Goal: Task Accomplishment & Management: Manage account settings

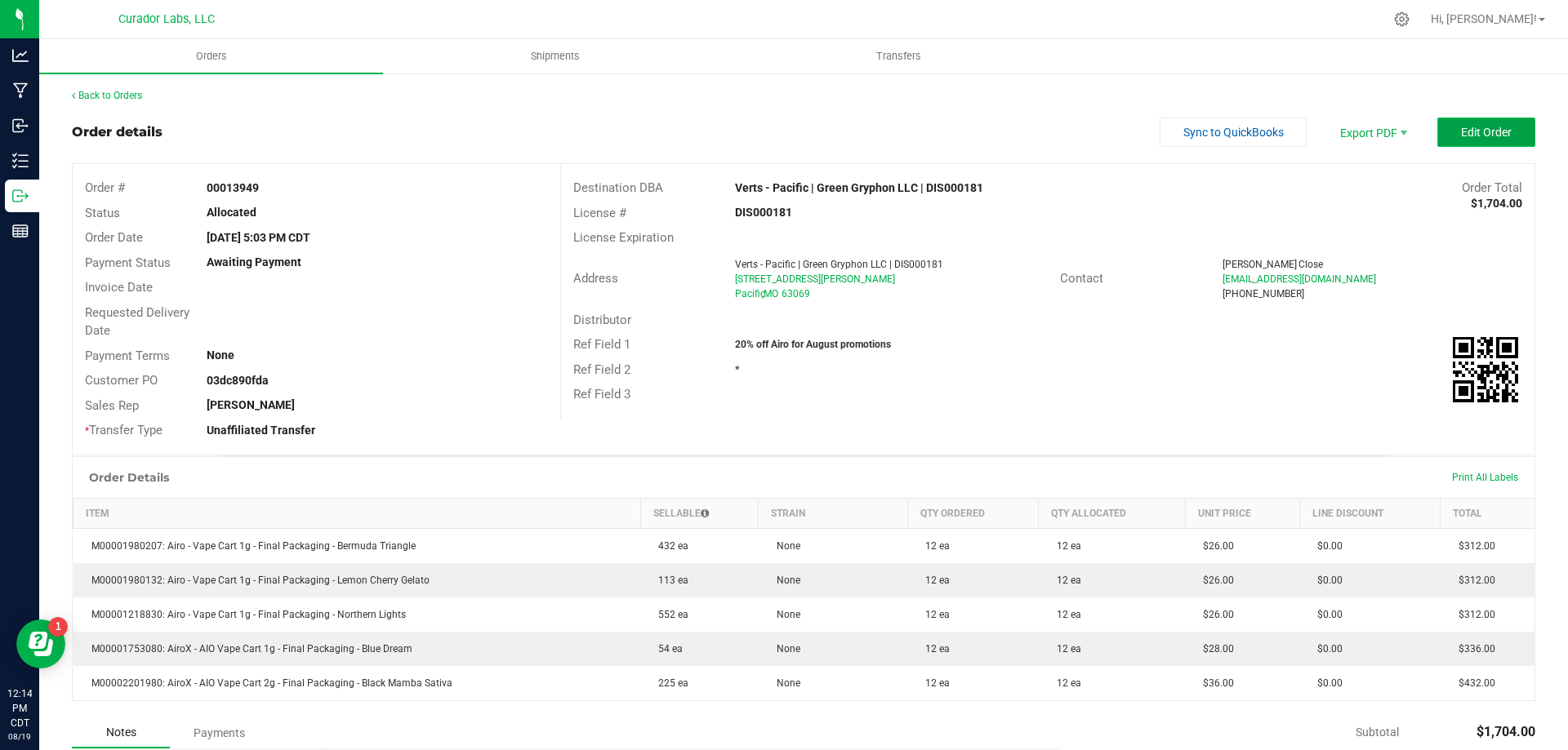
click at [1463, 128] on span "Edit Order" at bounding box center [1486, 132] width 51 height 13
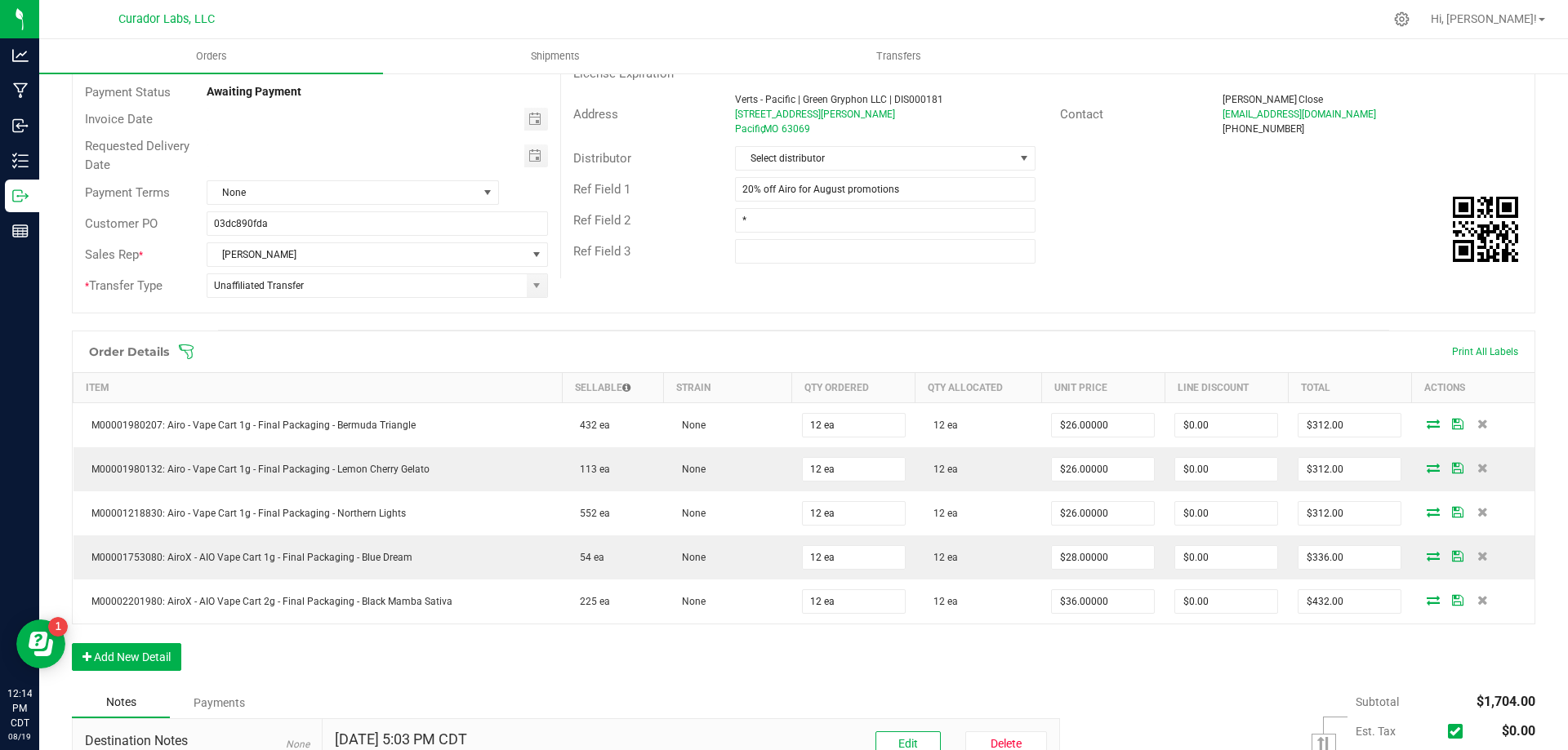
scroll to position [376, 0]
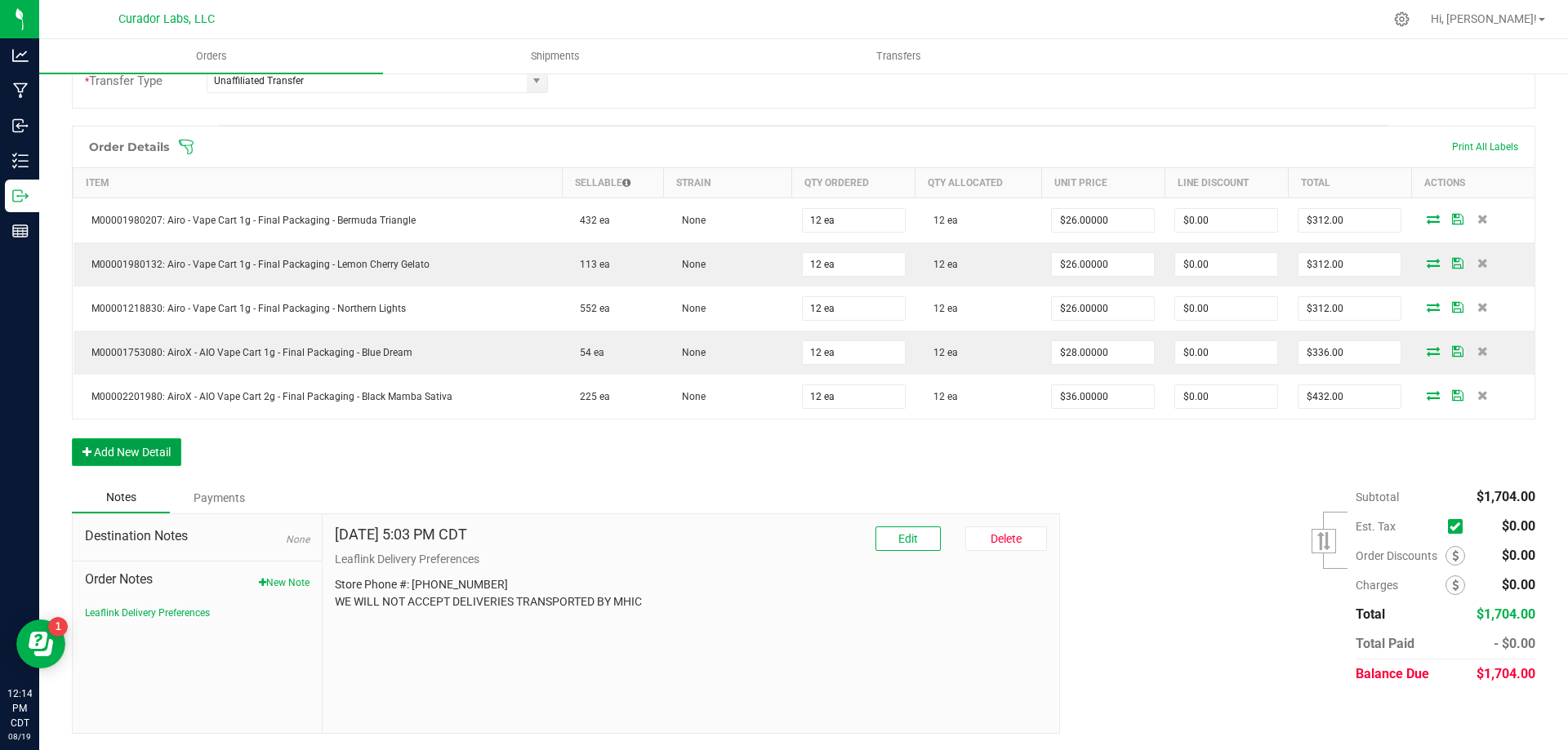
click at [151, 450] on button "Add New Detail" at bounding box center [127, 453] width 109 height 28
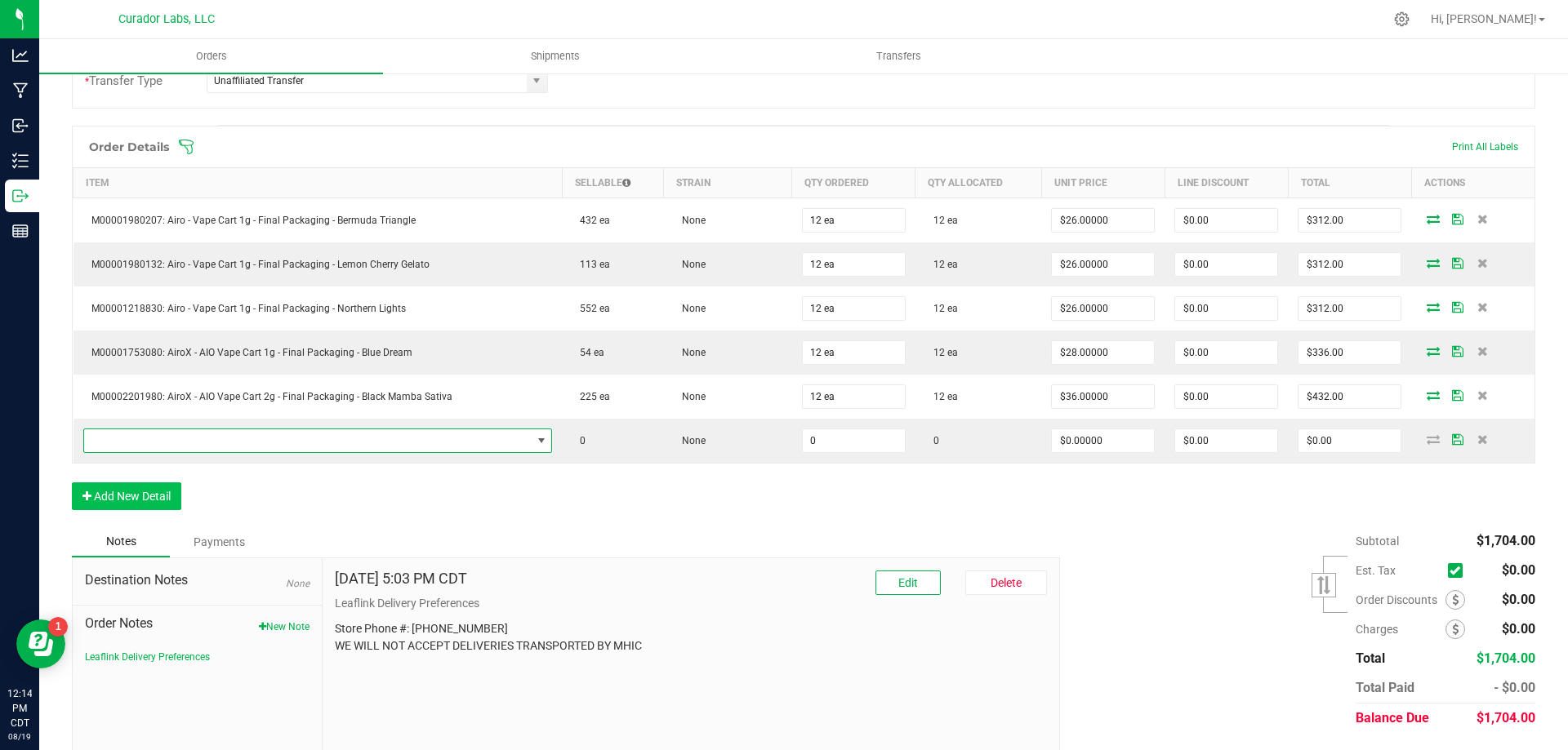
click at [157, 435] on span "NO DATA FOUND" at bounding box center [308, 441] width 447 height 23
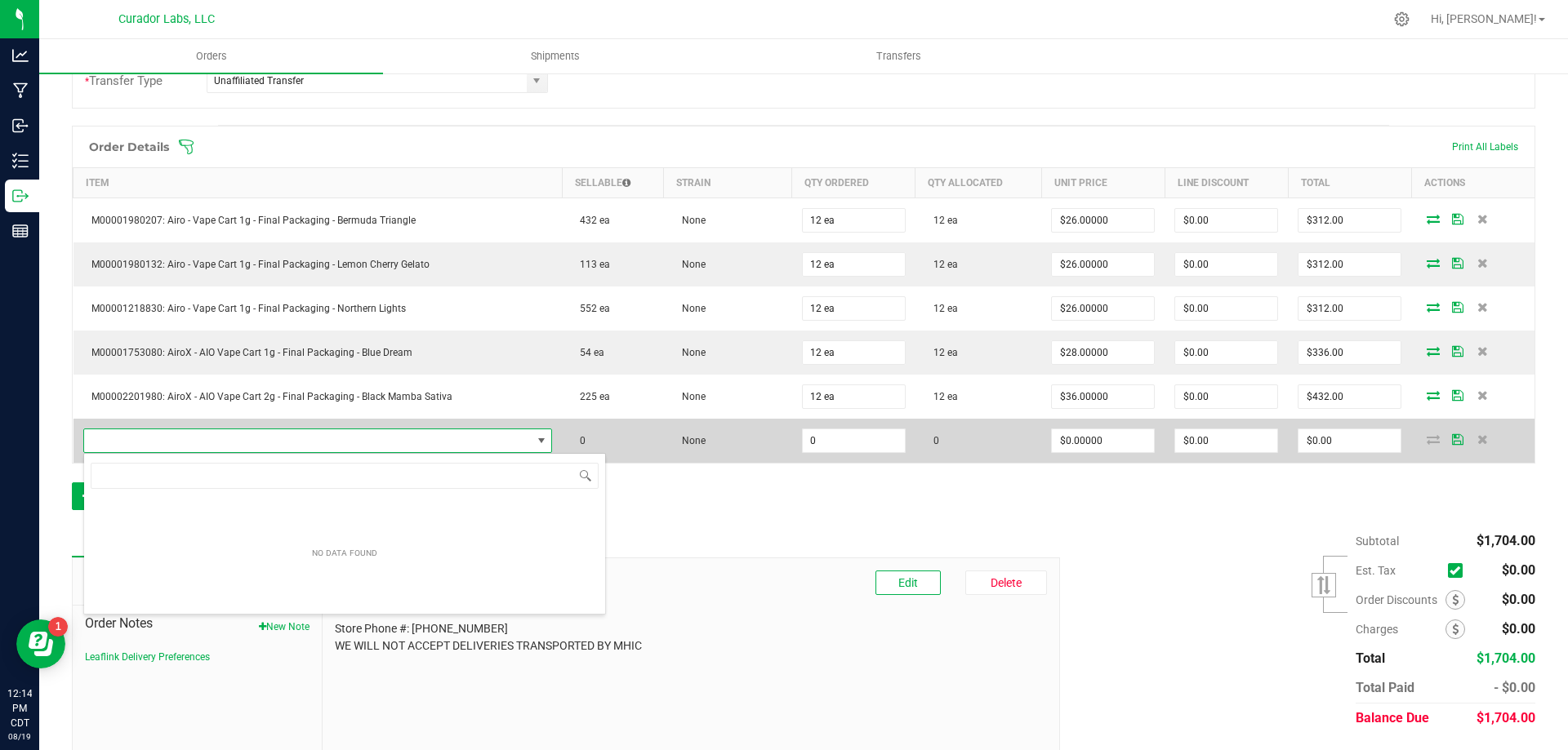
scroll to position [25, 453]
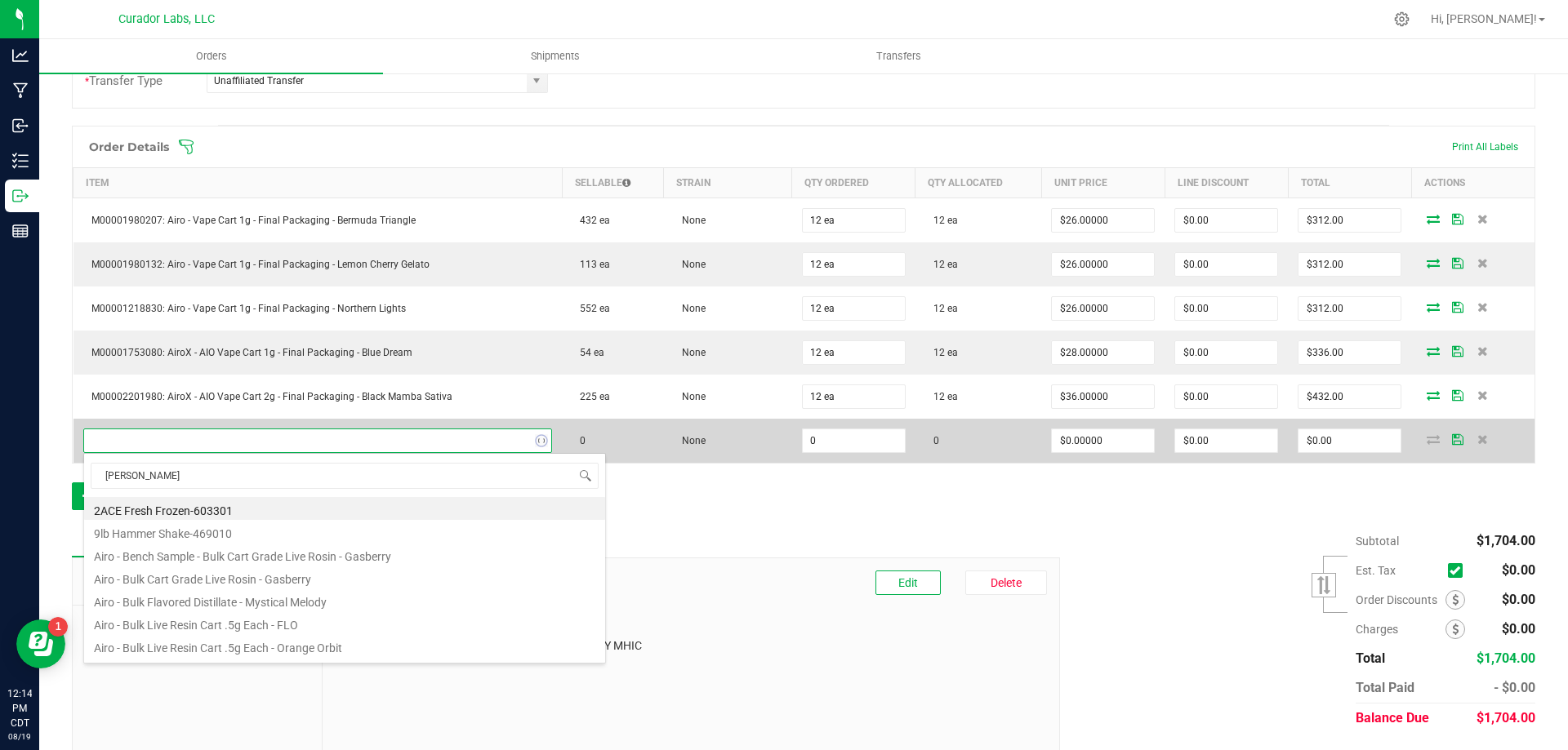
type input "indigo"
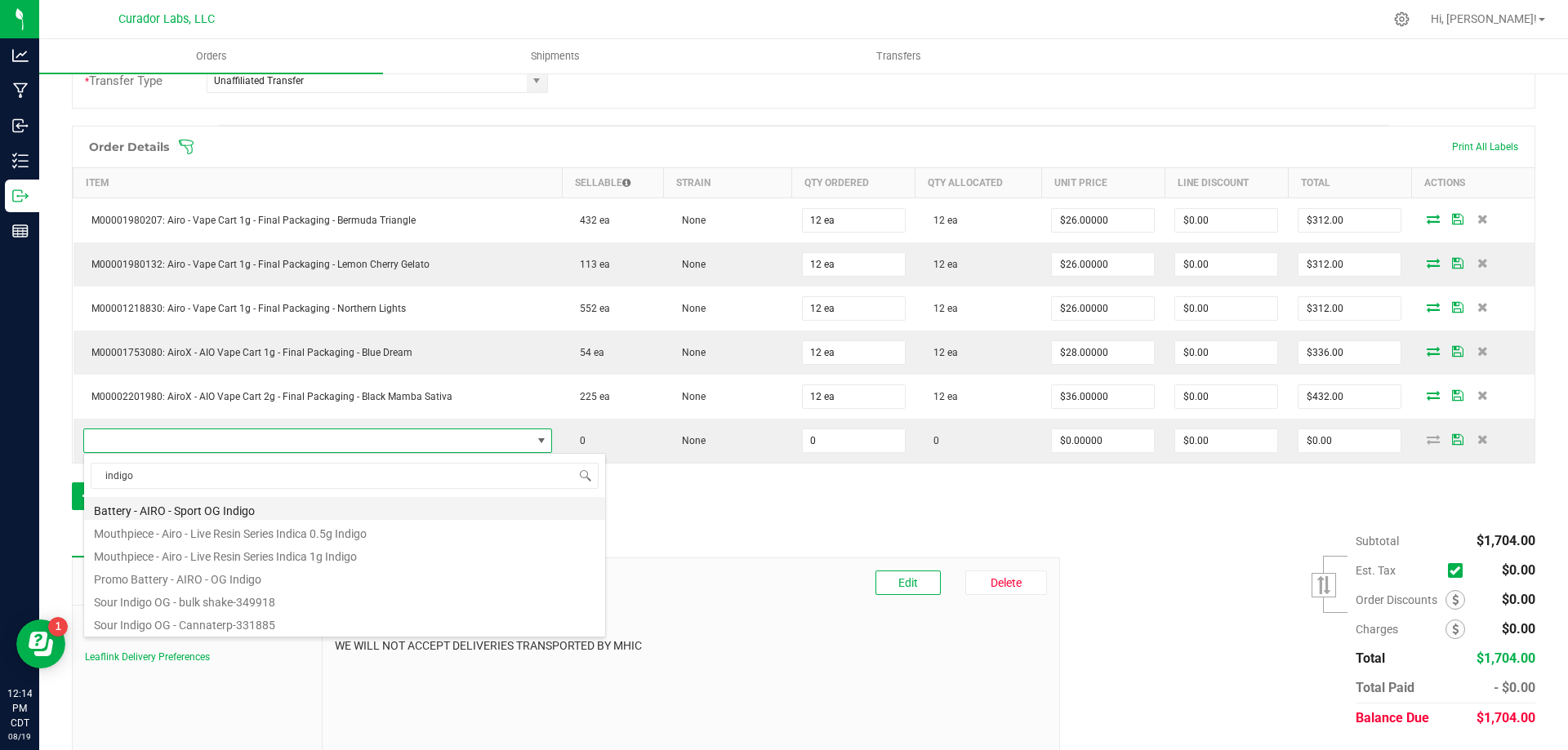
click at [255, 508] on li "Battery - AIRO - Sport OG Indigo" at bounding box center [345, 509] width 521 height 23
type input "0 ea"
type input "$10.00000"
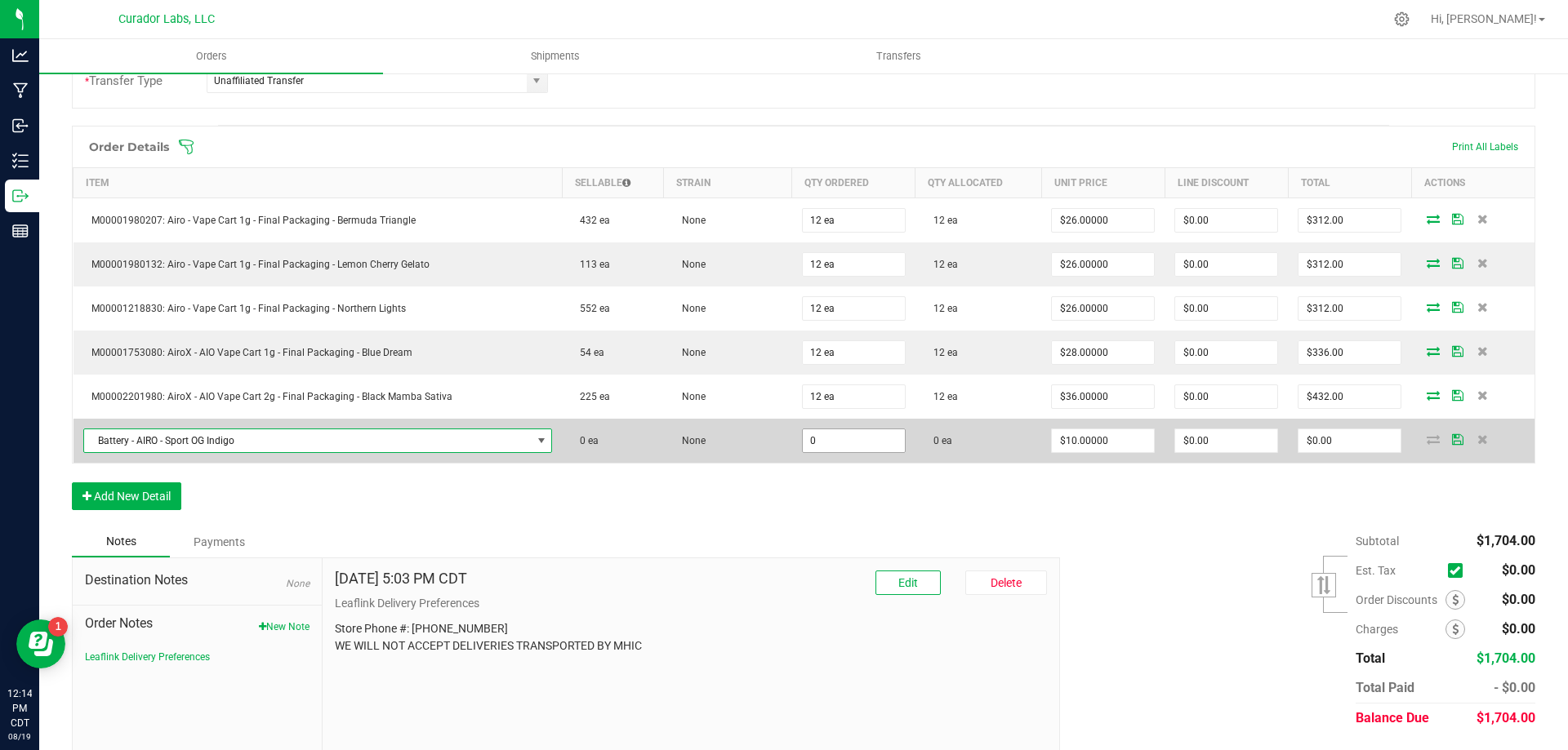
click at [823, 443] on input "0" at bounding box center [853, 441] width 102 height 23
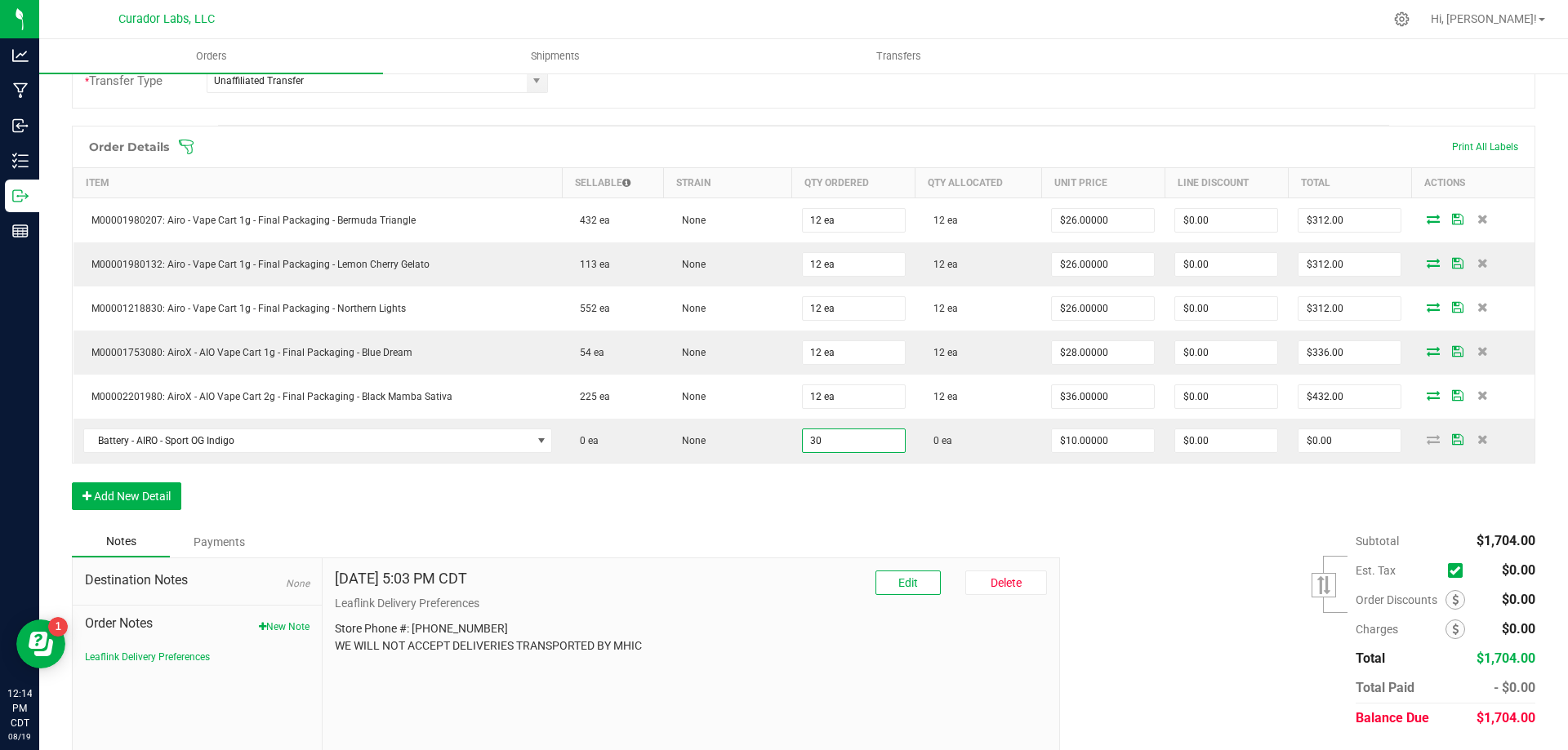
type input "30 ea"
type input "$300.00"
click at [1391, 551] on div "Subtotal" at bounding box center [1416, 541] width 120 height 29
click at [1352, 498] on div "Order Details Print All Labels Item Sellable Strain Qty Ordered Qty Allocated U…" at bounding box center [803, 326] width 1464 height 401
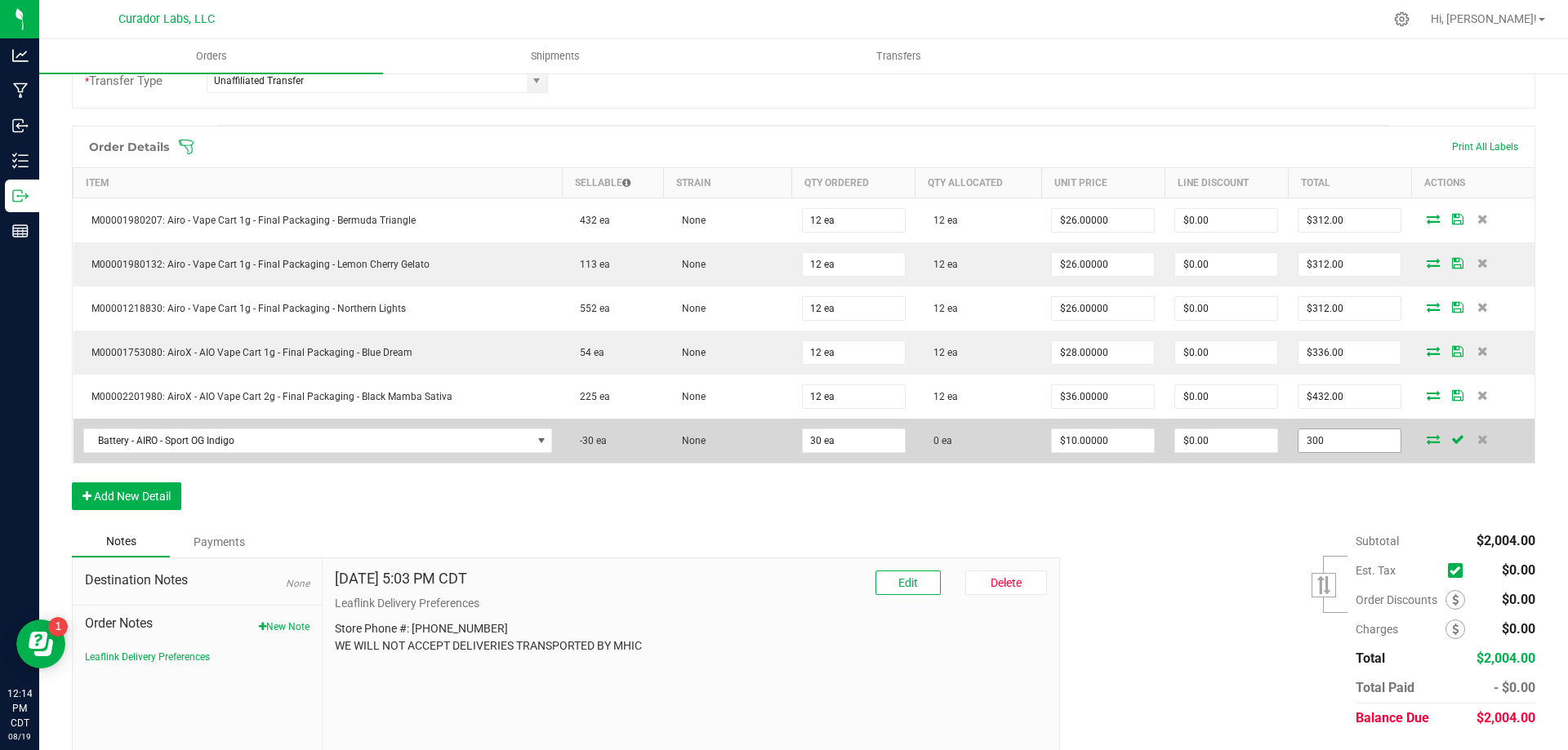
click at [1342, 441] on input "300" at bounding box center [1349, 441] width 102 height 23
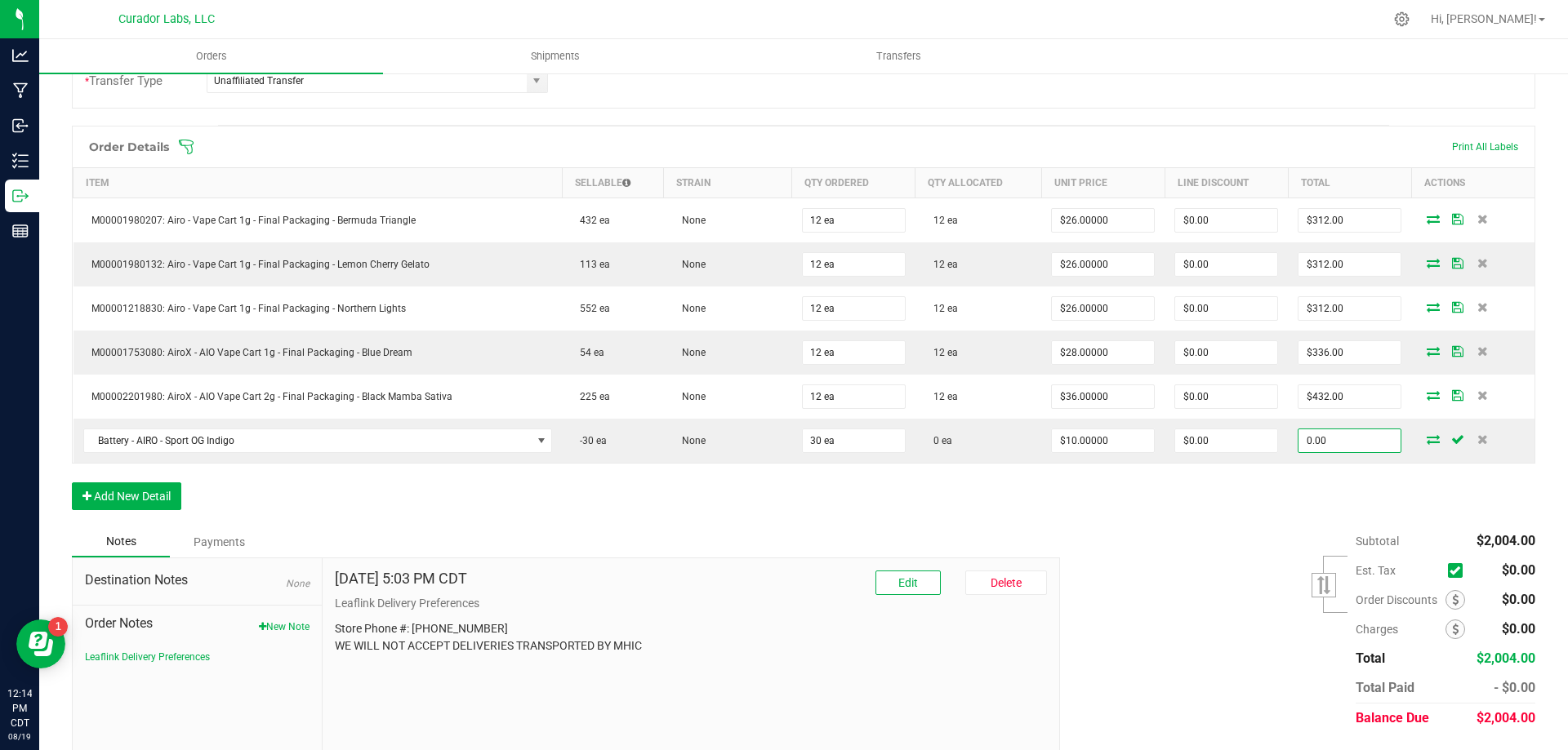
type input "0.00"
type input "$0.00000"
type input "$0.00"
click at [1197, 522] on div "Order Details Print All Labels Item Sellable Strain Qty Ordered Qty Allocated U…" at bounding box center [803, 326] width 1464 height 401
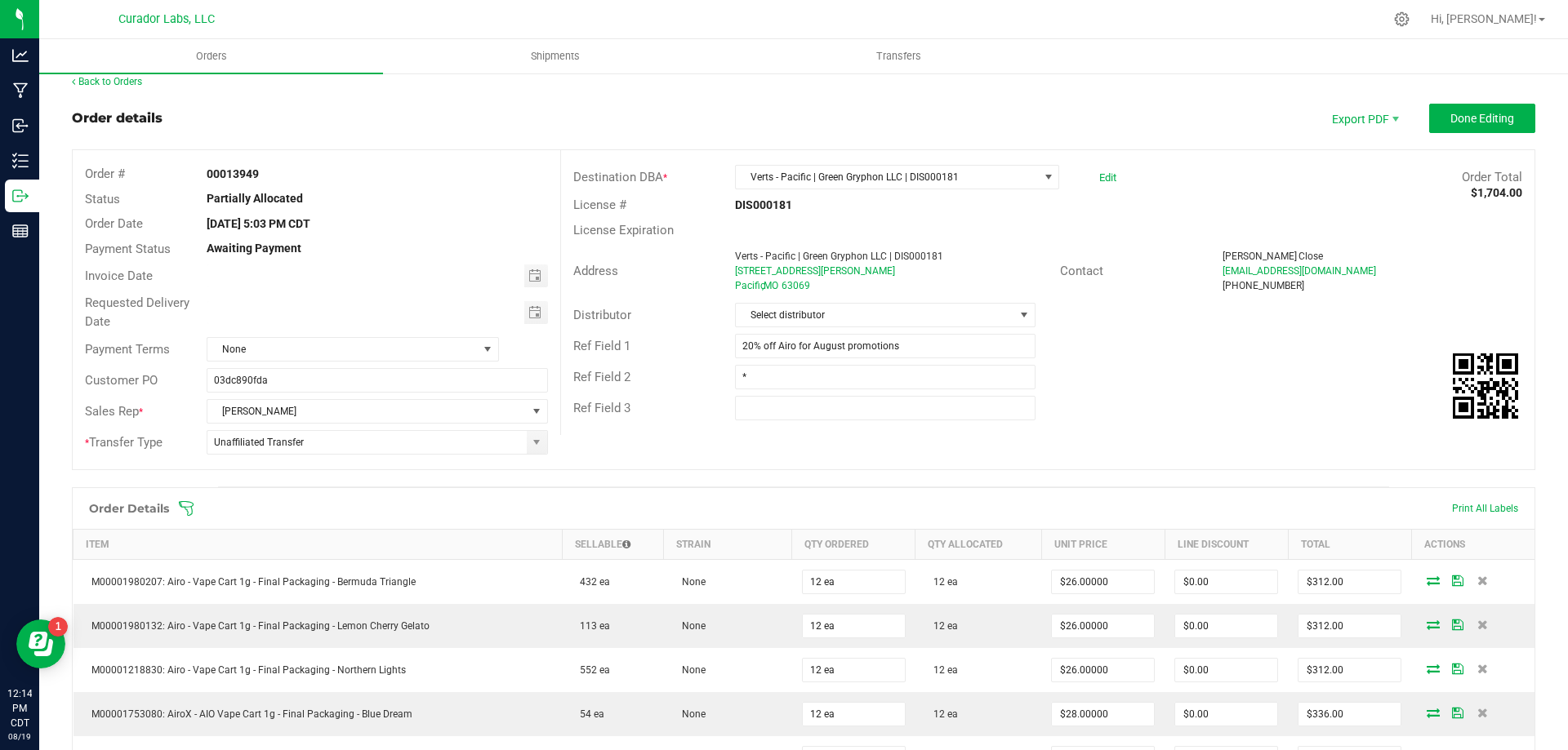
scroll to position [0, 0]
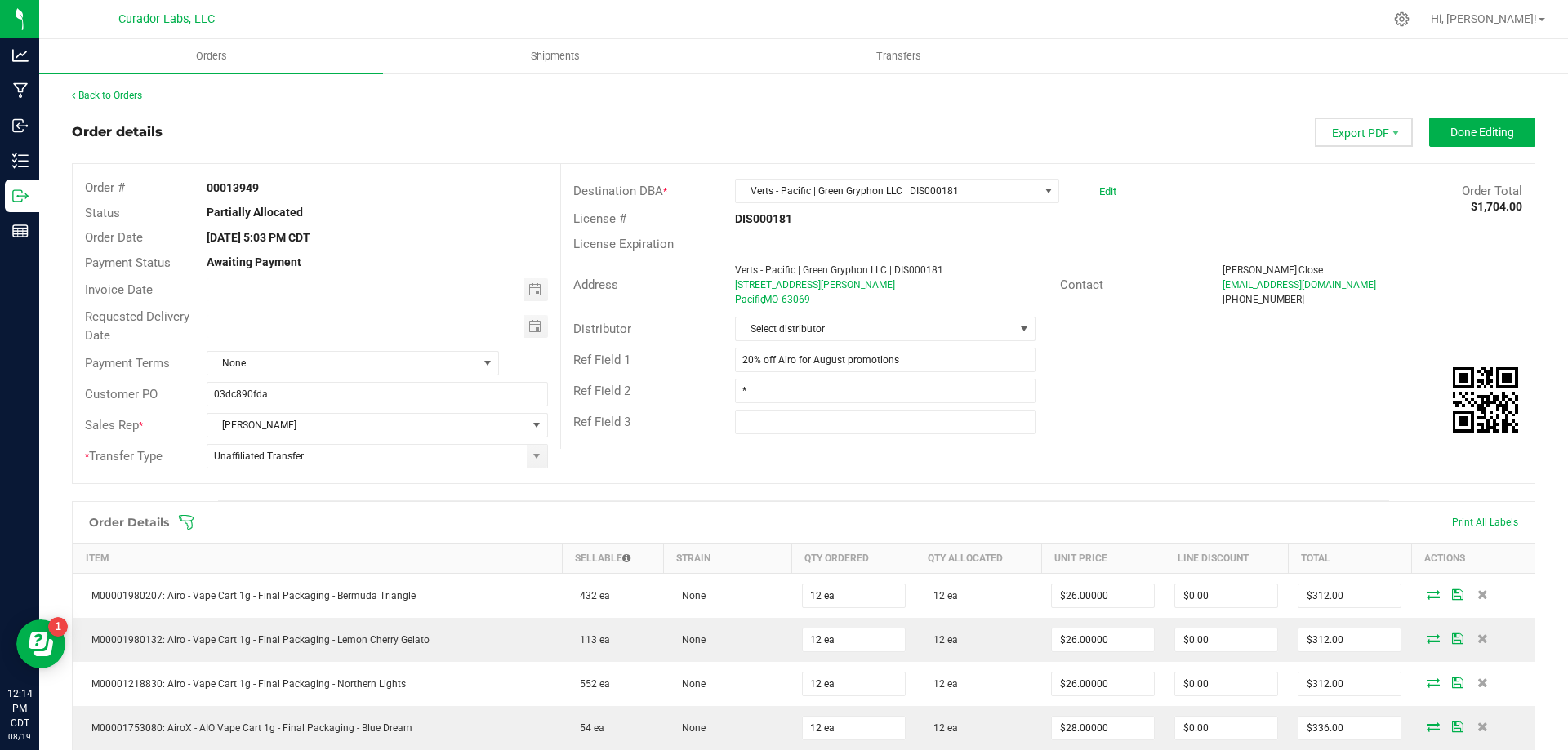
click at [1377, 132] on span "Export PDF" at bounding box center [1364, 132] width 98 height 29
click at [1411, 77] on div "Back to Orders Order details Export PDF Done Editing Order # 00013949 Status Pa…" at bounding box center [803, 621] width 1529 height 1098
click at [1463, 128] on span "Done Editing" at bounding box center [1482, 132] width 64 height 13
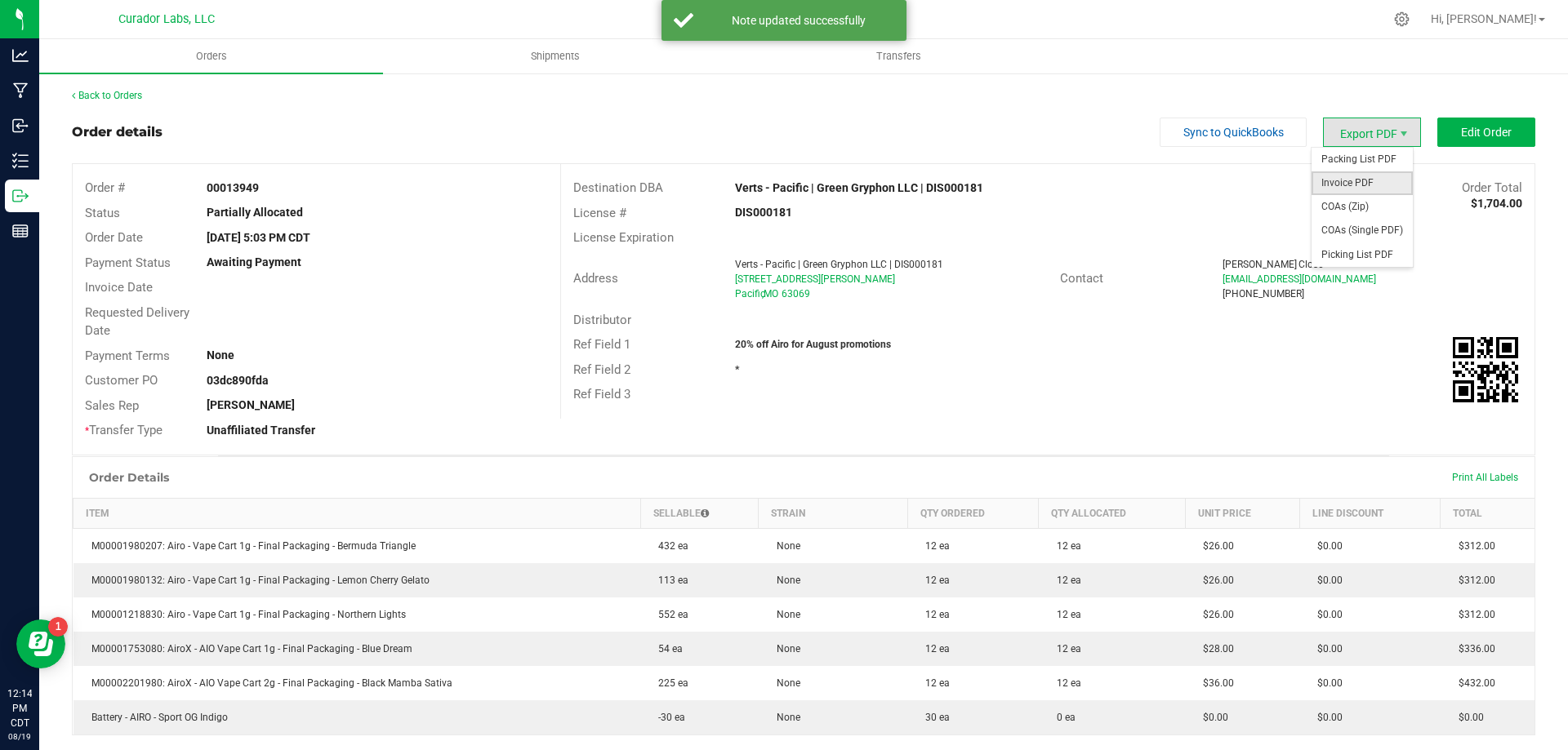
click at [1368, 182] on span "Invoice PDF" at bounding box center [1363, 183] width 101 height 24
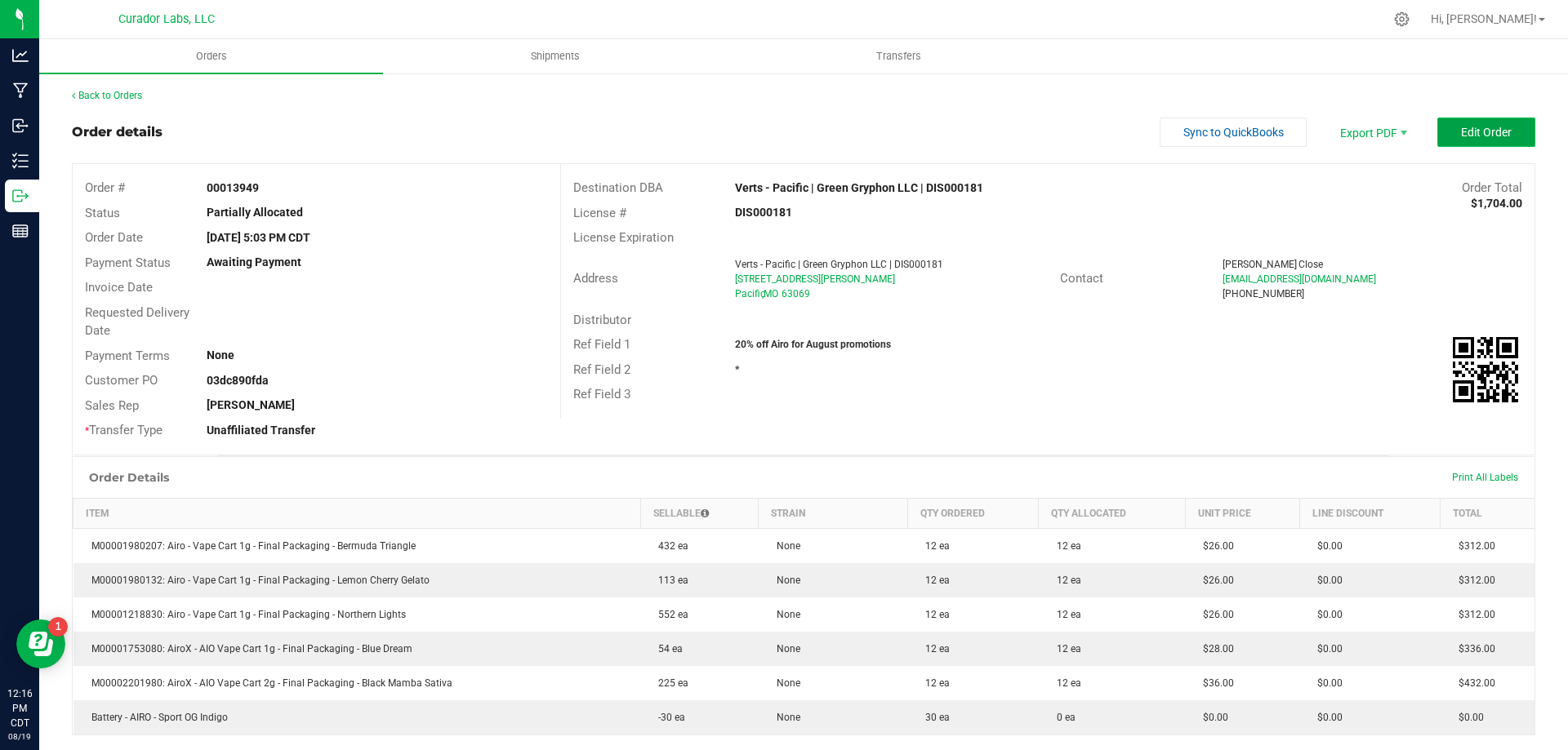
click at [1484, 127] on span "Edit Order" at bounding box center [1486, 132] width 51 height 13
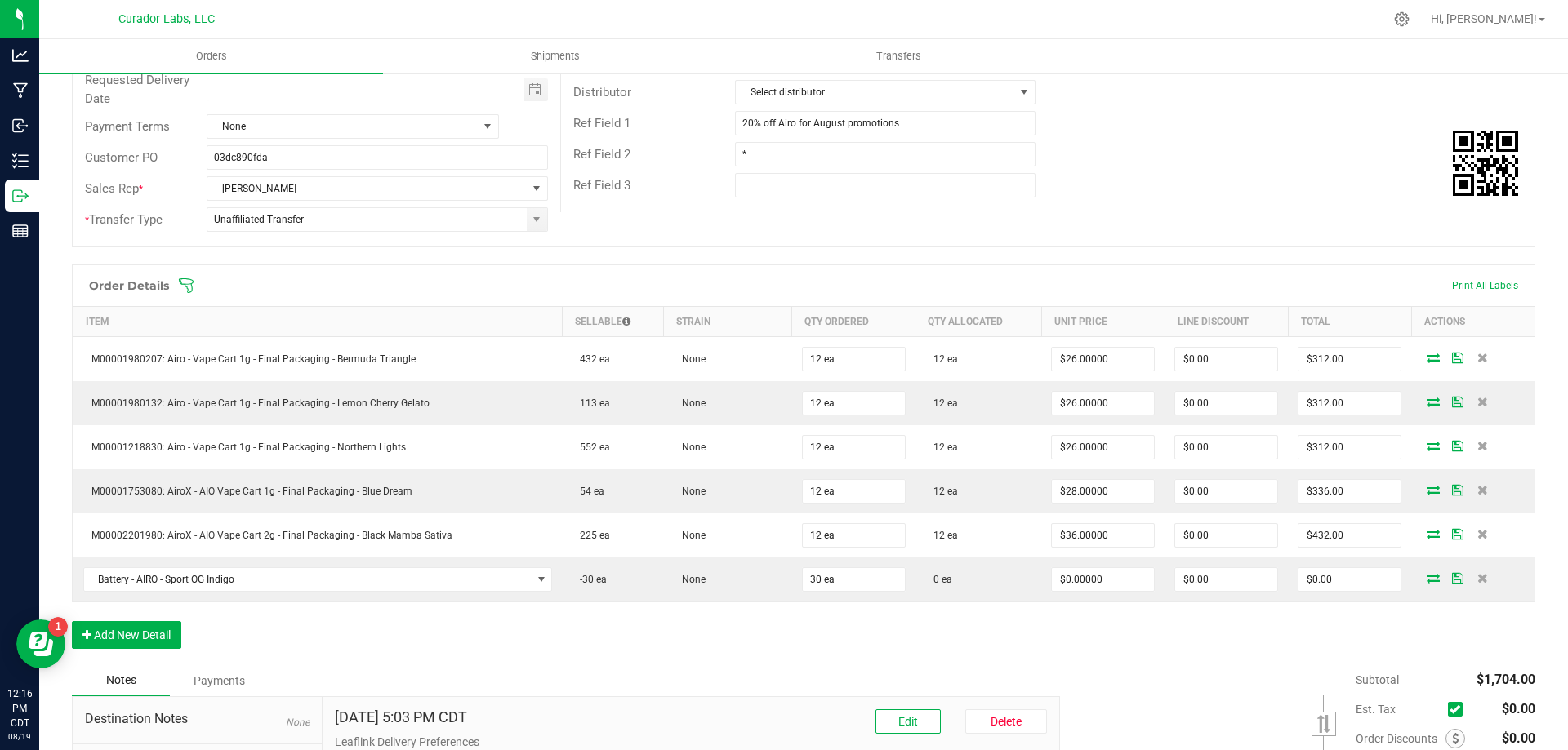
scroll to position [420, 0]
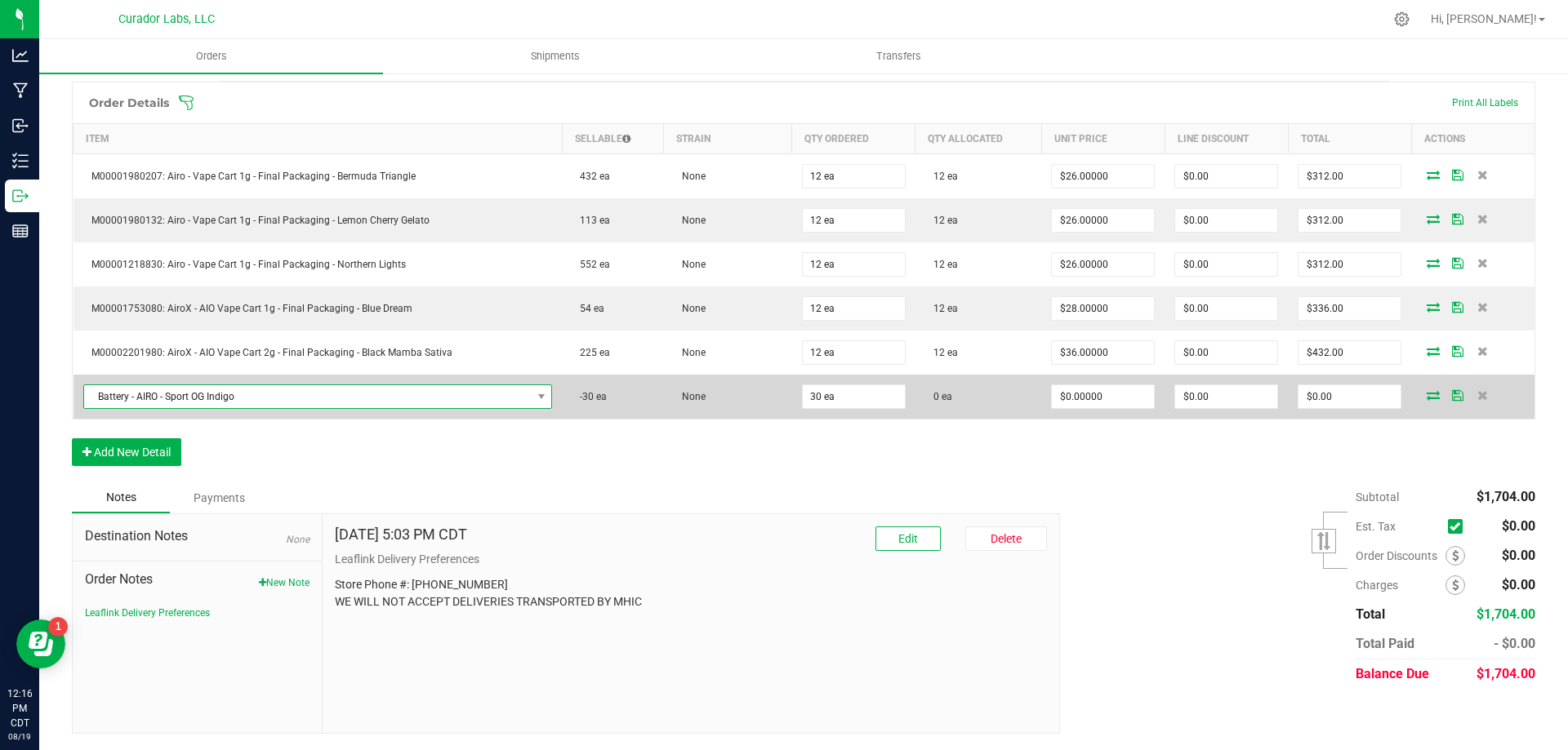
click at [302, 392] on span "Battery - AIRO - Sport OG Indigo" at bounding box center [308, 397] width 447 height 23
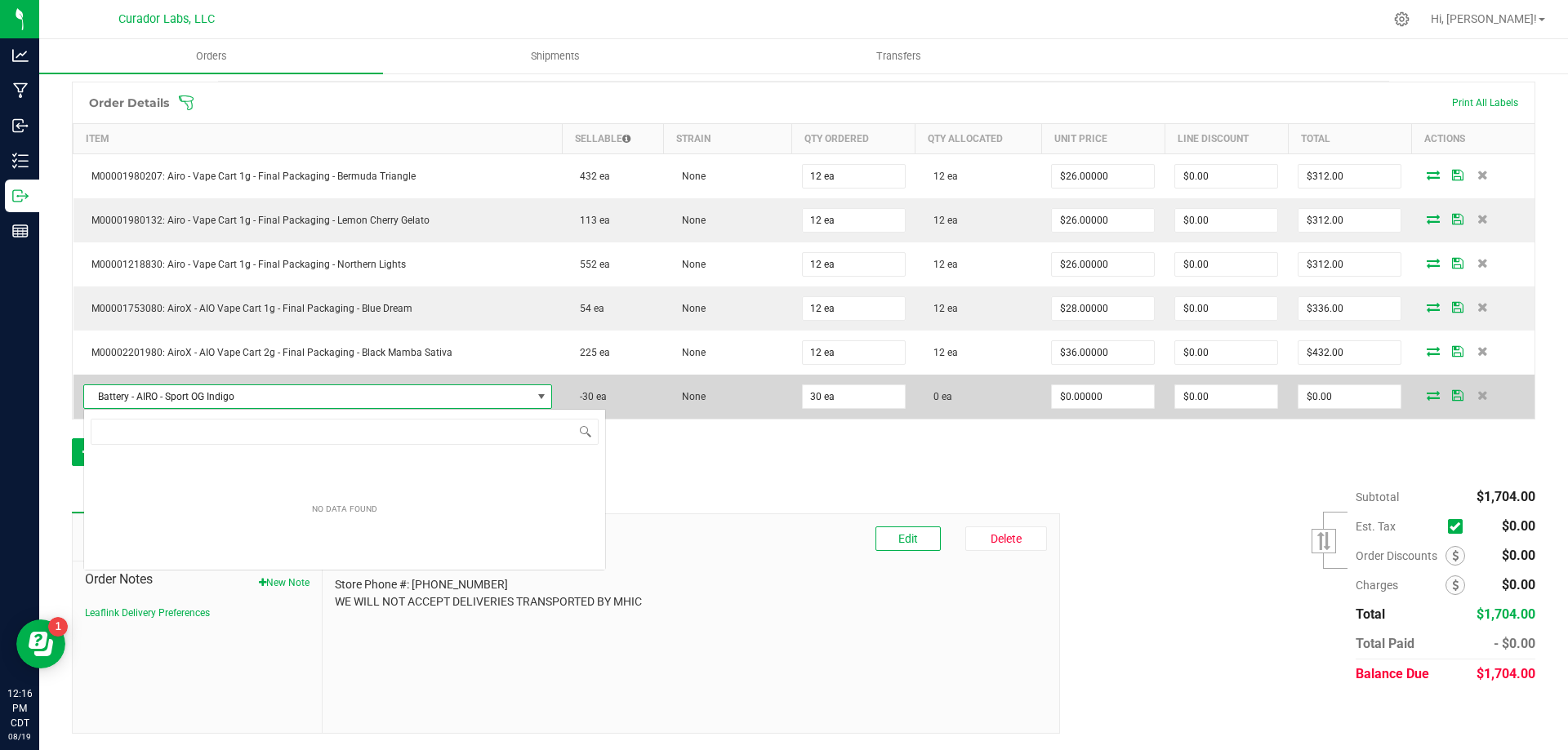
scroll to position [25, 457]
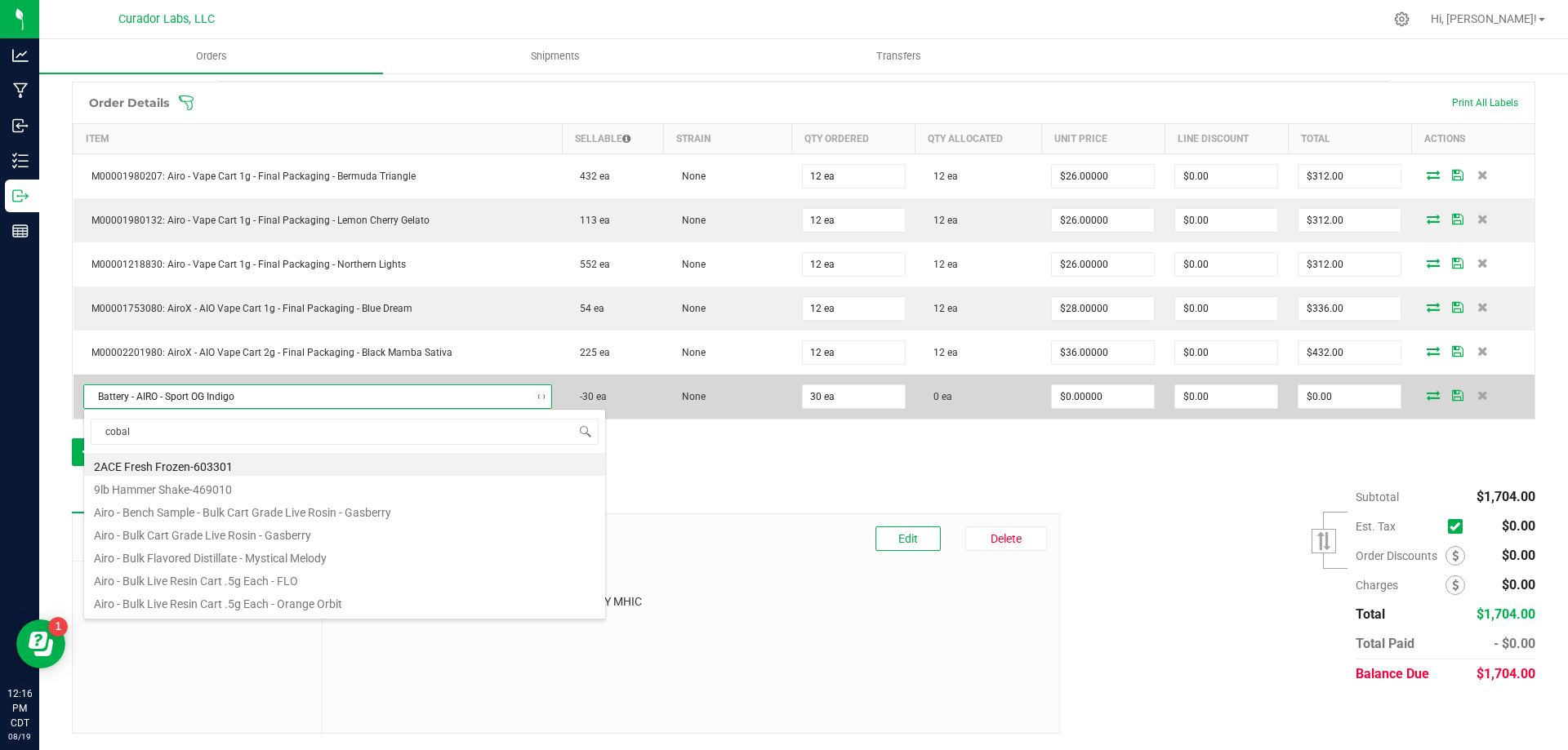
type input "cobalt"
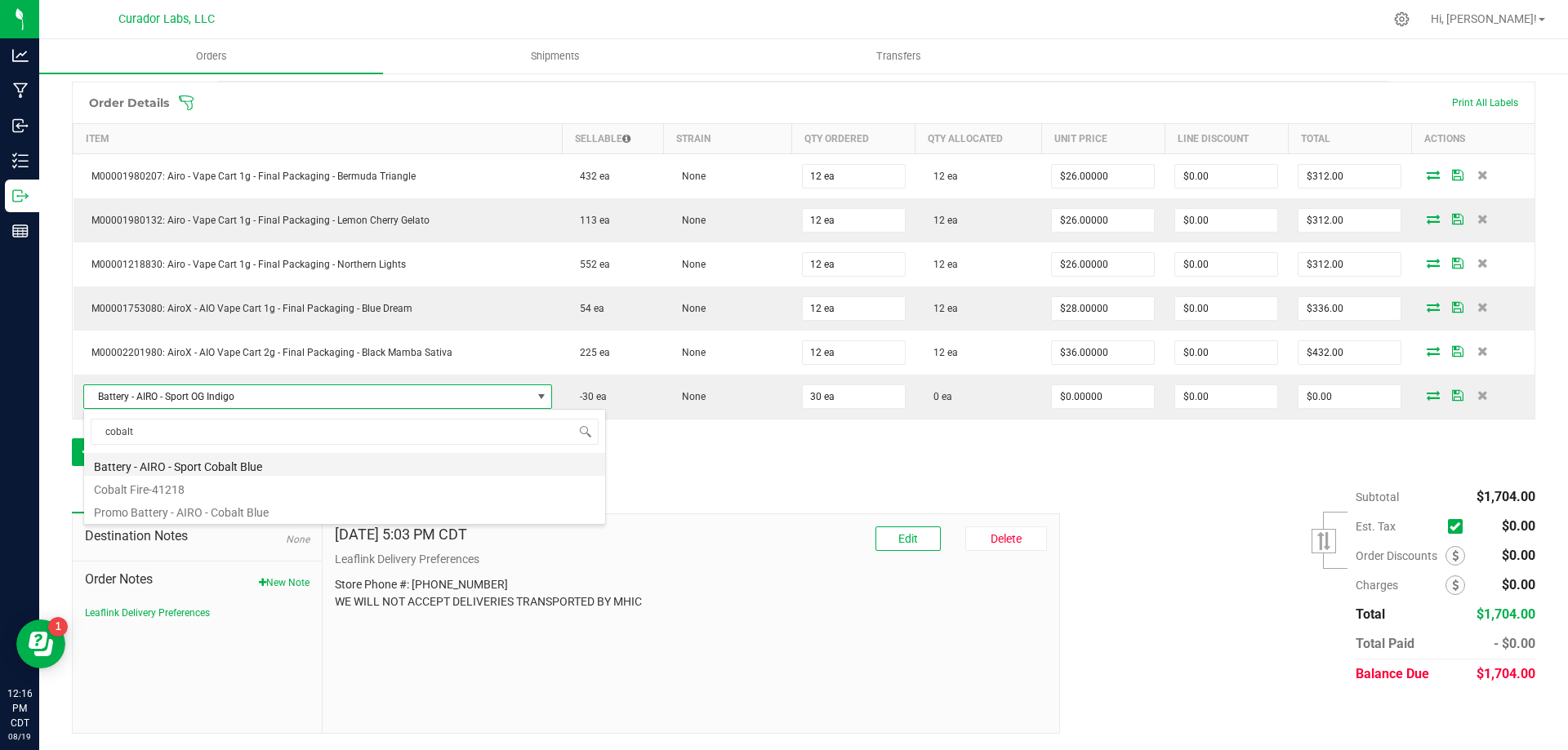
click at [273, 464] on li "Battery - AIRO - Sport Cobalt Blue" at bounding box center [345, 464] width 521 height 23
type input "$10.00000"
type input "$300.00"
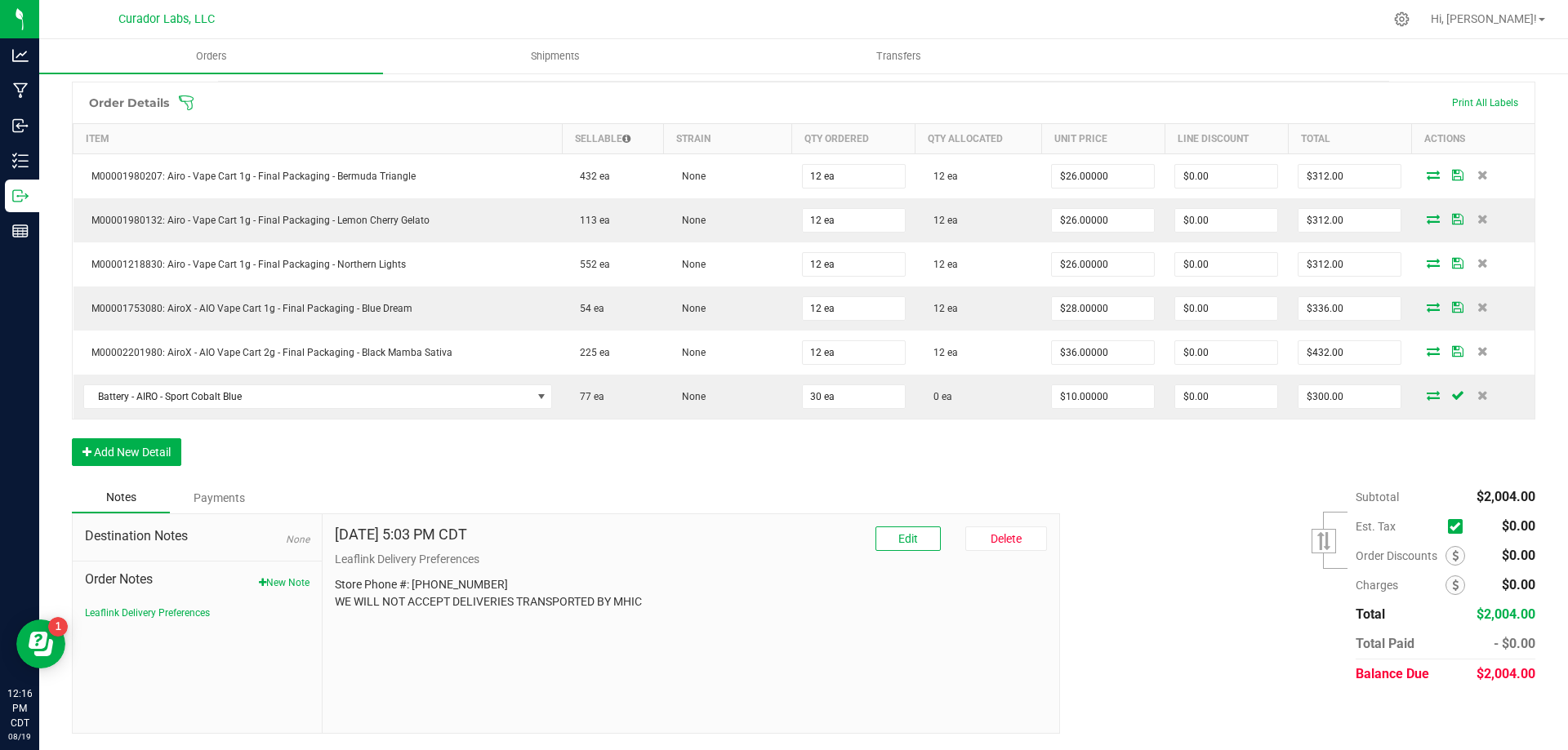
click at [899, 452] on div "Order Details Print All Labels Item Sellable Strain Qty Ordered Qty Allocated U…" at bounding box center [803, 282] width 1464 height 401
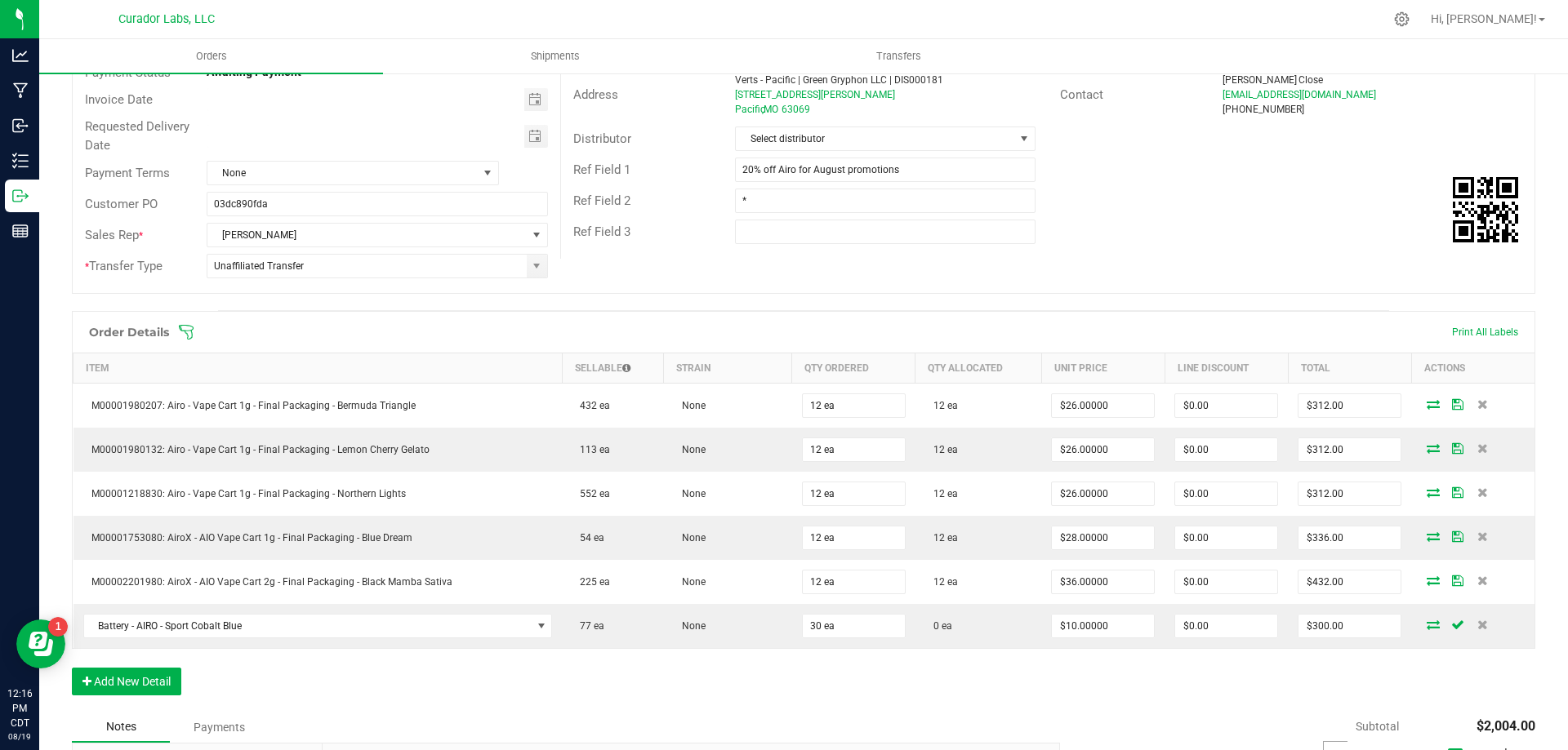
scroll to position [0, 0]
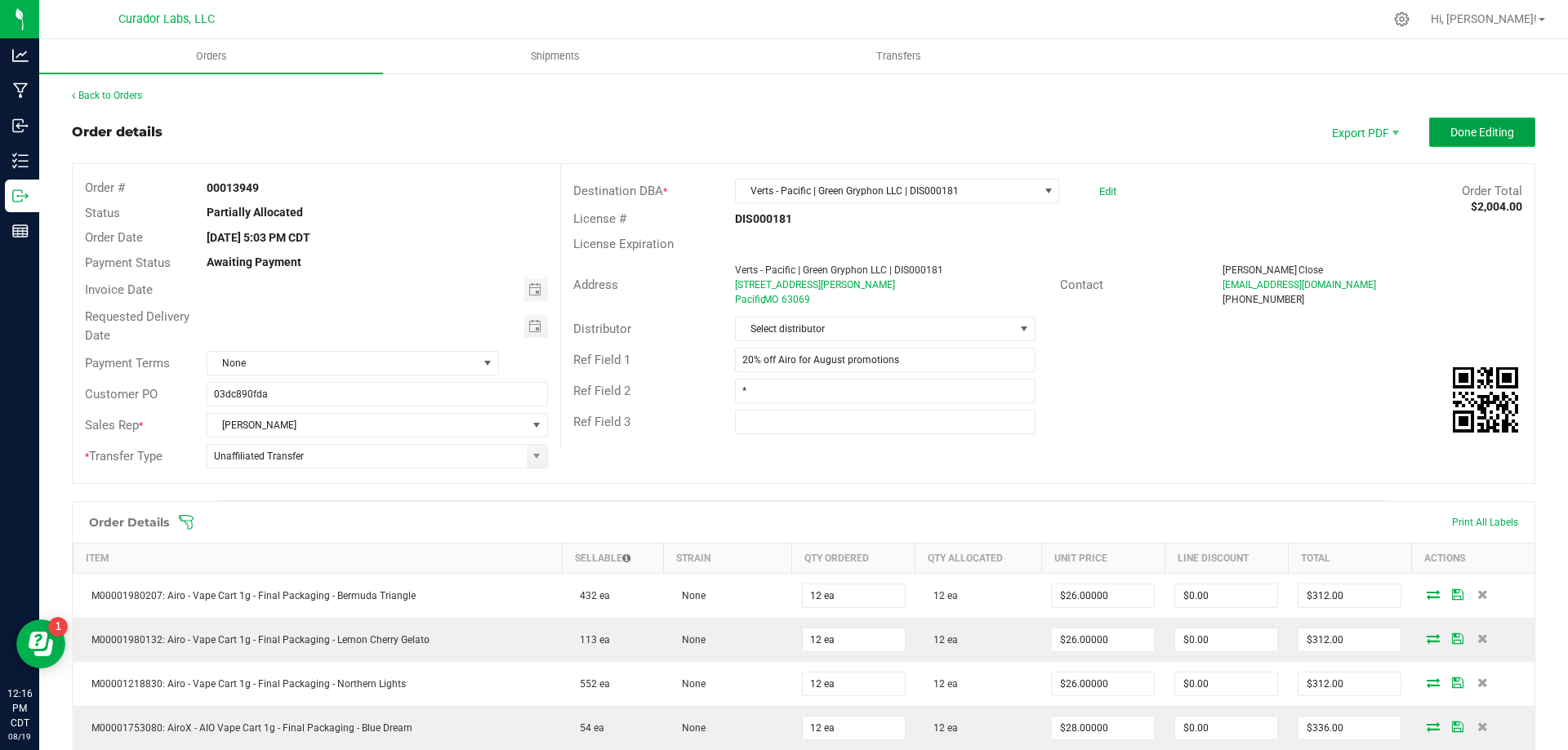
click at [1459, 135] on span "Done Editing" at bounding box center [1482, 132] width 64 height 13
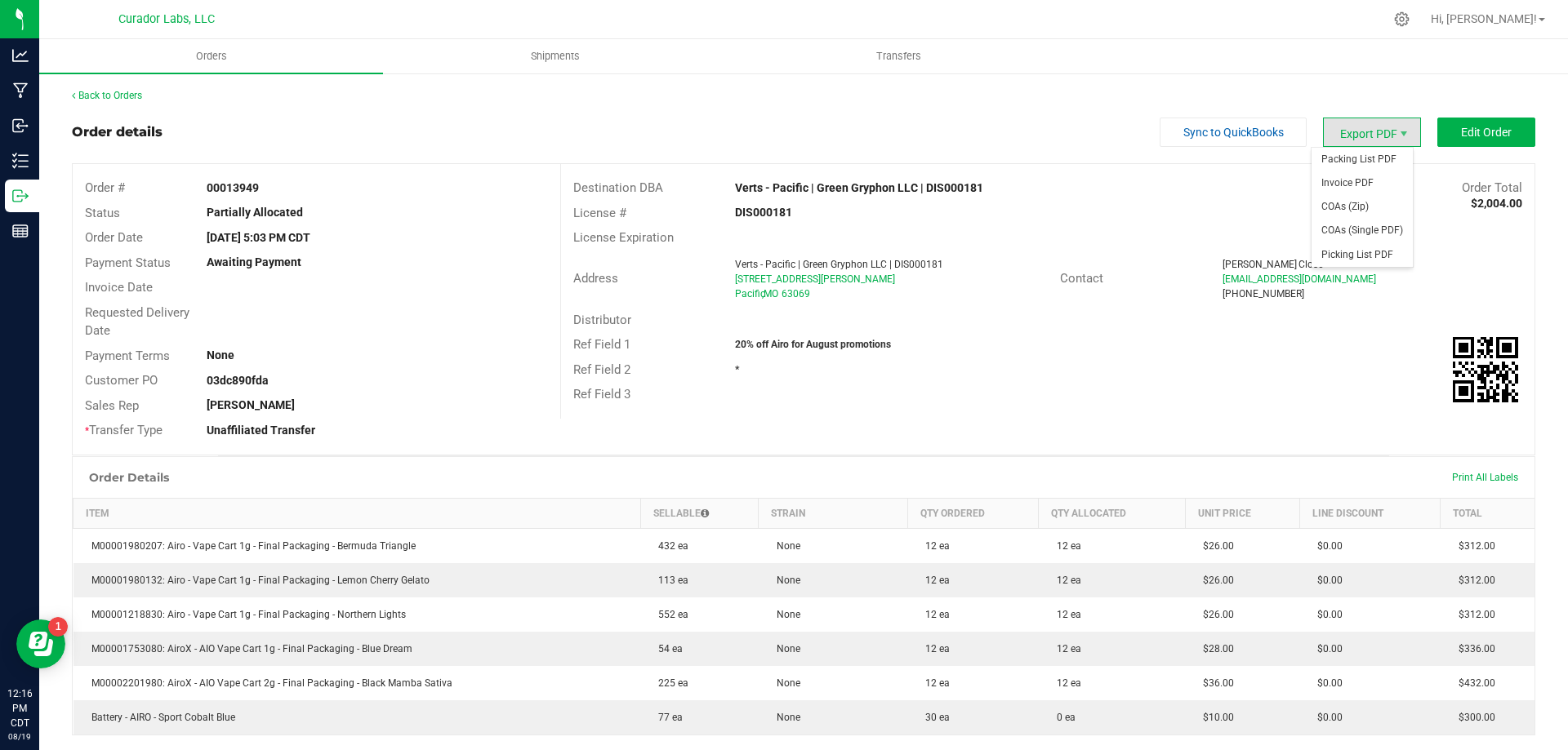
click at [1370, 138] on span "Export PDF" at bounding box center [1372, 132] width 98 height 29
click at [1358, 185] on span "Invoice PDF" at bounding box center [1363, 183] width 101 height 24
click at [116, 96] on link "Back to Orders" at bounding box center [107, 95] width 70 height 12
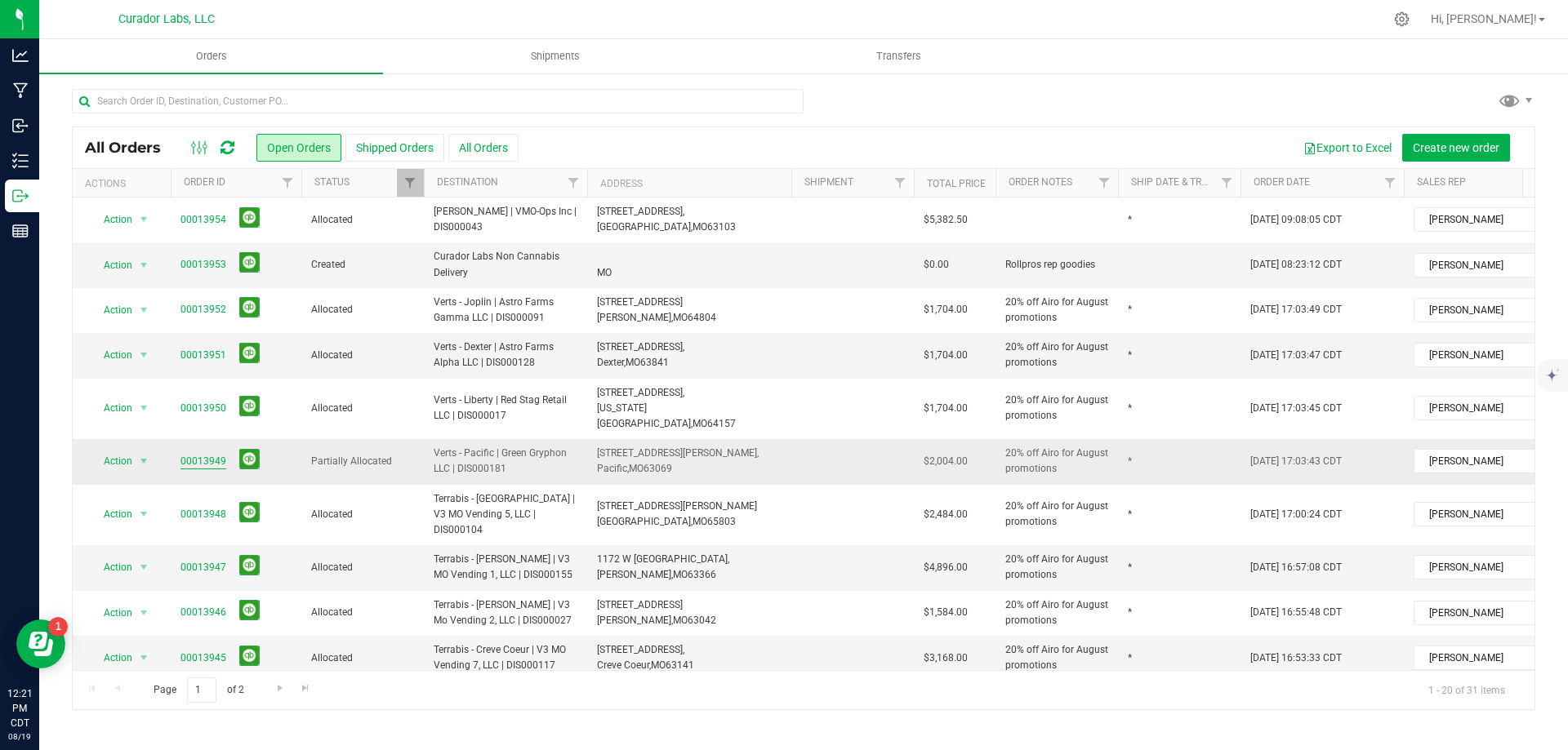
click at [210, 454] on link "00013949" at bounding box center [203, 461] width 46 height 16
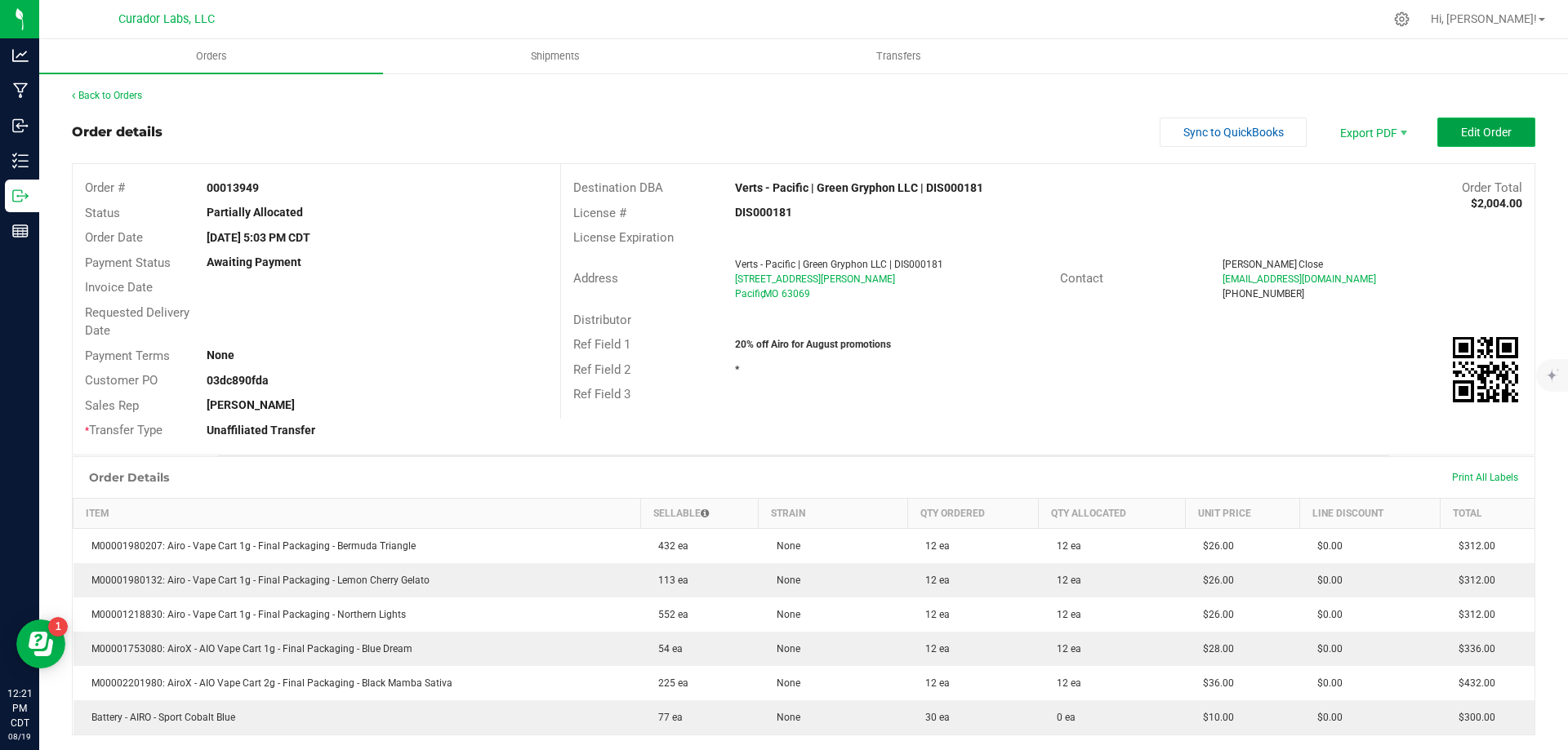
click at [1493, 127] on span "Edit Order" at bounding box center [1486, 132] width 51 height 13
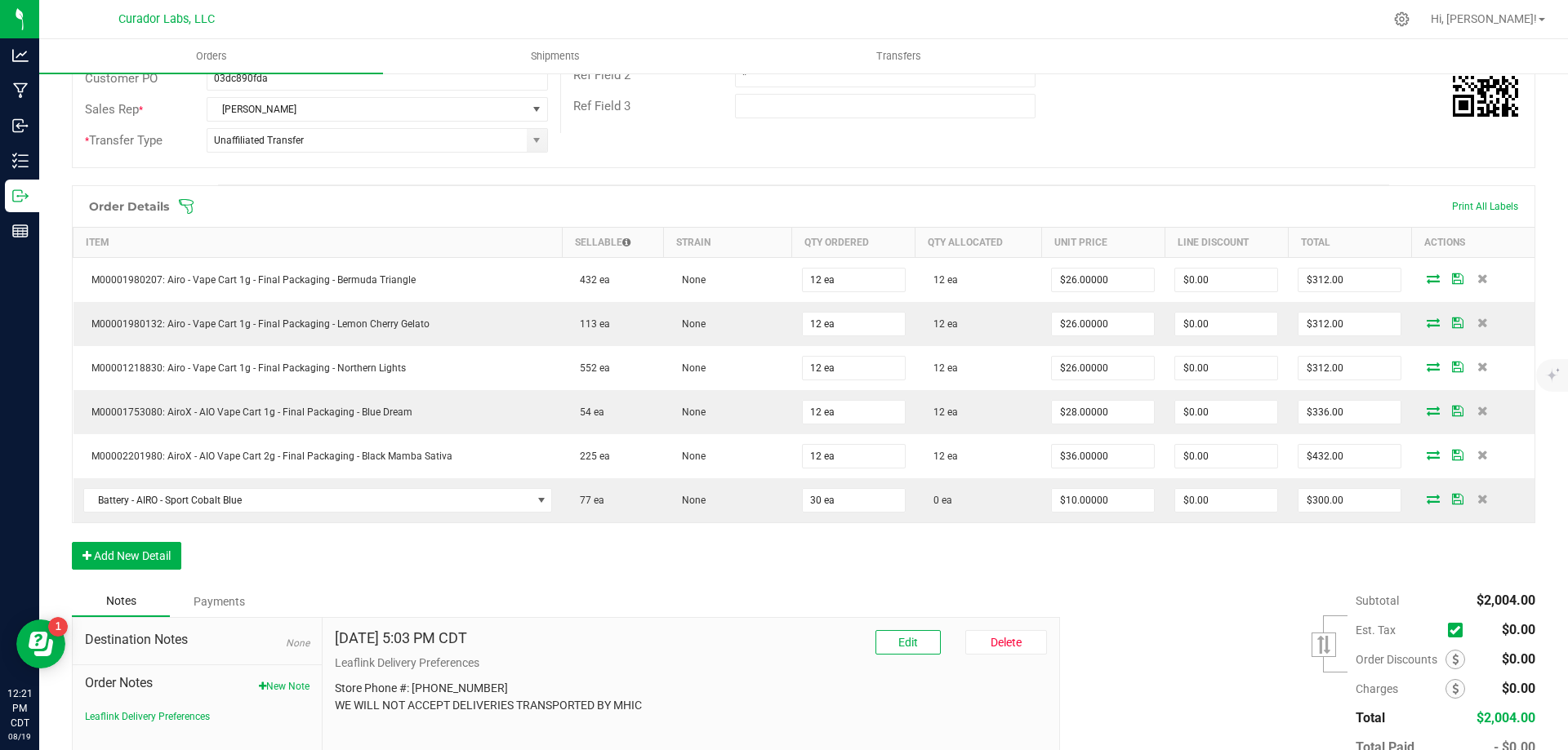
scroll to position [326, 0]
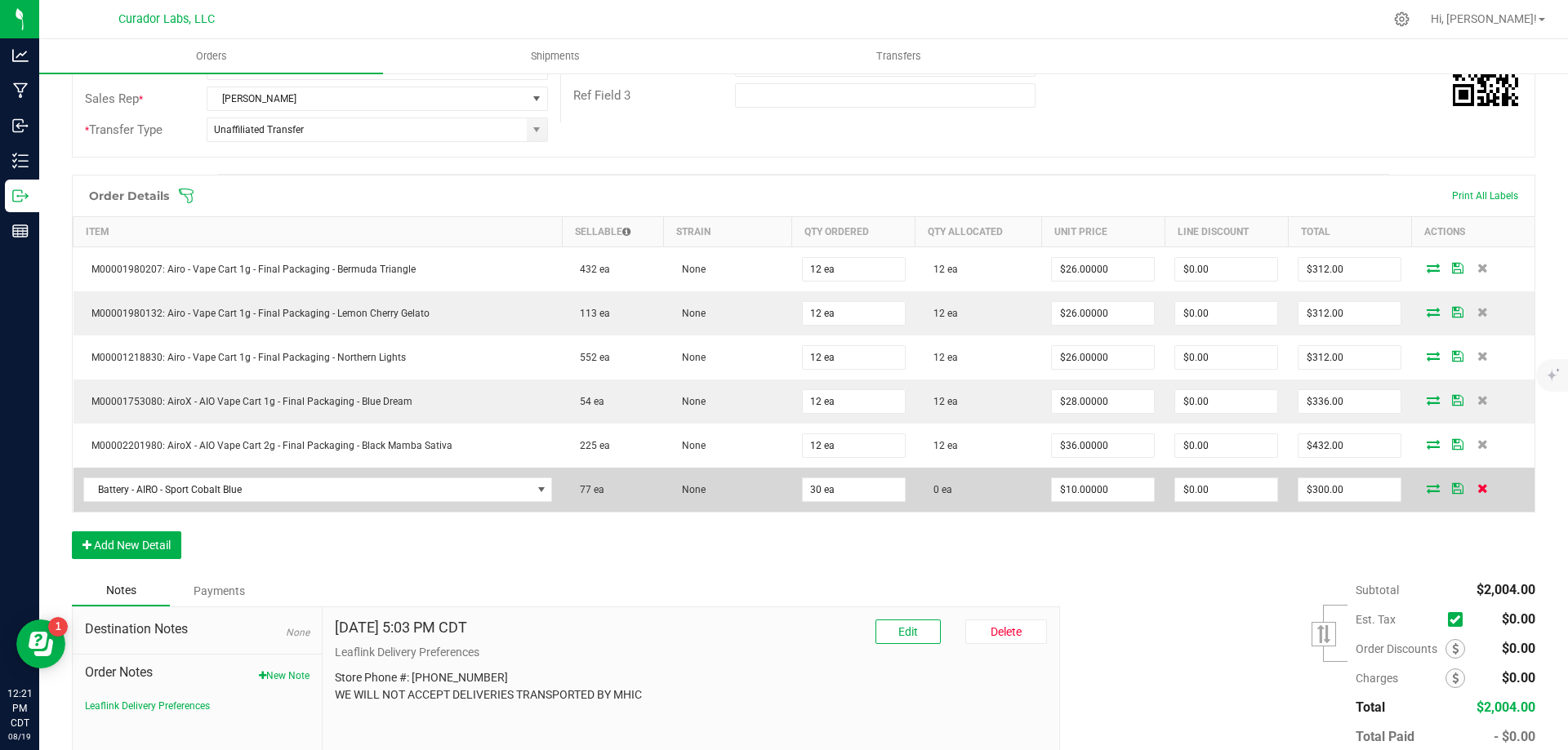
click at [1478, 490] on icon at bounding box center [1483, 488] width 11 height 10
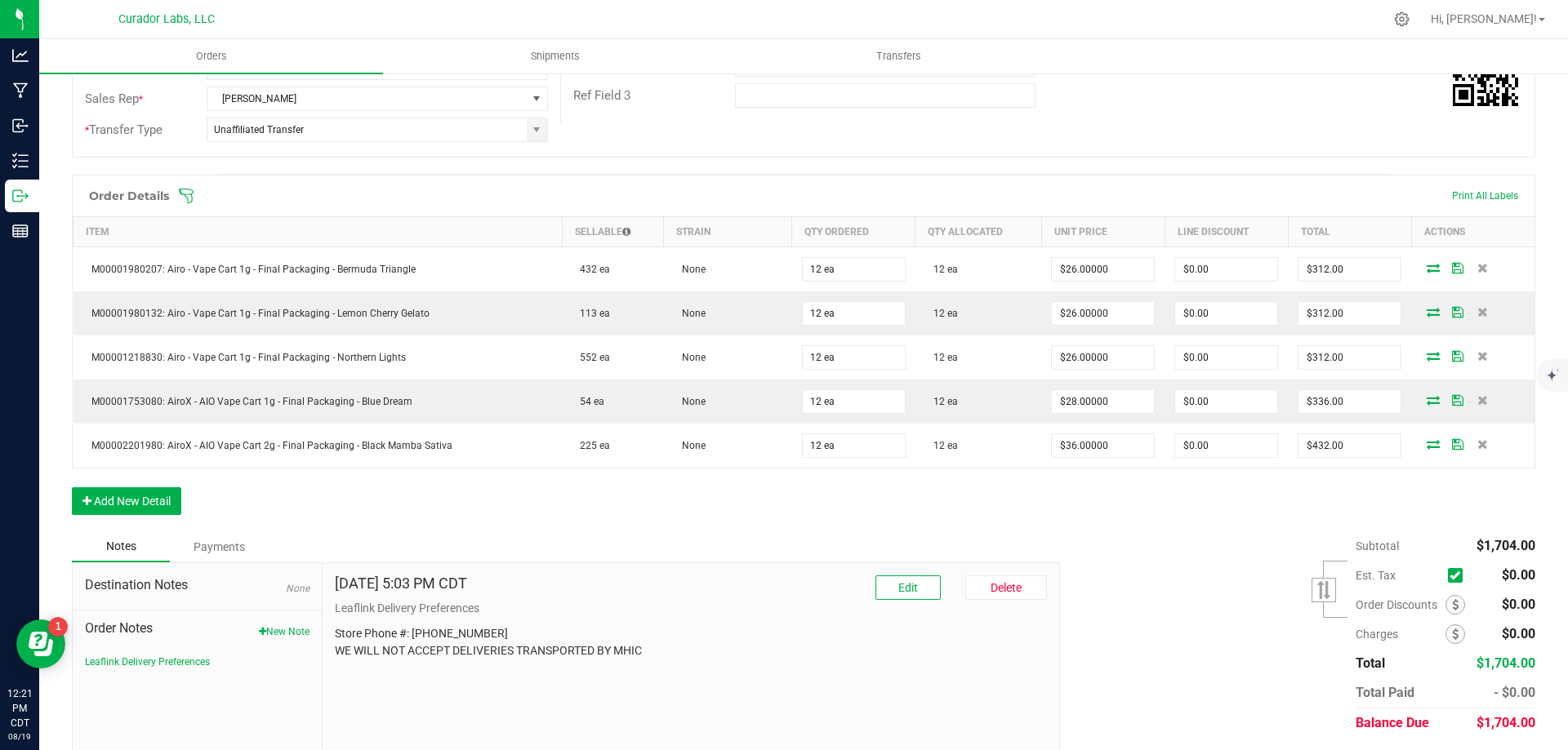
scroll to position [0, 0]
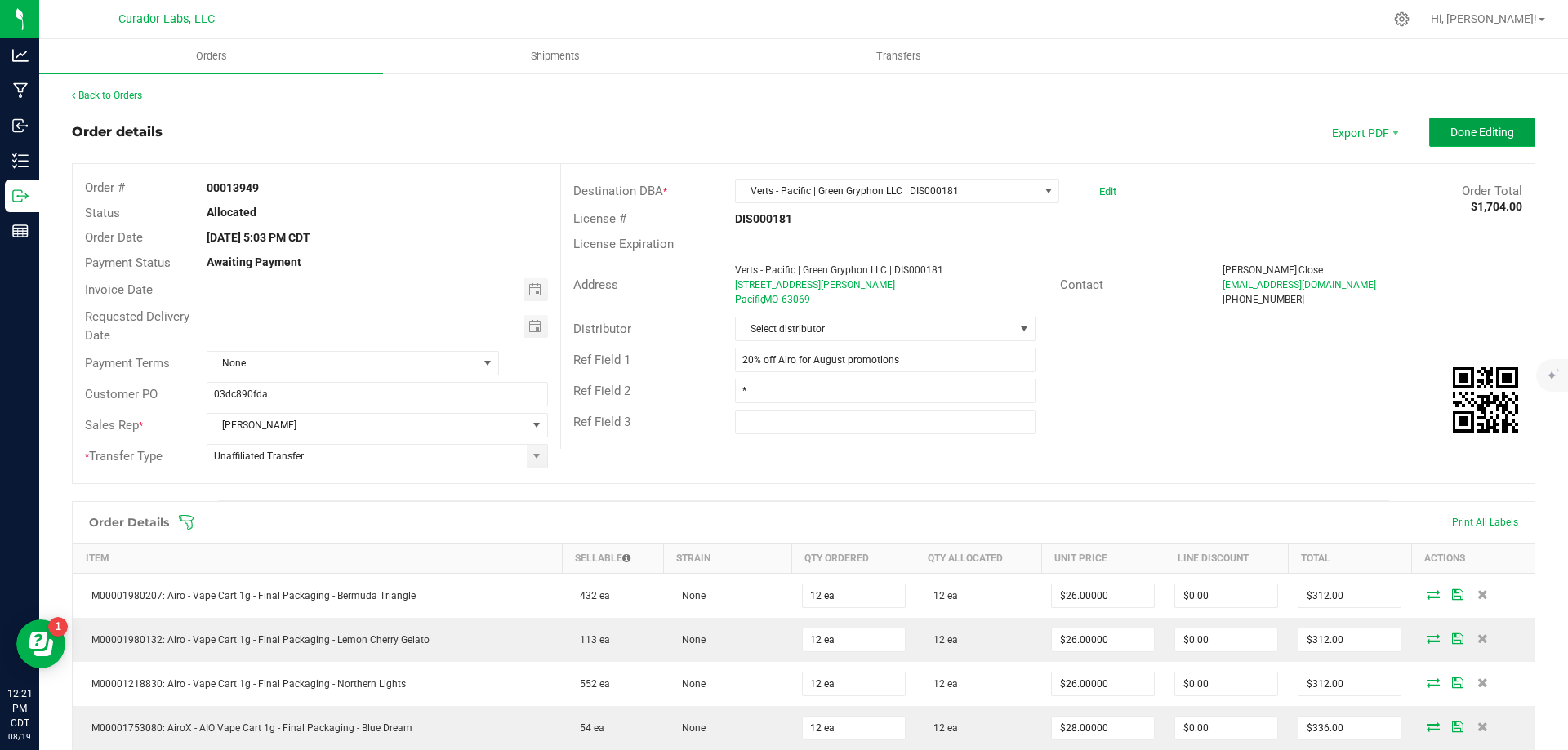
click at [1457, 123] on button "Done Editing" at bounding box center [1483, 132] width 106 height 29
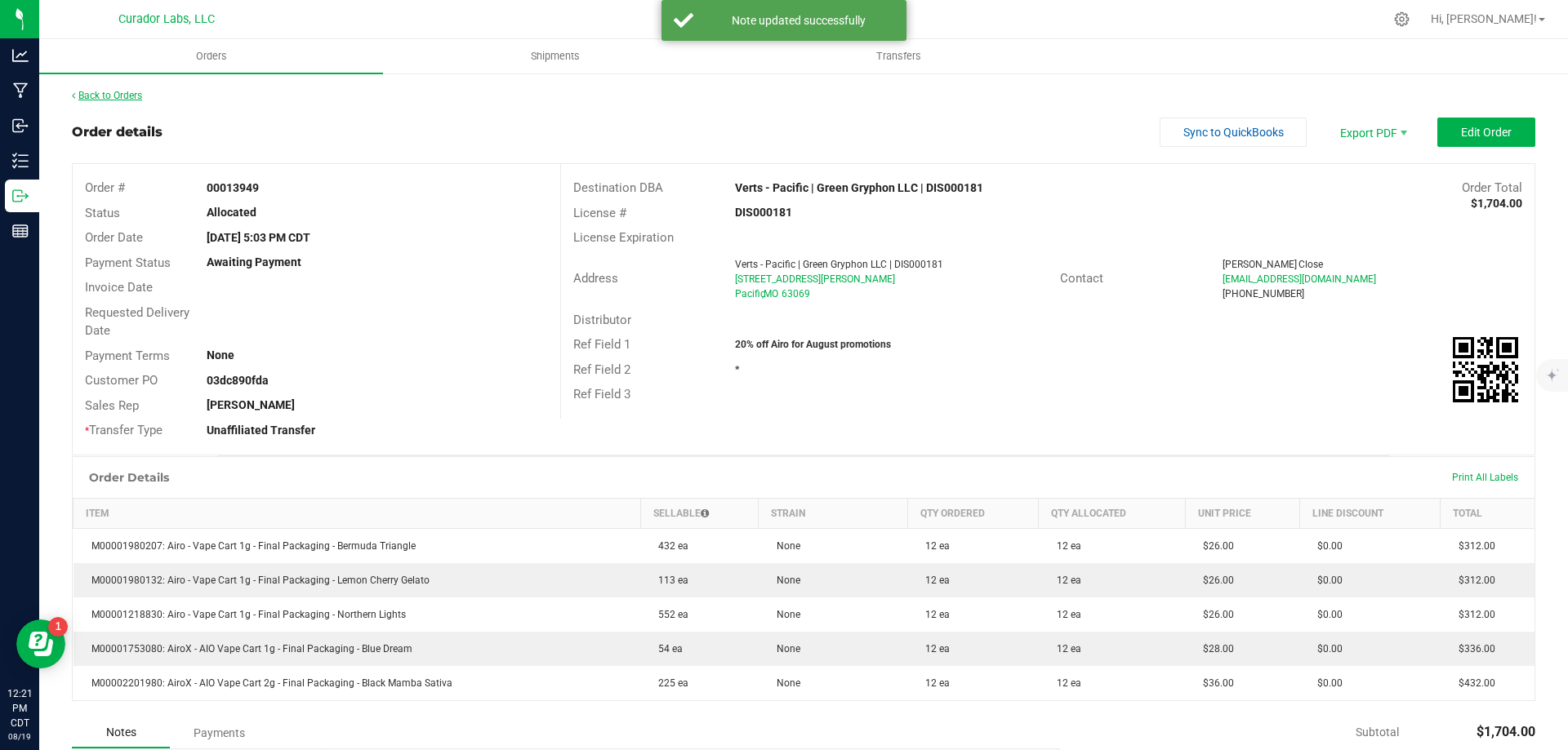
click at [105, 100] on link "Back to Orders" at bounding box center [107, 95] width 70 height 12
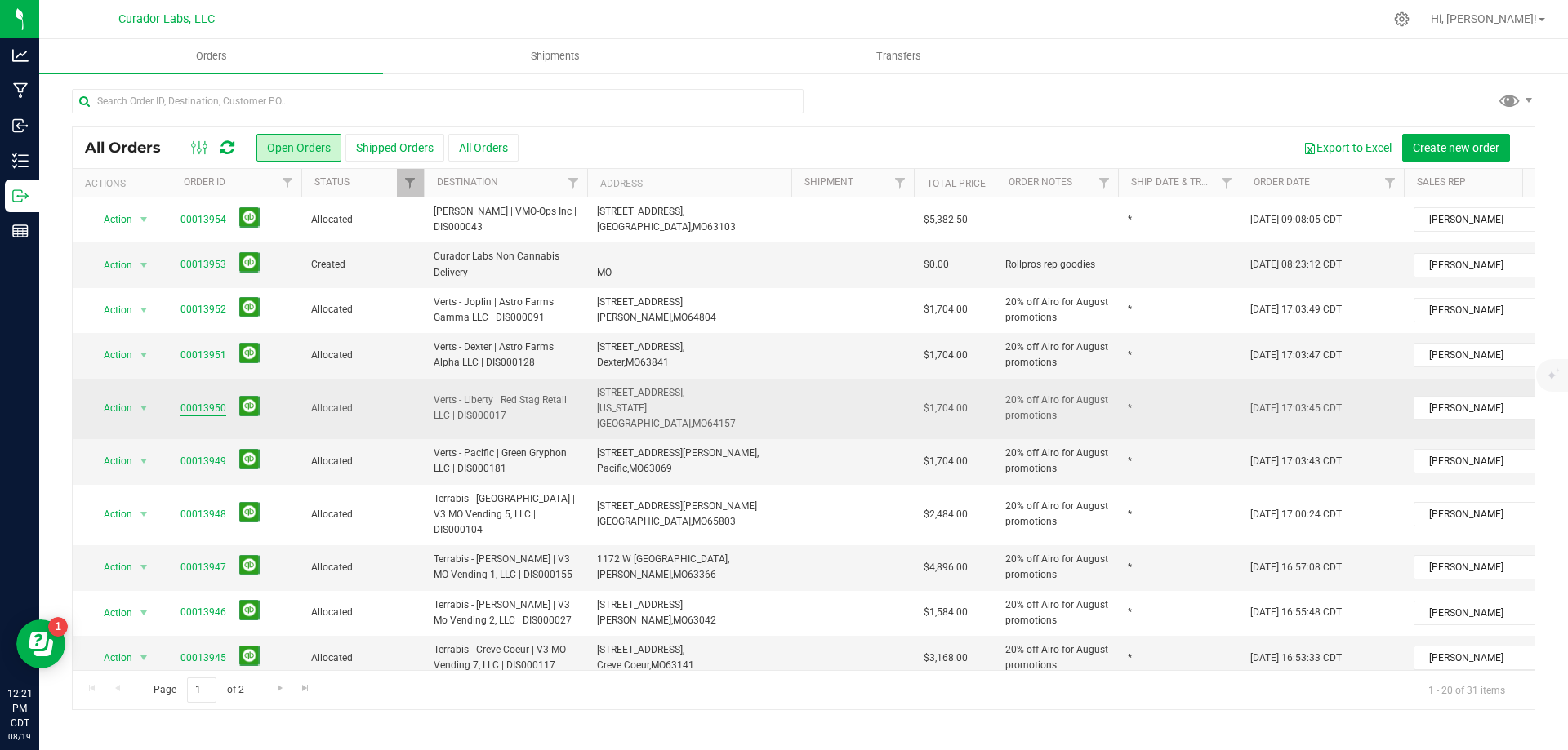
click at [214, 401] on link "00013950" at bounding box center [203, 408] width 46 height 16
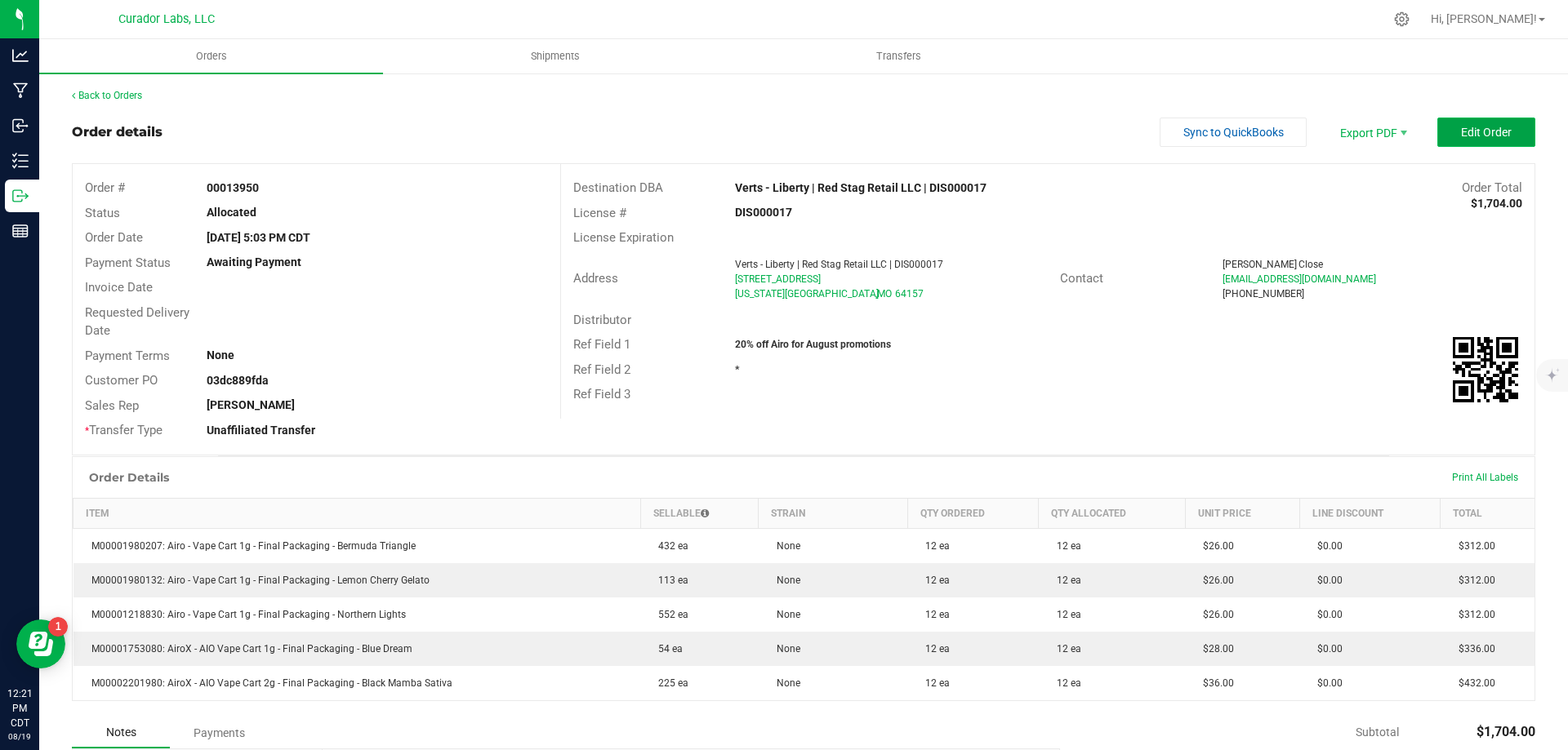
click at [1461, 137] on span "Edit Order" at bounding box center [1486, 132] width 51 height 13
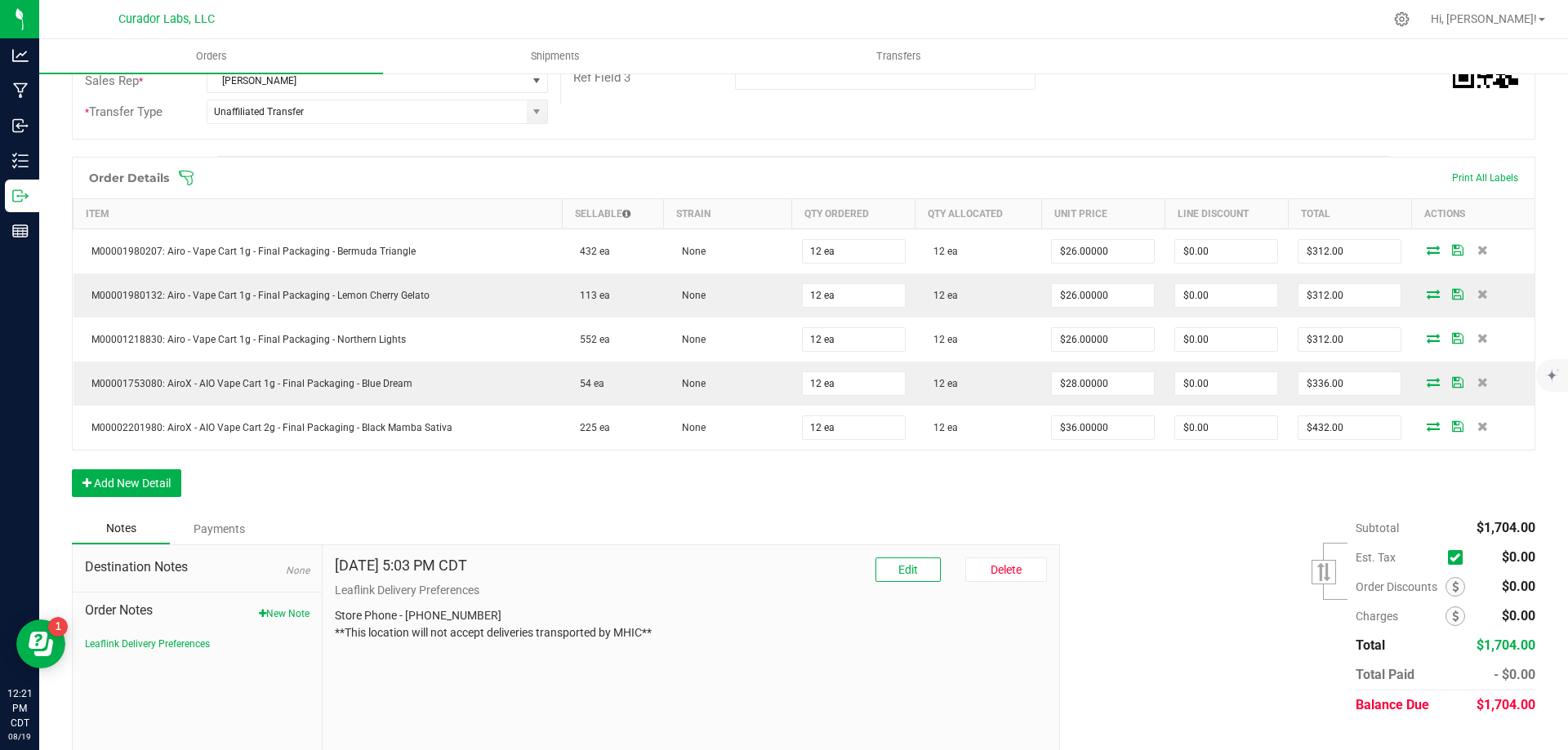
scroll to position [376, 0]
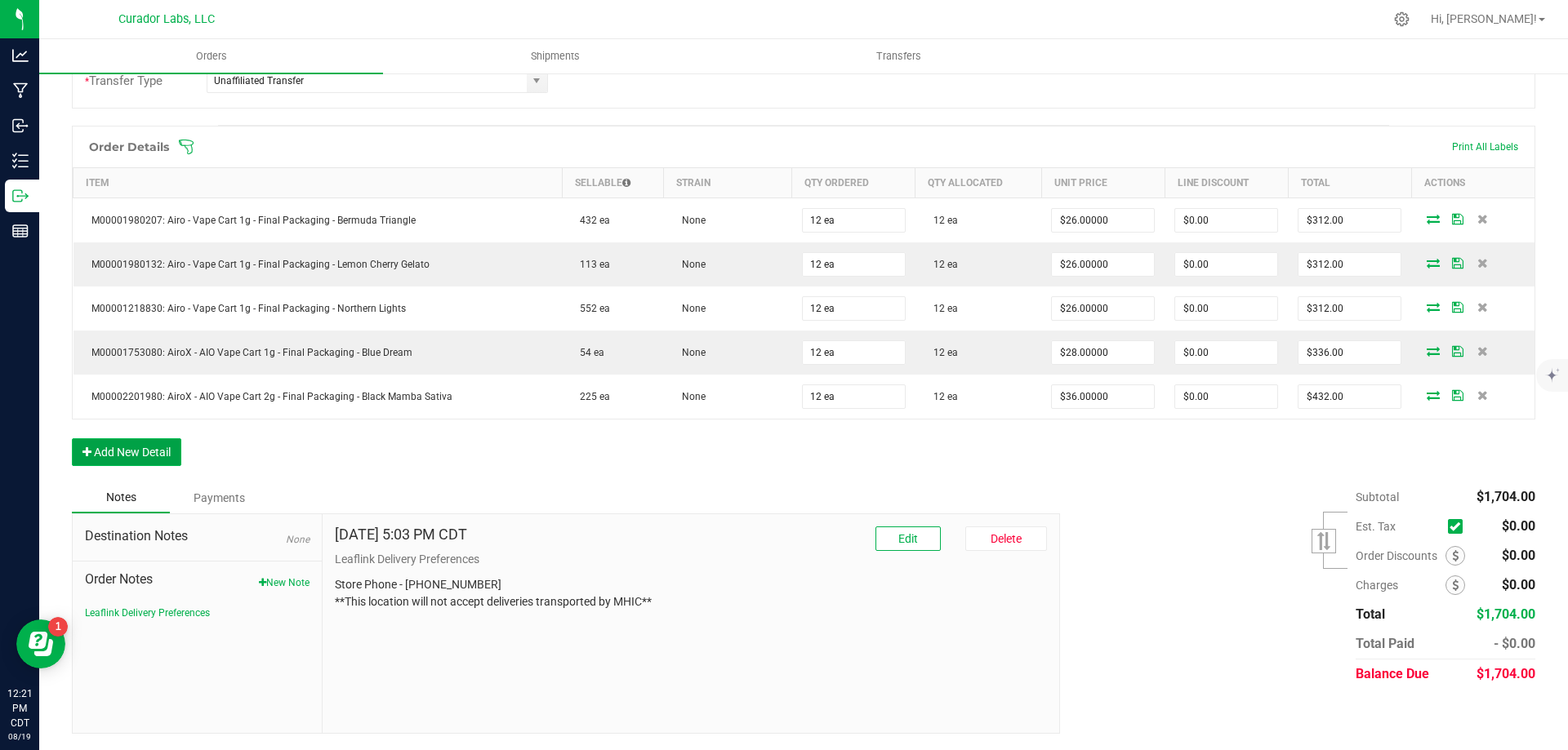
click at [142, 443] on button "Add New Detail" at bounding box center [127, 453] width 109 height 28
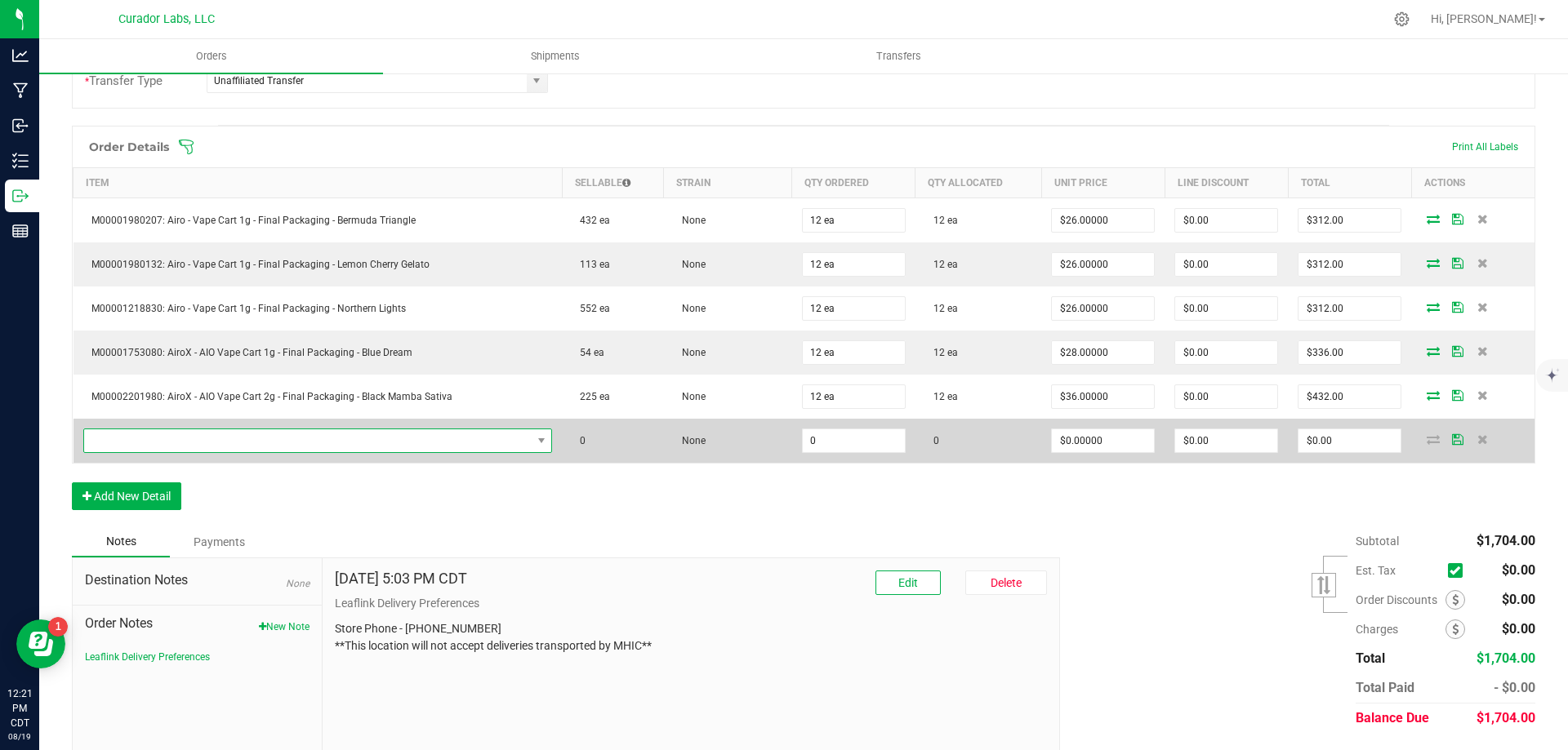
drag, startPoint x: 193, startPoint y: 441, endPoint x: 206, endPoint y: 430, distance: 17.0
click at [195, 442] on span "NO DATA FOUND" at bounding box center [308, 441] width 447 height 23
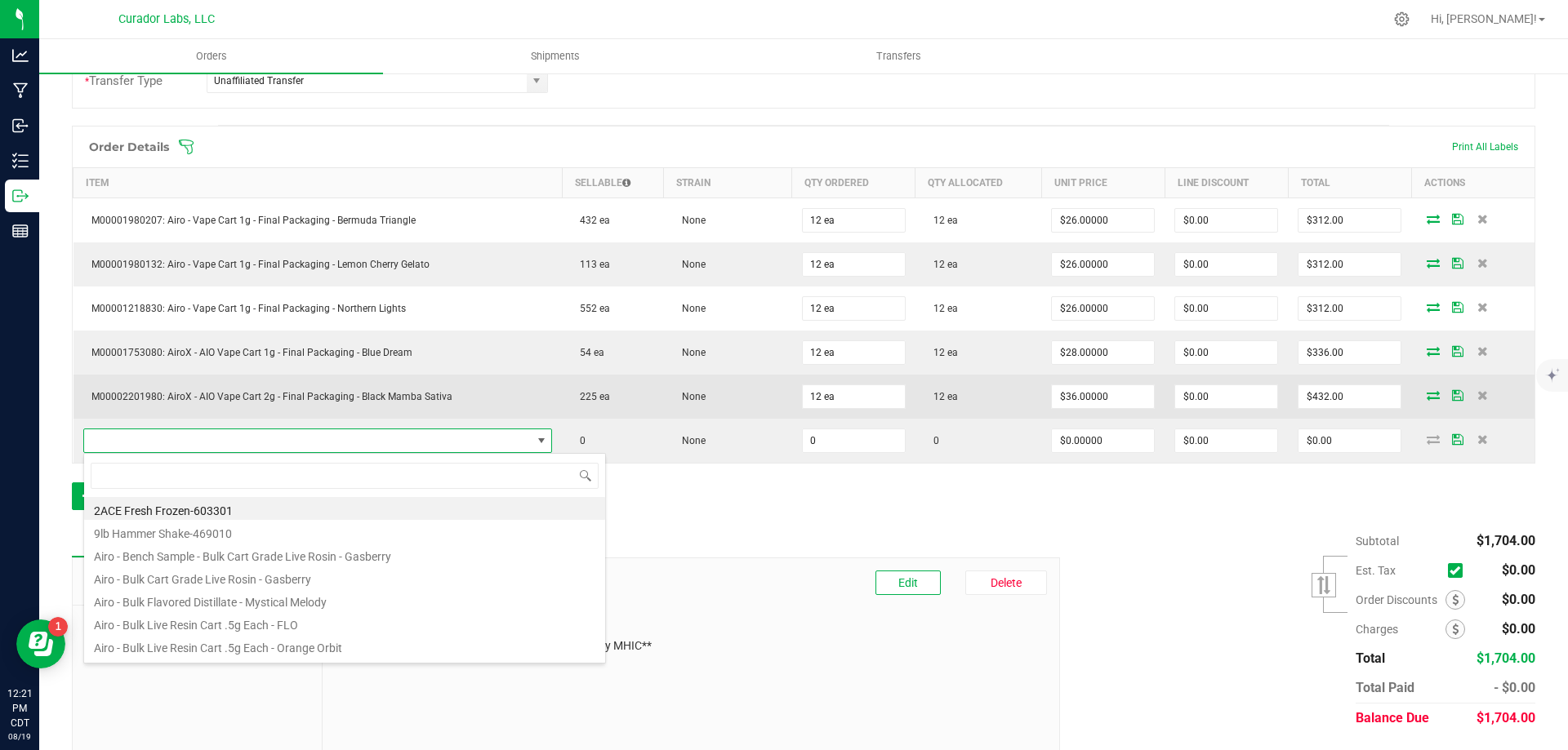
scroll to position [25, 453]
type input "cobal"
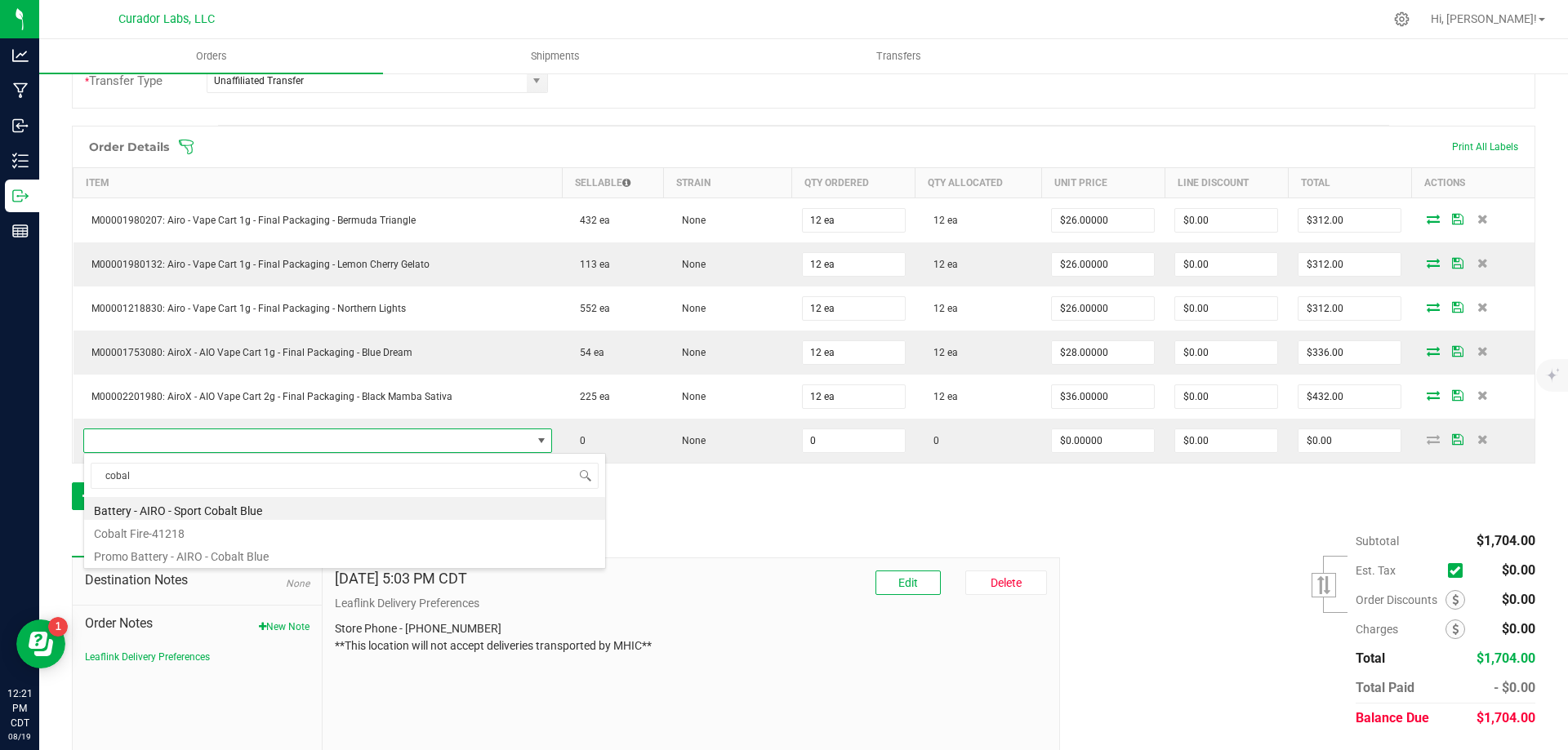
drag, startPoint x: 225, startPoint y: 516, endPoint x: 451, endPoint y: 526, distance: 226.2
click at [226, 516] on li "Battery - AIRO - Sport Cobalt Blue" at bounding box center [345, 509] width 521 height 23
type input "0 ea"
type input "$10.00000"
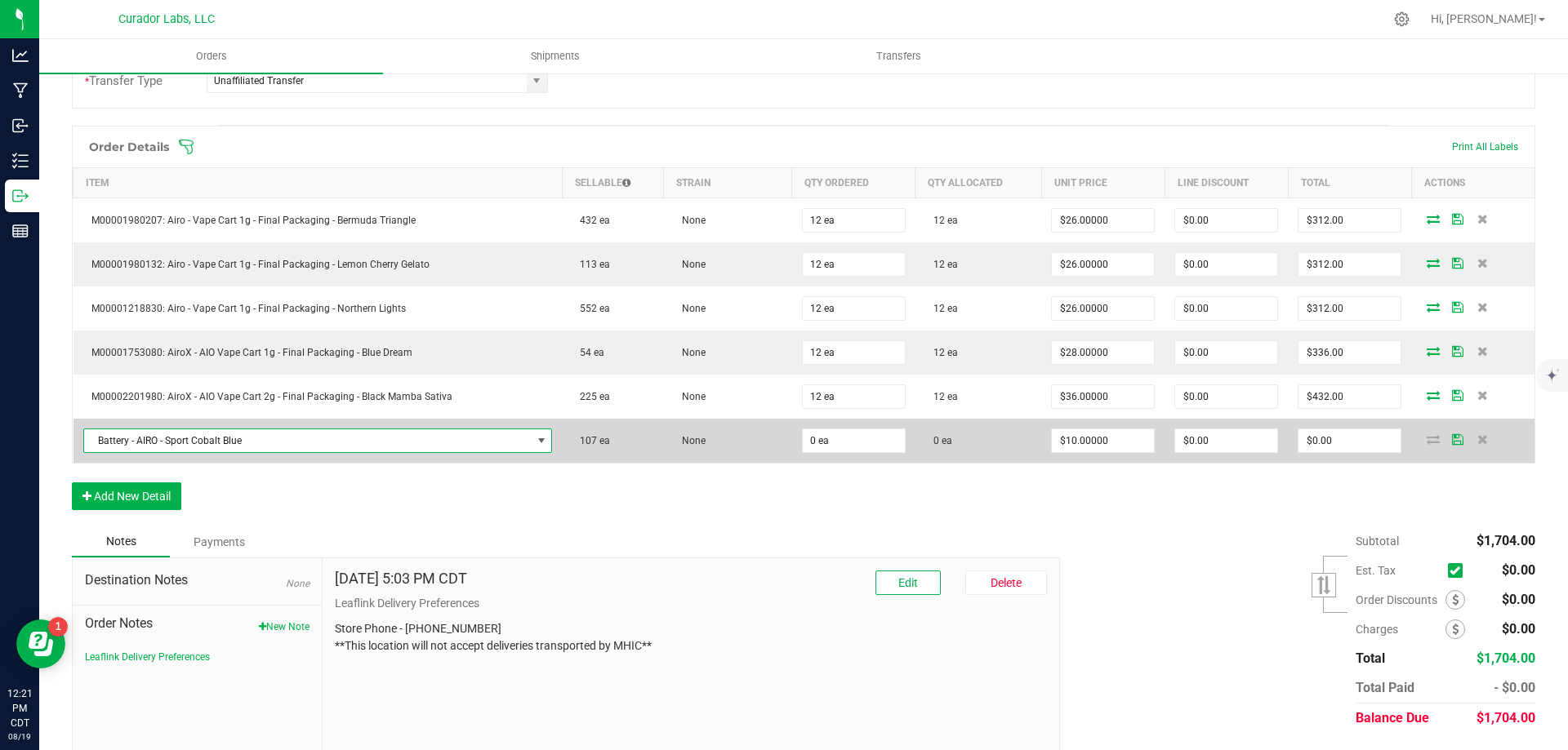
click at [835, 454] on td "0 ea" at bounding box center [853, 440] width 123 height 44
click at [843, 442] on input "0" at bounding box center [853, 441] width 102 height 23
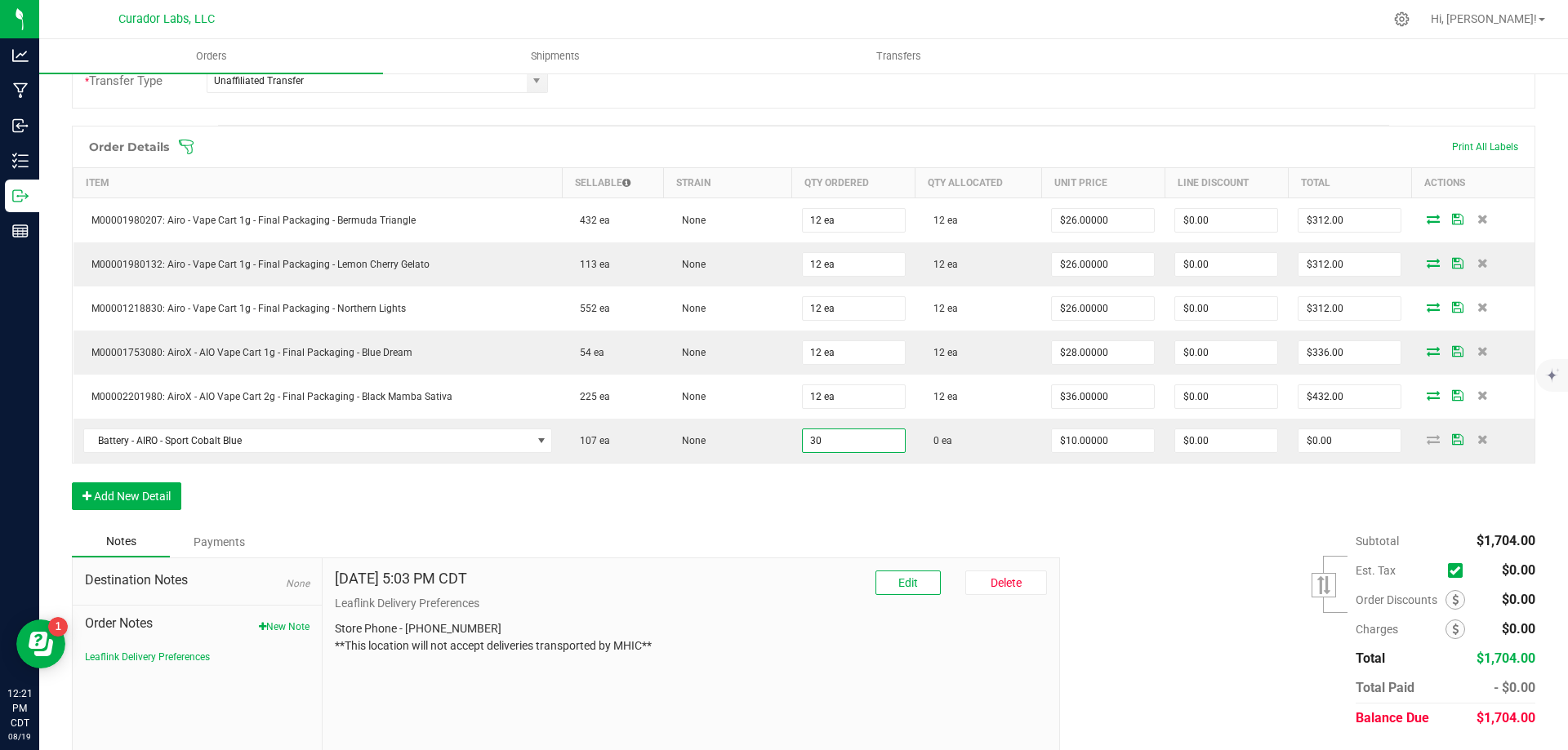
type input "30 ea"
type input "$300.00"
click at [1218, 570] on div "Subtotal $1,704.00 Est. Tax" at bounding box center [1291, 629] width 488 height 206
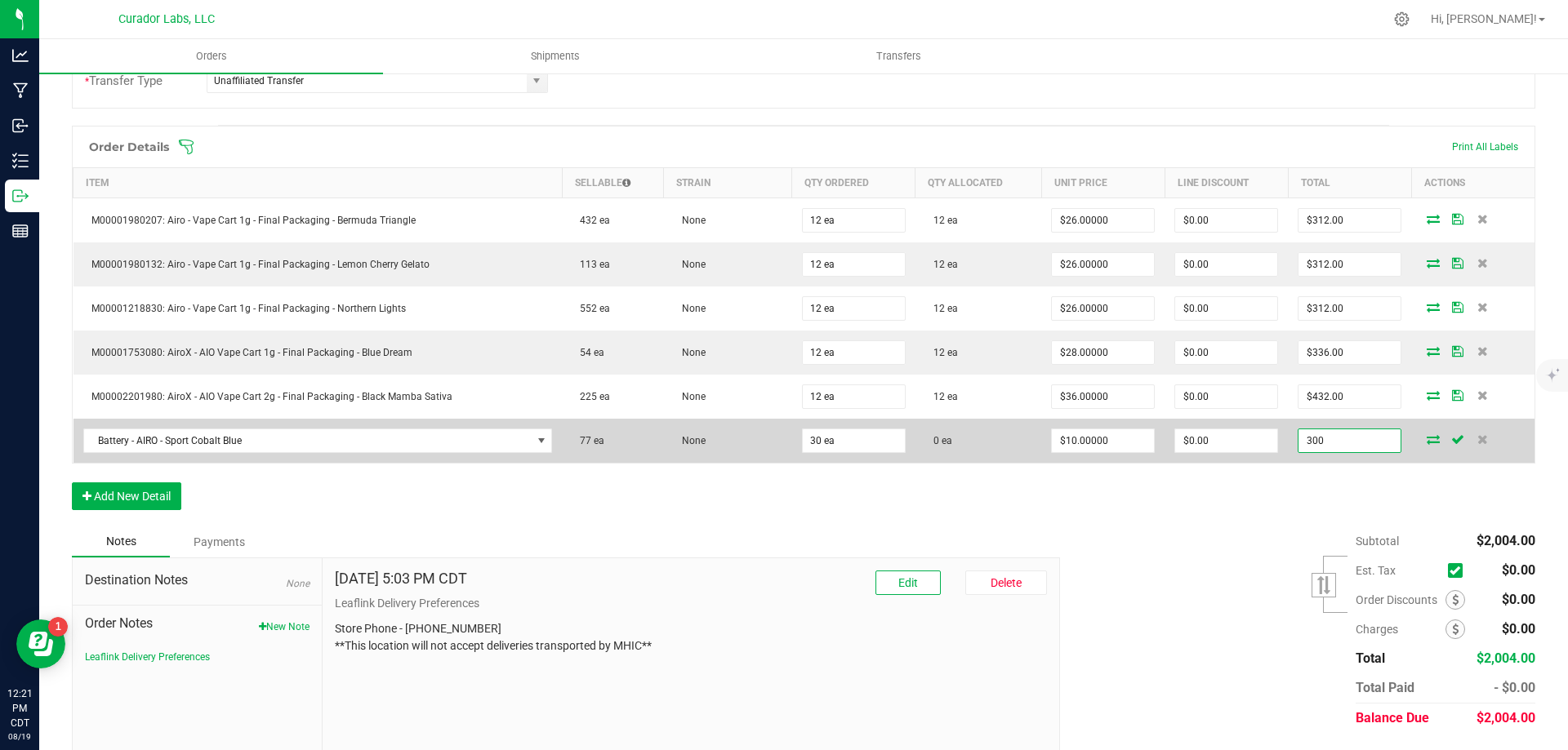
click at [1328, 435] on input "300" at bounding box center [1349, 441] width 102 height 23
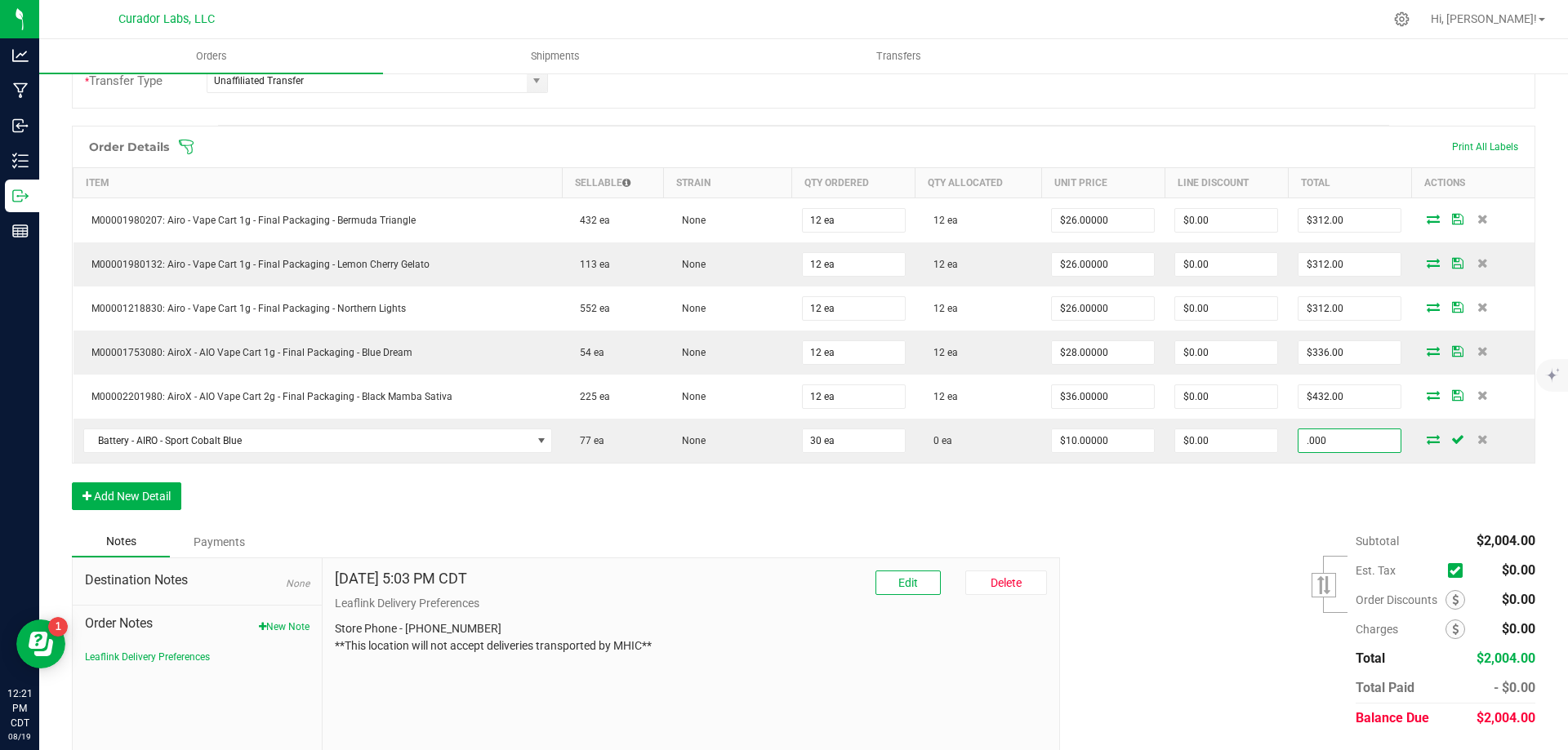
type input ".000"
type input "$0.00000"
type input "$0.00"
click at [1252, 507] on div "Order Details Print All Labels Item Sellable Strain Qty Ordered Qty Allocated U…" at bounding box center [803, 326] width 1464 height 401
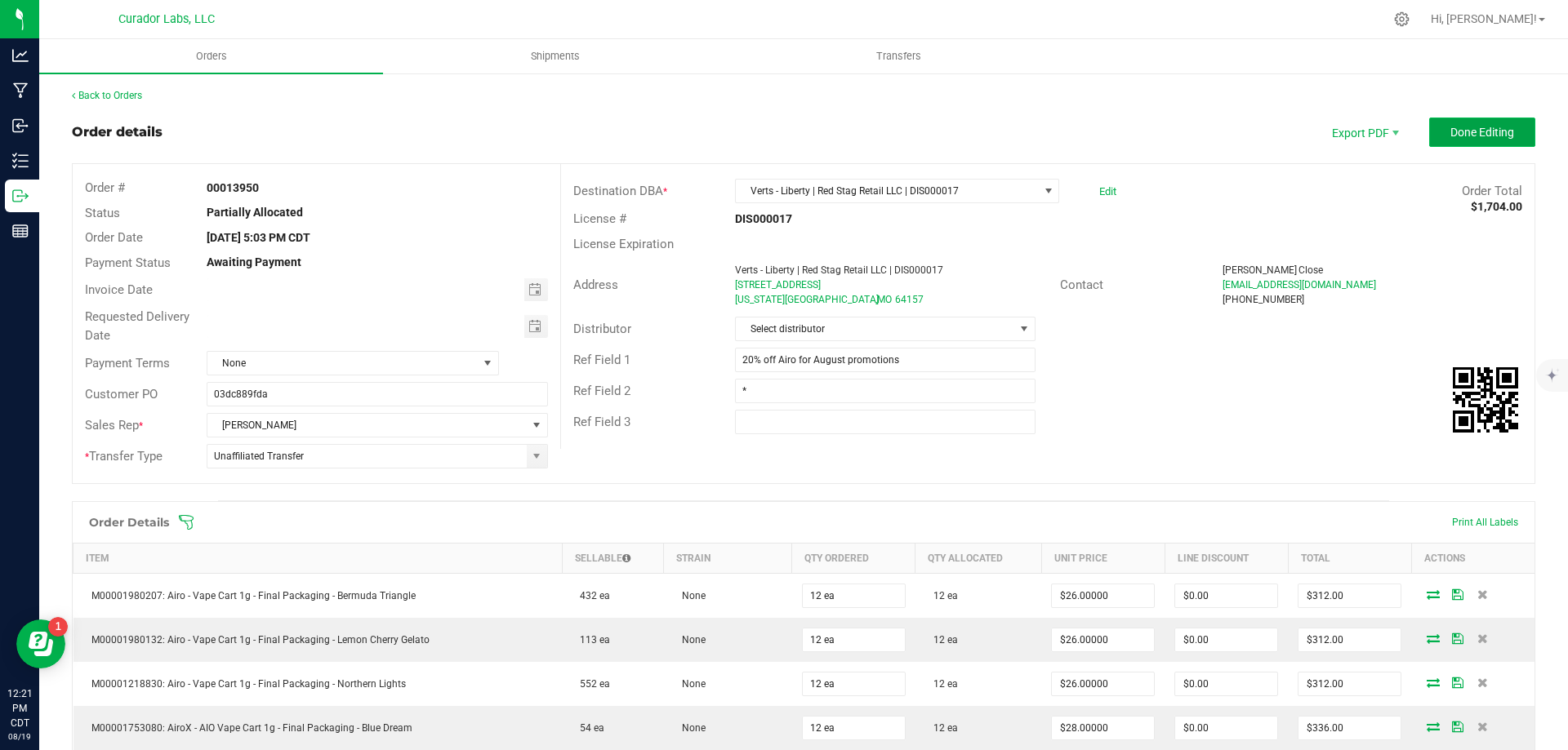
click at [1486, 131] on span "Done Editing" at bounding box center [1482, 132] width 64 height 13
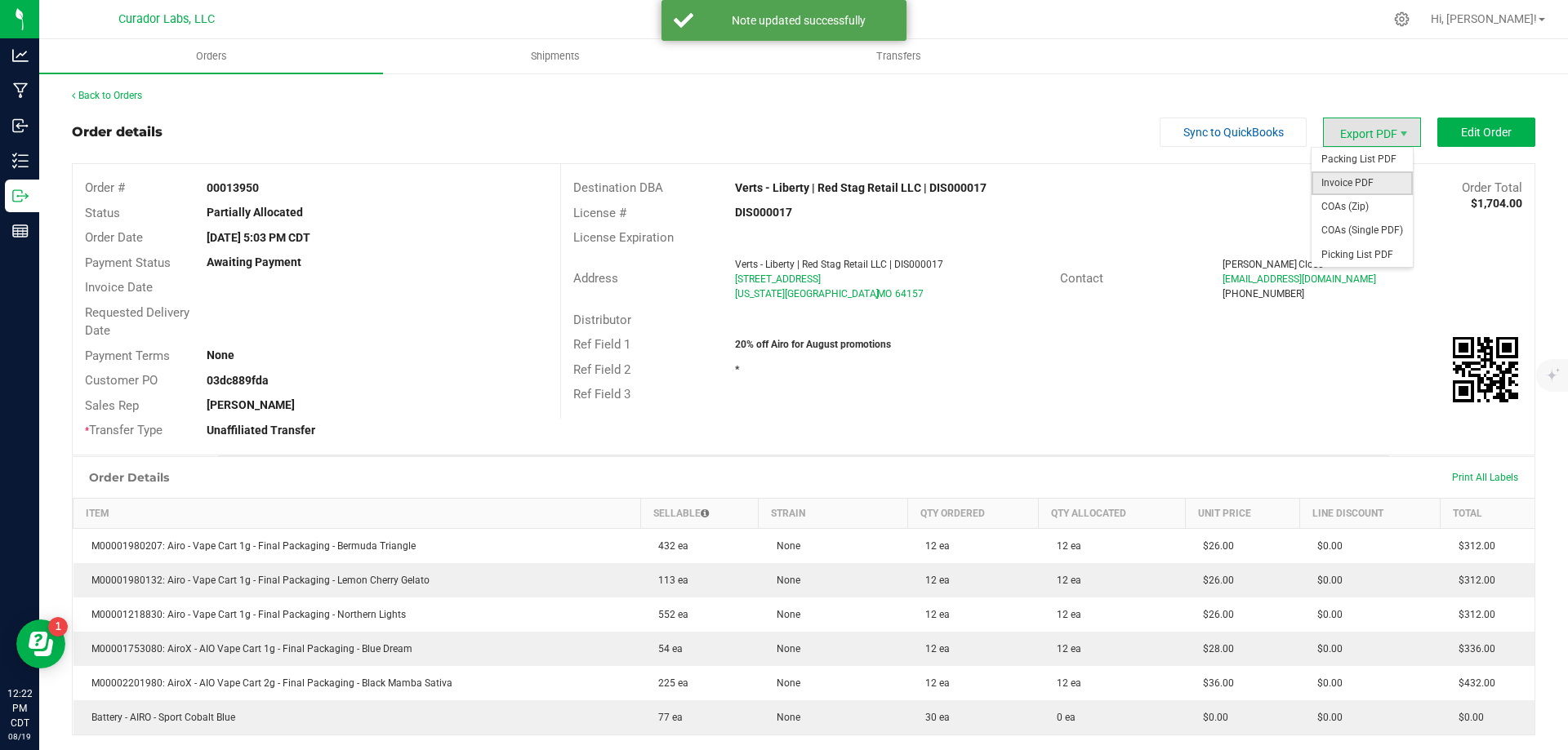
click at [1364, 187] on span "Invoice PDF" at bounding box center [1363, 183] width 101 height 24
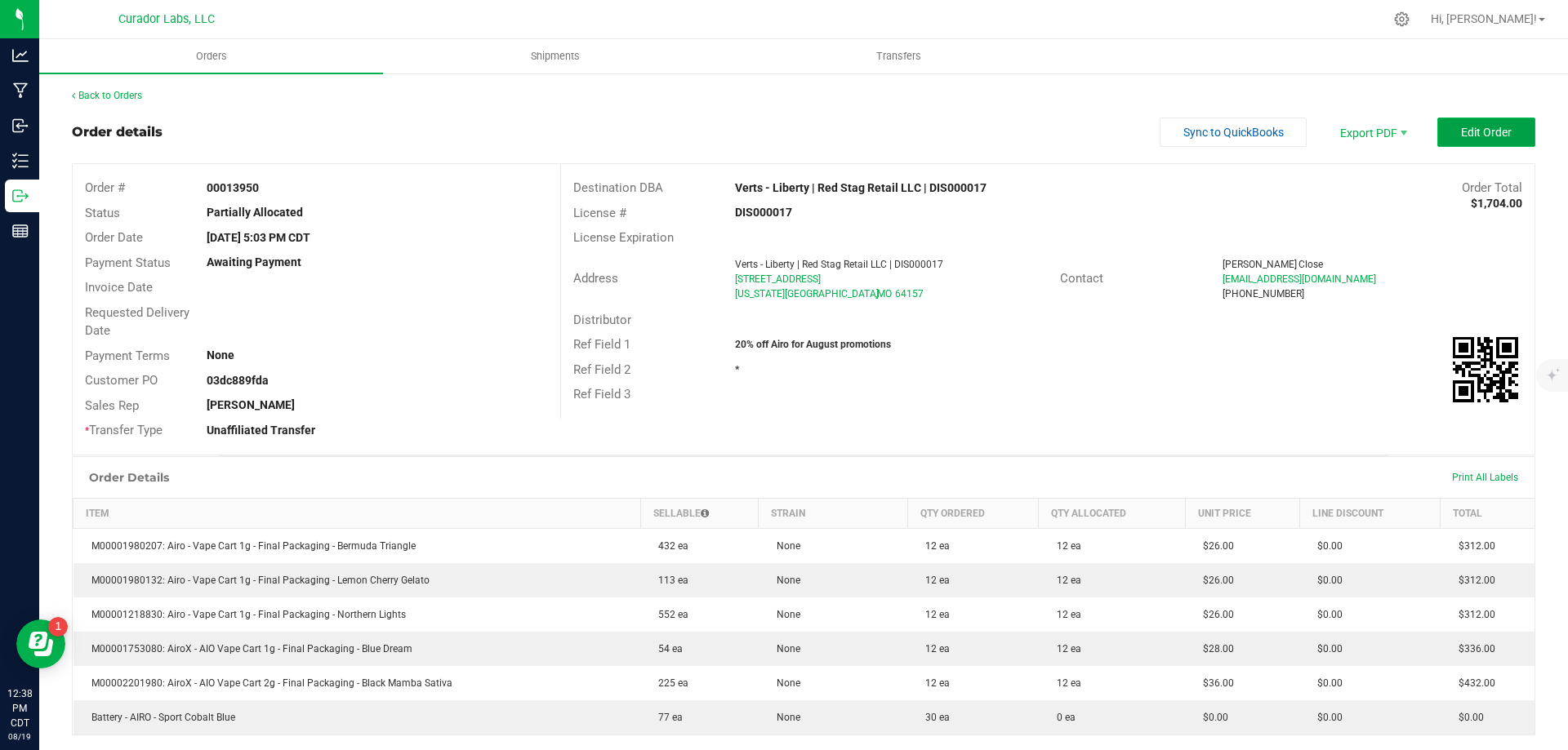
click at [1437, 127] on button "Edit Order" at bounding box center [1486, 132] width 98 height 29
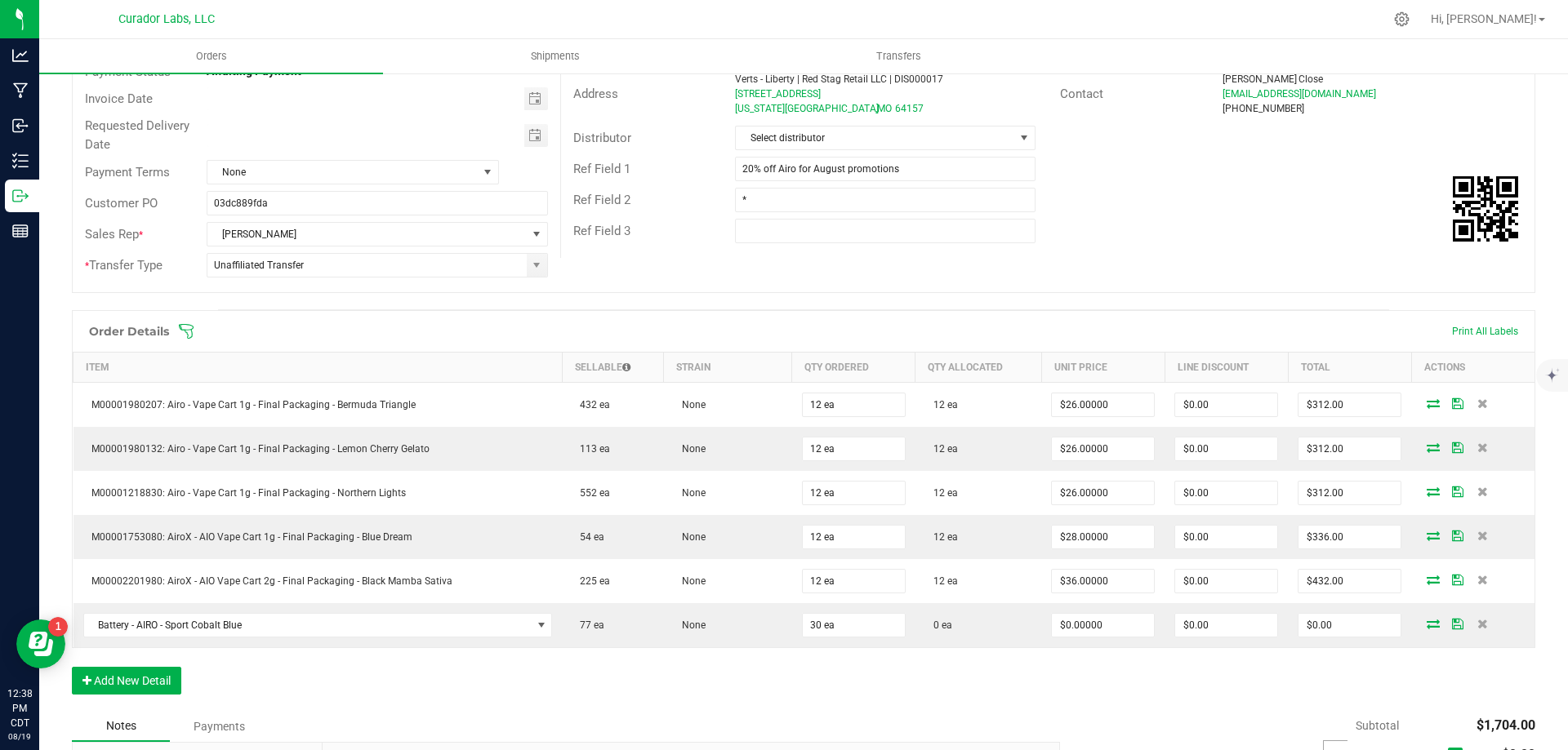
scroll to position [420, 0]
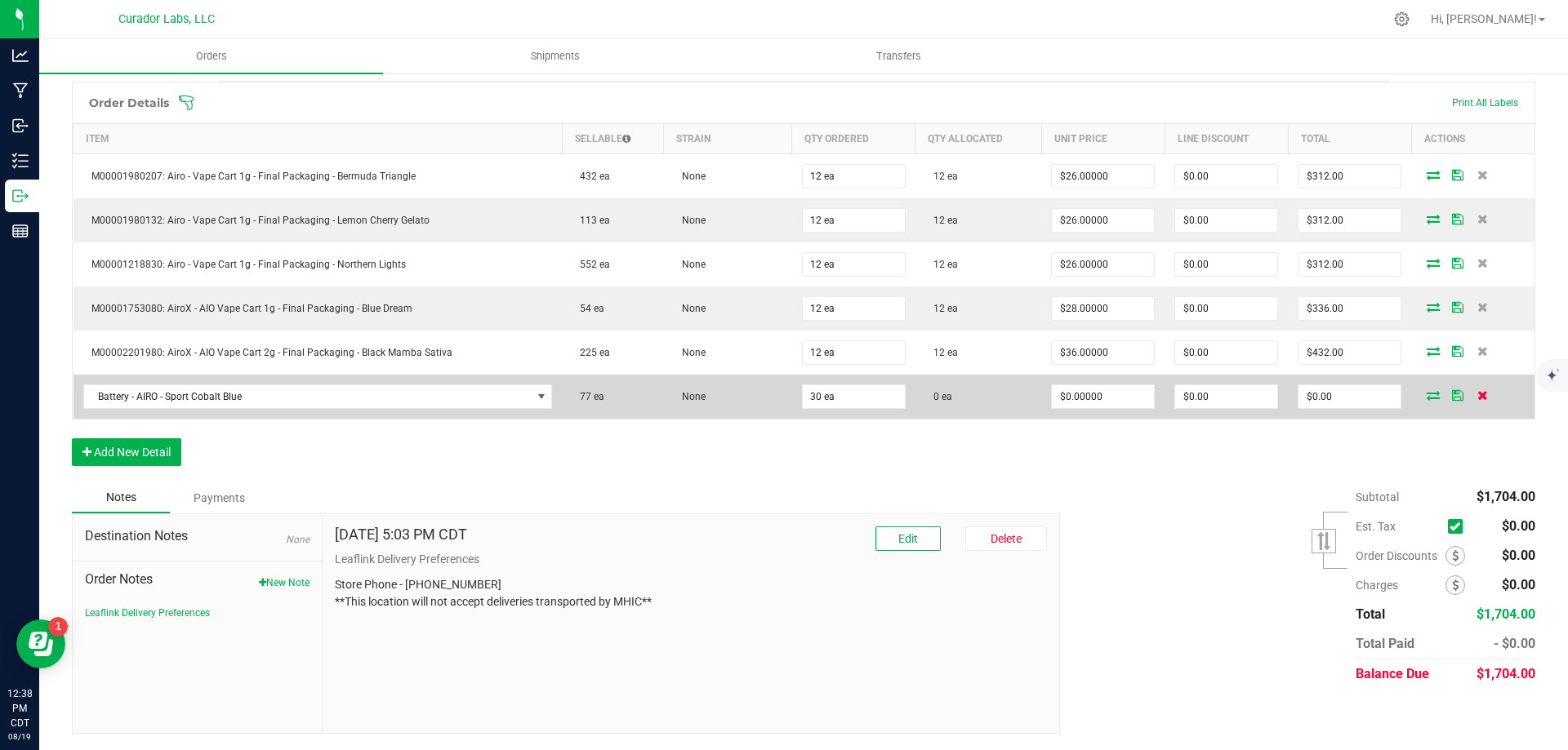
click at [1478, 396] on icon at bounding box center [1483, 395] width 11 height 10
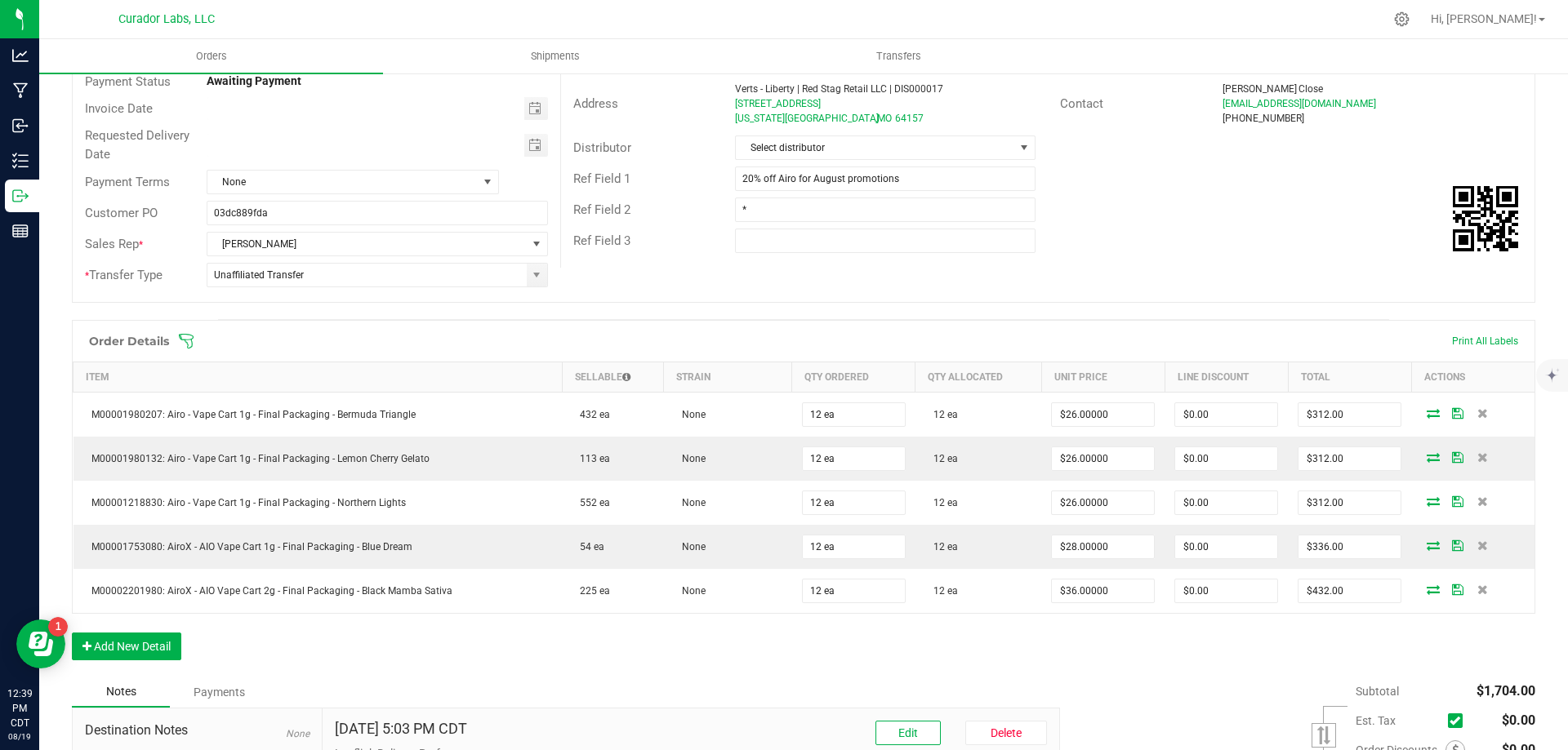
scroll to position [0, 0]
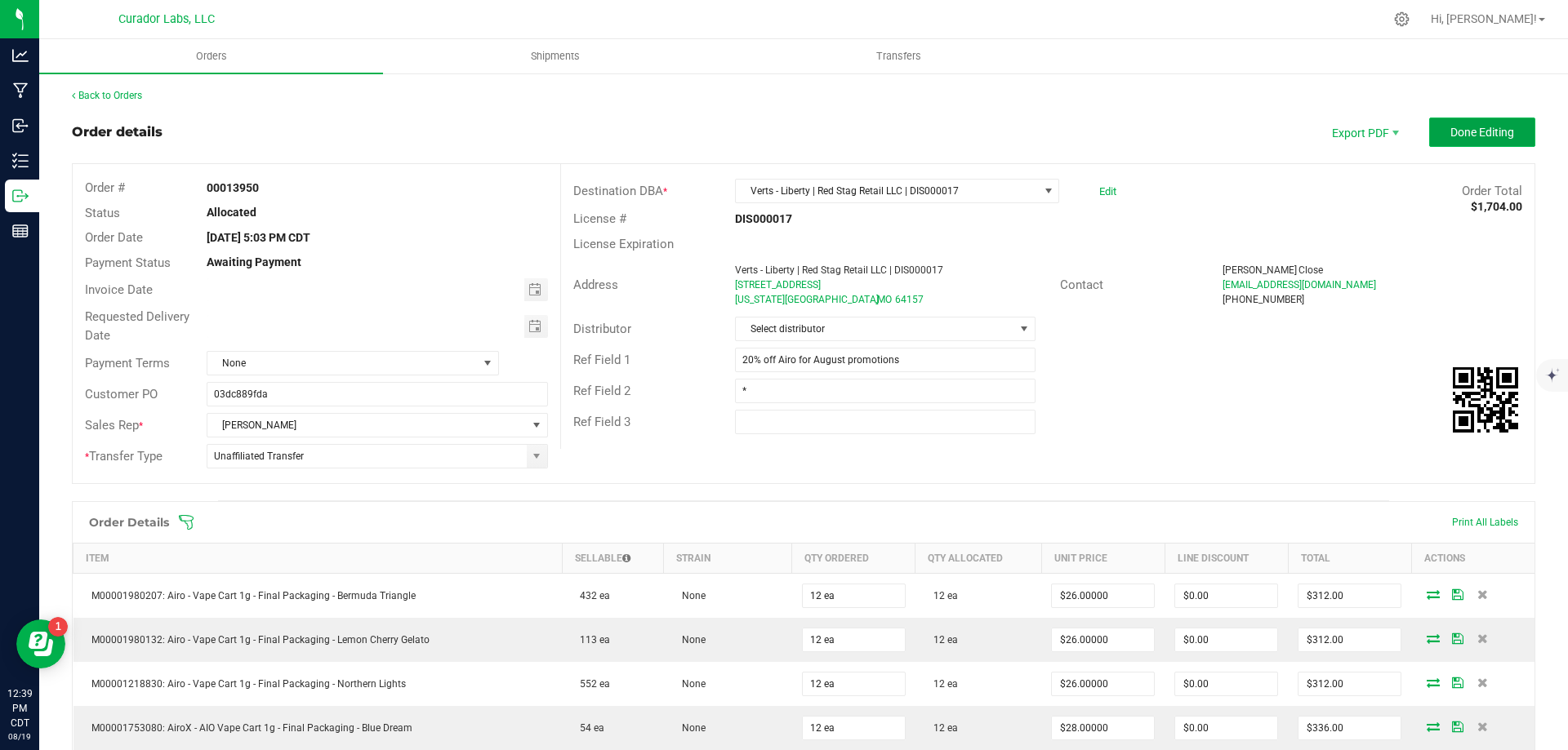
click at [1452, 121] on button "Done Editing" at bounding box center [1483, 132] width 106 height 29
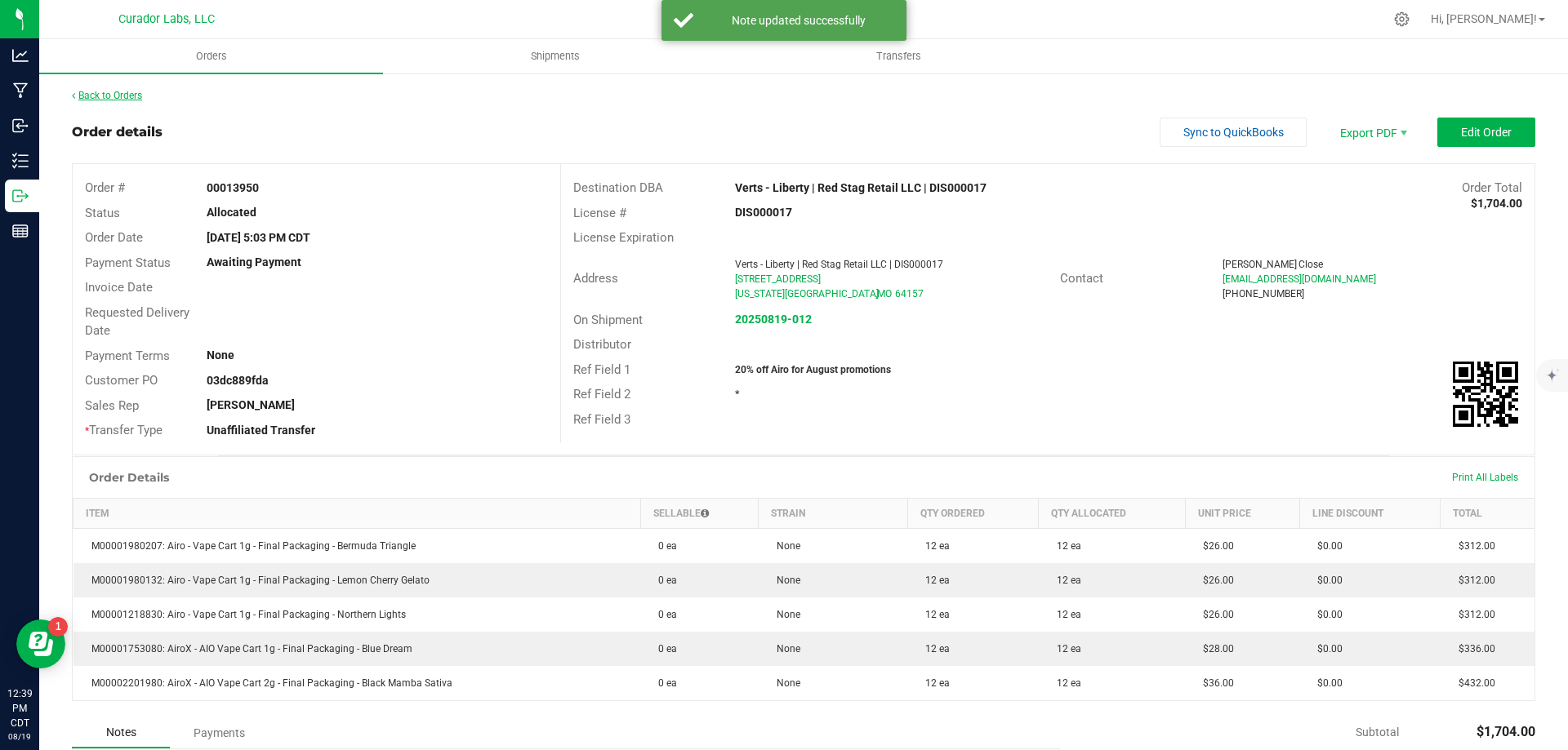
click at [111, 91] on link "Back to Orders" at bounding box center [107, 95] width 70 height 12
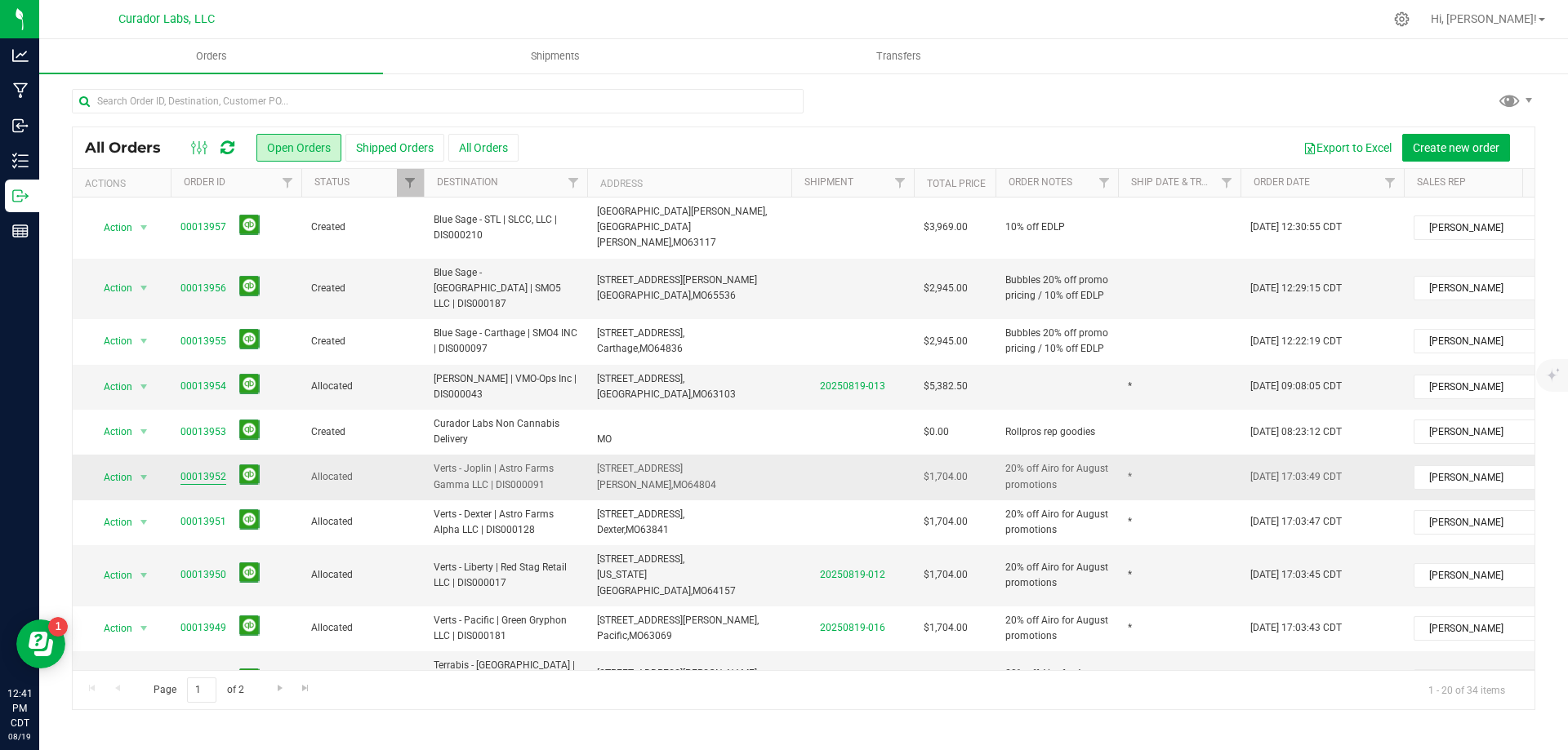
click at [206, 469] on link "00013952" at bounding box center [203, 477] width 46 height 16
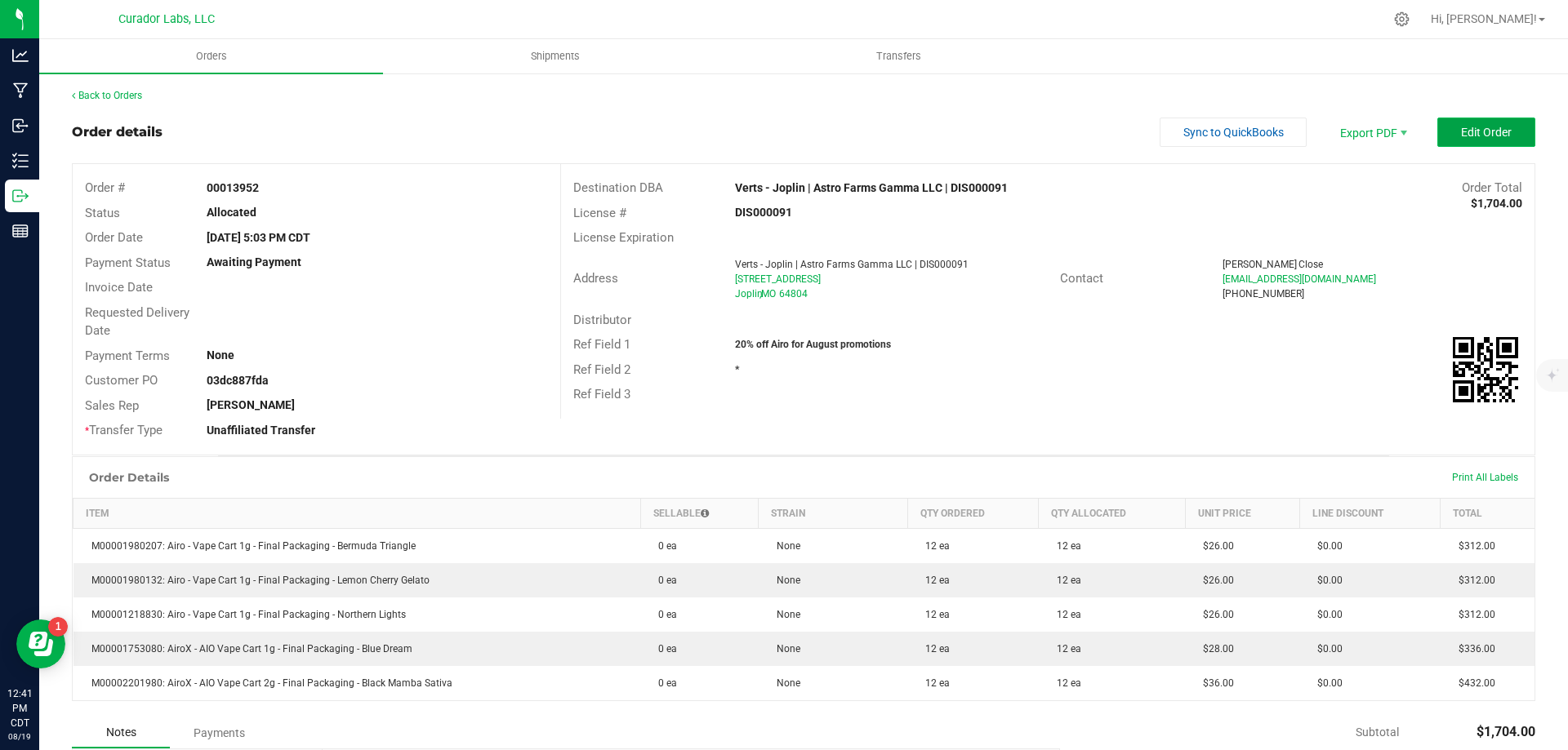
click at [1493, 127] on span "Edit Order" at bounding box center [1486, 132] width 51 height 13
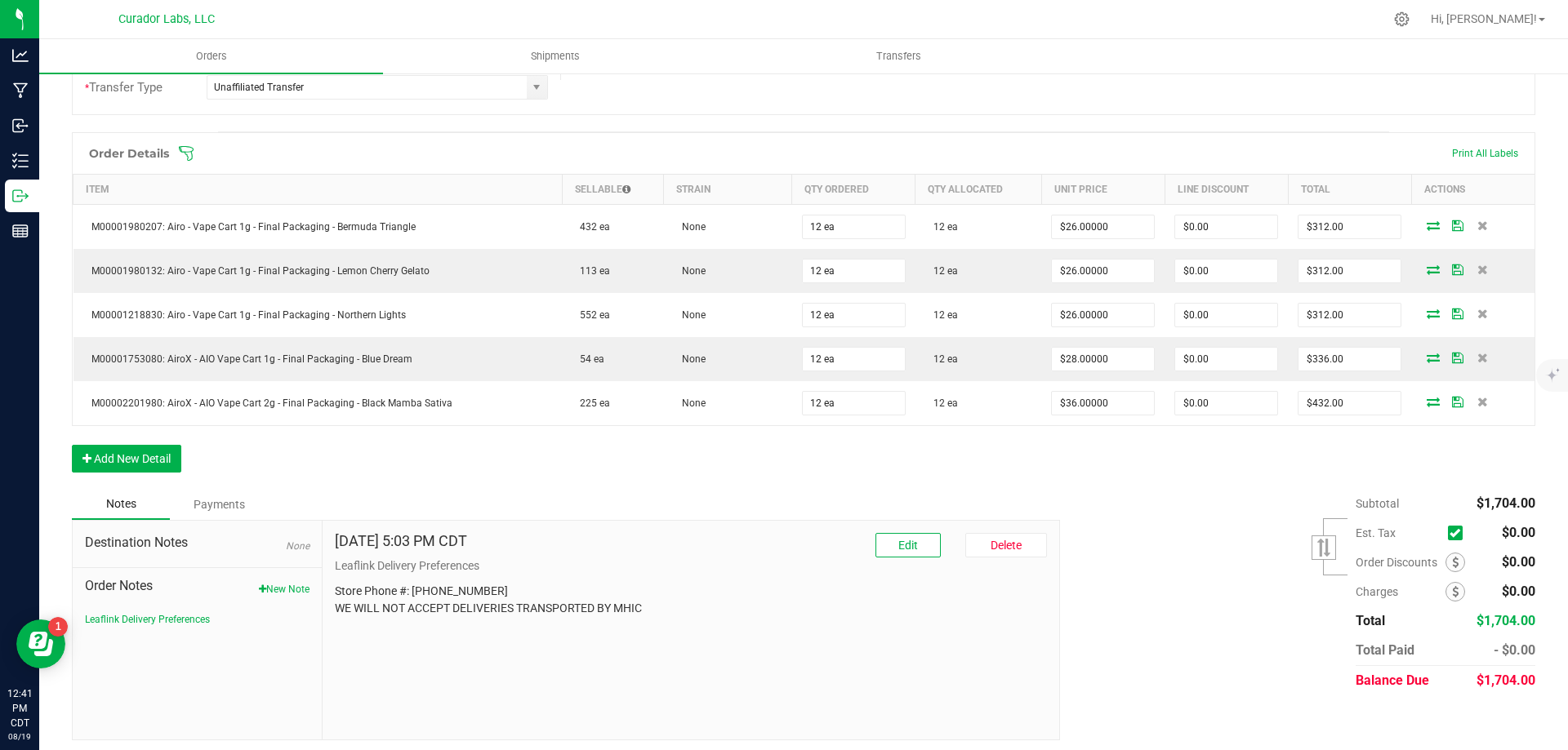
scroll to position [376, 0]
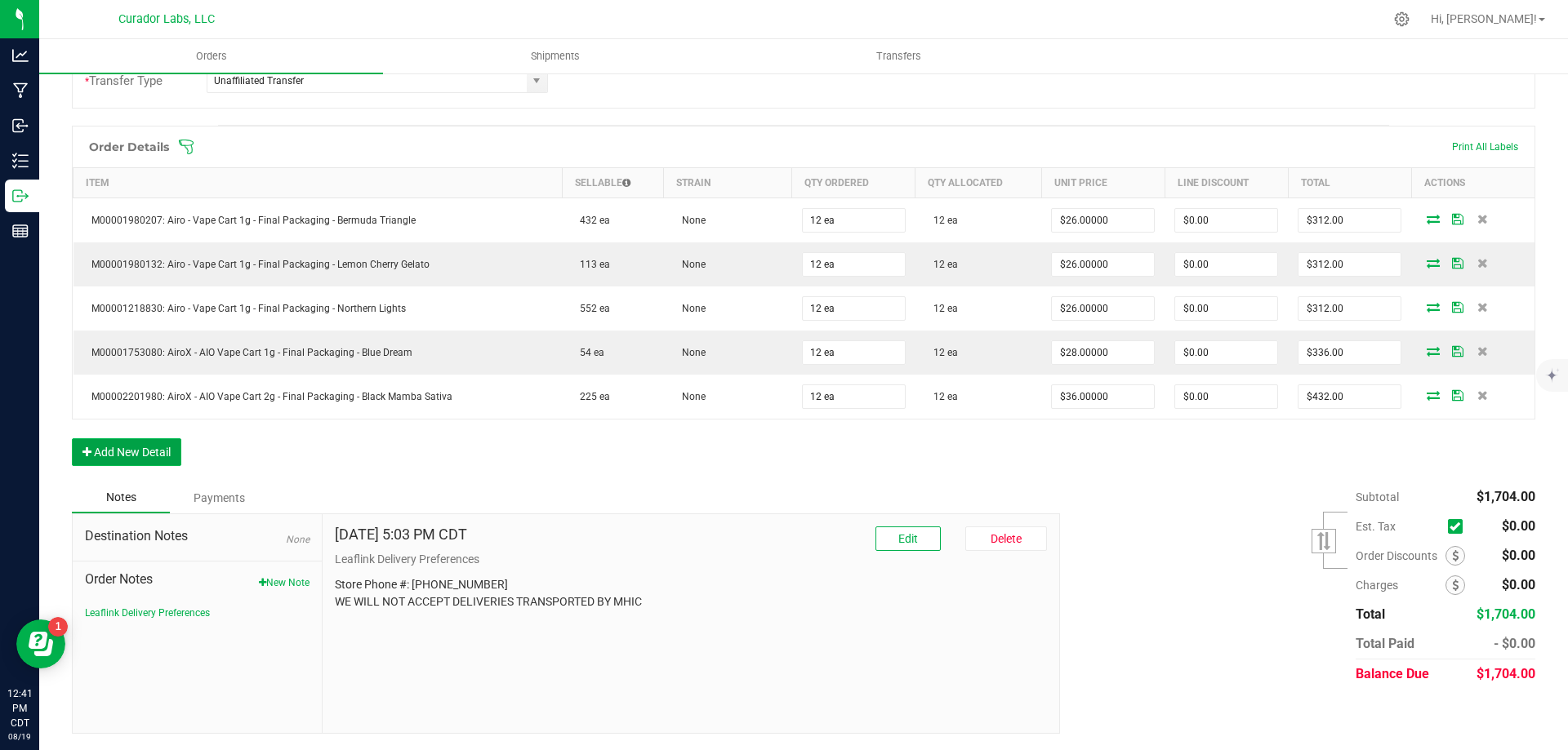
click at [128, 444] on button "Add New Detail" at bounding box center [127, 453] width 109 height 28
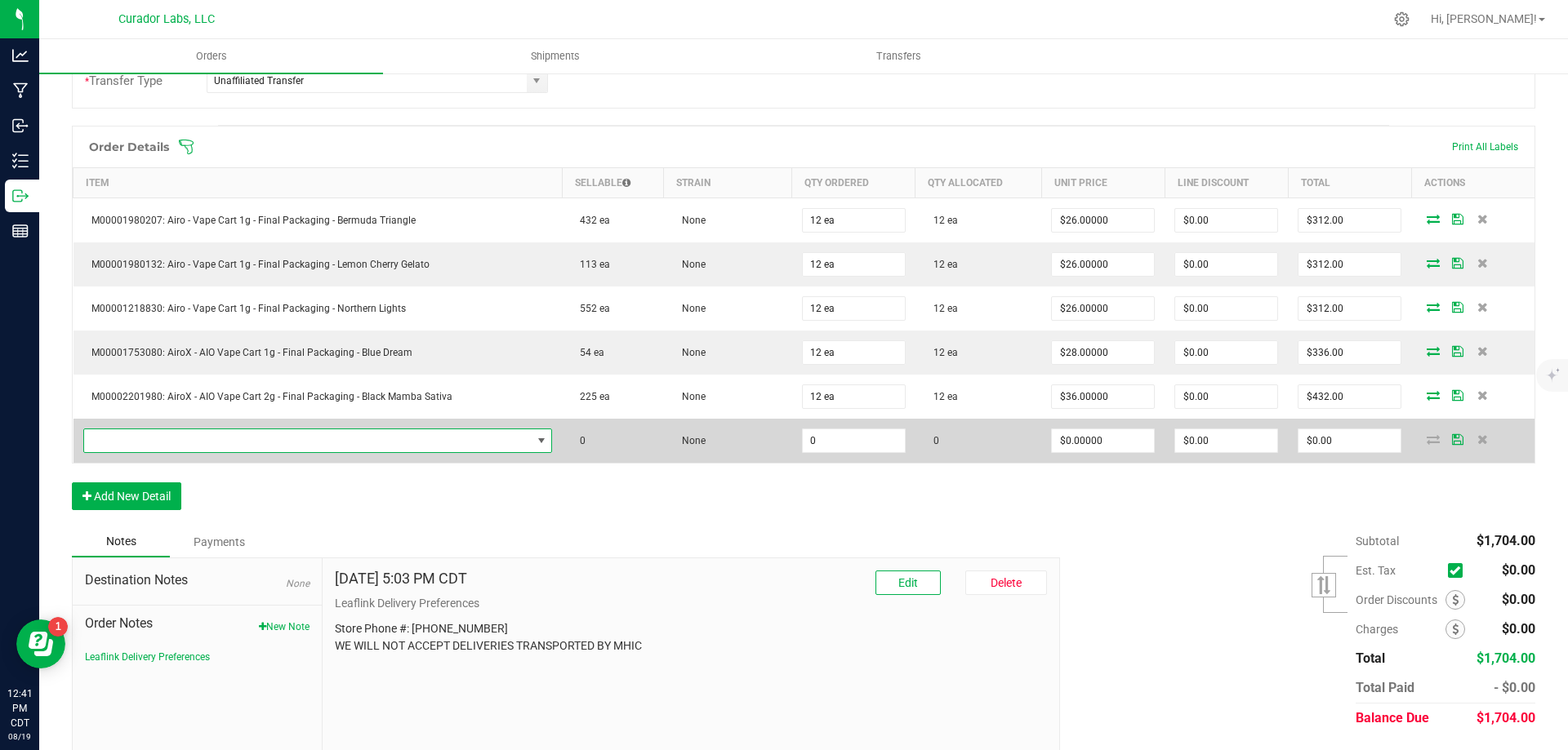
click at [160, 430] on span "NO DATA FOUND" at bounding box center [308, 441] width 447 height 23
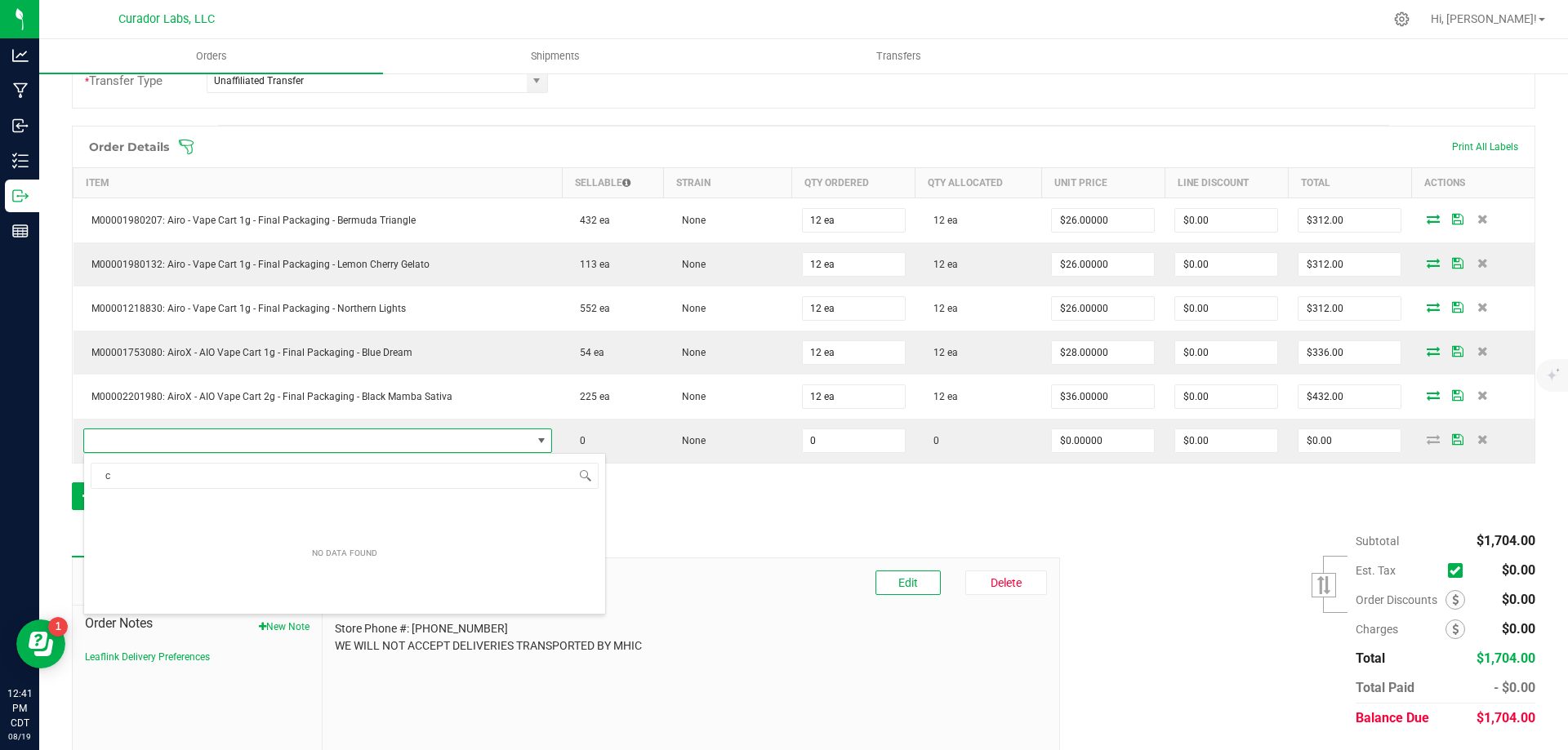
scroll to position [25, 453]
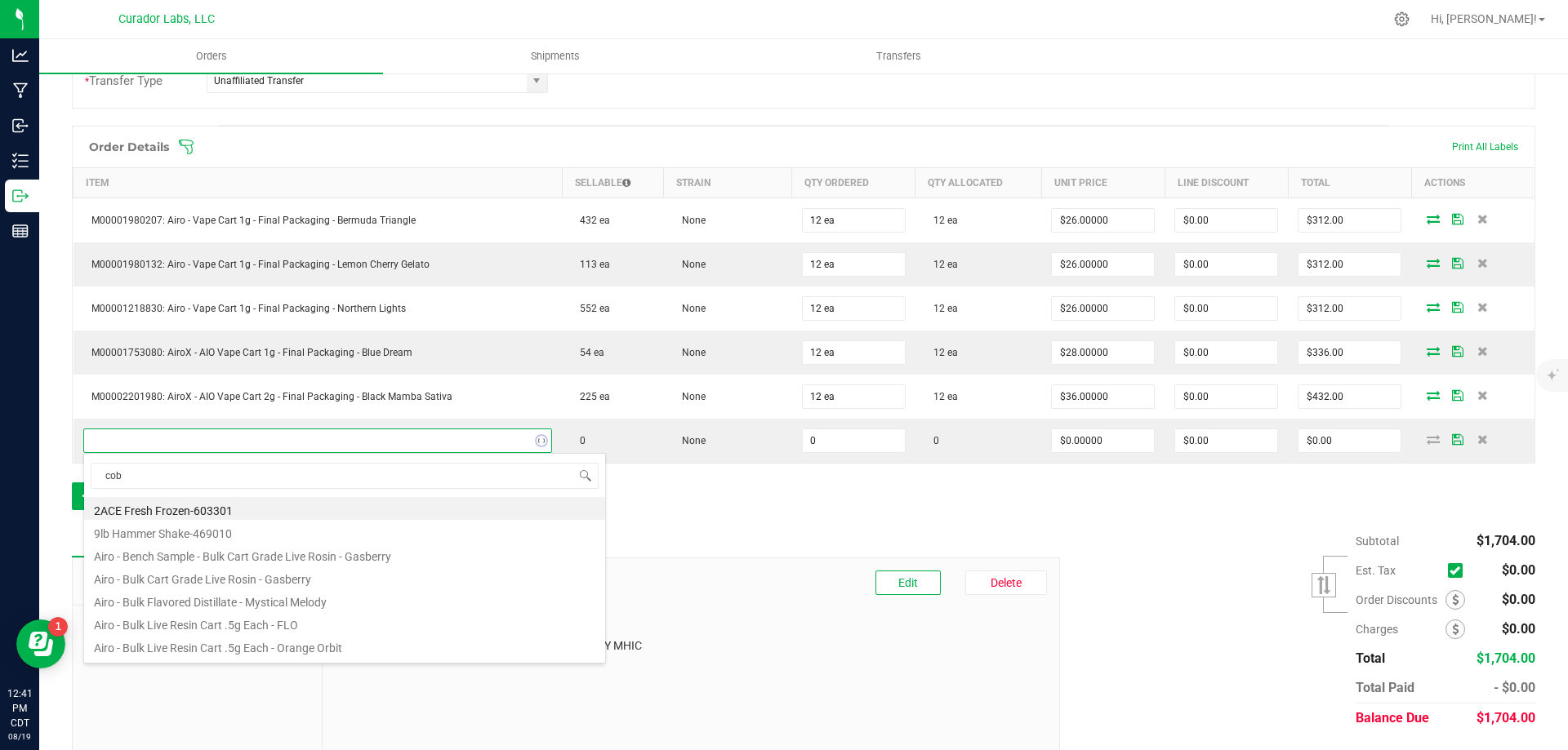
type input "coba"
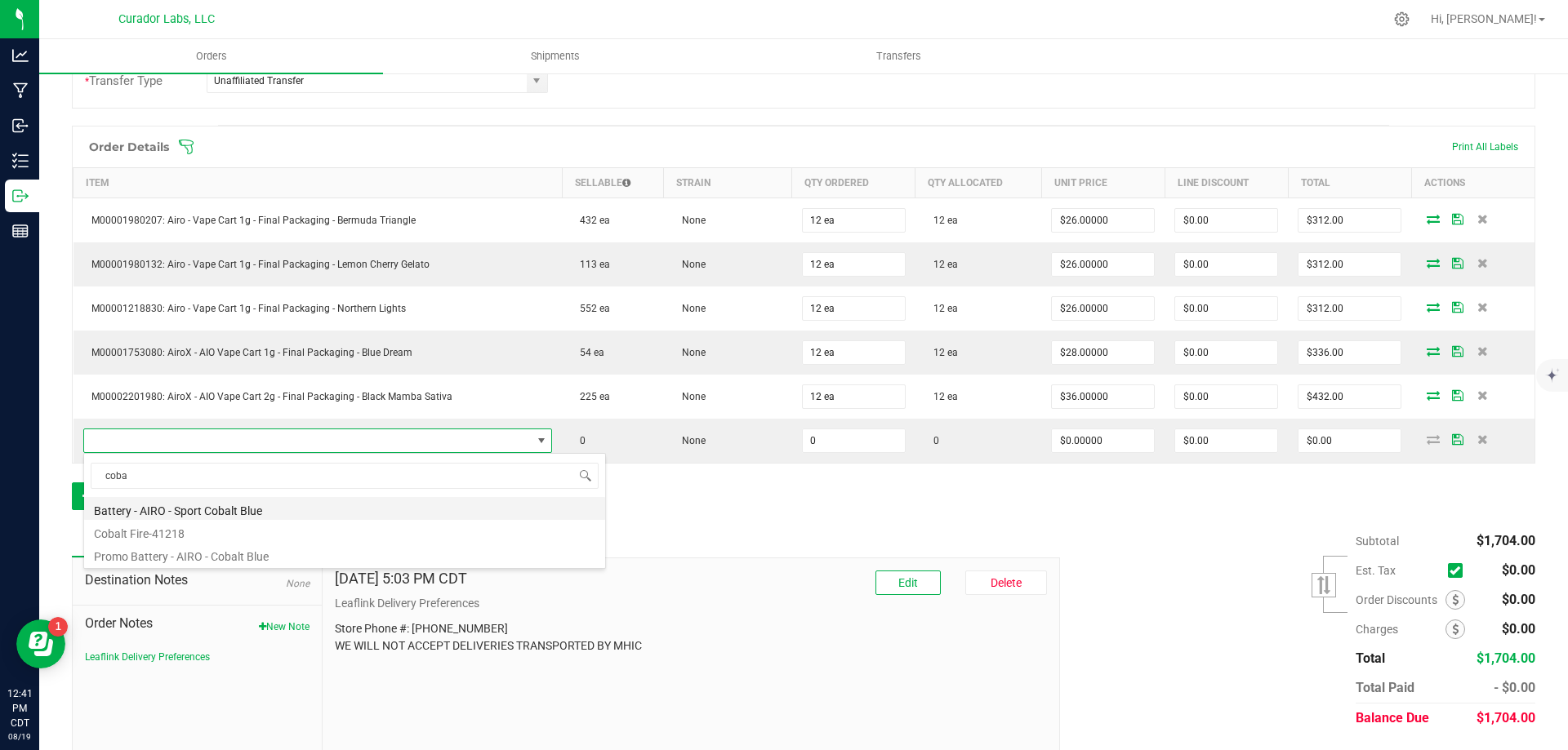
click at [214, 509] on li "Battery - AIRO - Sport Cobalt Blue" at bounding box center [345, 509] width 521 height 23
type input "0 ea"
type input "$10.00000"
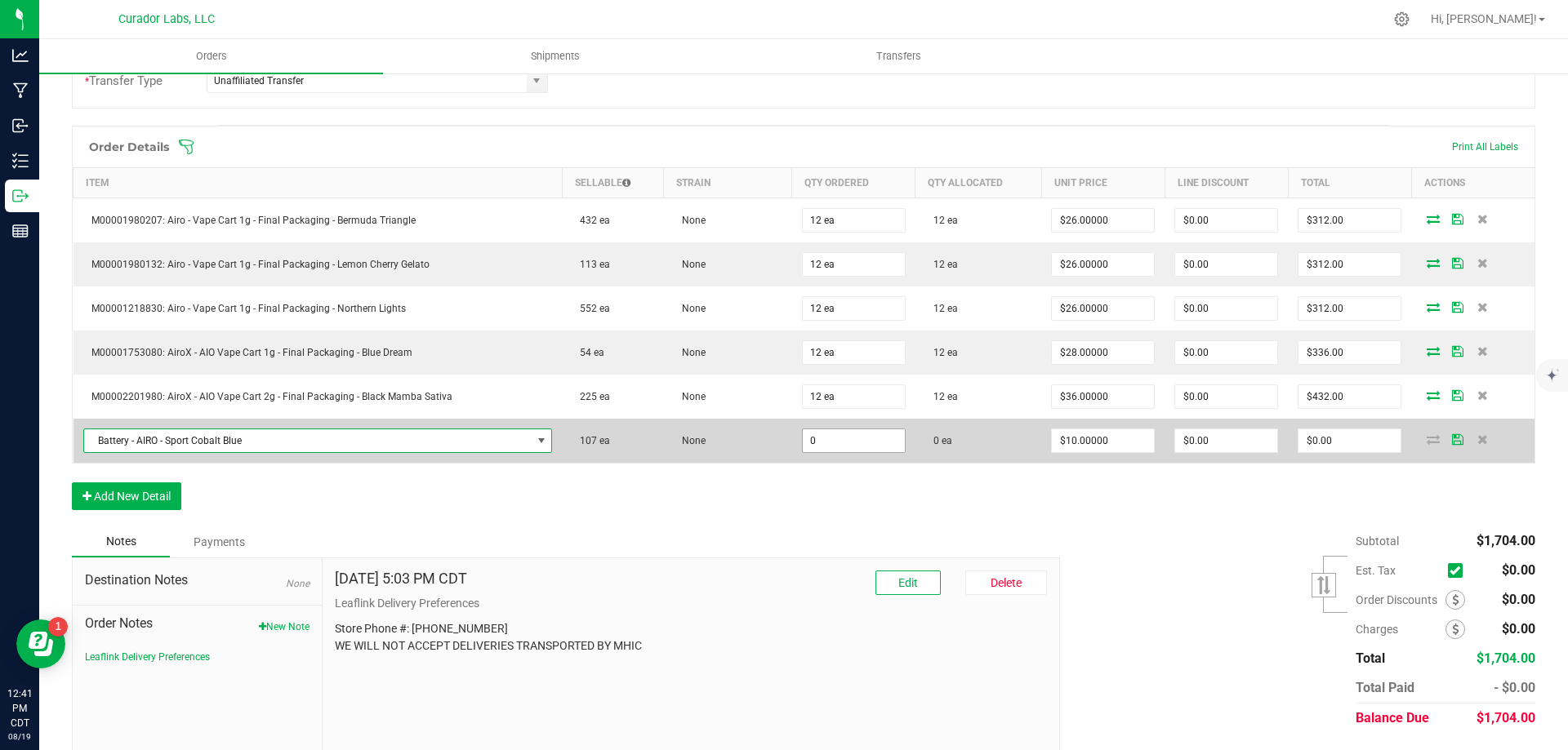
click at [883, 439] on input "0" at bounding box center [853, 441] width 102 height 23
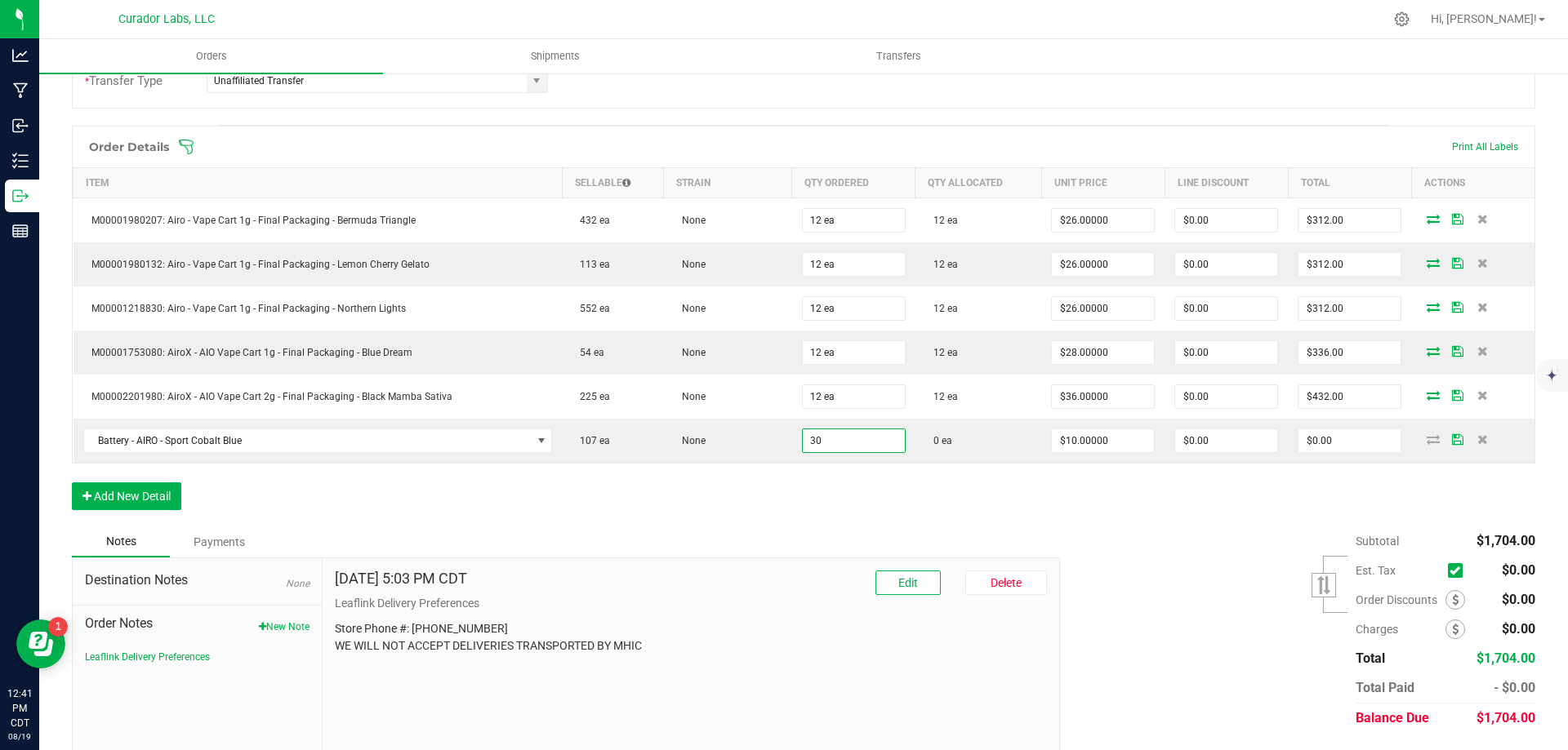
type input "30 ea"
type input "$300.00"
click at [1386, 536] on div "Subtotal" at bounding box center [1416, 541] width 120 height 29
click at [1379, 440] on input "300" at bounding box center [1349, 441] width 102 height 23
type input "0.0"
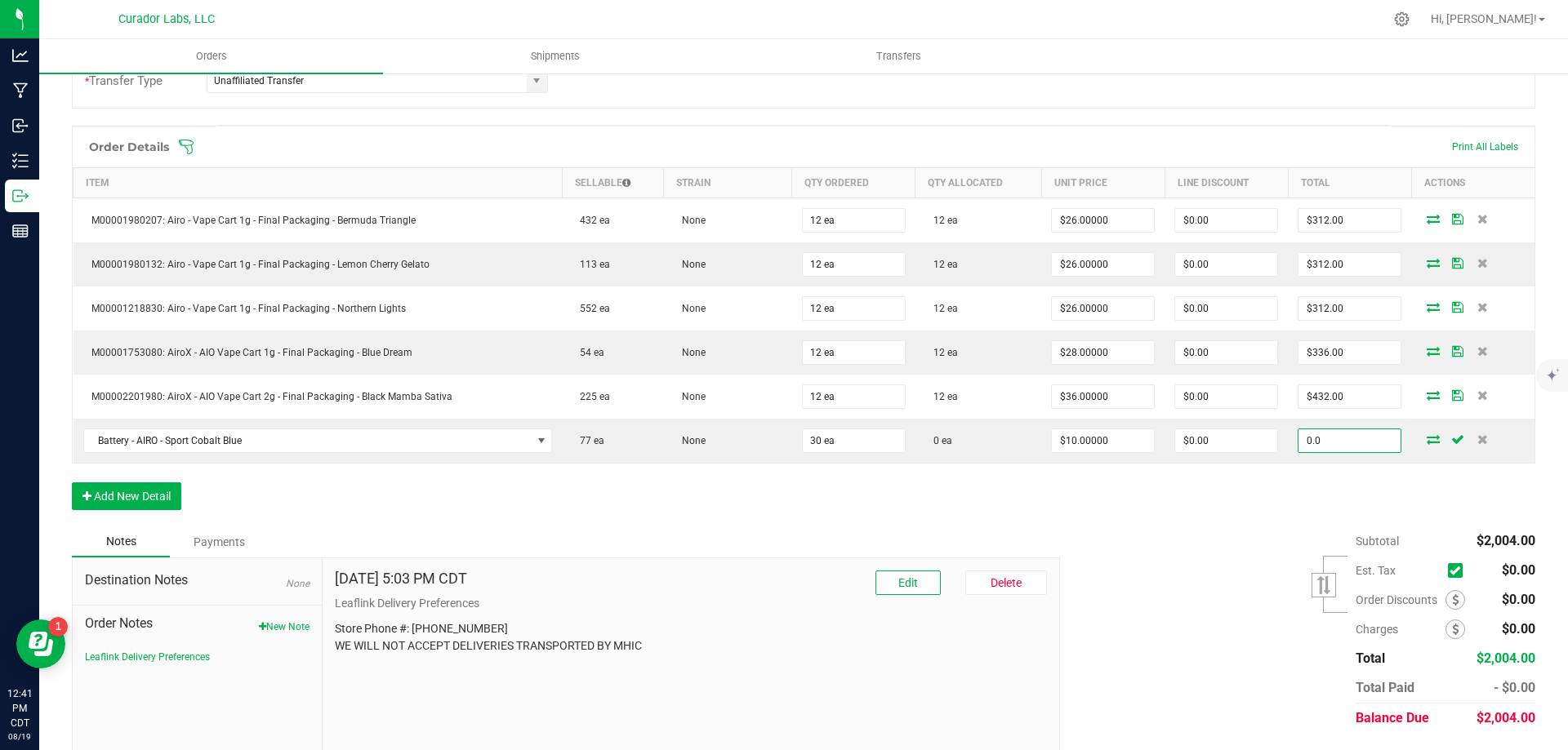
type input "$0.00000"
type input "$0.00"
click at [1267, 516] on div "Order Details Print All Labels Item Sellable Strain Qty Ordered Qty Allocated U…" at bounding box center [803, 326] width 1464 height 401
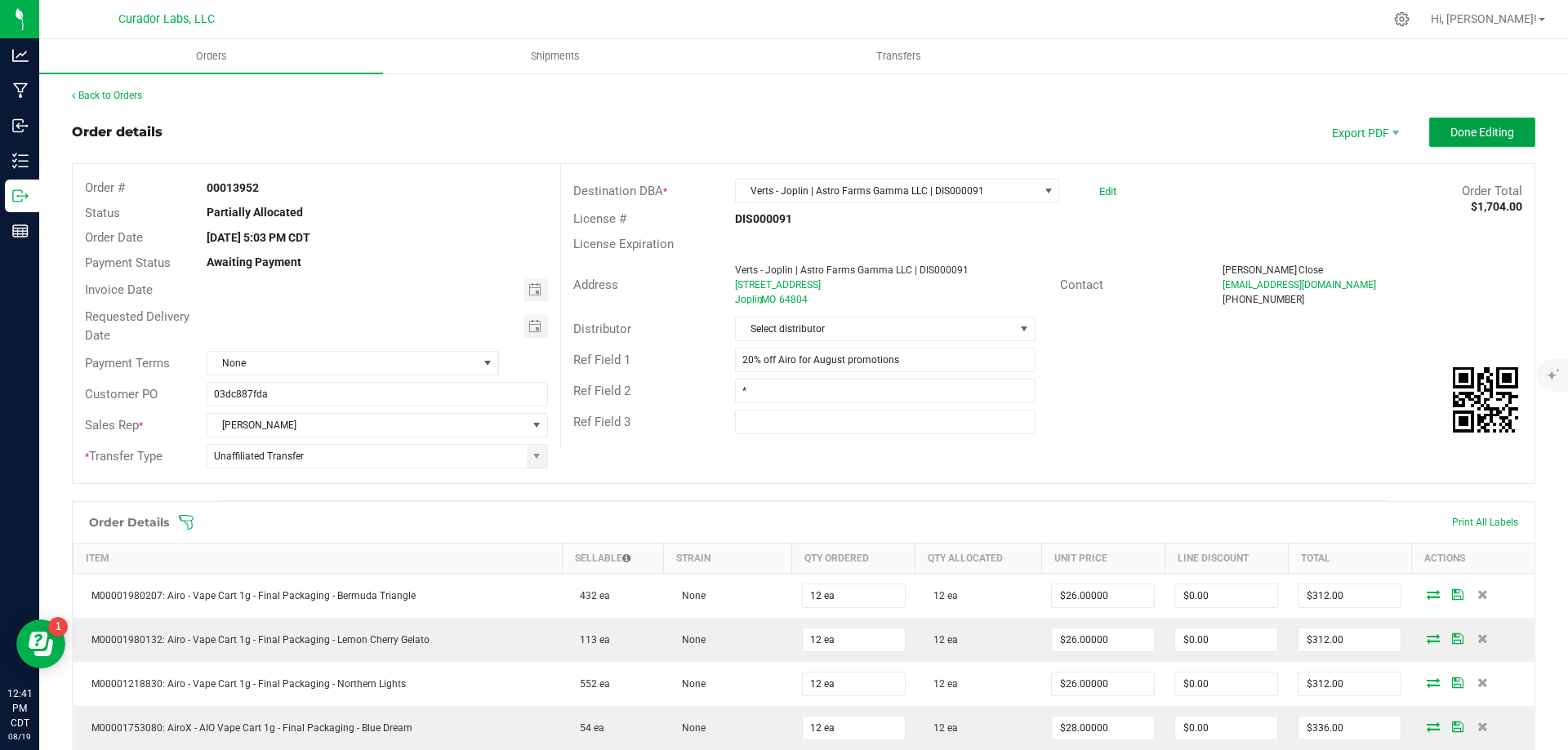
click at [1462, 122] on button "Done Editing" at bounding box center [1483, 132] width 106 height 29
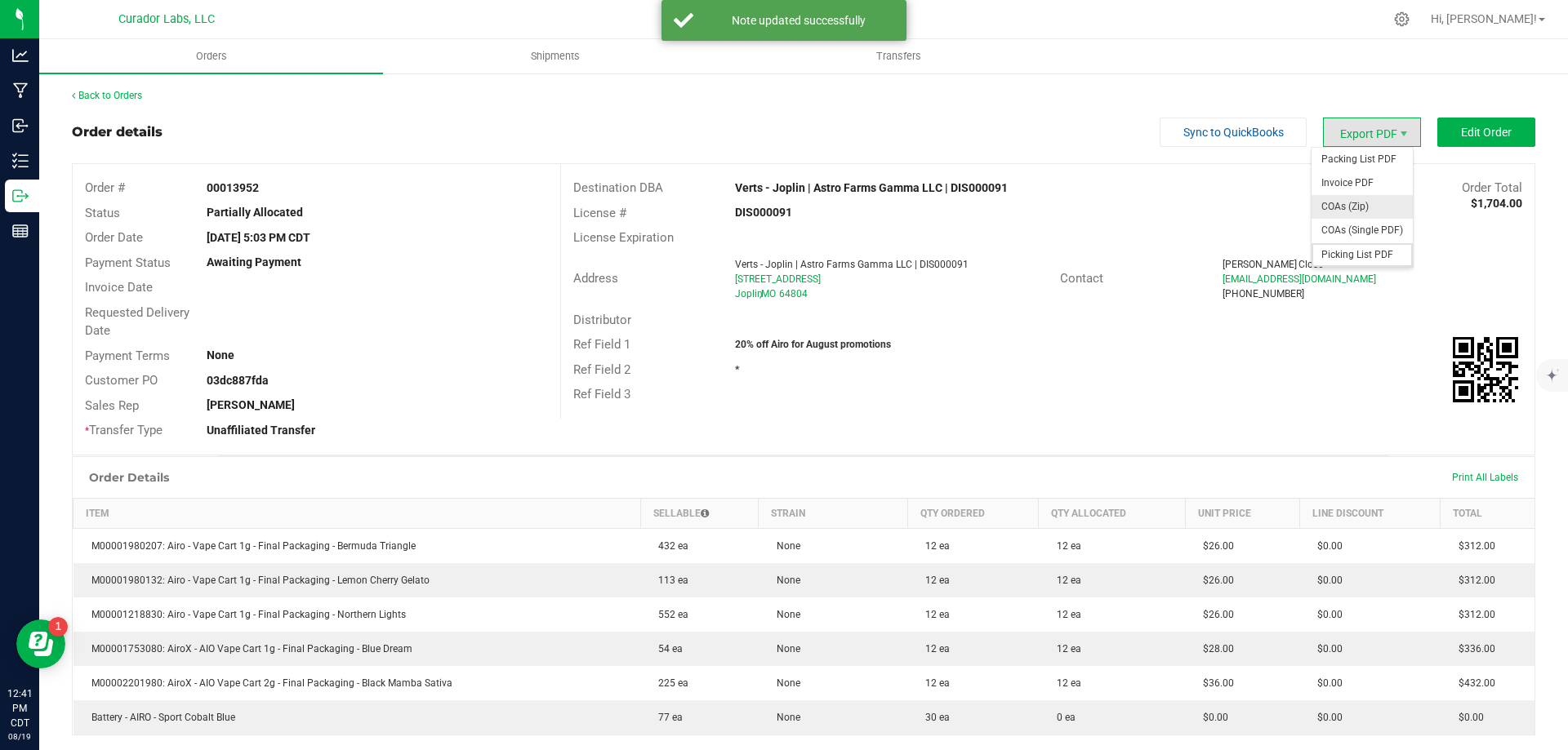
drag, startPoint x: 1347, startPoint y: 257, endPoint x: 1354, endPoint y: 201, distance: 56.4
click at [1354, 202] on ul "Packing List PDF Invoice PDF COAs (Zip) COAs (Single PDF) Picking List PDF" at bounding box center [1363, 207] width 101 height 119
click at [1356, 178] on span "Invoice PDF" at bounding box center [1363, 183] width 101 height 24
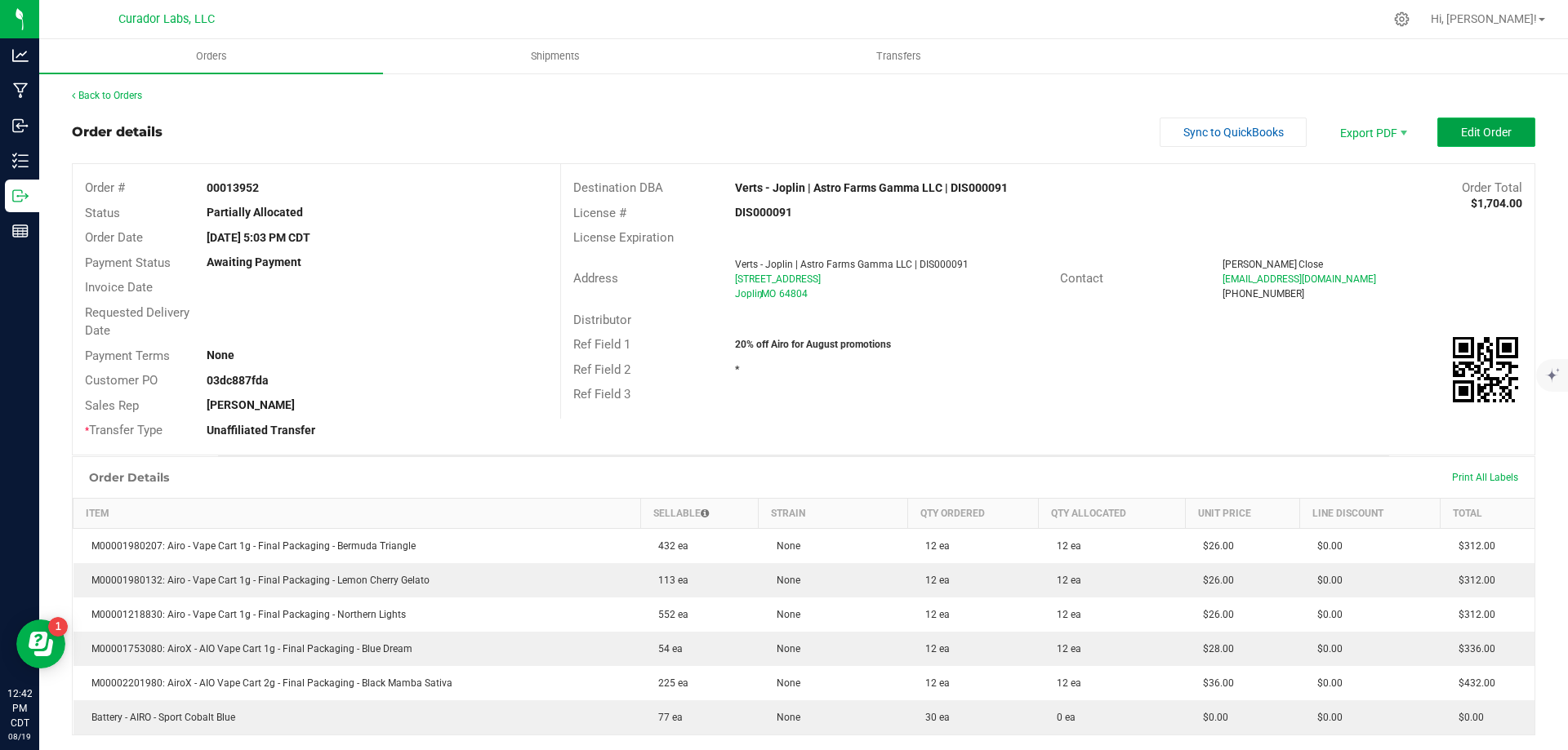
click at [1464, 119] on button "Edit Order" at bounding box center [1486, 132] width 98 height 29
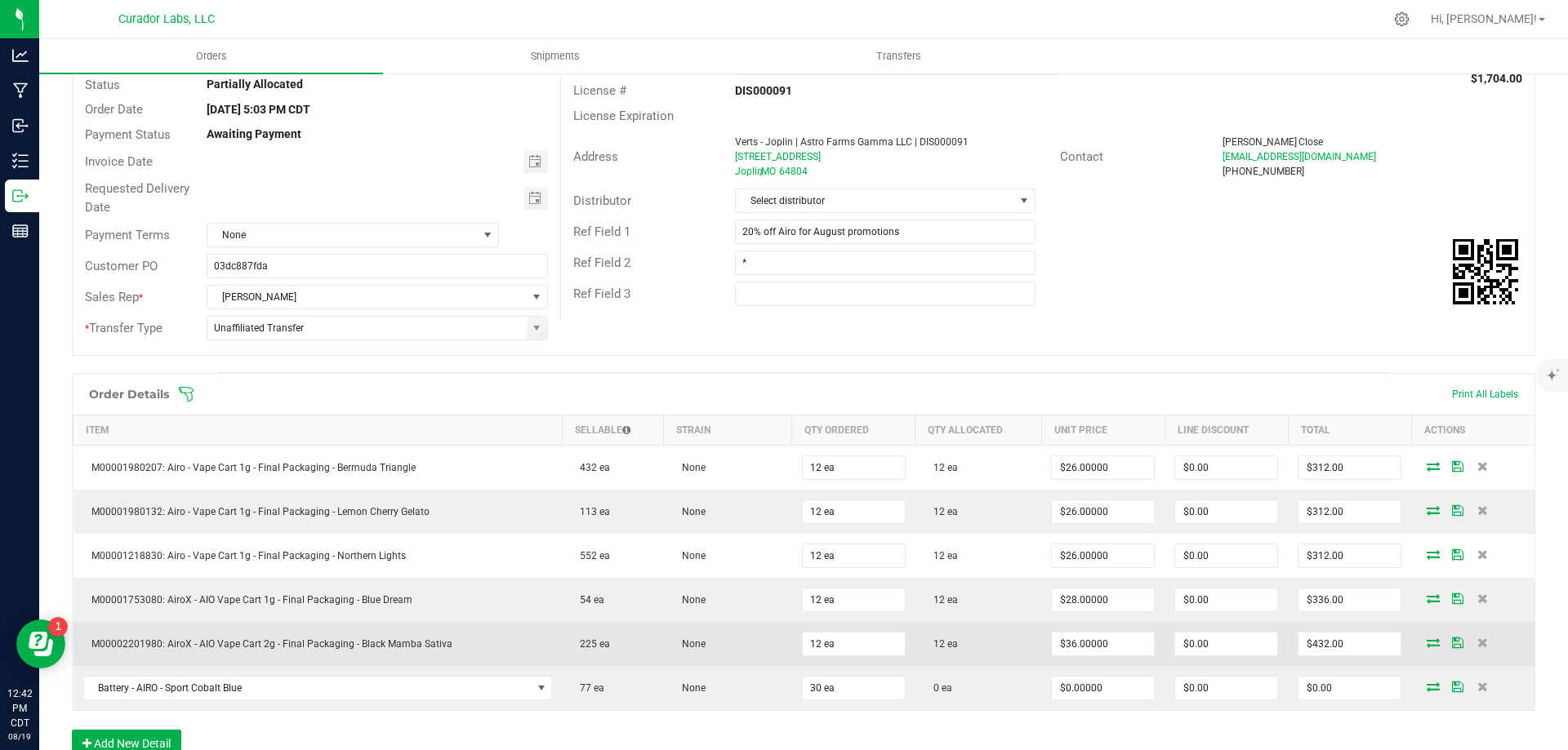
scroll to position [420, 0]
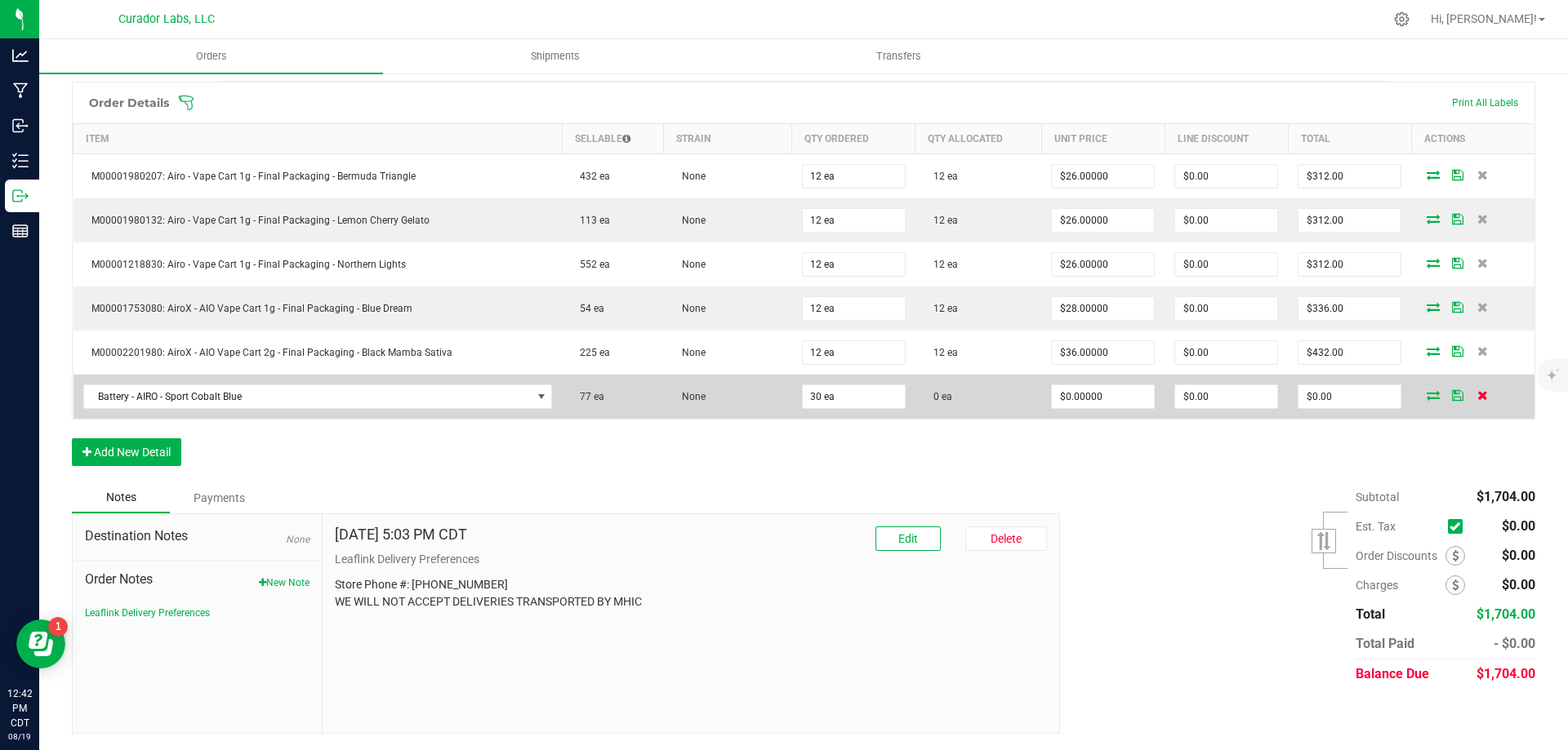
click at [1478, 396] on icon at bounding box center [1483, 395] width 11 height 10
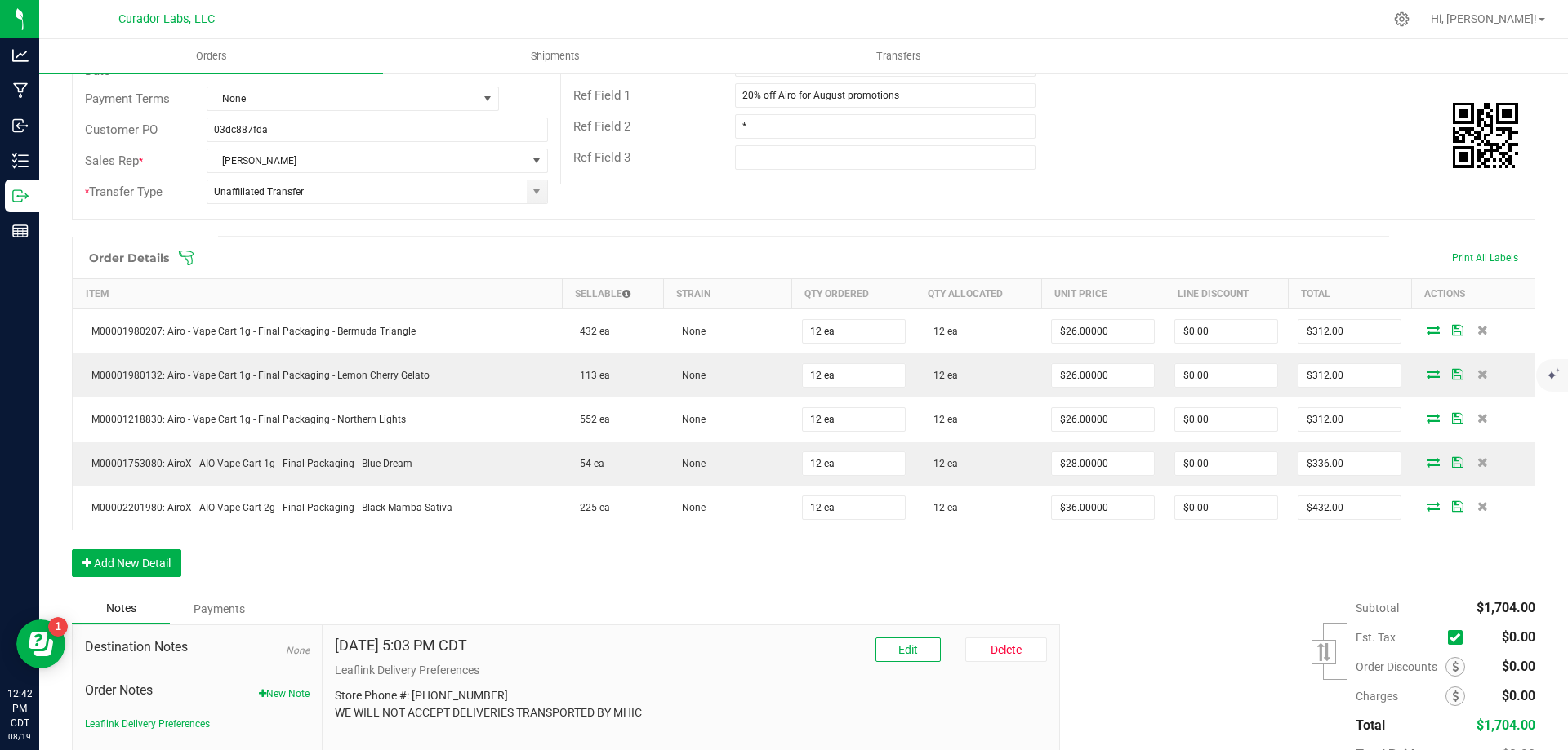
scroll to position [0, 0]
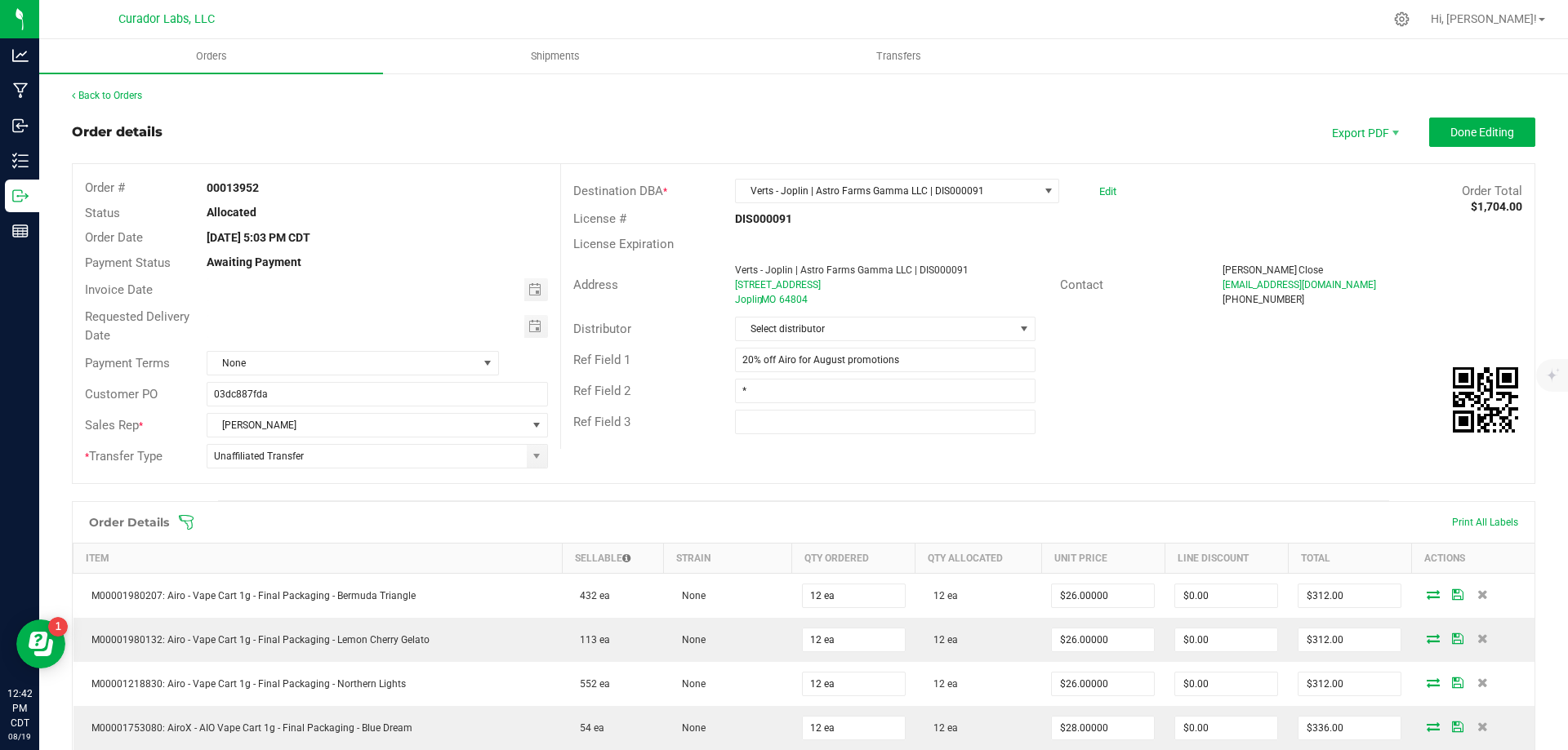
click at [1455, 113] on div "Back to Orders Order details Export PDF Done Editing Order # 00013952 Status Al…" at bounding box center [803, 599] width 1464 height 1022
click at [1446, 123] on button "Done Editing" at bounding box center [1483, 132] width 106 height 29
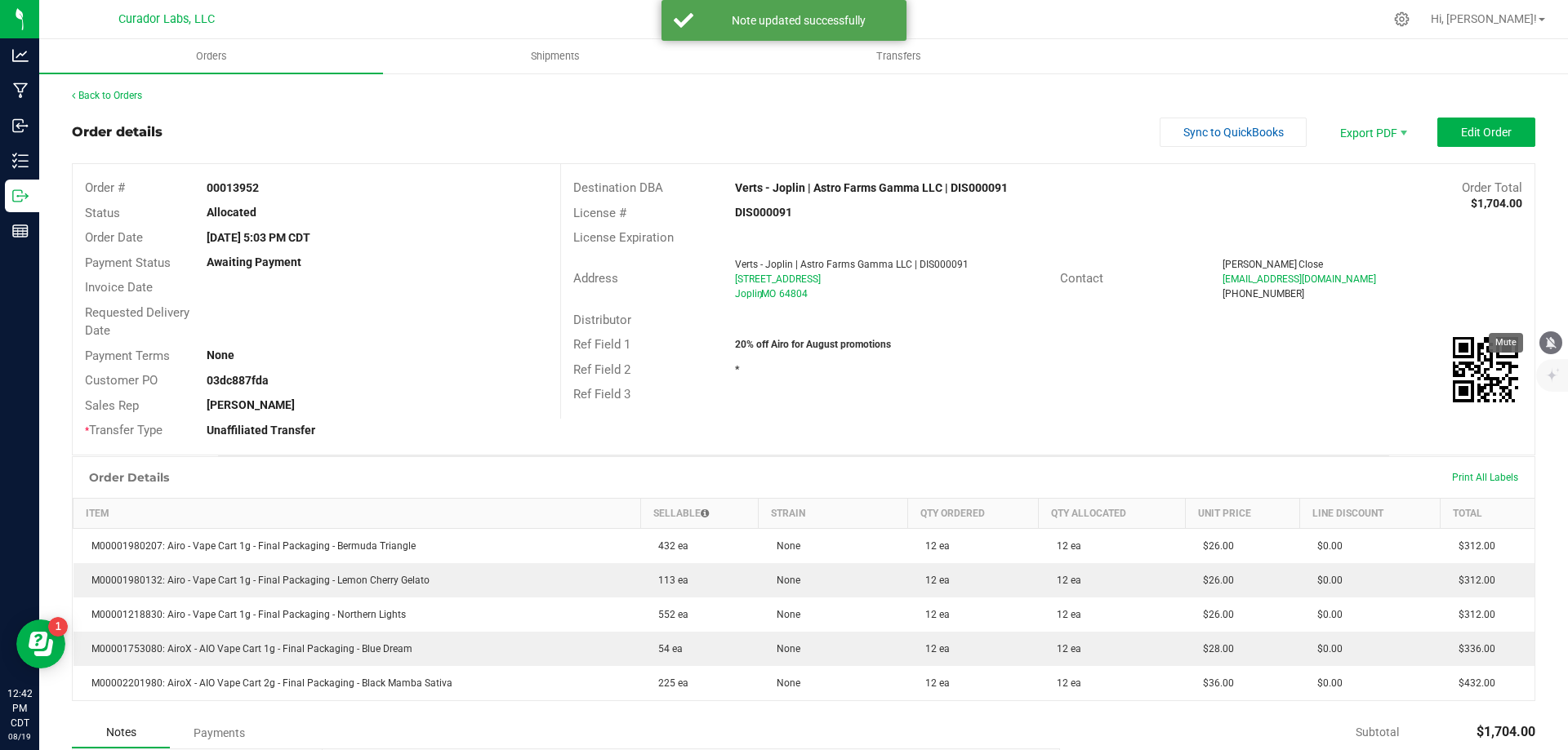
click at [1554, 345] on icon "mute" at bounding box center [1551, 342] width 11 height 12
click at [120, 92] on link "Back to Orders" at bounding box center [107, 95] width 70 height 12
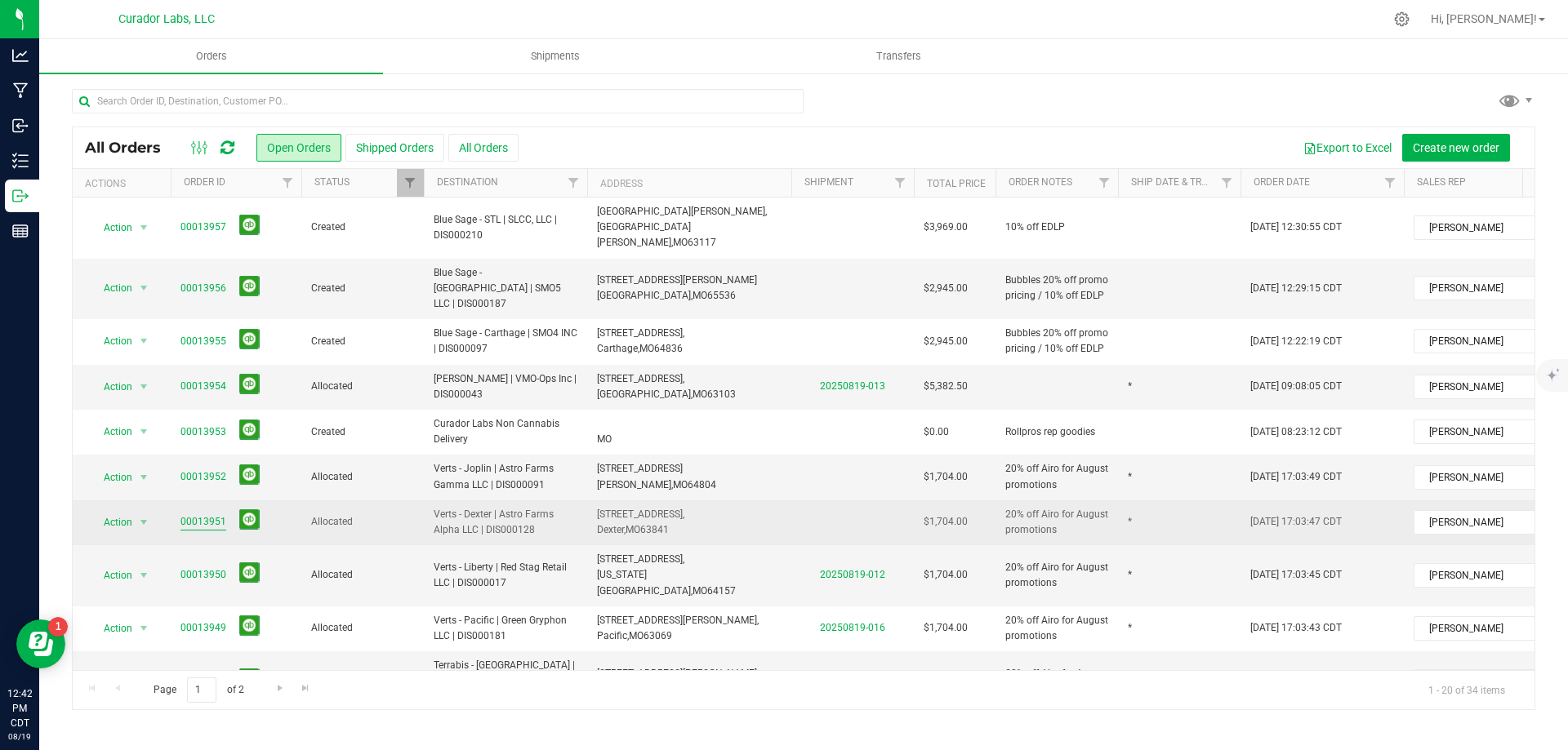
click at [196, 514] on link "00013951" at bounding box center [203, 522] width 46 height 16
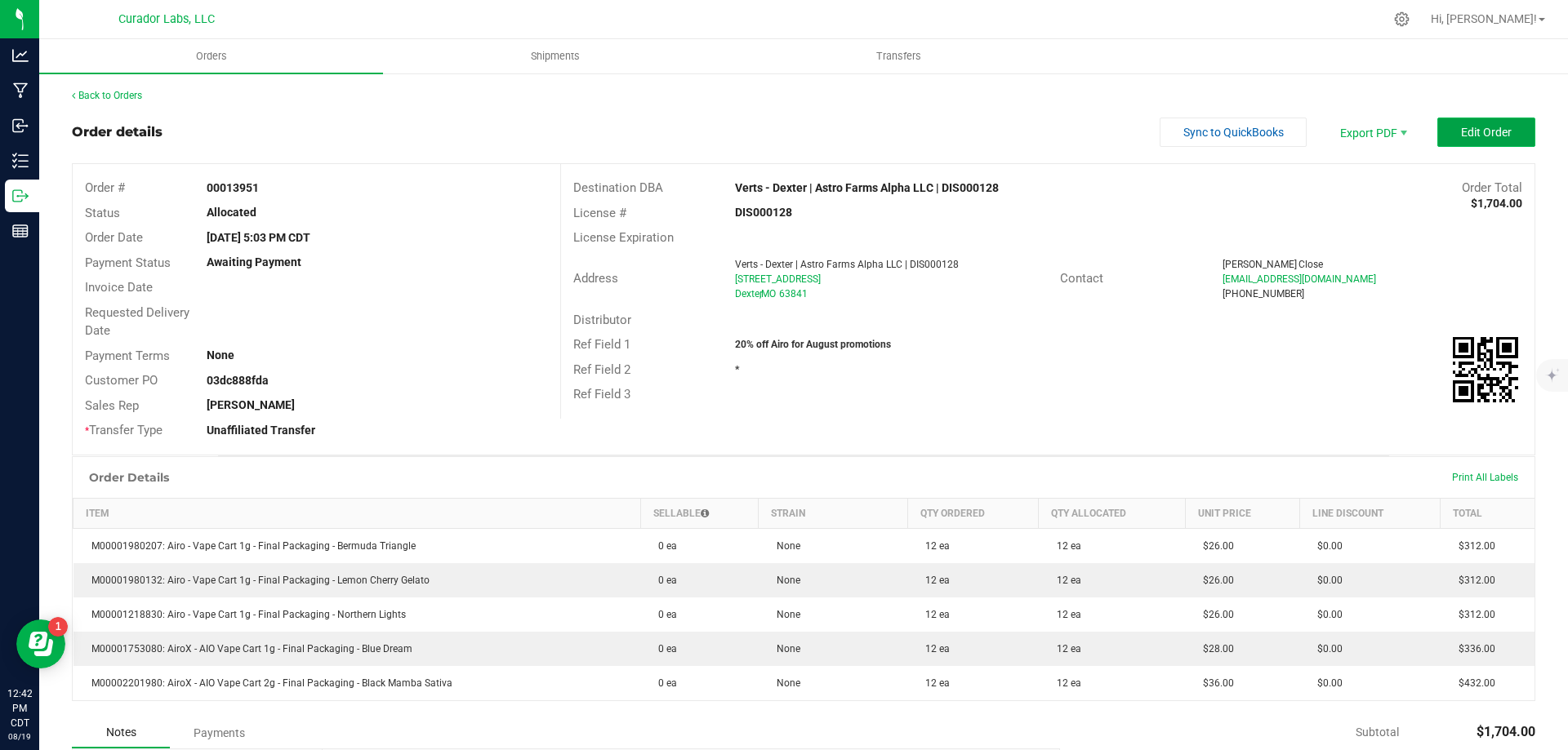
click at [1440, 126] on button "Edit Order" at bounding box center [1486, 132] width 98 height 29
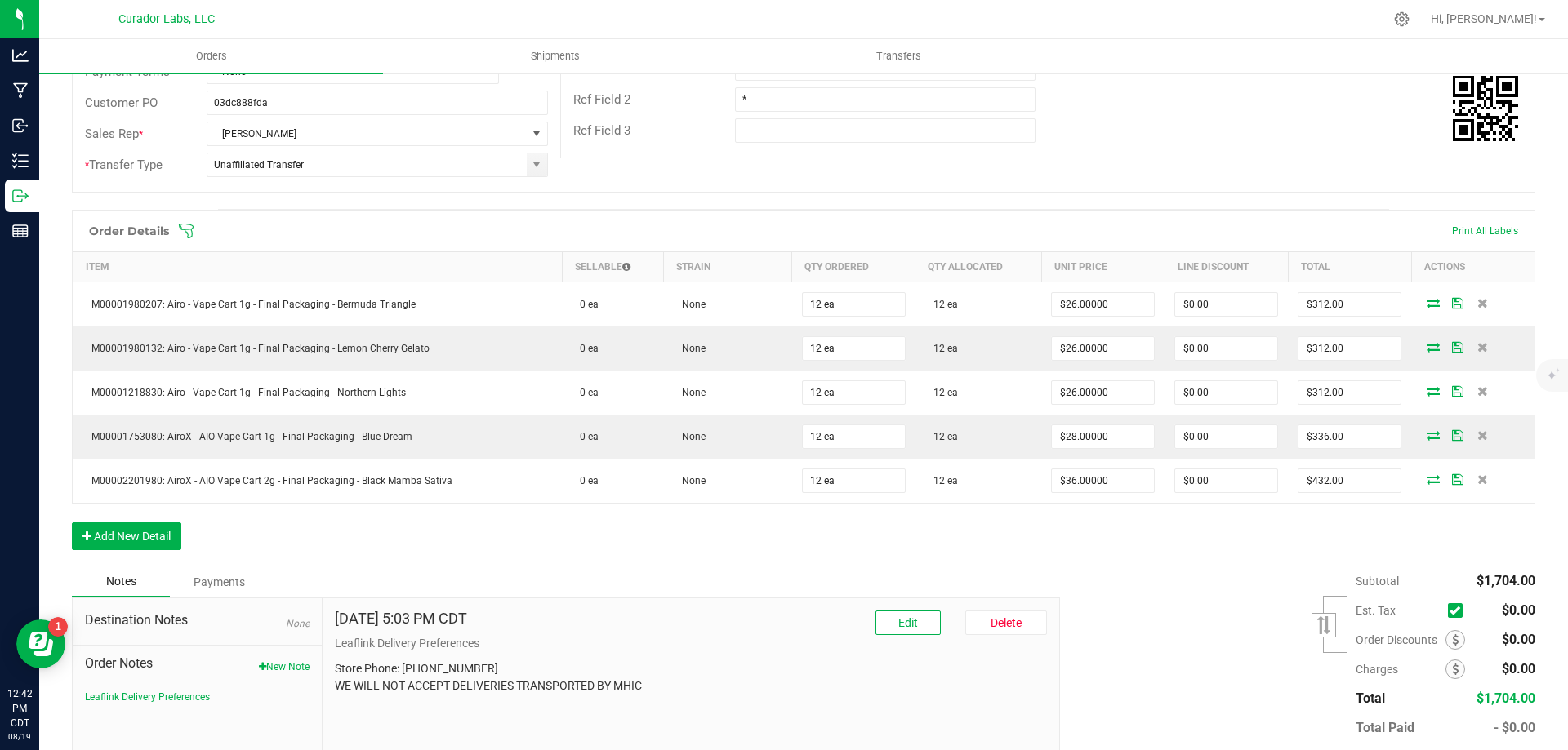
scroll to position [376, 0]
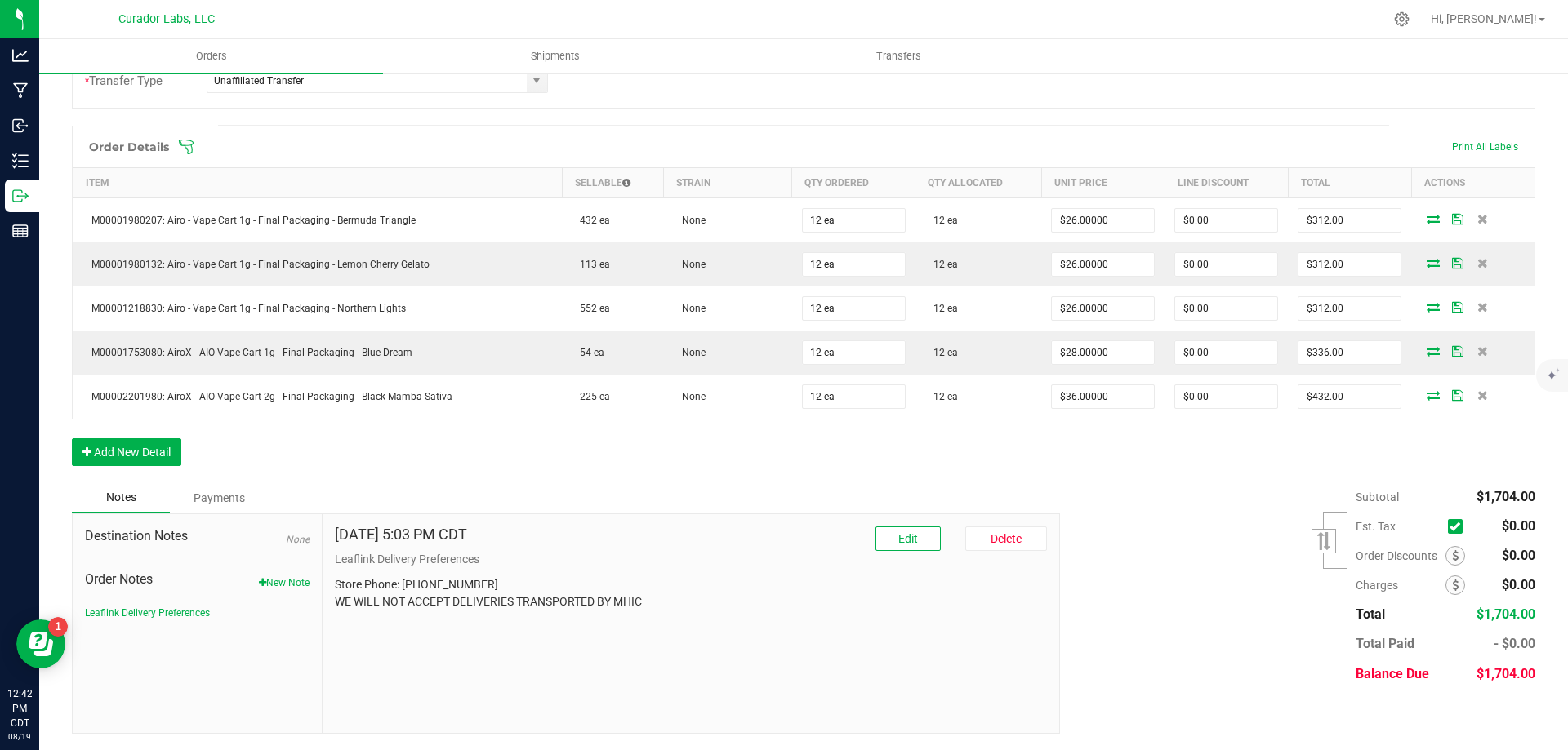
click at [138, 437] on div "Order Details Print All Labels Item Sellable Strain Qty Ordered Qty Allocated U…" at bounding box center [803, 304] width 1464 height 357
click at [147, 447] on button "Add New Detail" at bounding box center [127, 453] width 109 height 28
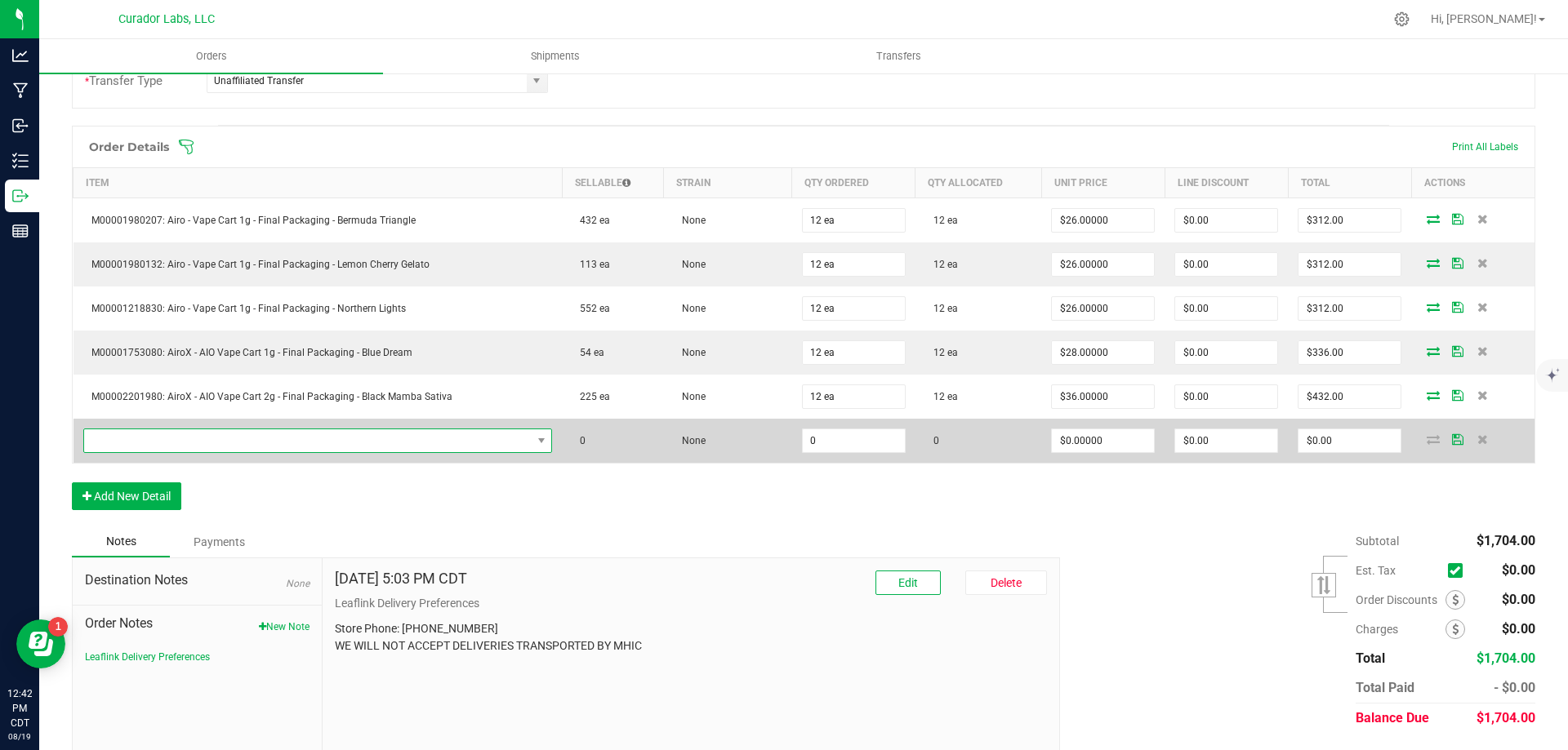
click at [152, 440] on span "NO DATA FOUND" at bounding box center [308, 441] width 447 height 23
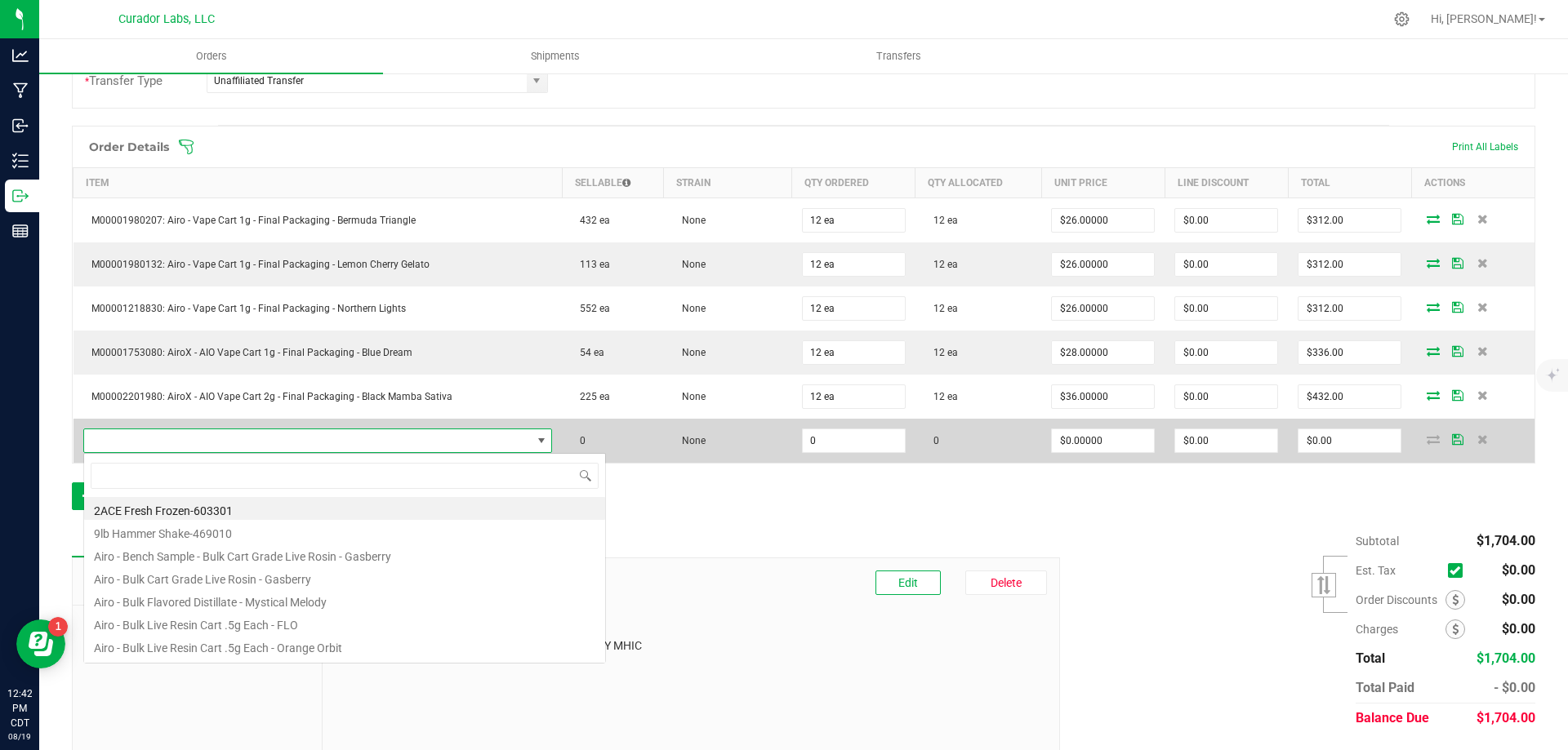
scroll to position [25, 453]
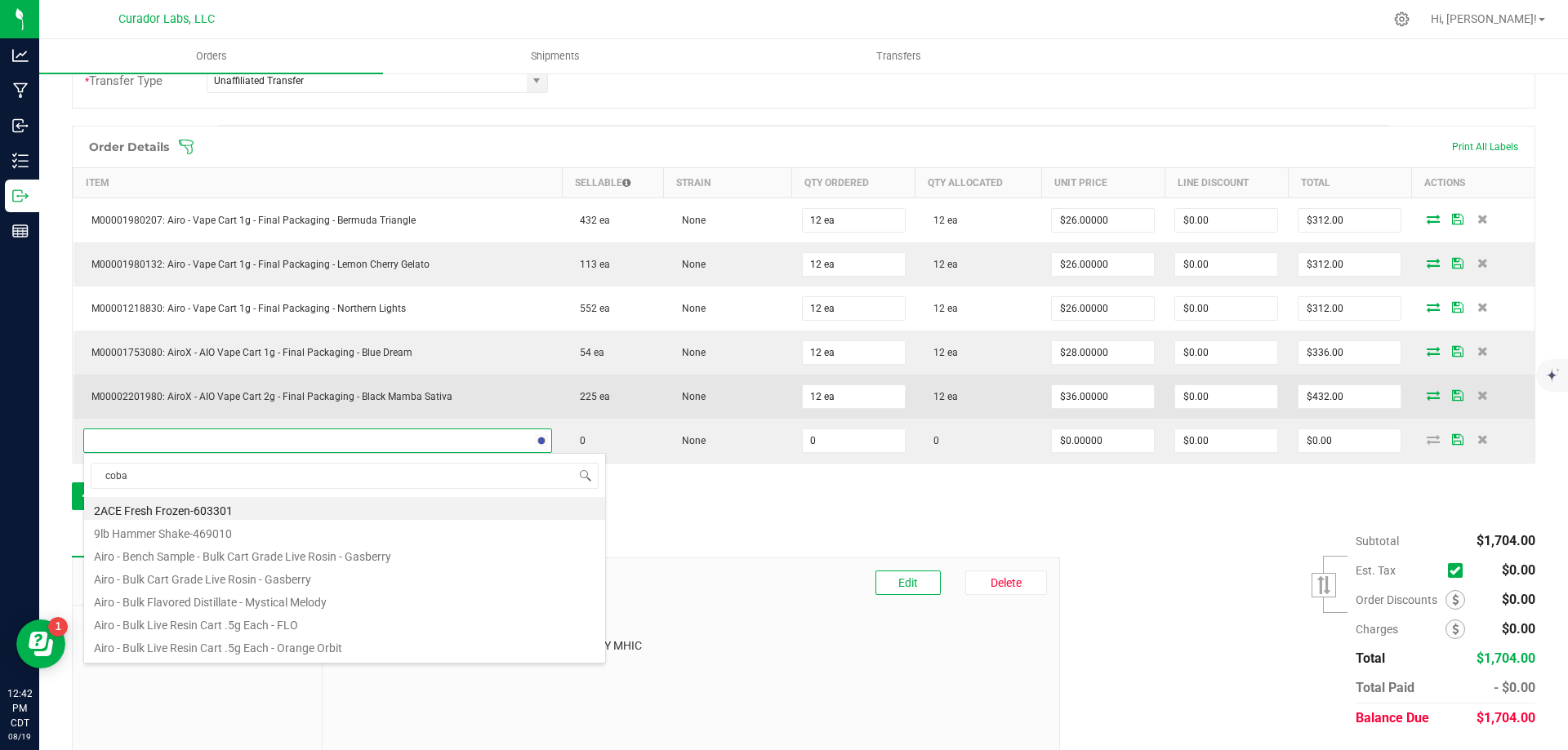
type input "cobal"
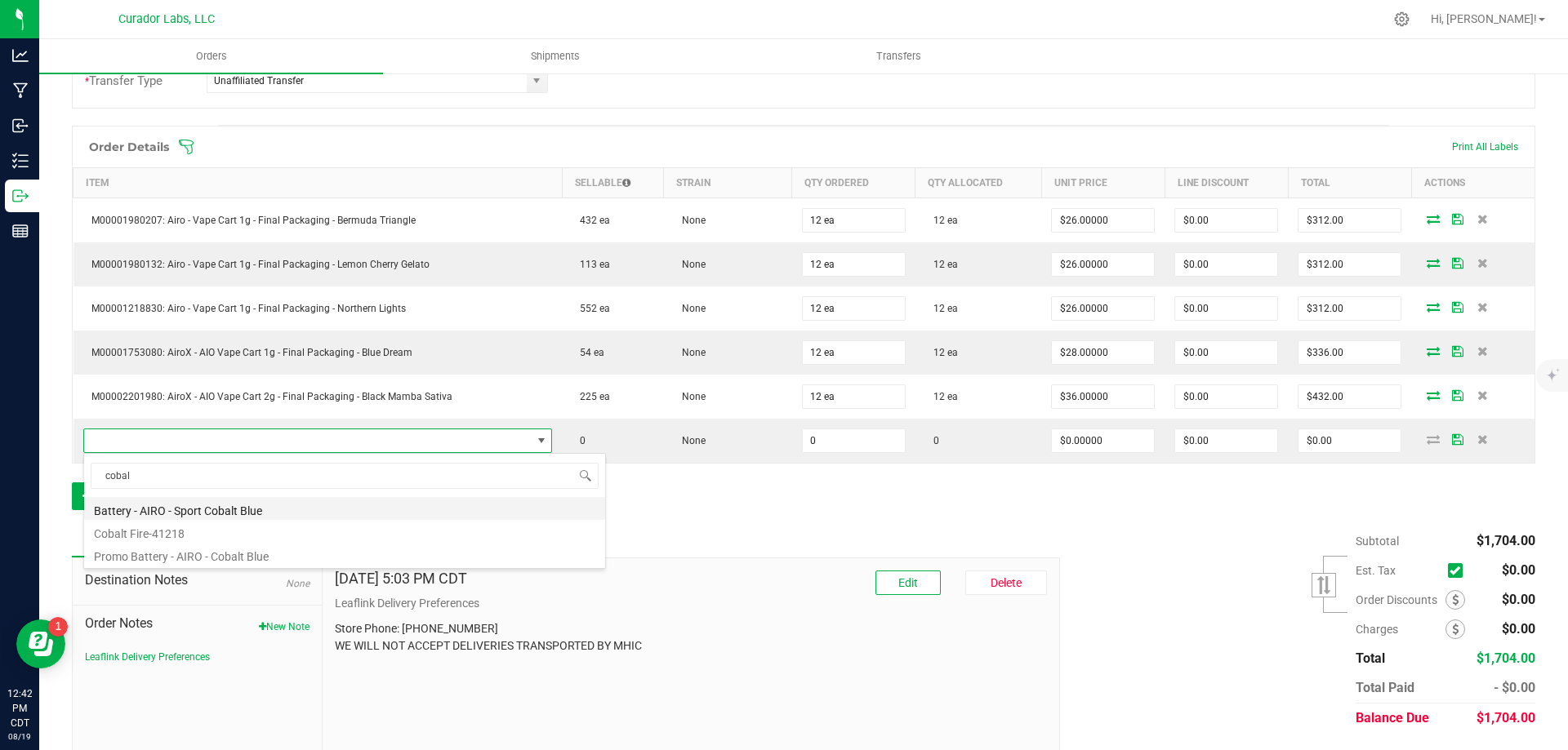
click at [181, 507] on li "Battery - AIRO - Sport Cobalt Blue" at bounding box center [345, 509] width 521 height 23
type input "0 ea"
type input "$10.00000"
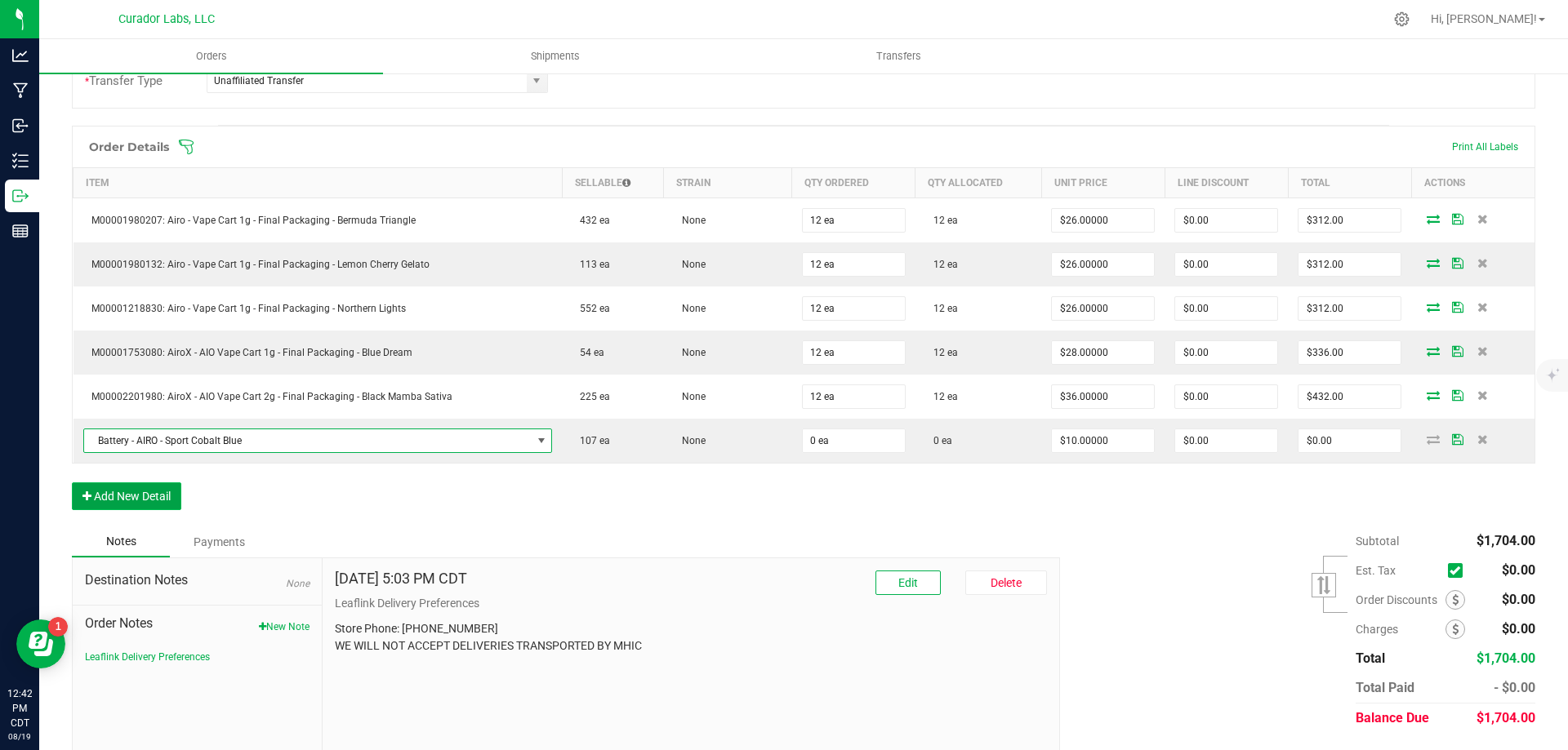
click at [132, 494] on button "Add New Detail" at bounding box center [127, 497] width 109 height 28
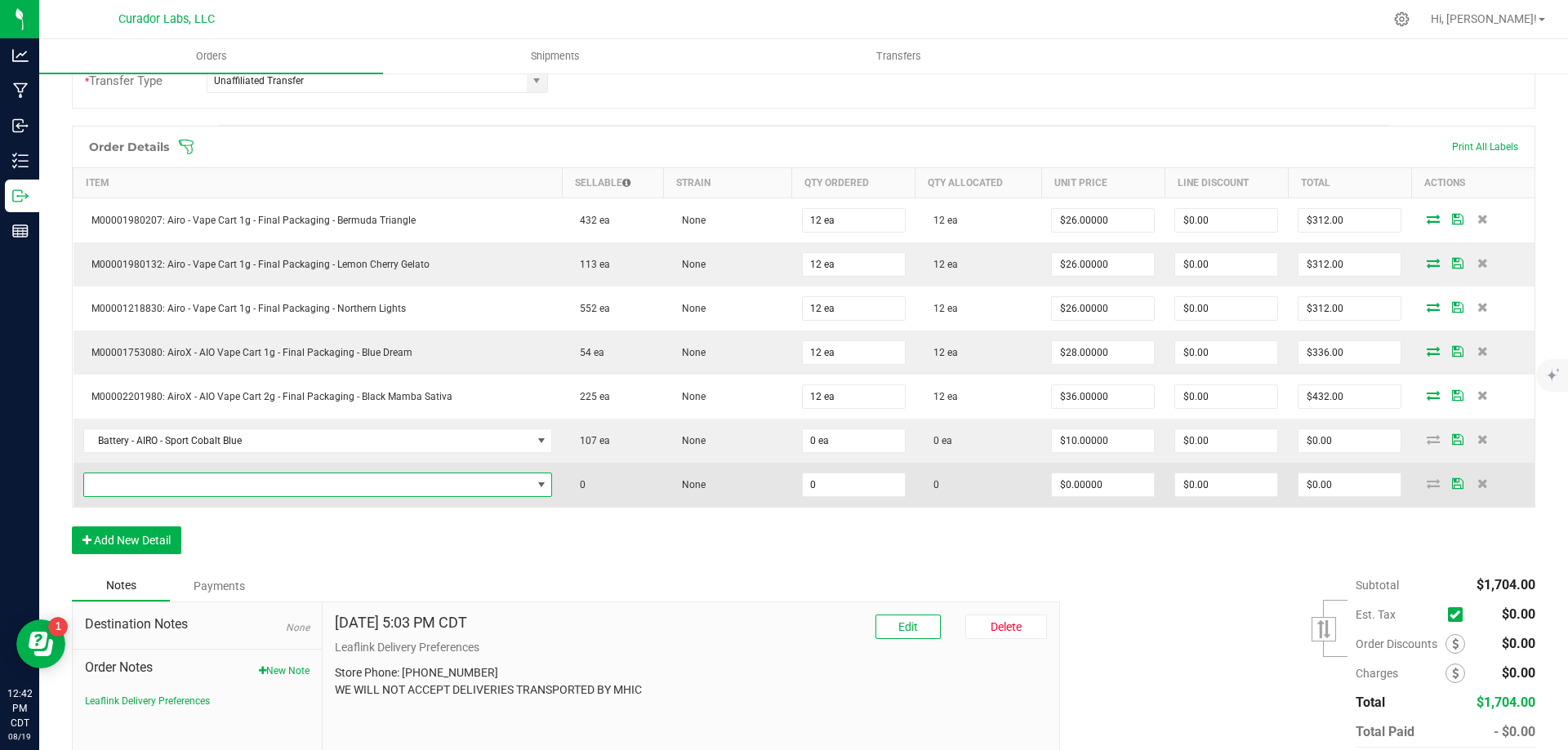
click at [137, 489] on span "NO DATA FOUND" at bounding box center [308, 485] width 447 height 23
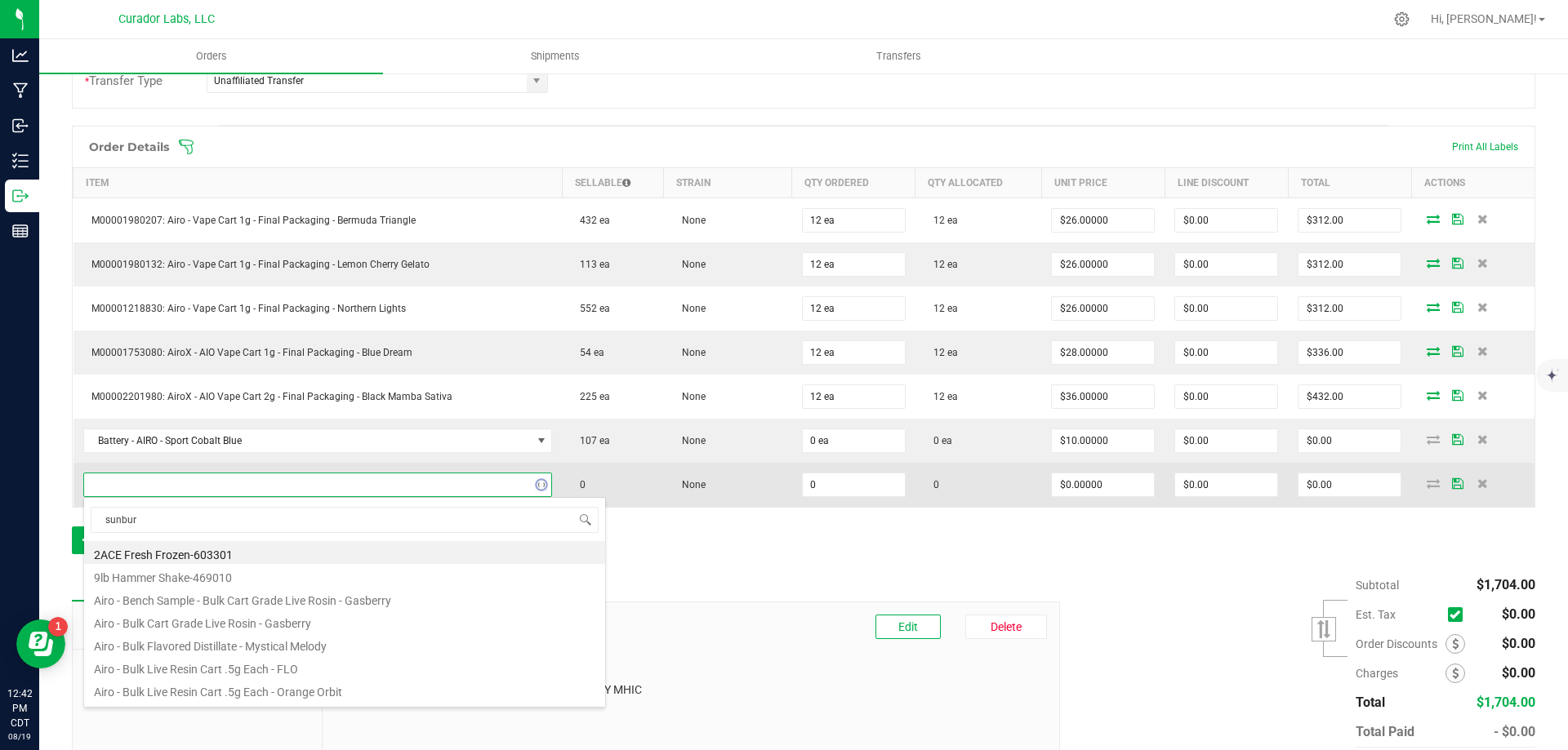
type input "sunburs"
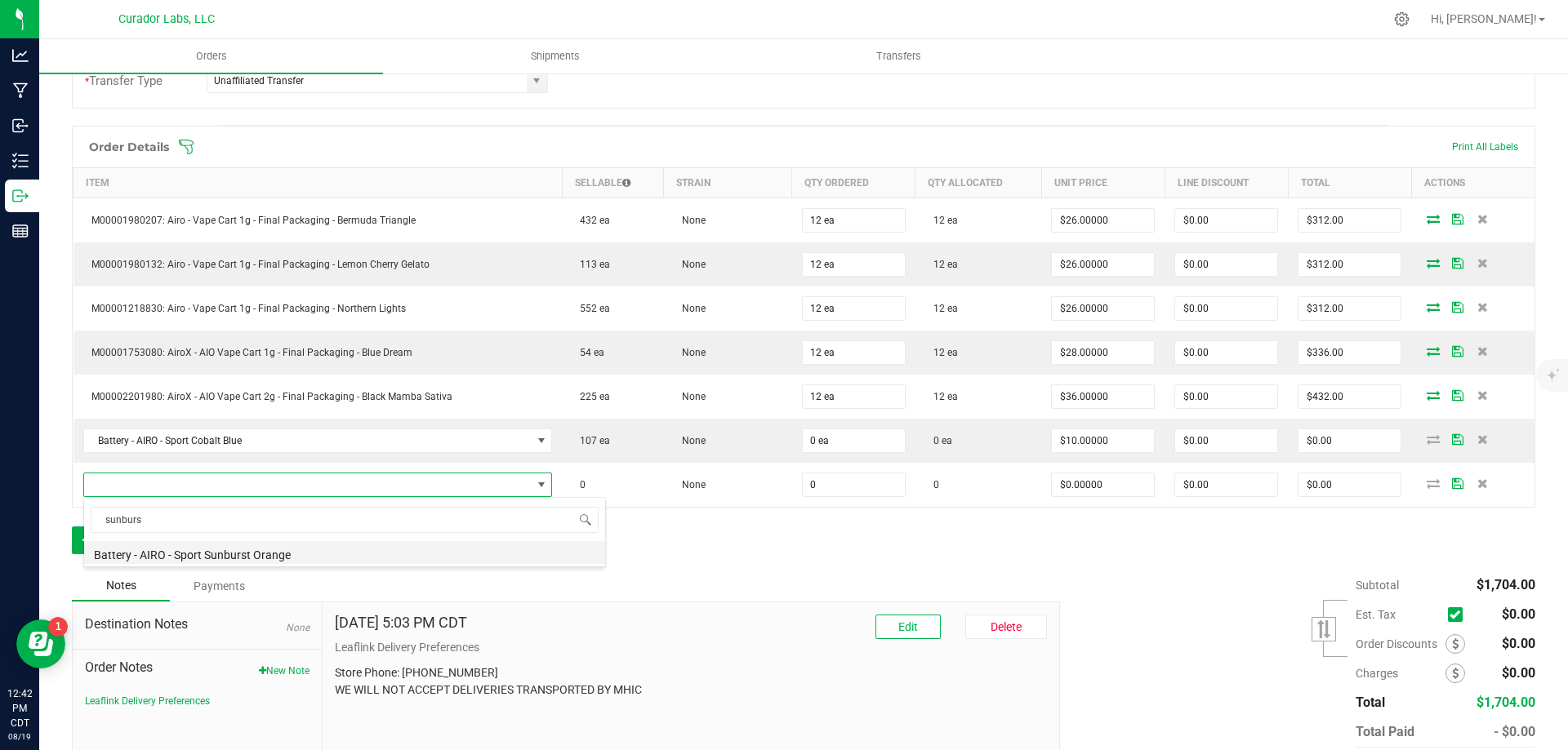
click at [240, 550] on li "Battery - AIRO - Sport Sunburst Orange" at bounding box center [345, 553] width 521 height 23
type input "0 ea"
type input "$10.00000"
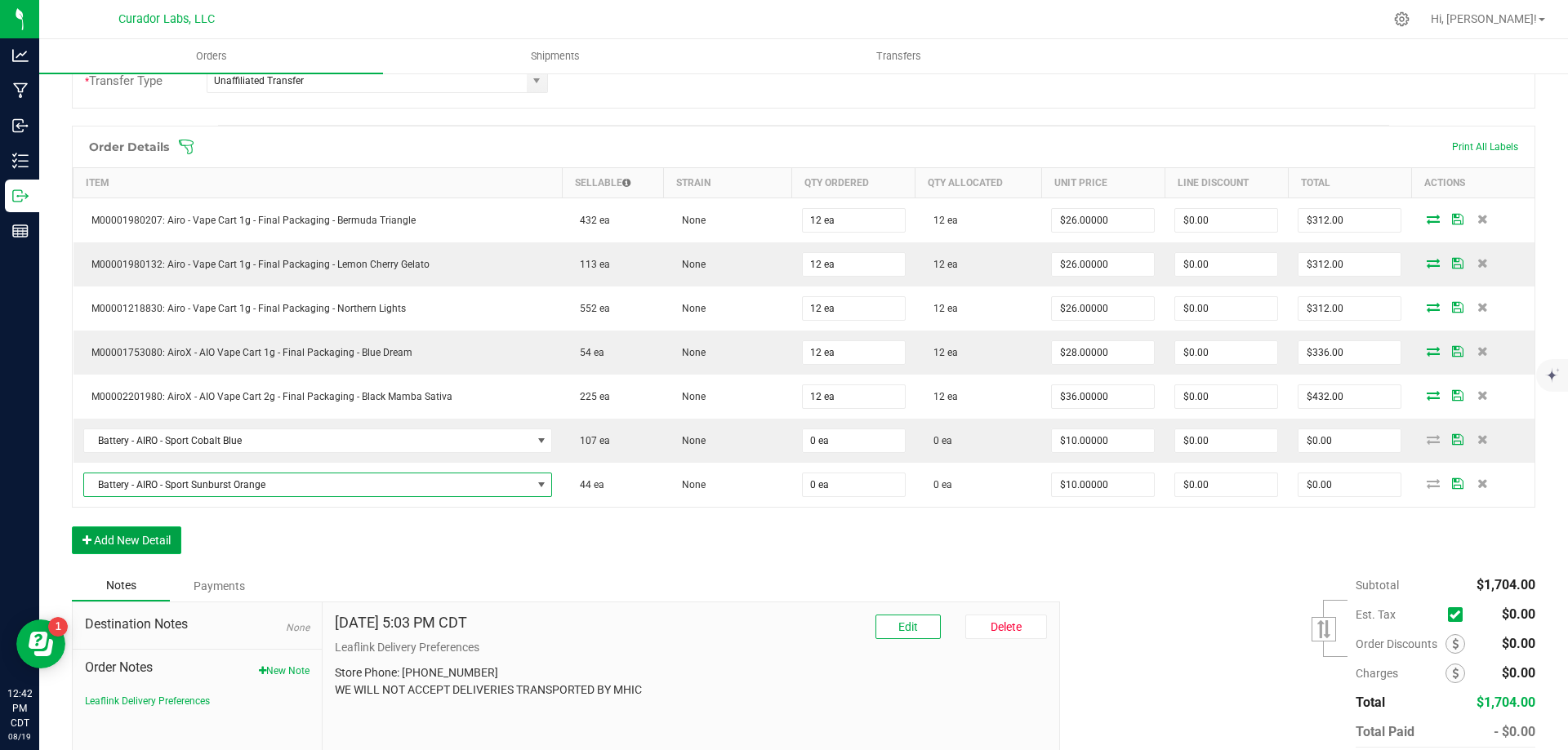
click at [141, 536] on button "Add New Detail" at bounding box center [127, 541] width 109 height 28
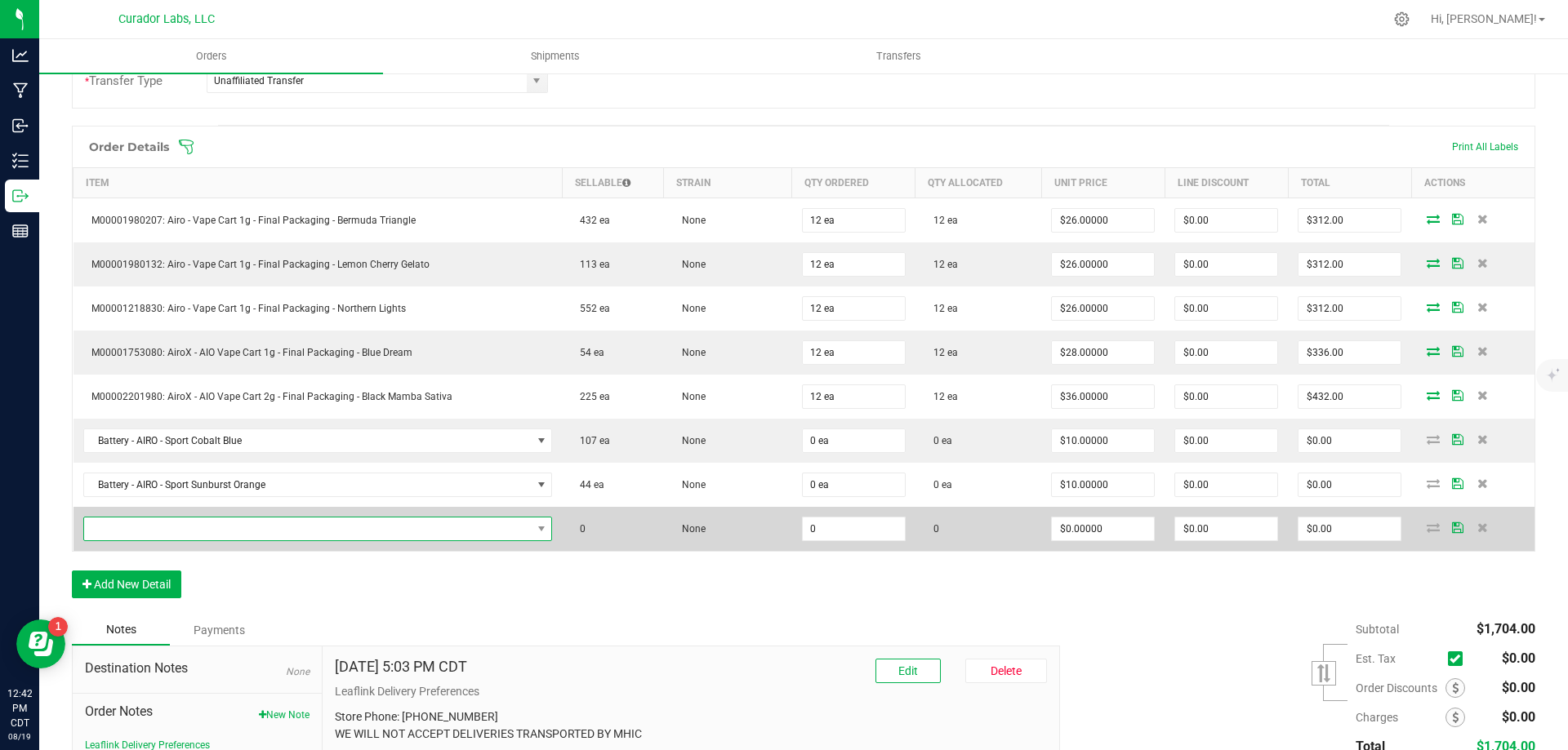
click at [160, 528] on span "NO DATA FOUND" at bounding box center [308, 529] width 447 height 23
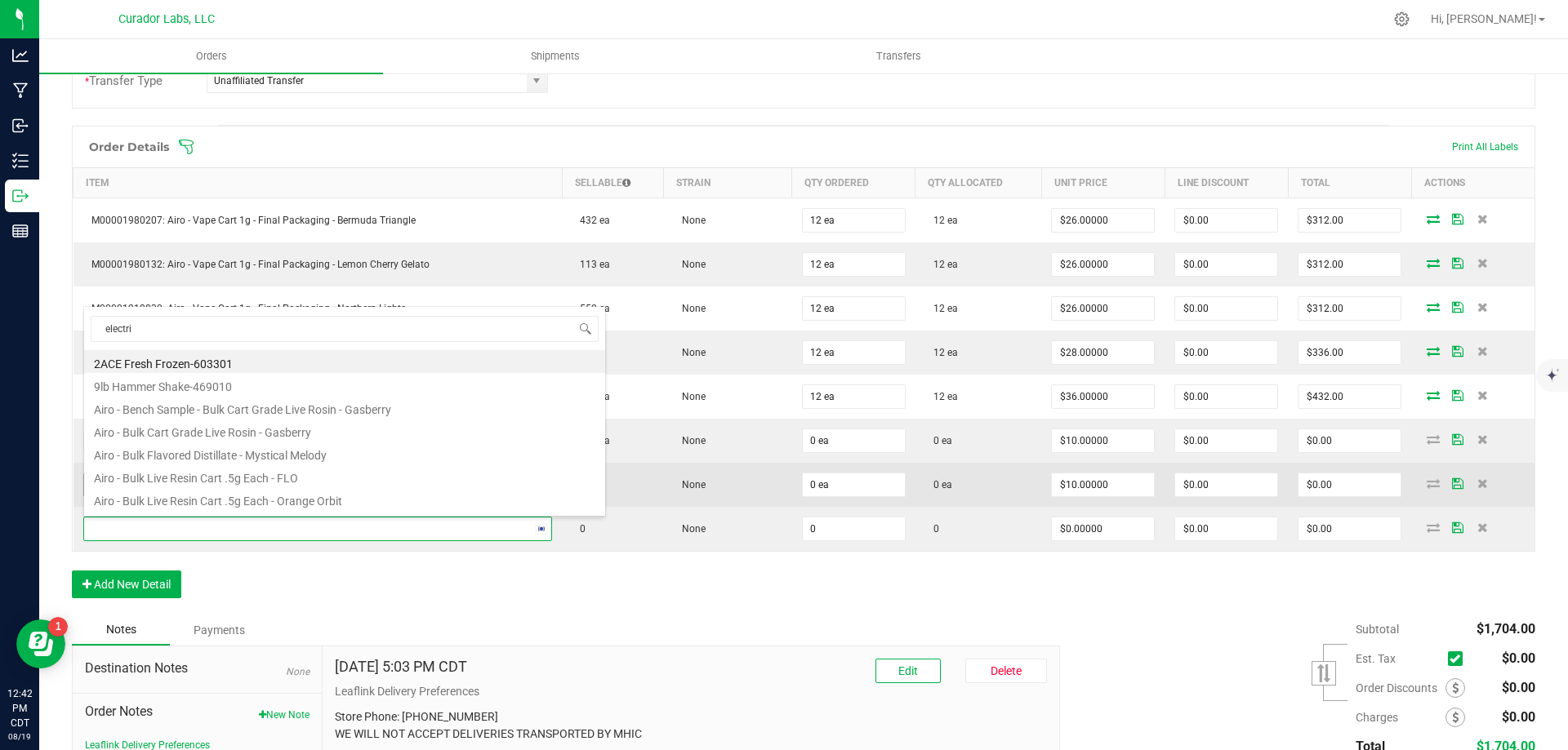
type input "electric"
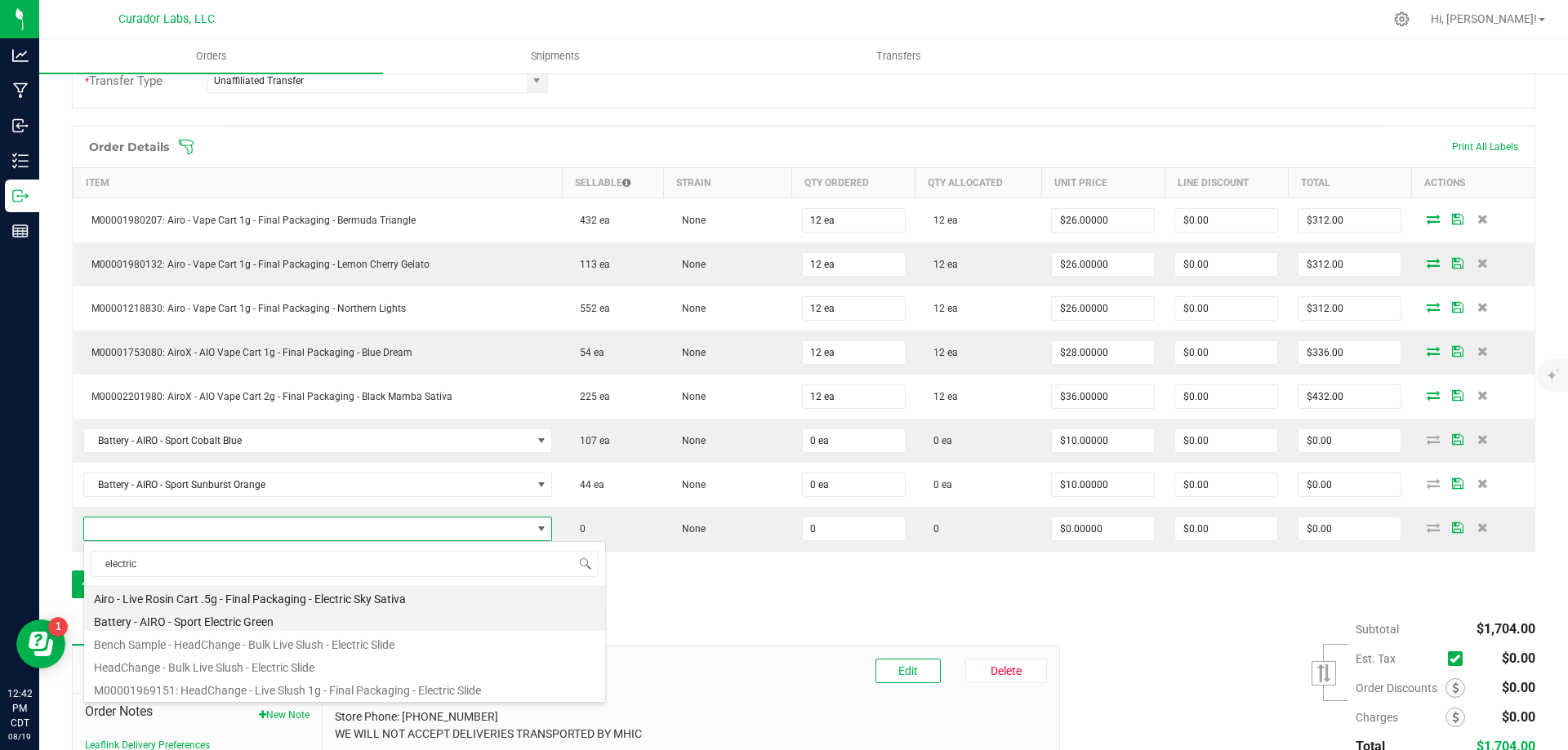
click at [222, 618] on li "Battery - AIRO - Sport Electric Green" at bounding box center [345, 620] width 521 height 23
type input "0 ea"
type input "$10.00000"
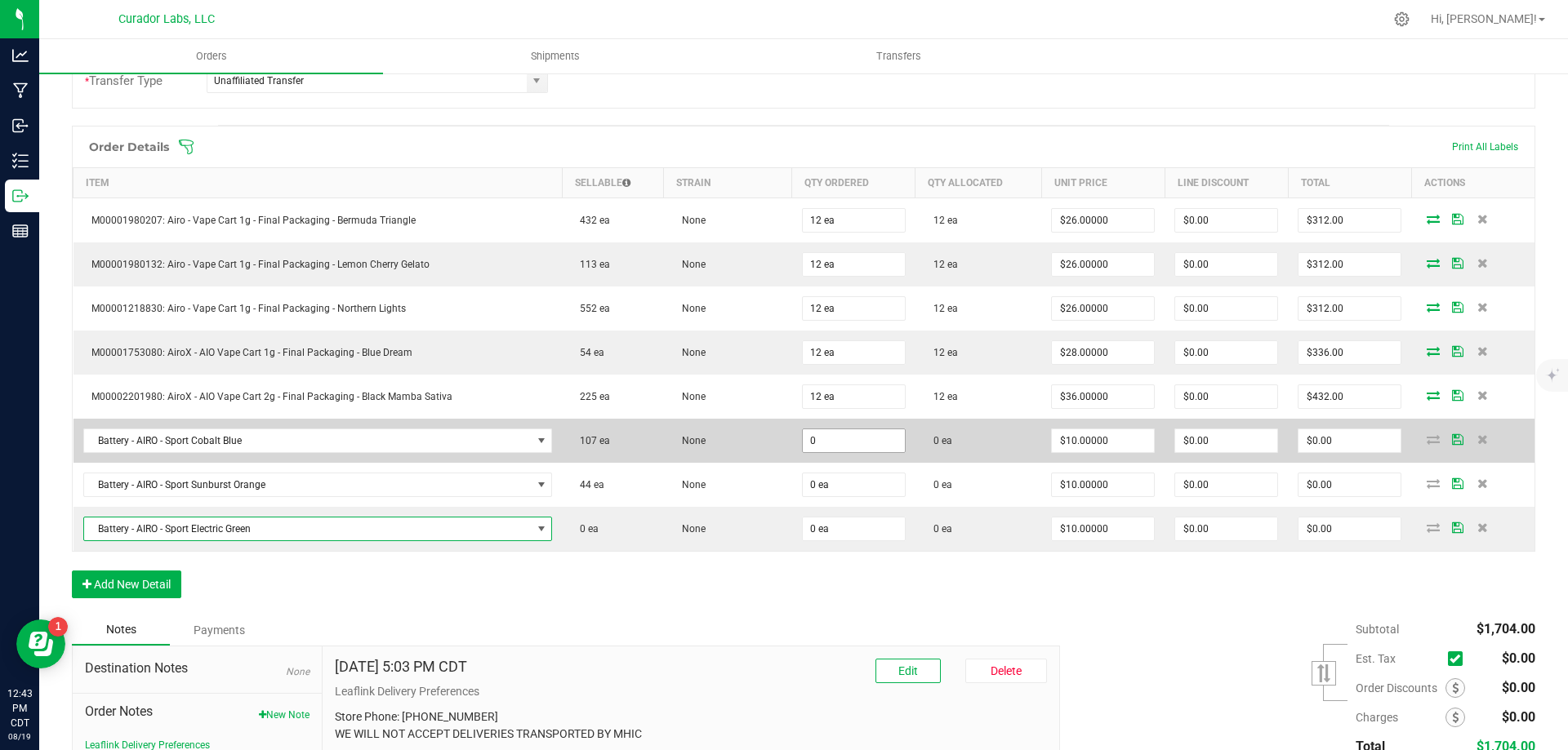
click at [846, 435] on input "0" at bounding box center [853, 441] width 102 height 23
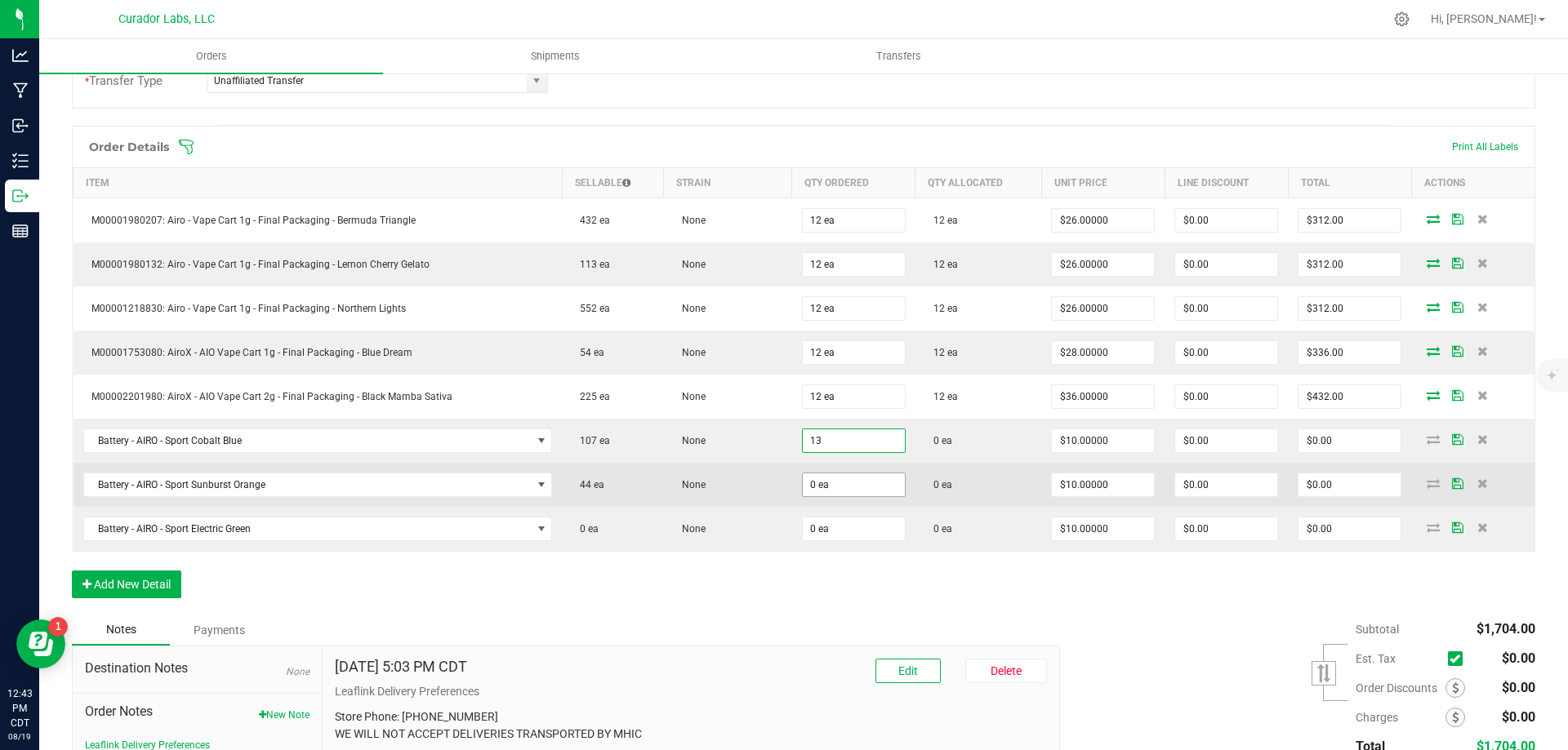
type input "13 ea"
type input "$130.00"
click at [825, 489] on input "0" at bounding box center [853, 485] width 102 height 23
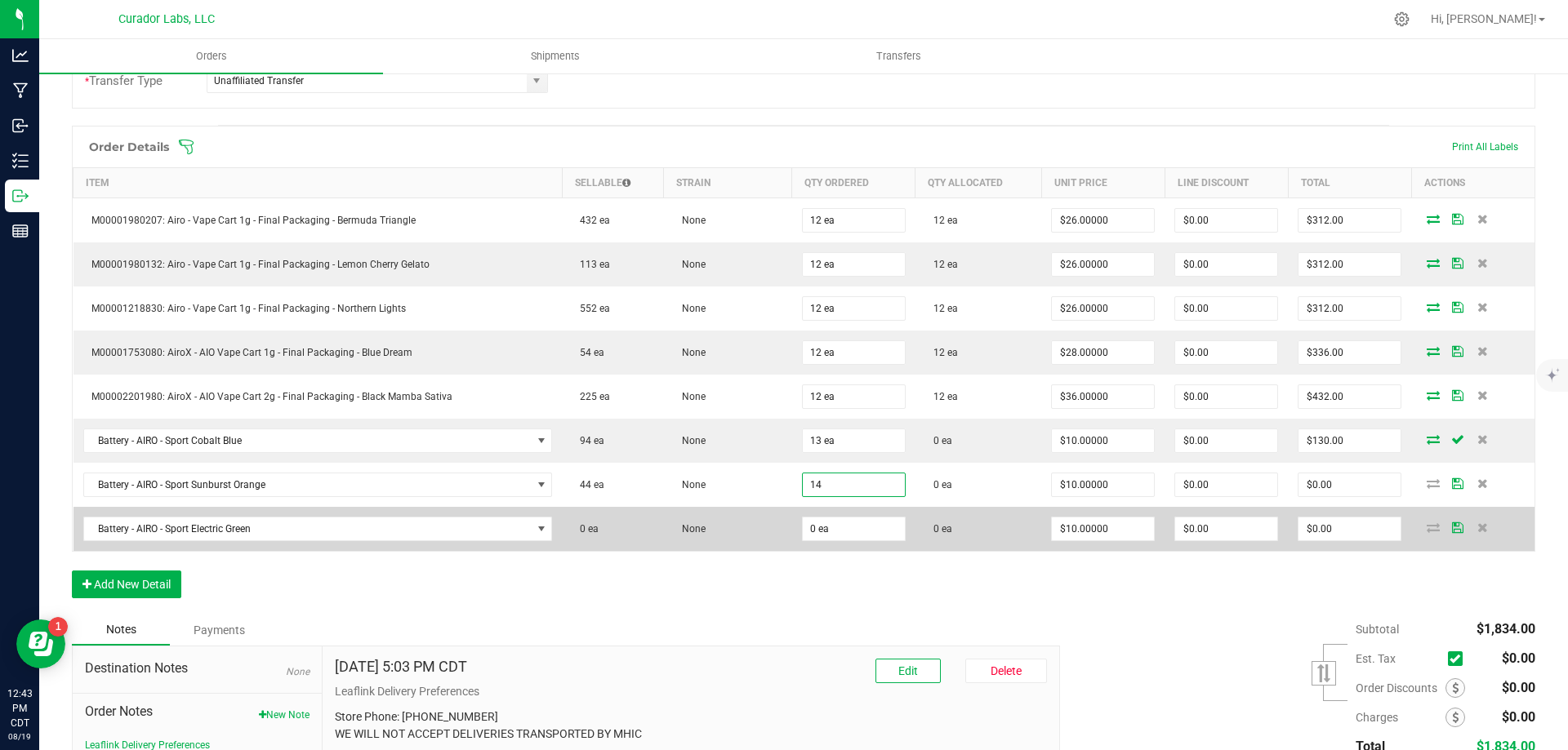
type input "14 ea"
type input "$140.00"
click at [837, 543] on td "0 ea" at bounding box center [853, 528] width 123 height 44
click at [843, 533] on input "0" at bounding box center [853, 529] width 102 height 23
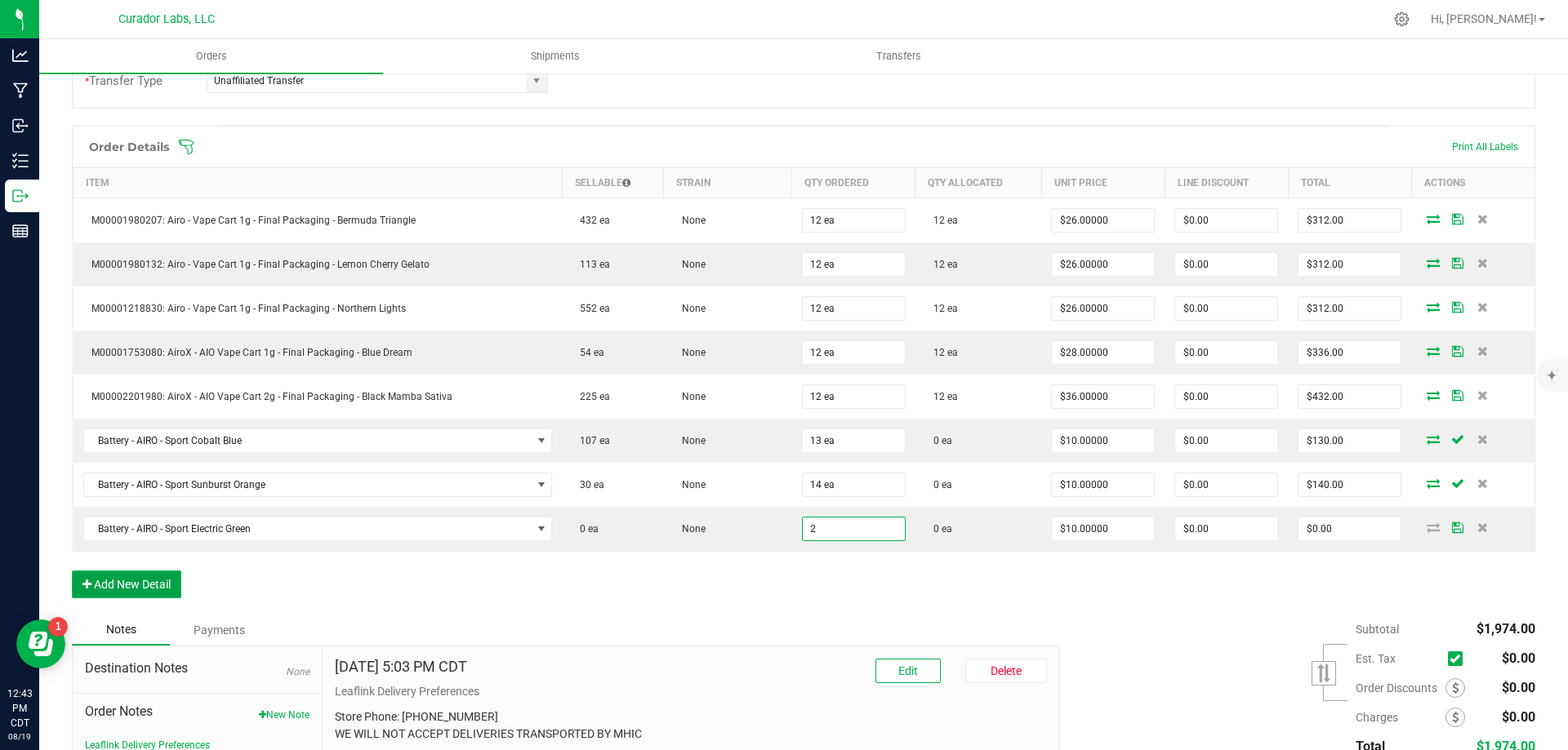
type input "2 ea"
type input "$20.00"
click at [144, 578] on button "Add New Detail" at bounding box center [127, 584] width 109 height 28
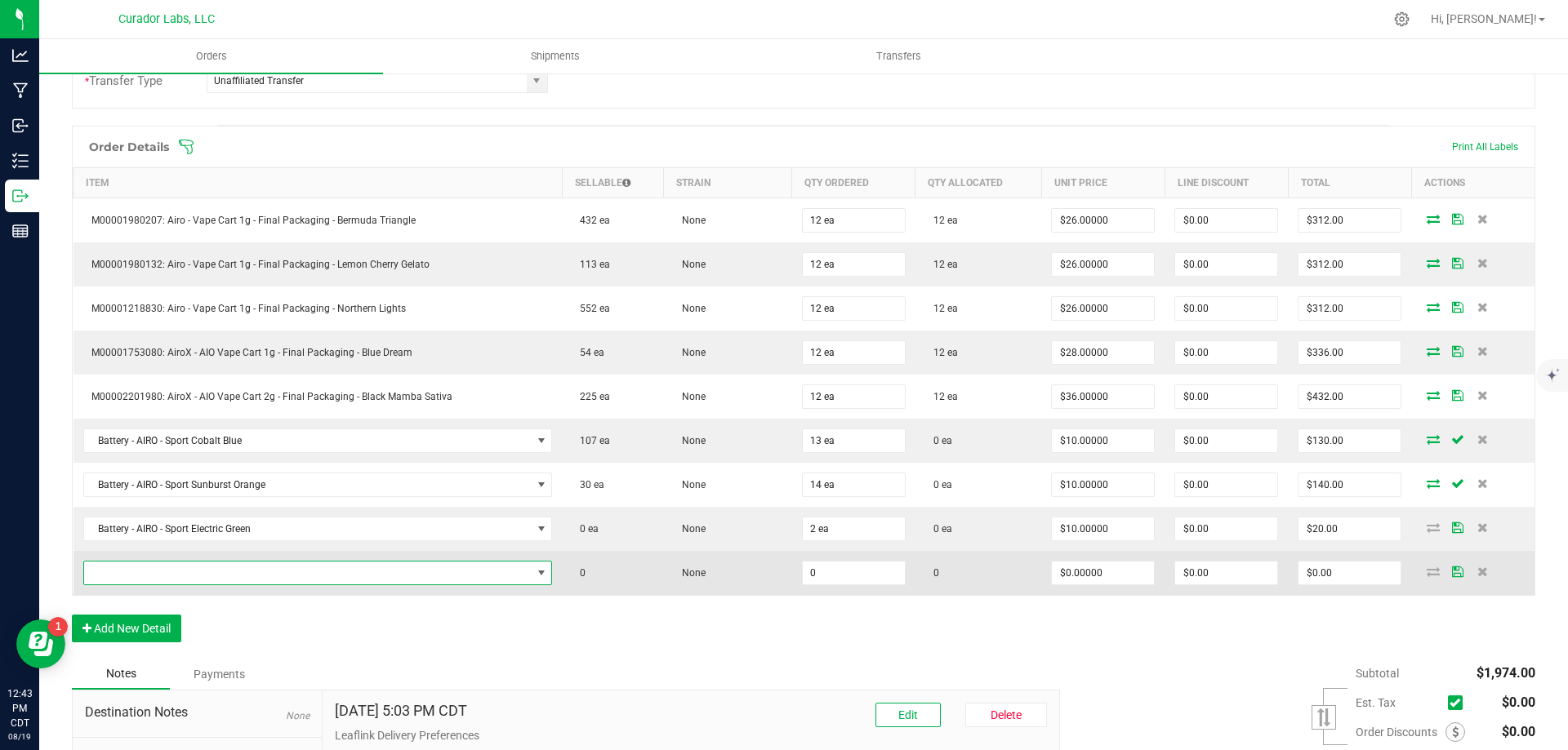
click at [197, 574] on span "NO DATA FOUND" at bounding box center [308, 573] width 447 height 23
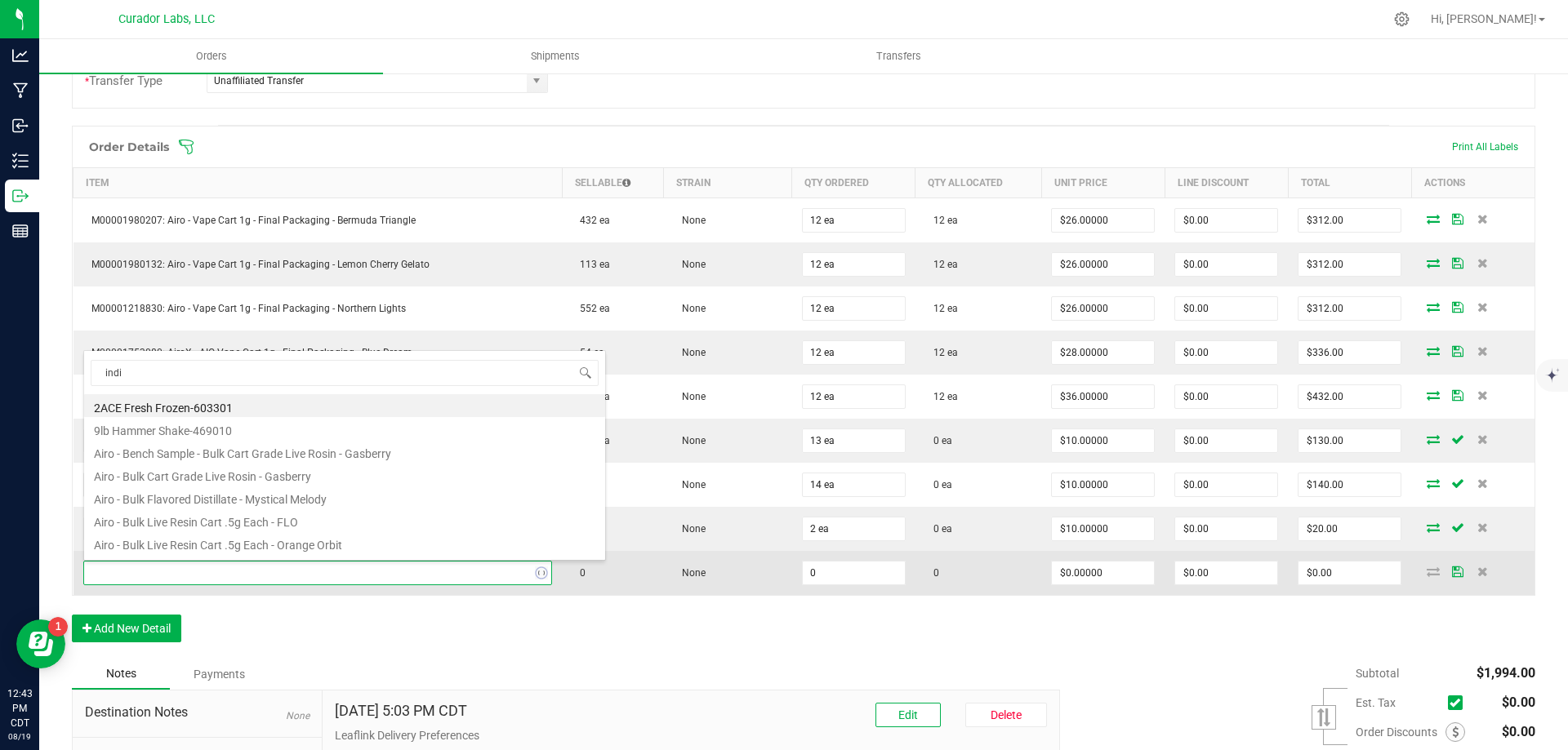
type input "[PERSON_NAME]"
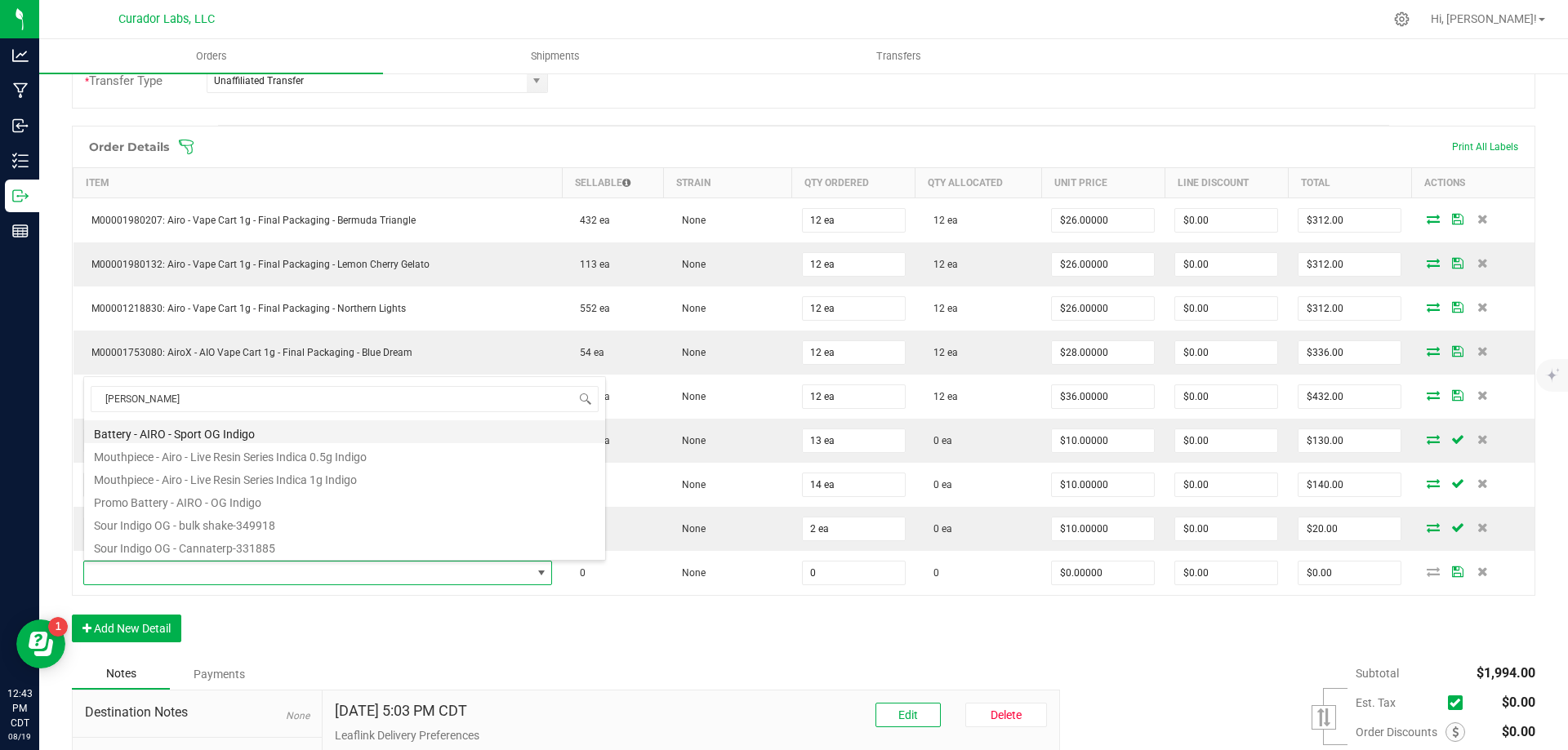
click at [248, 435] on li "Battery - AIRO - Sport OG Indigo" at bounding box center [345, 432] width 521 height 23
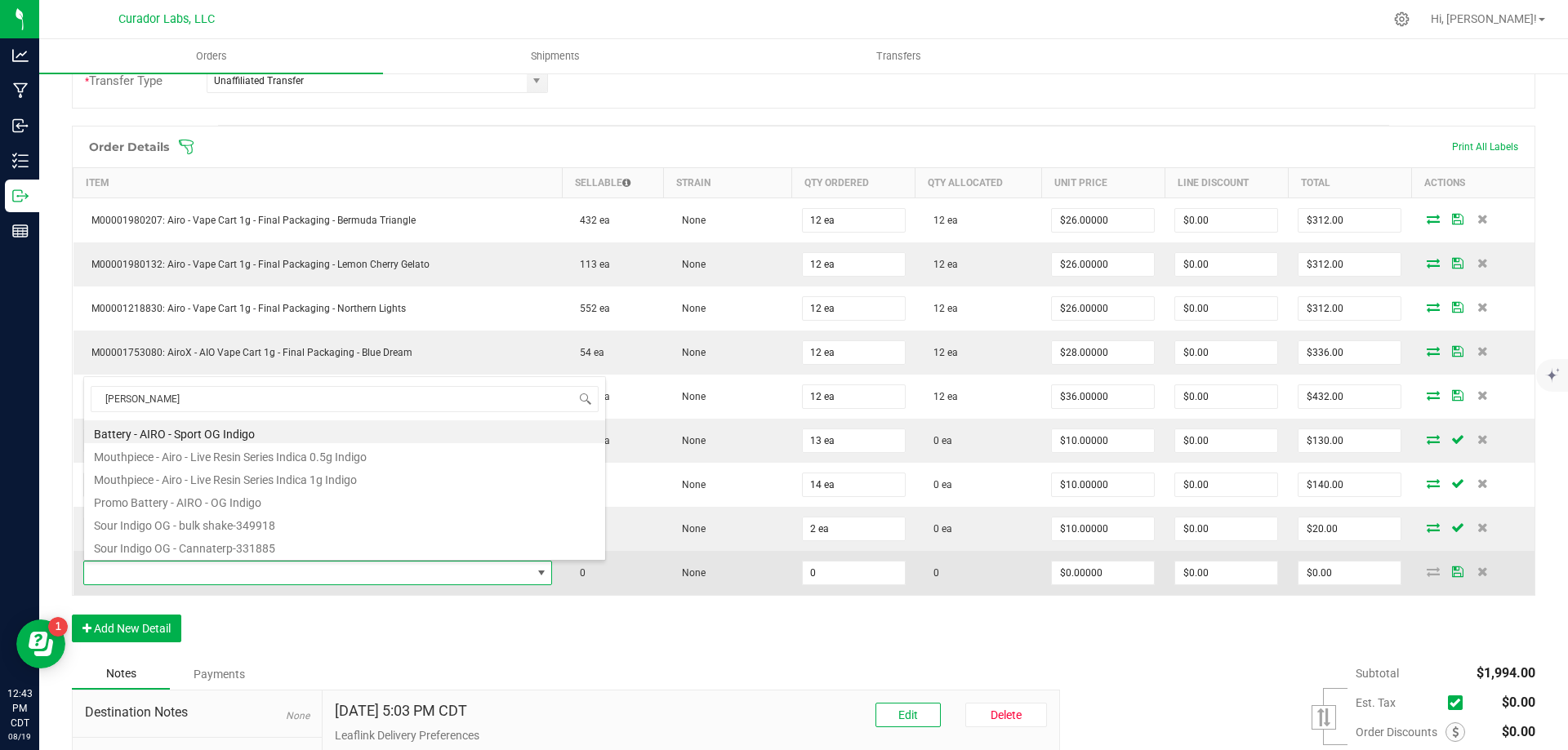
type input "0 ea"
type input "$10.00000"
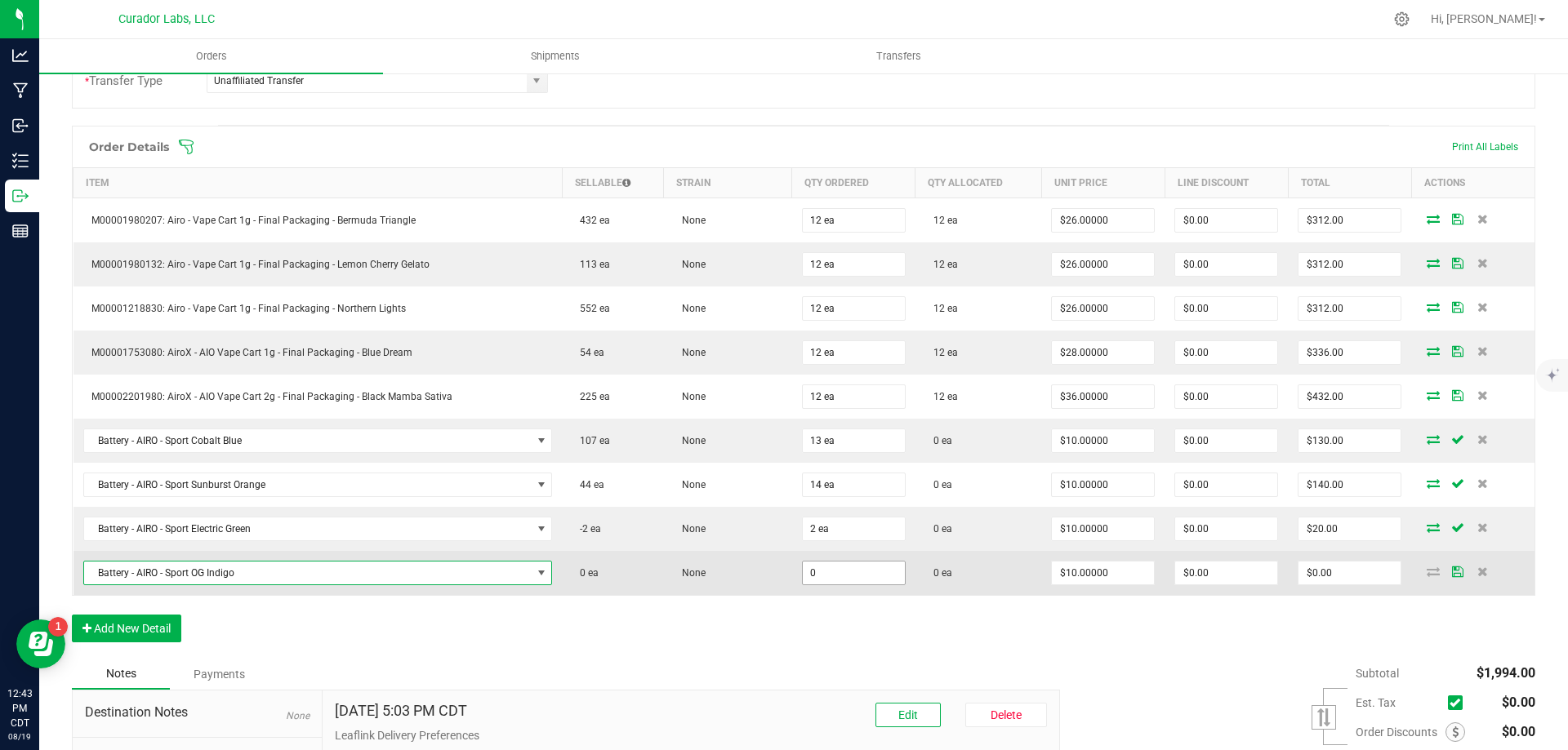
click at [803, 570] on input "0" at bounding box center [853, 573] width 102 height 23
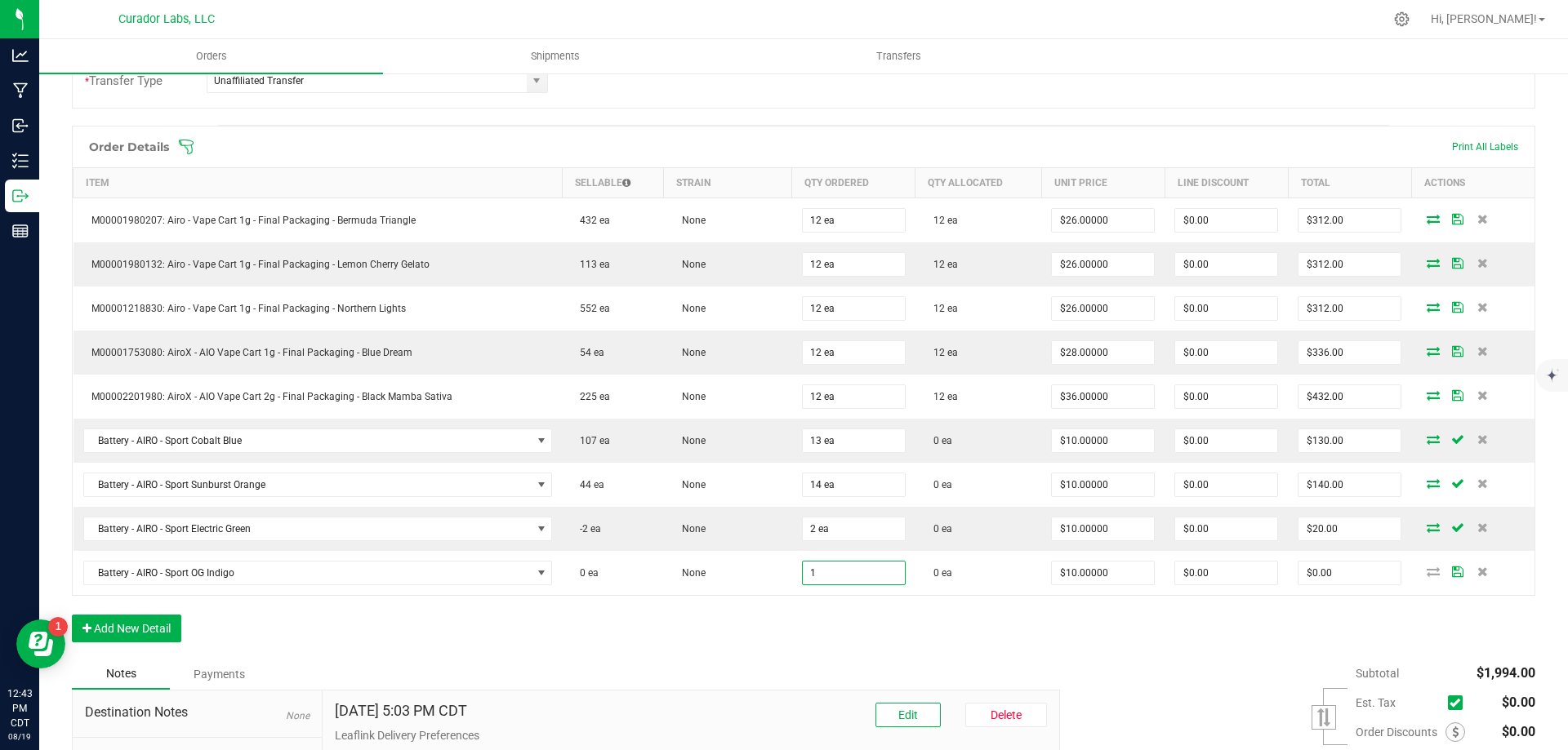
type input "1 ea"
type input "$10.00"
click at [744, 622] on div "Order Details Print All Labels Item Sellable Strain Qty Ordered Qty Allocated U…" at bounding box center [803, 392] width 1464 height 533
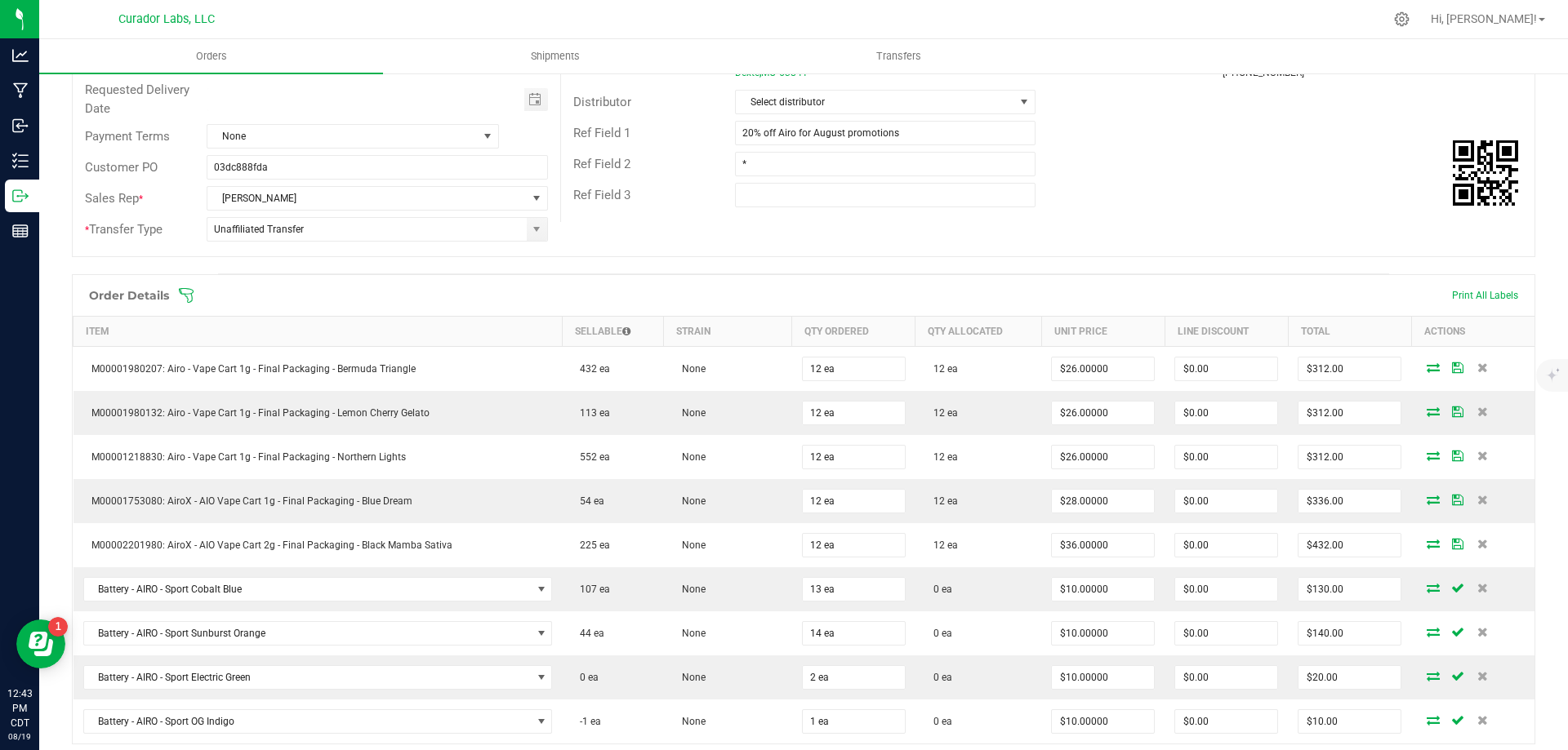
scroll to position [0, 0]
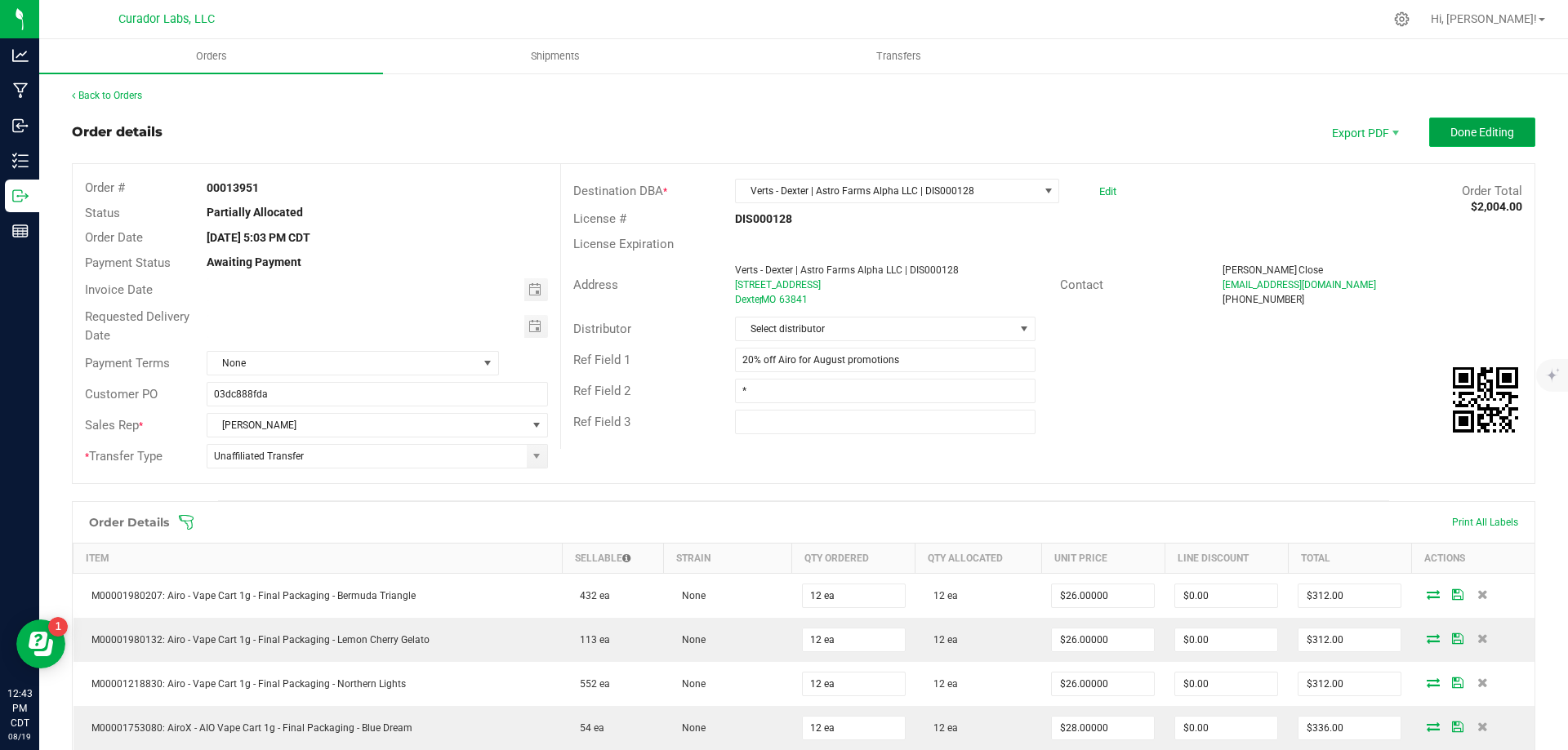
click at [1445, 124] on button "Done Editing" at bounding box center [1483, 132] width 106 height 29
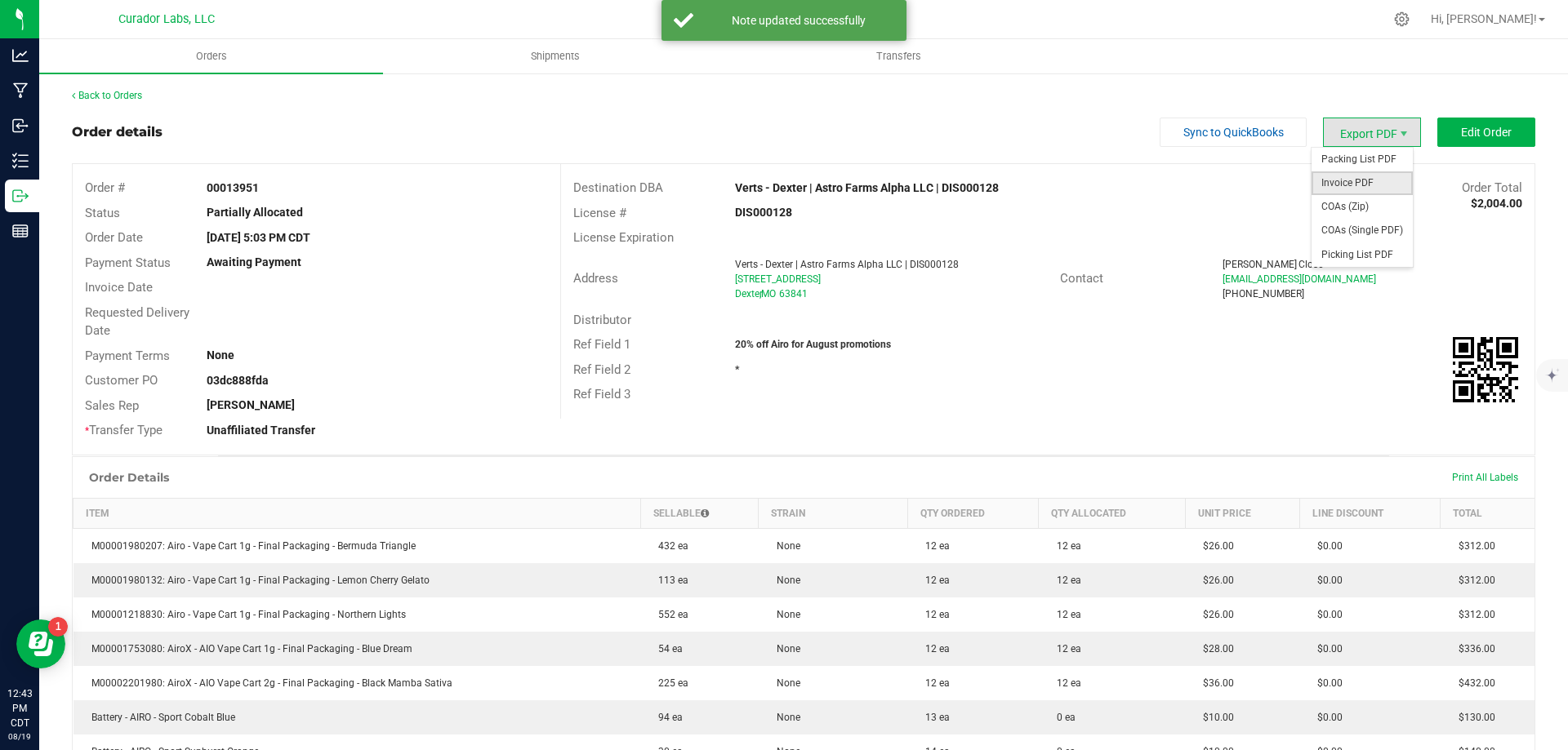
click at [1362, 179] on span "Invoice PDF" at bounding box center [1363, 183] width 101 height 24
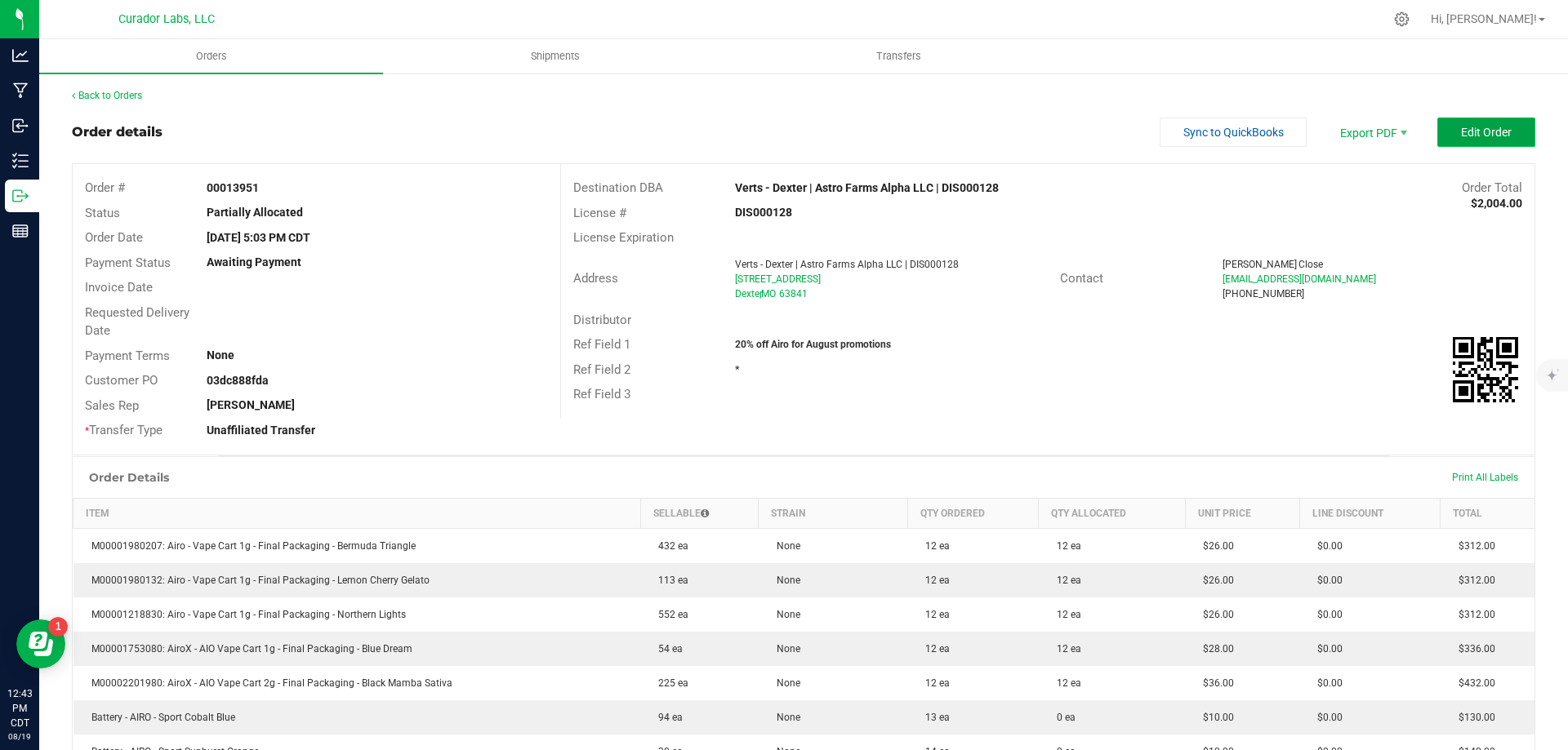
click at [1507, 137] on button "Edit Order" at bounding box center [1486, 132] width 98 height 29
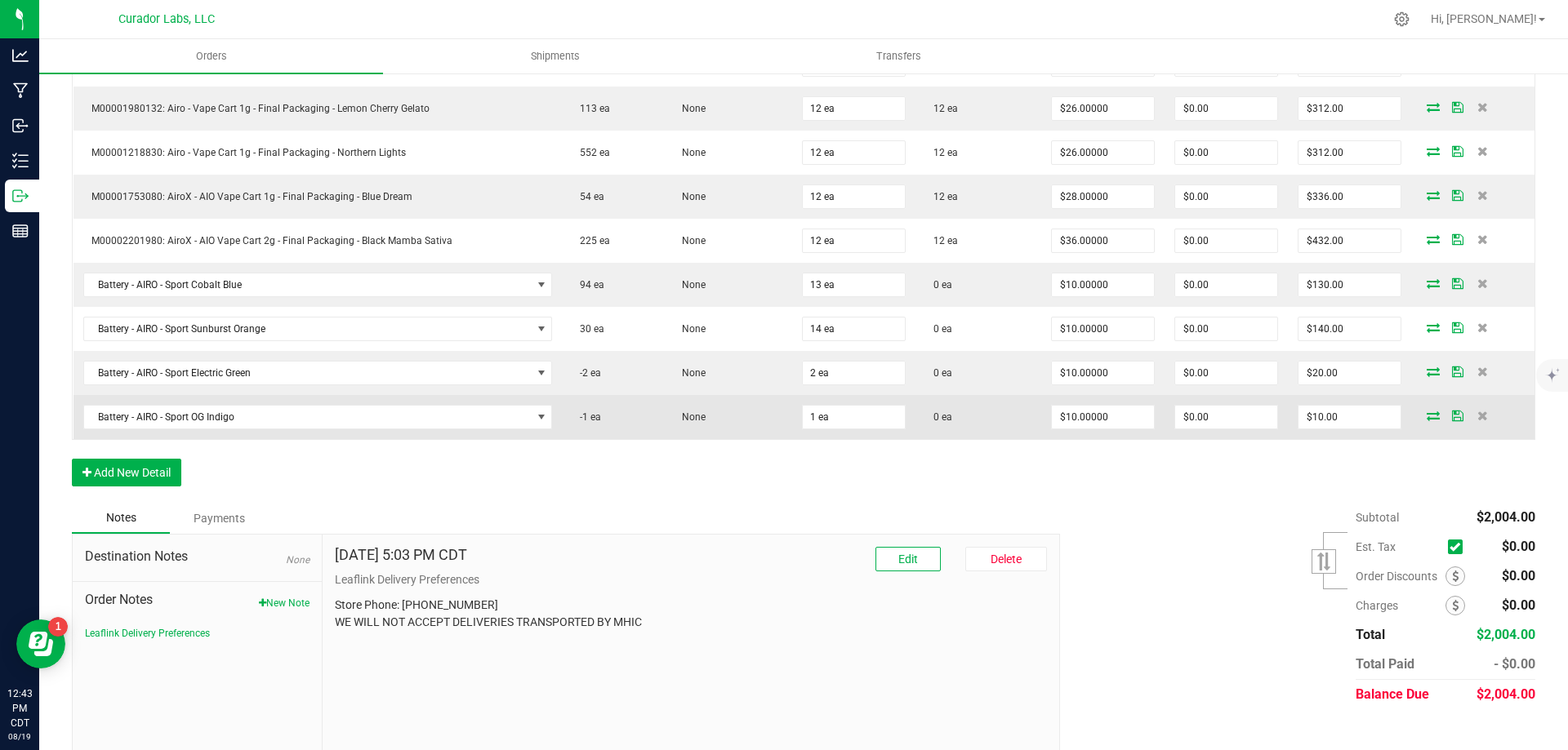
scroll to position [552, 0]
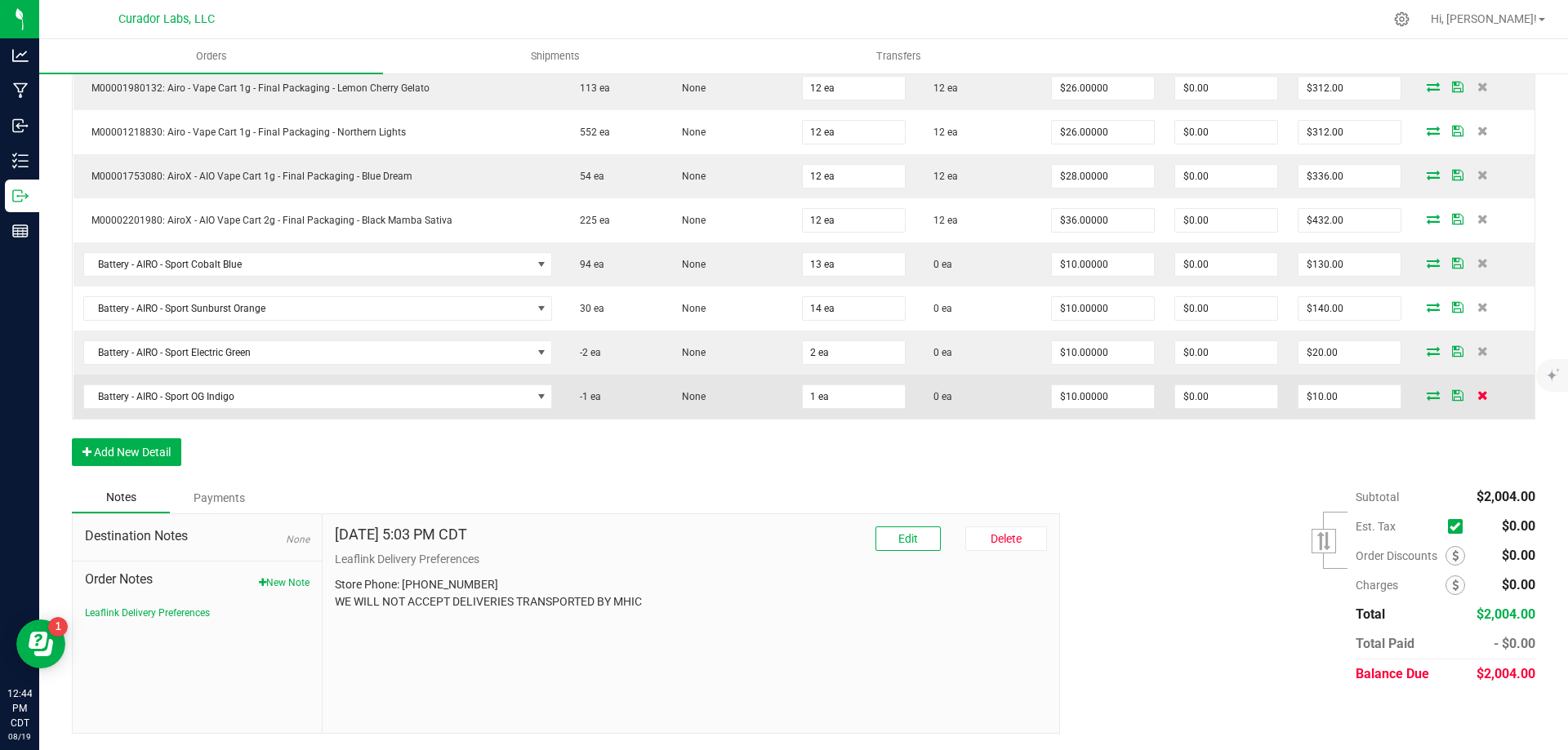
click at [1478, 400] on icon at bounding box center [1483, 395] width 11 height 10
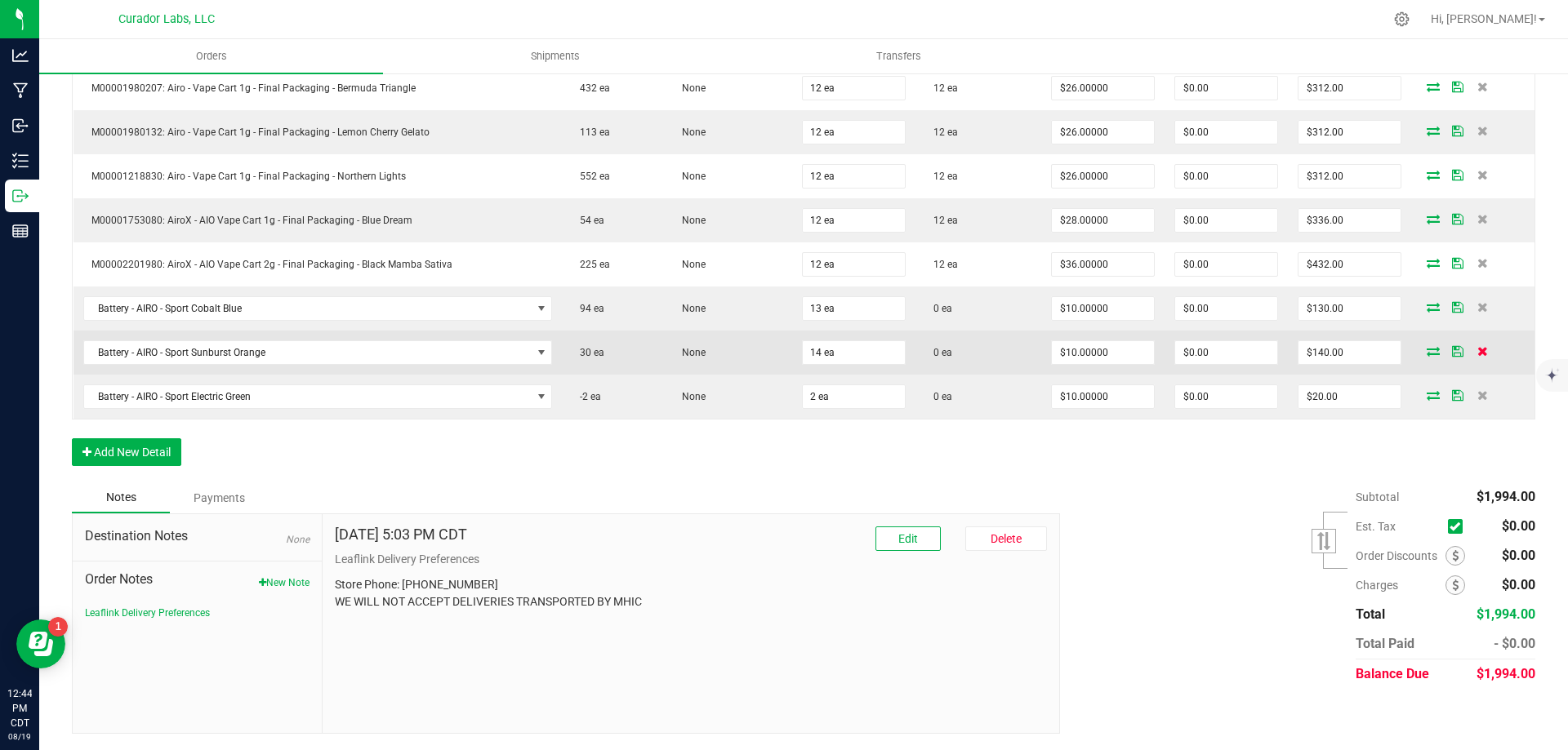
click at [1478, 353] on icon at bounding box center [1483, 351] width 11 height 10
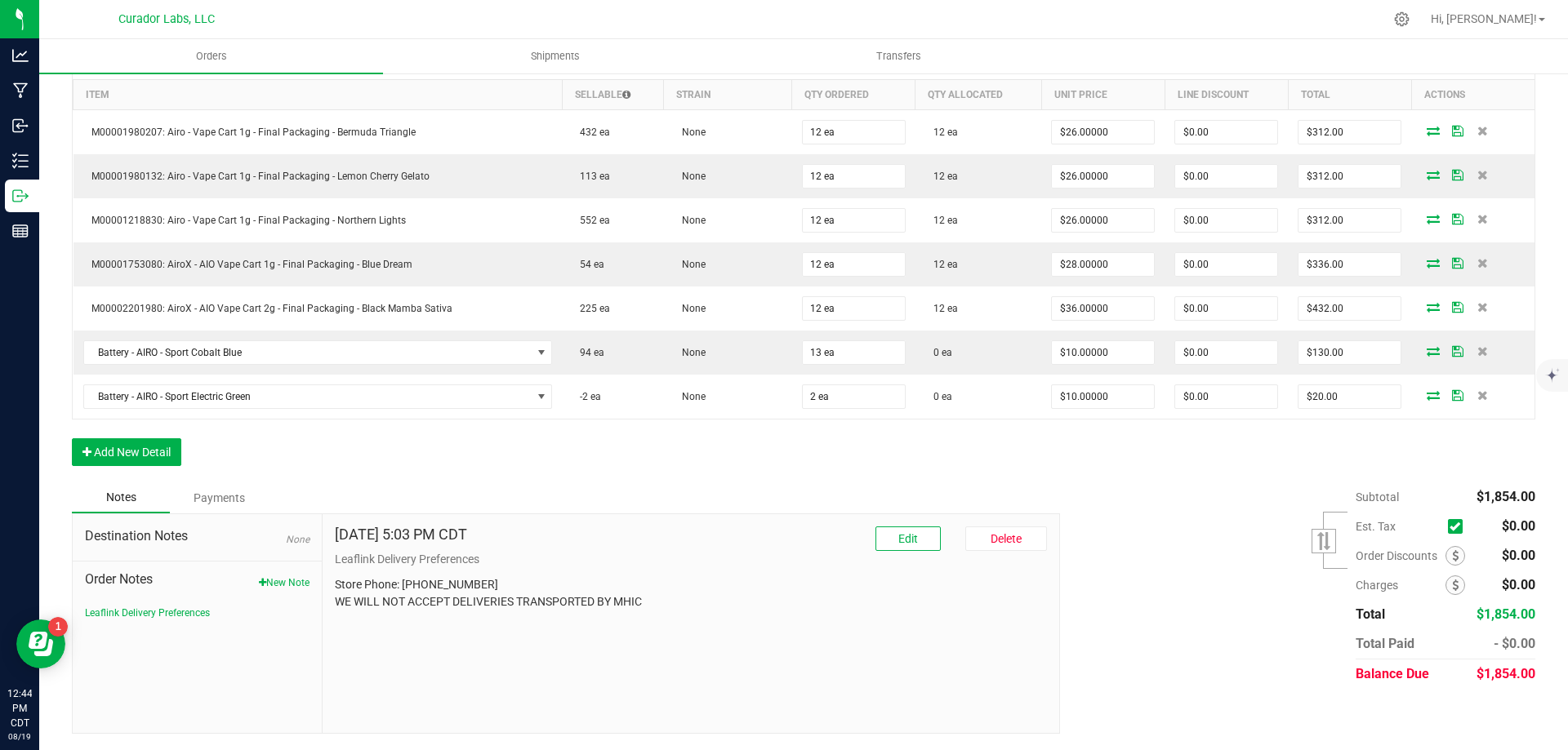
scroll to position [464, 0]
click at [1478, 353] on icon at bounding box center [1483, 351] width 11 height 10
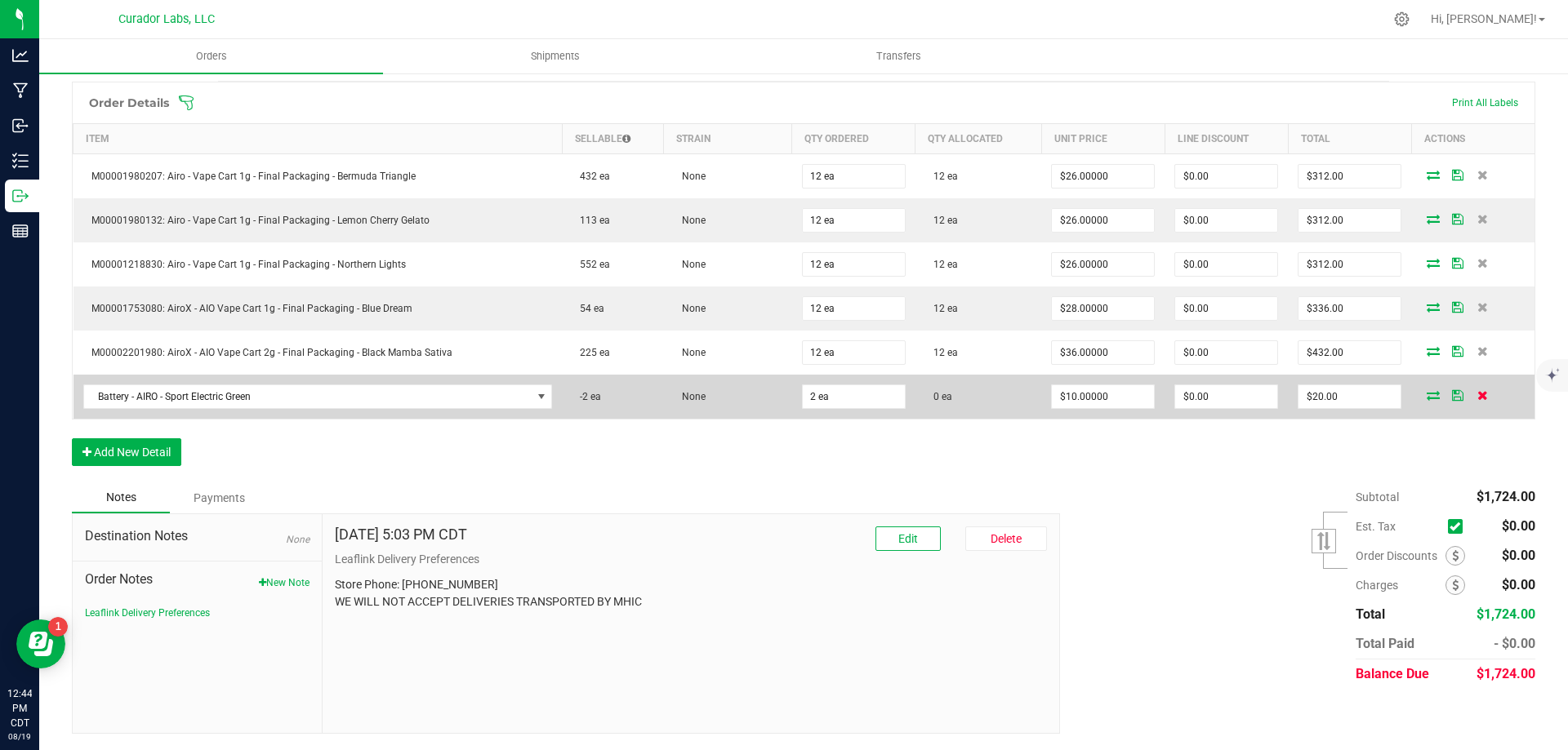
click at [1478, 396] on icon at bounding box center [1483, 395] width 11 height 10
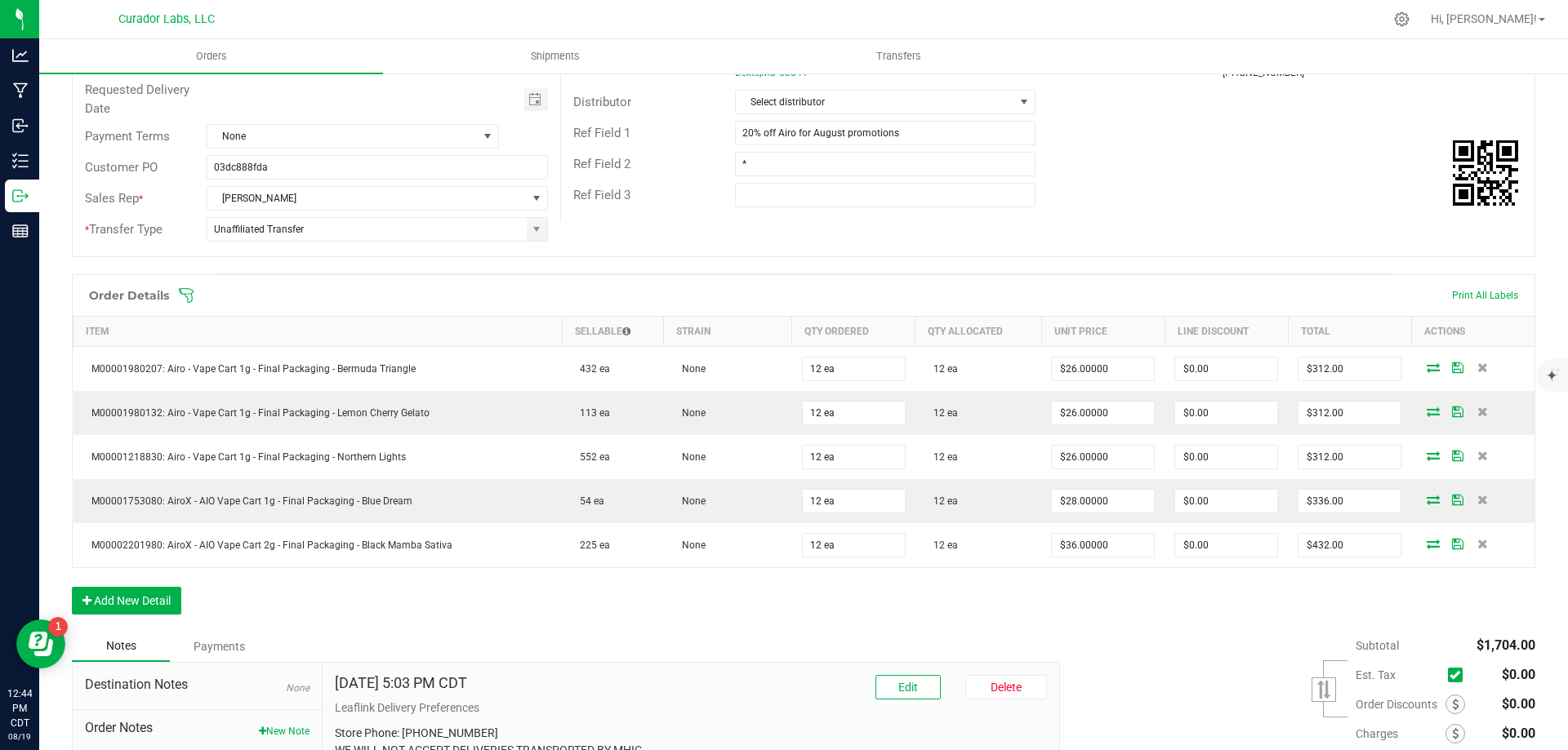
scroll to position [0, 0]
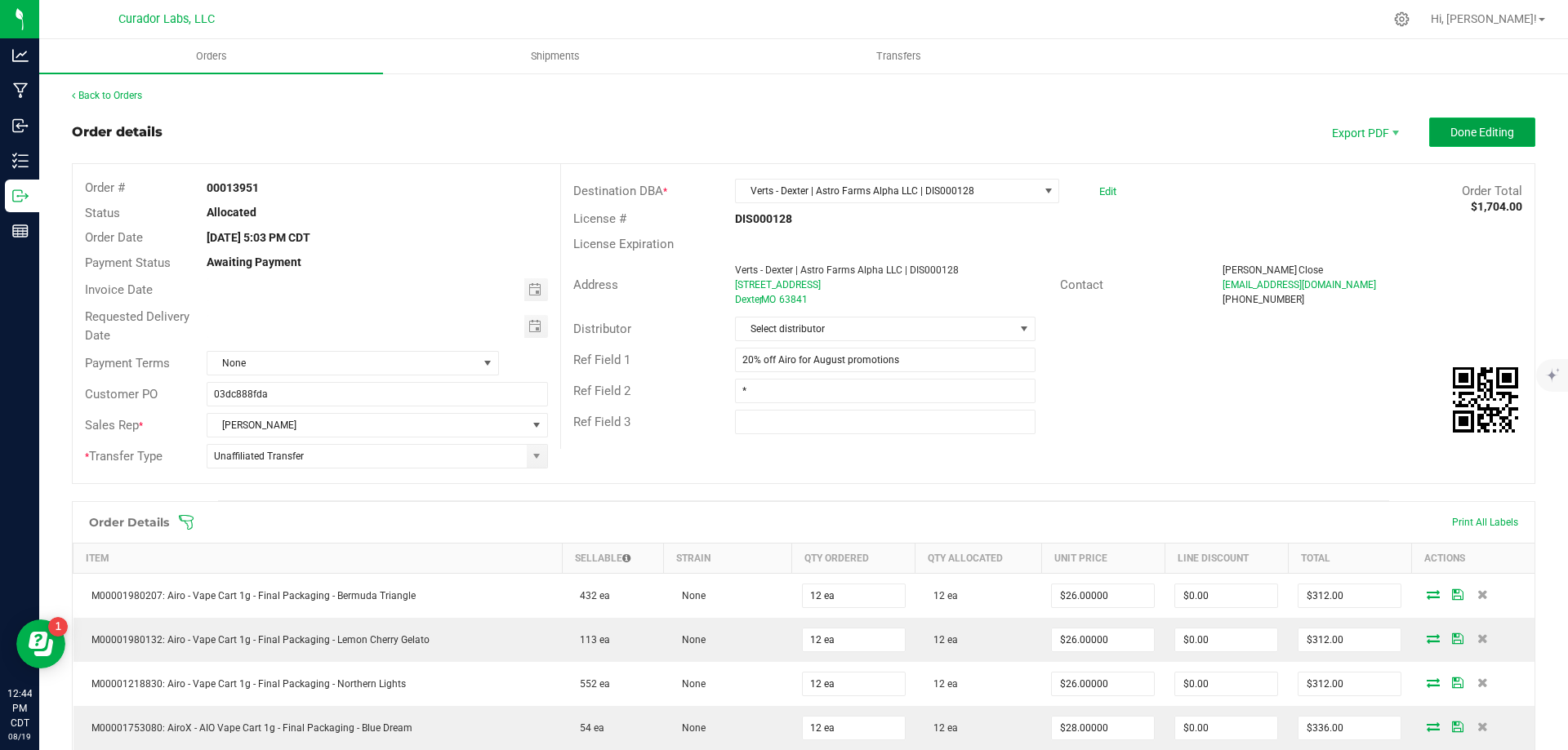
click at [1464, 138] on span "Done Editing" at bounding box center [1482, 132] width 64 height 13
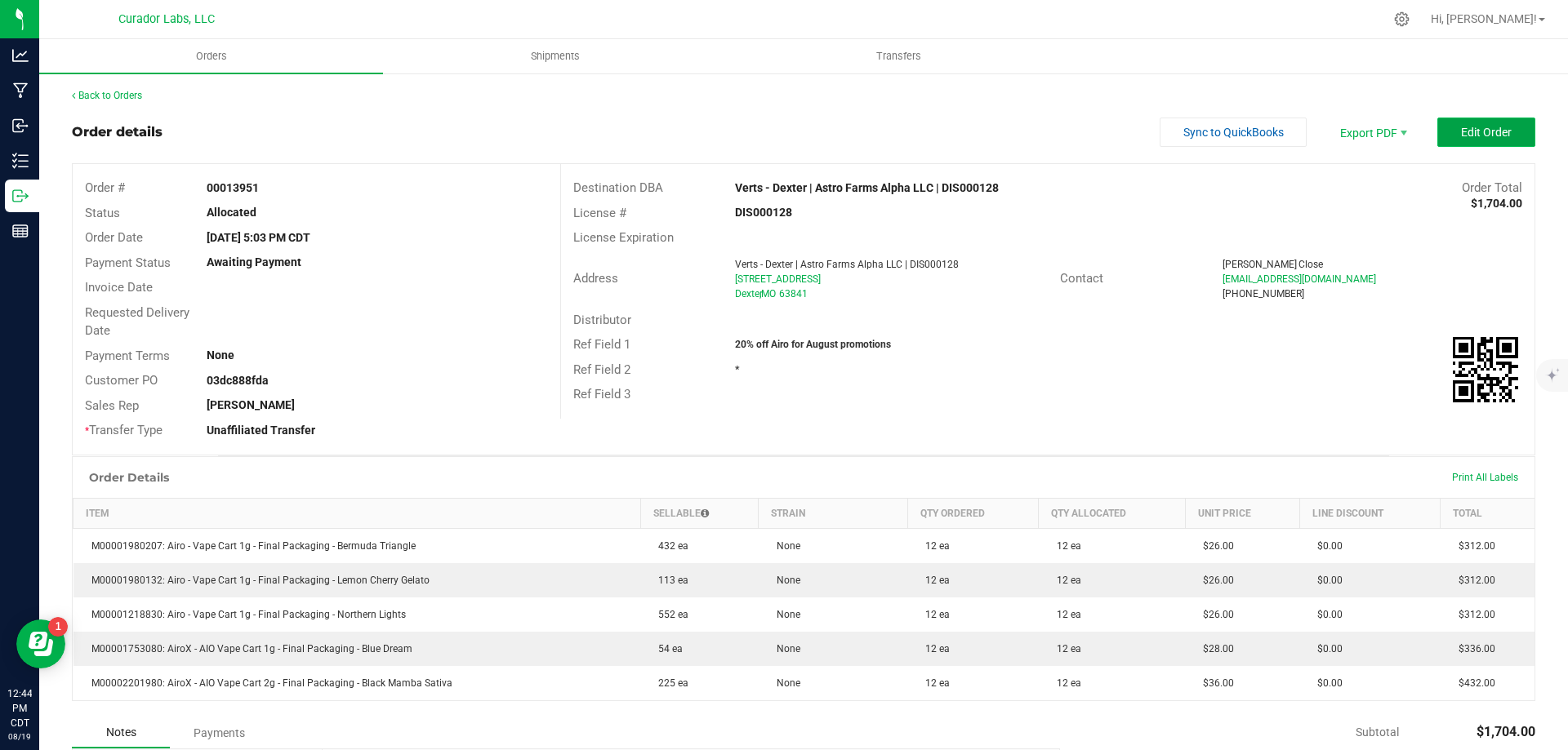
click at [1461, 130] on span "Edit Order" at bounding box center [1486, 132] width 51 height 13
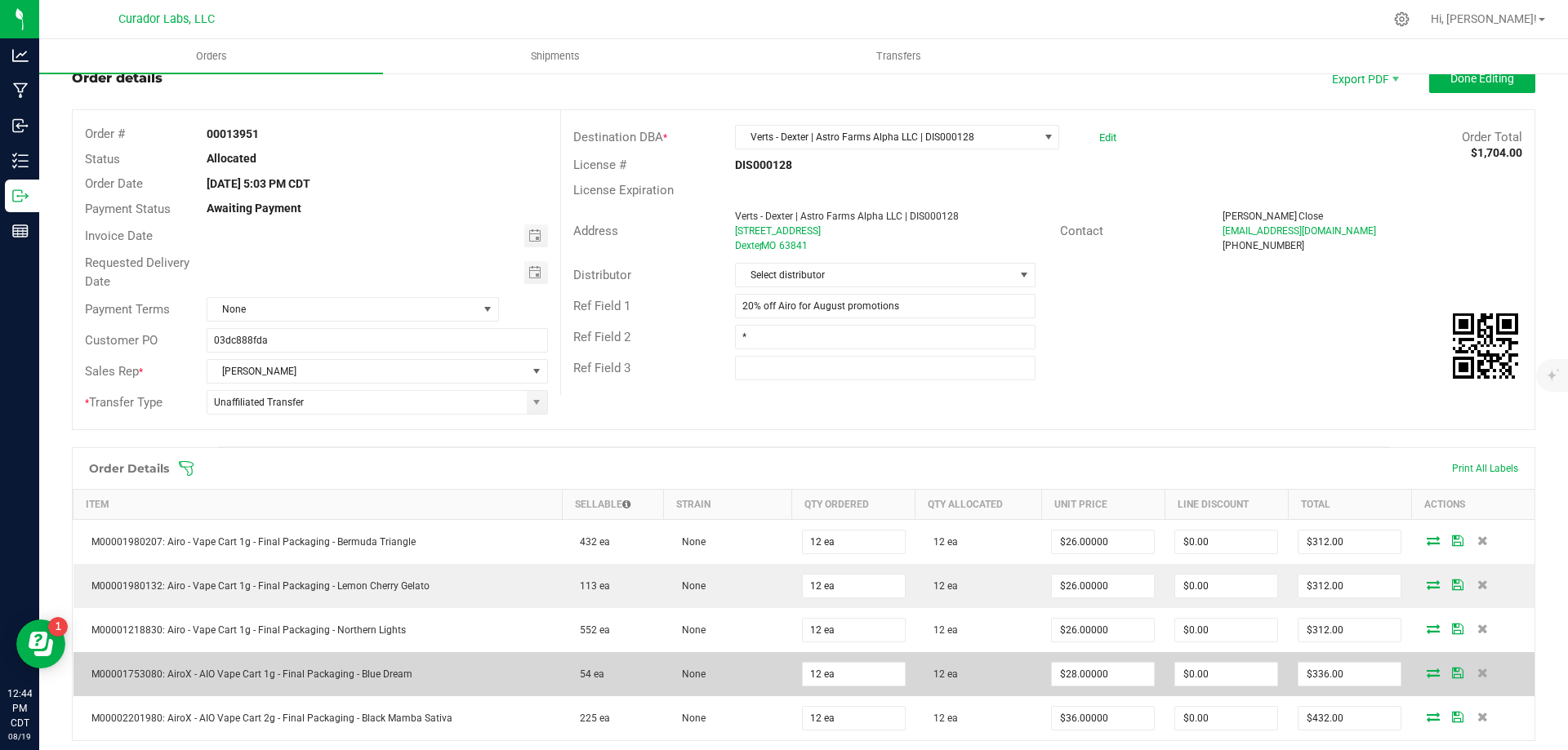
scroll to position [376, 0]
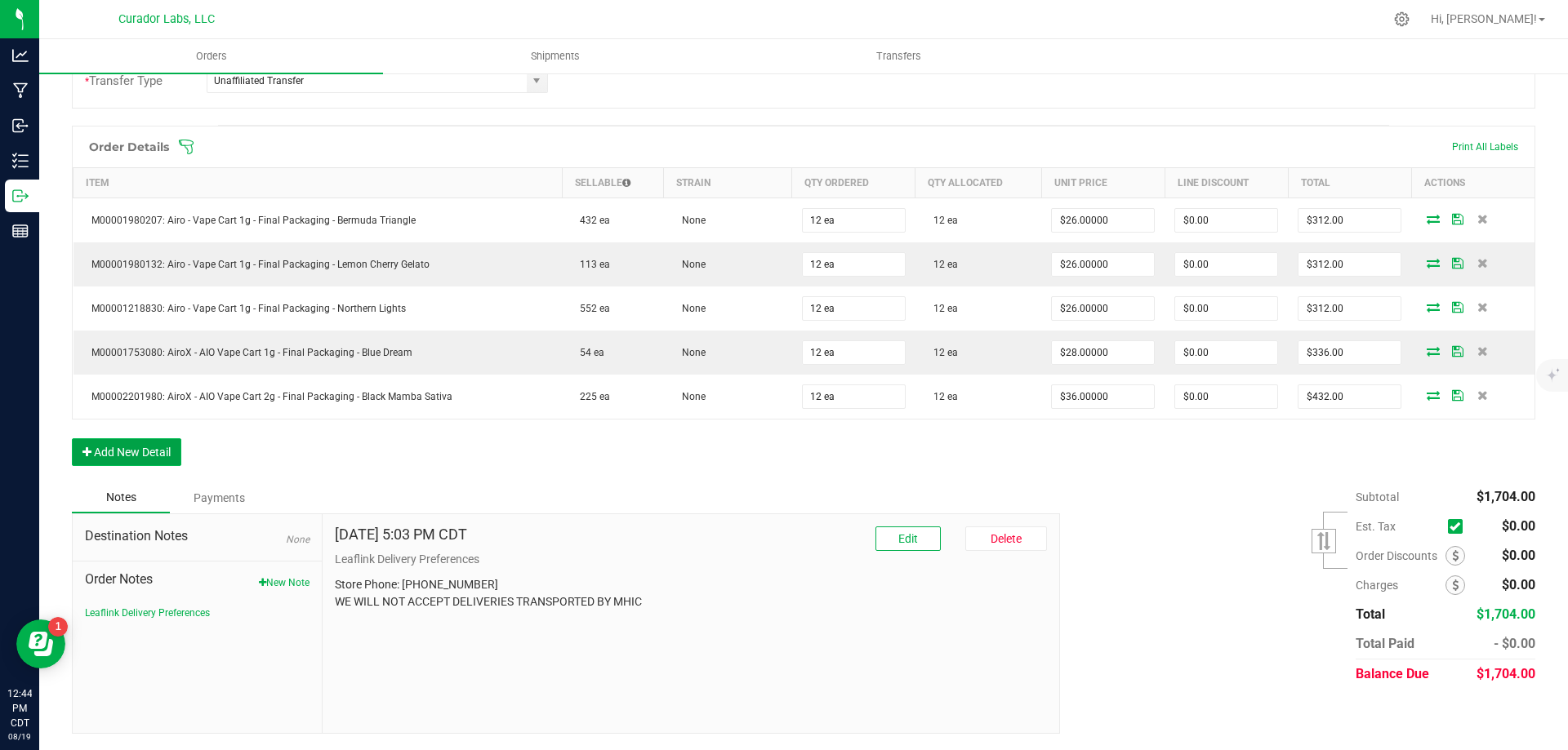
click at [156, 450] on button "Add New Detail" at bounding box center [127, 453] width 109 height 28
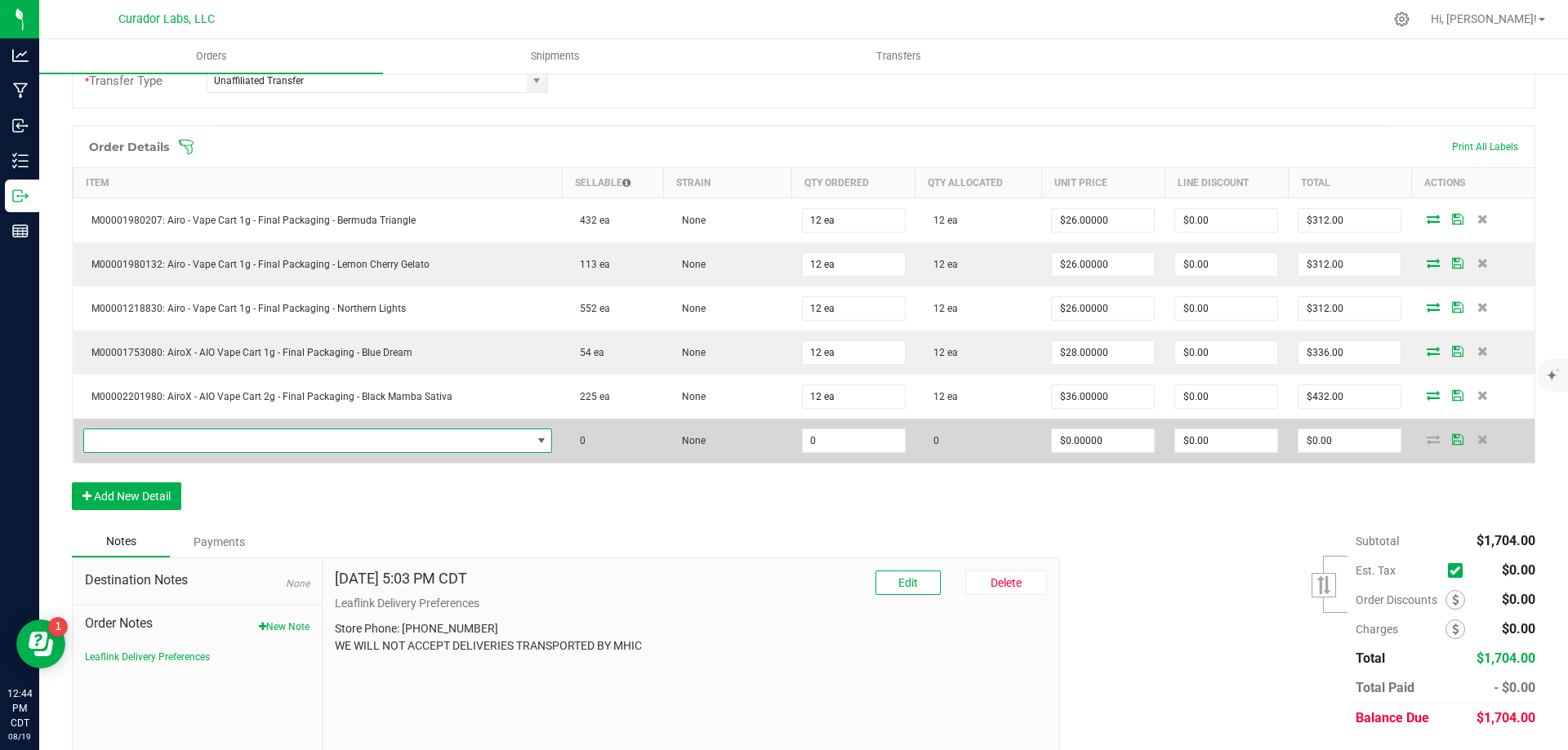
click at [167, 442] on span "NO DATA FOUND" at bounding box center [308, 441] width 447 height 23
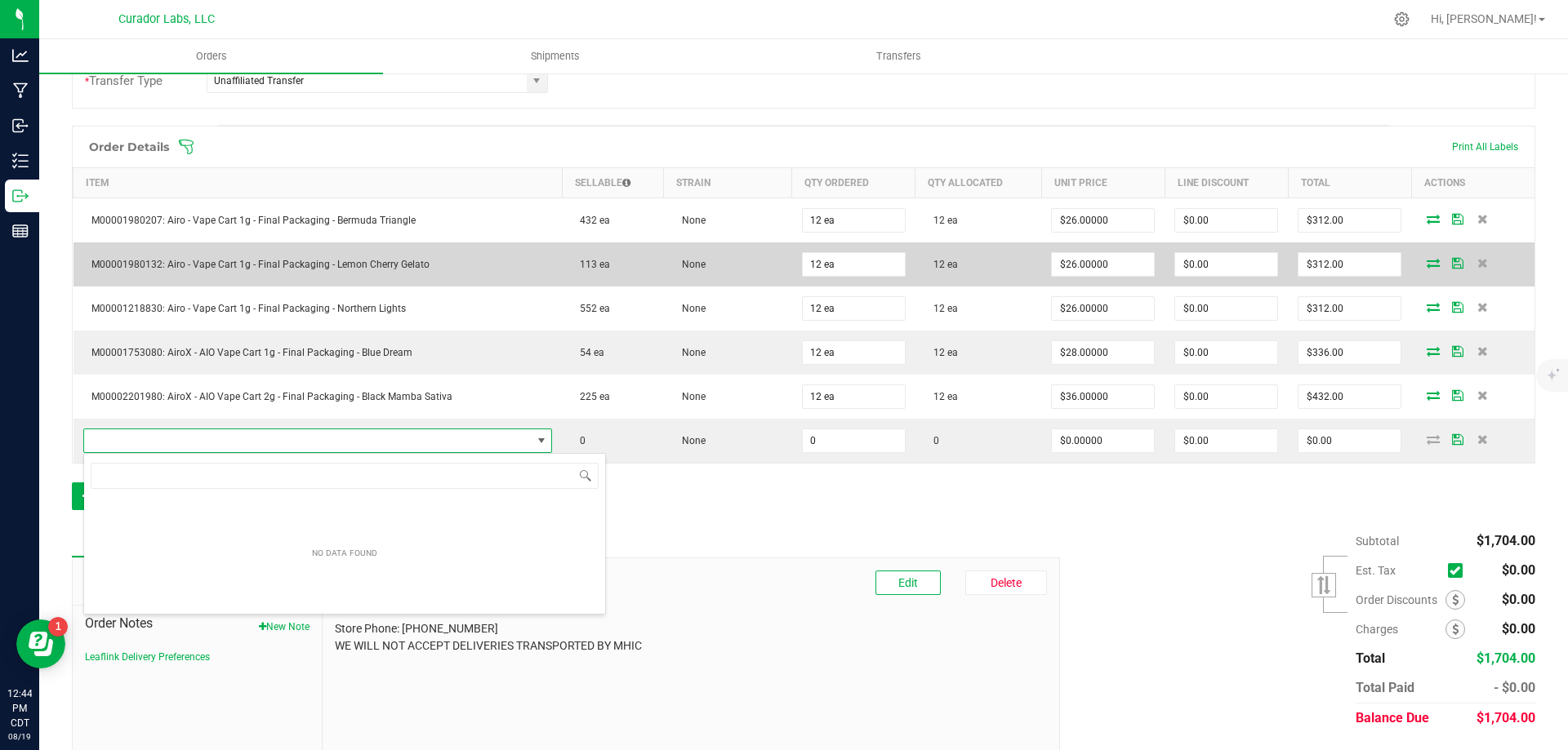
scroll to position [25, 453]
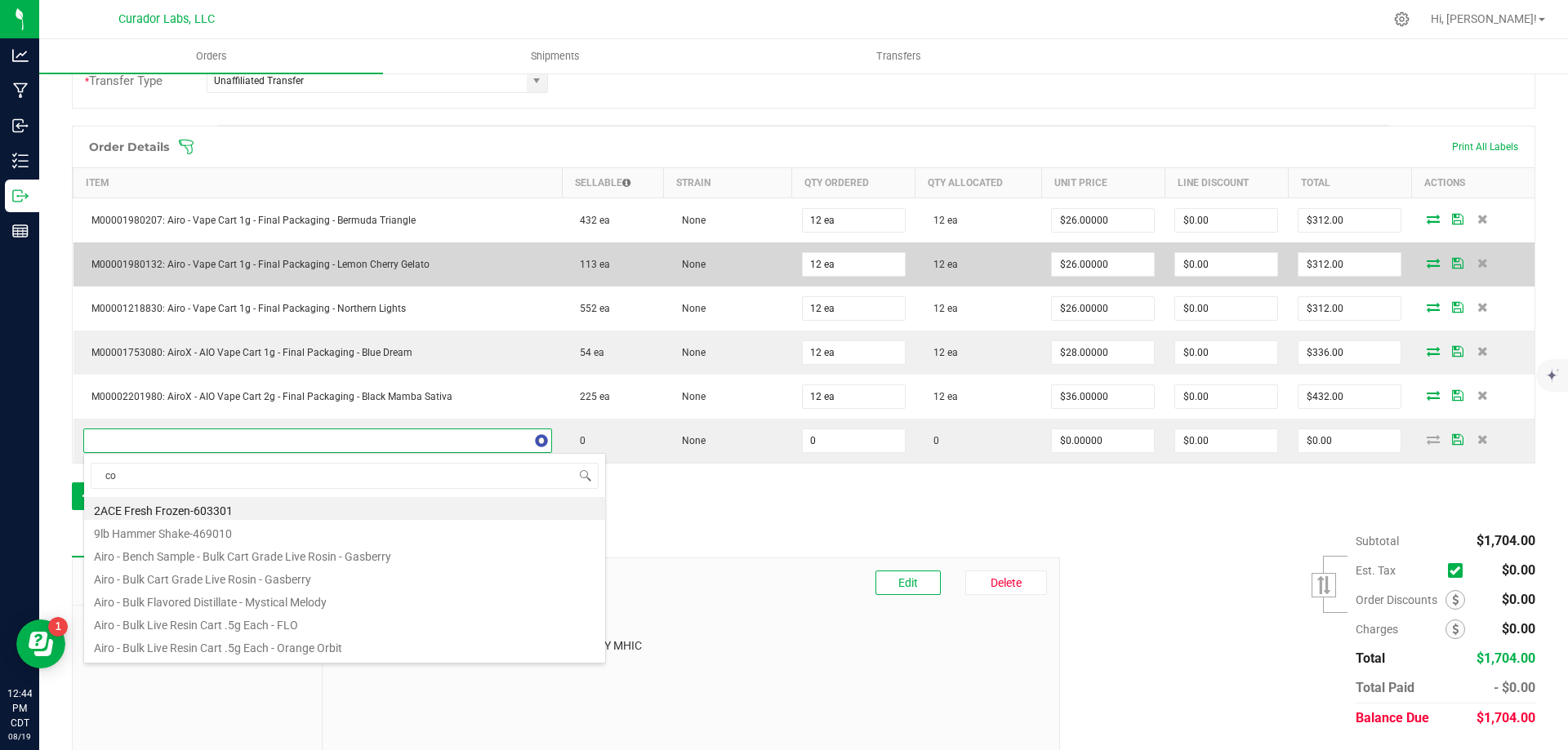
type input "cob"
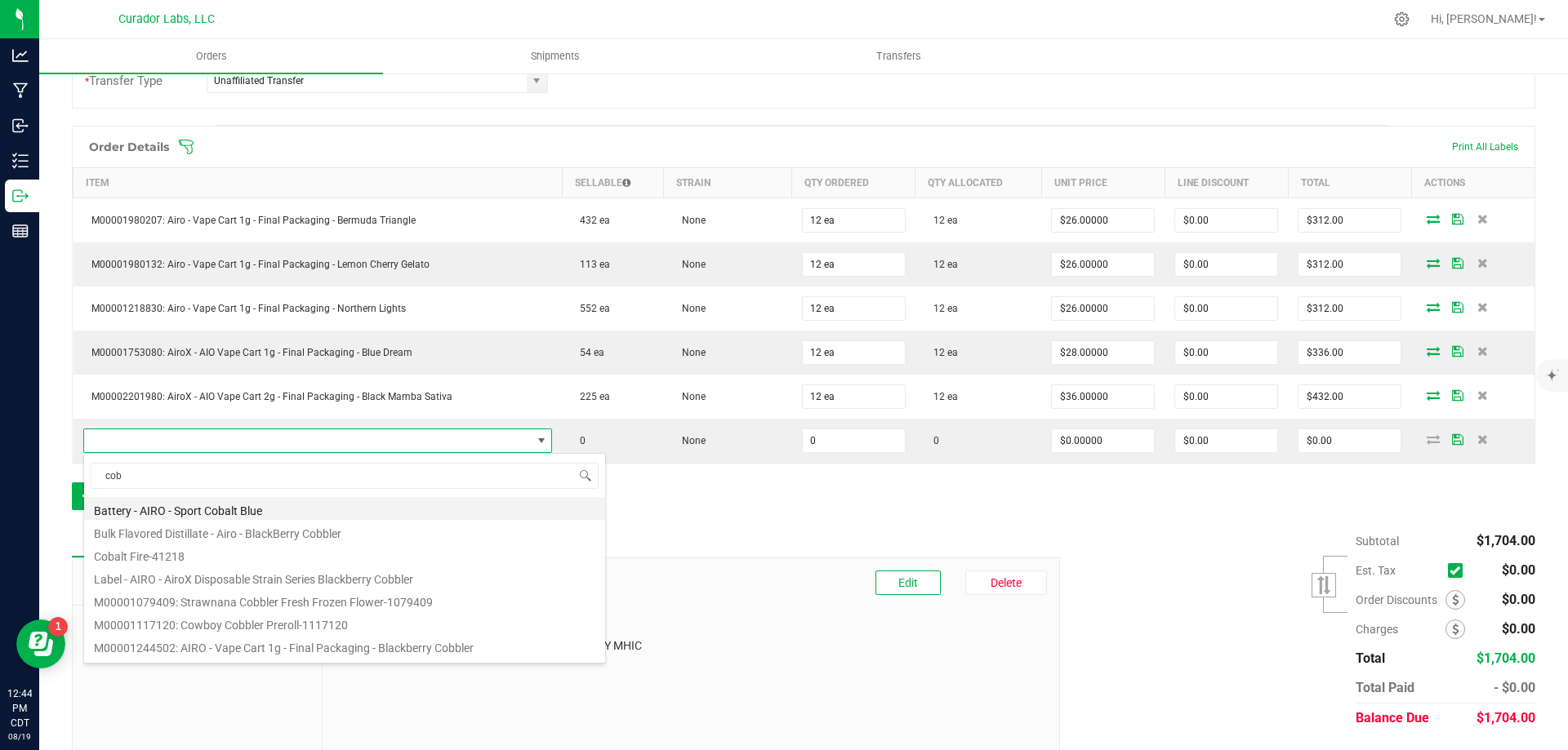
click at [222, 502] on li "Battery - AIRO - Sport Cobalt Blue" at bounding box center [345, 509] width 521 height 23
type input "0 ea"
type input "$10.00000"
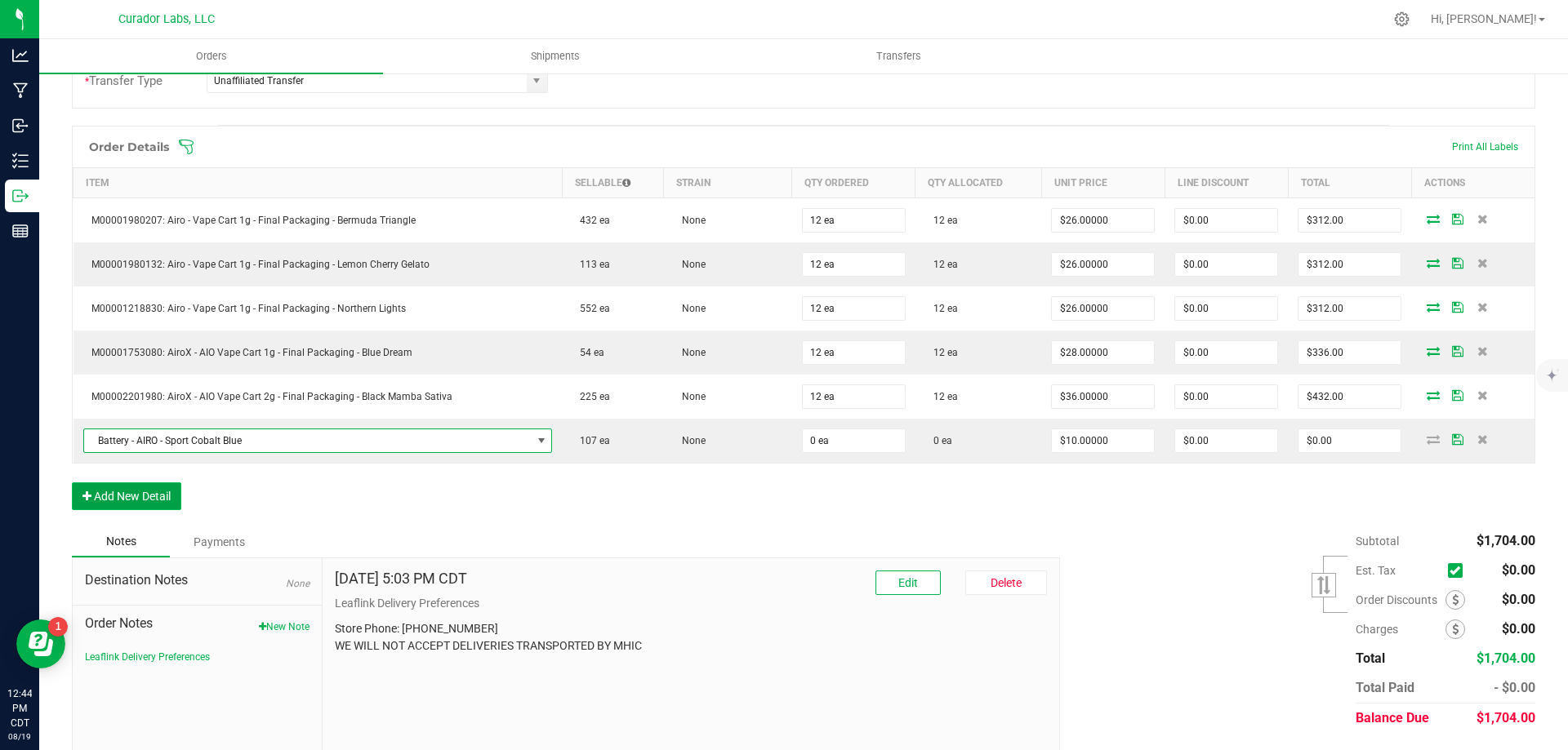
click at [128, 487] on button "Add New Detail" at bounding box center [127, 497] width 109 height 28
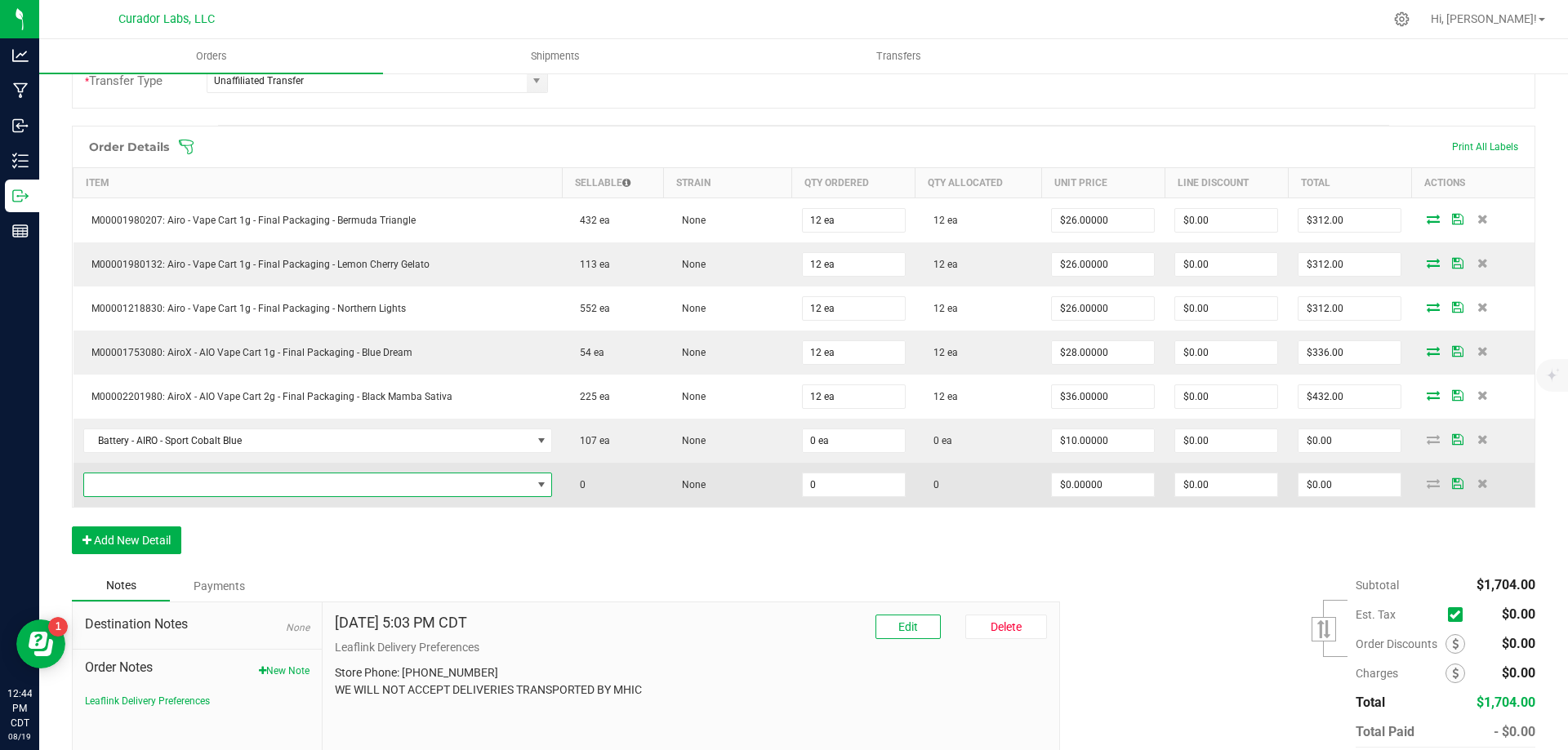
click at [149, 483] on span "NO DATA FOUND" at bounding box center [308, 485] width 447 height 23
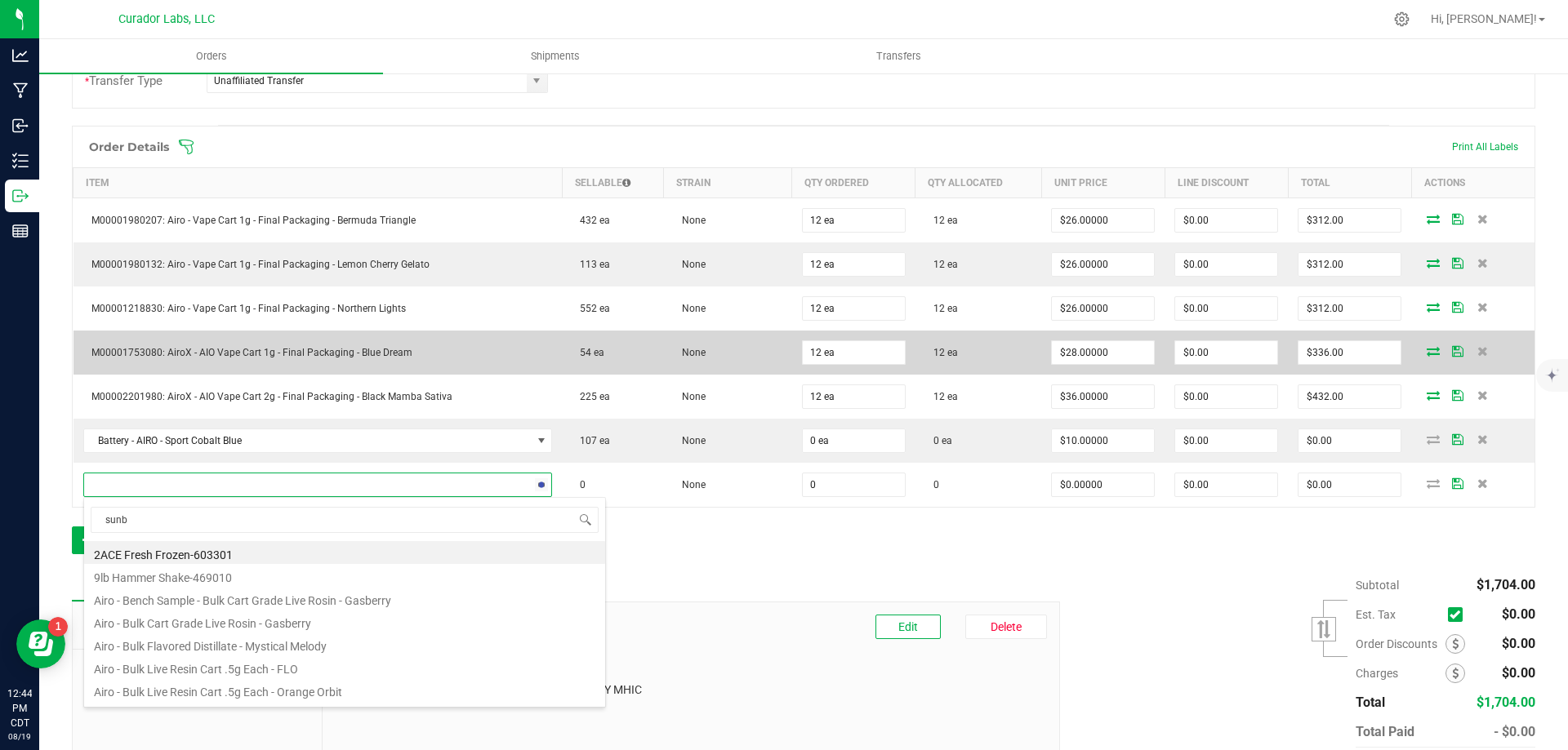
type input "sunbu"
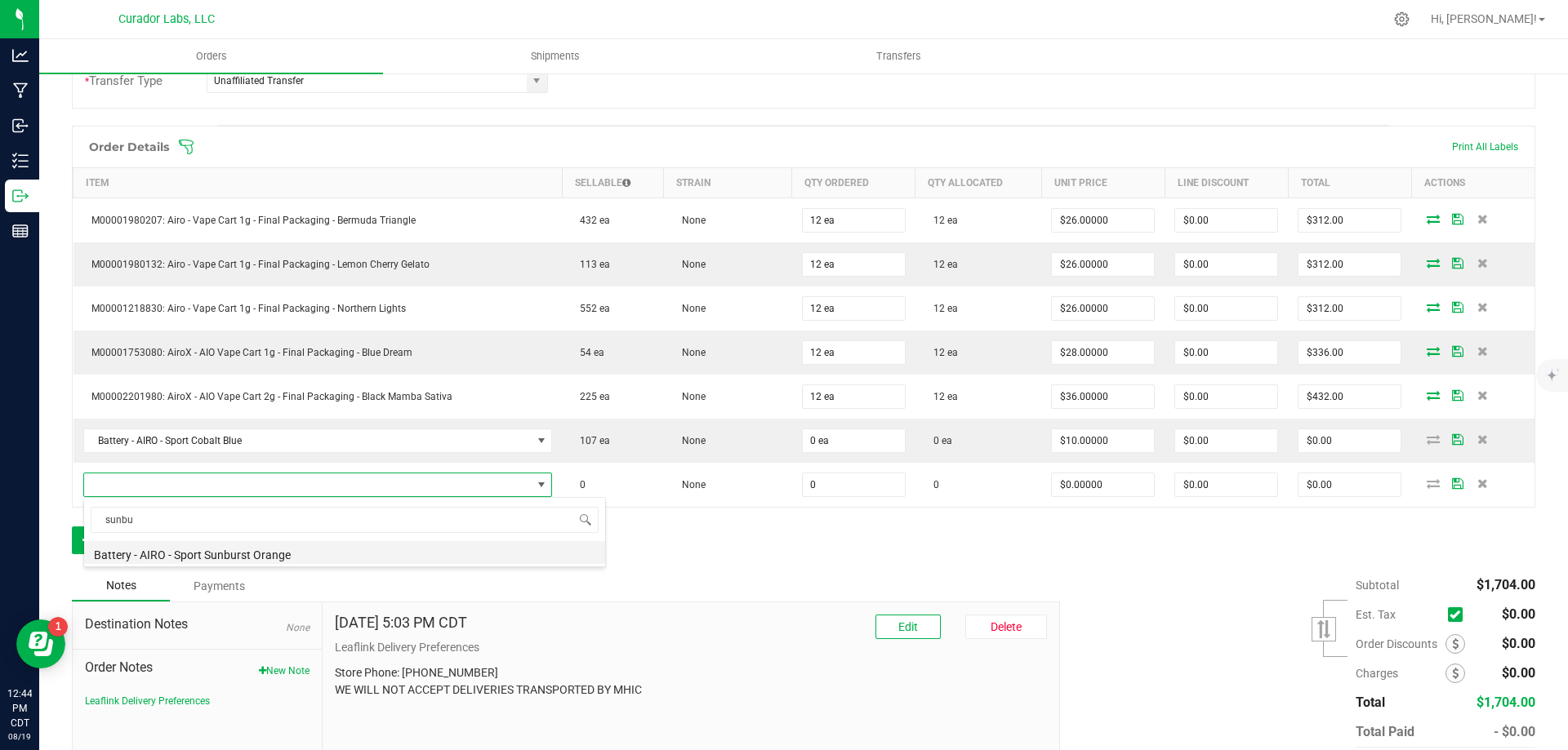
click at [247, 556] on li "Battery - AIRO - Sport Sunburst Orange" at bounding box center [345, 553] width 521 height 23
type input "0 ea"
type input "$10.00000"
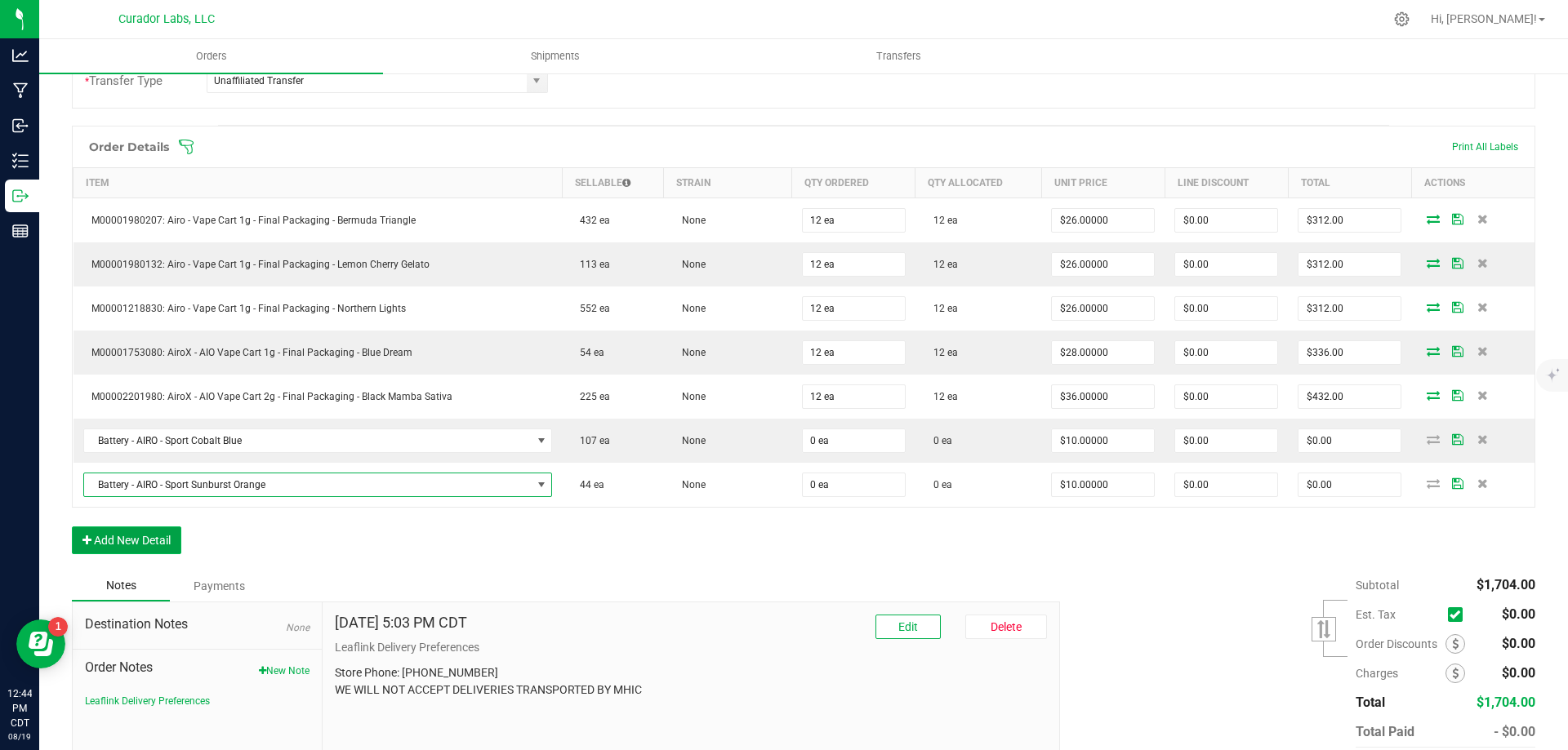
click at [168, 543] on button "Add New Detail" at bounding box center [127, 541] width 109 height 28
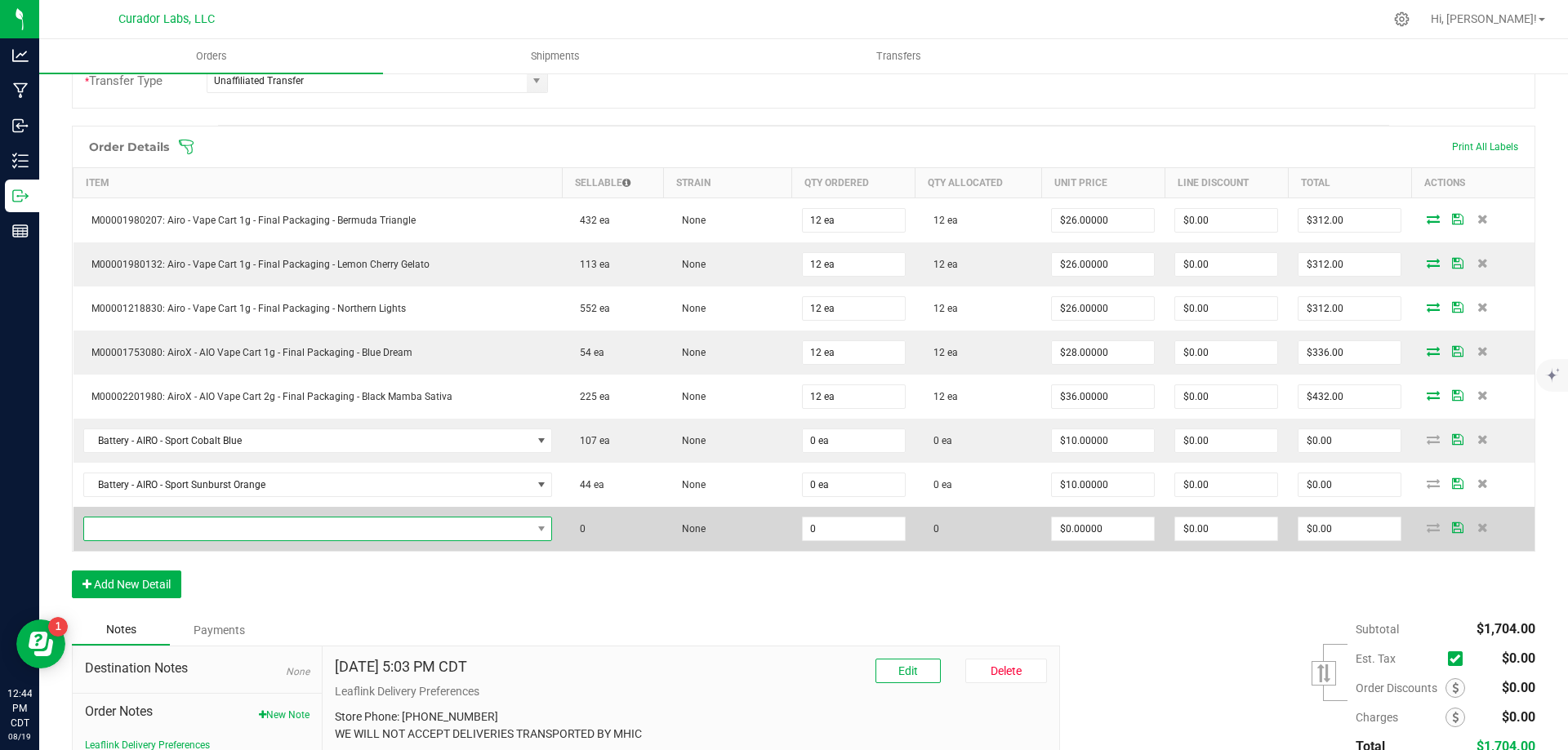
click at [176, 532] on span "NO DATA FOUND" at bounding box center [308, 529] width 447 height 23
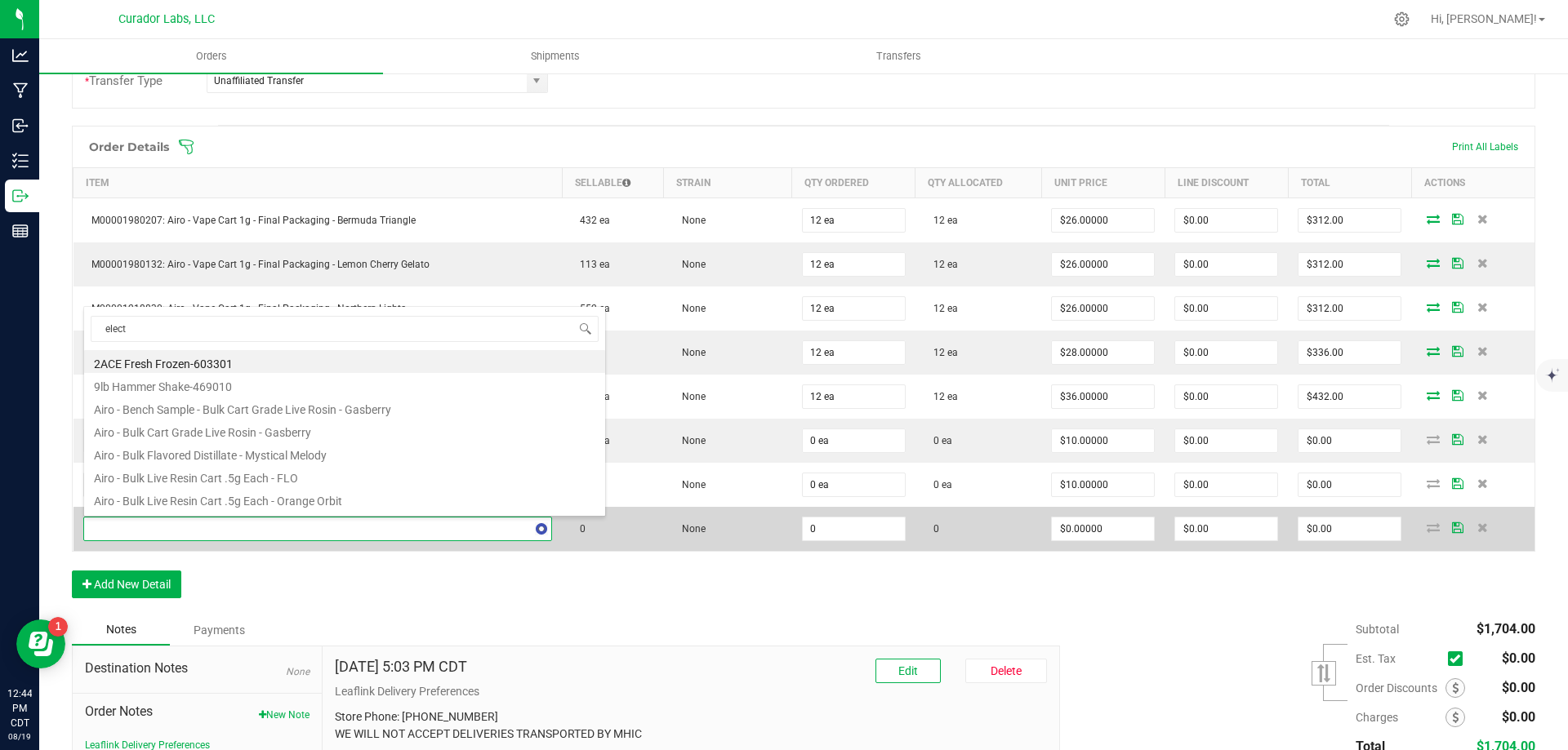
type input "electr"
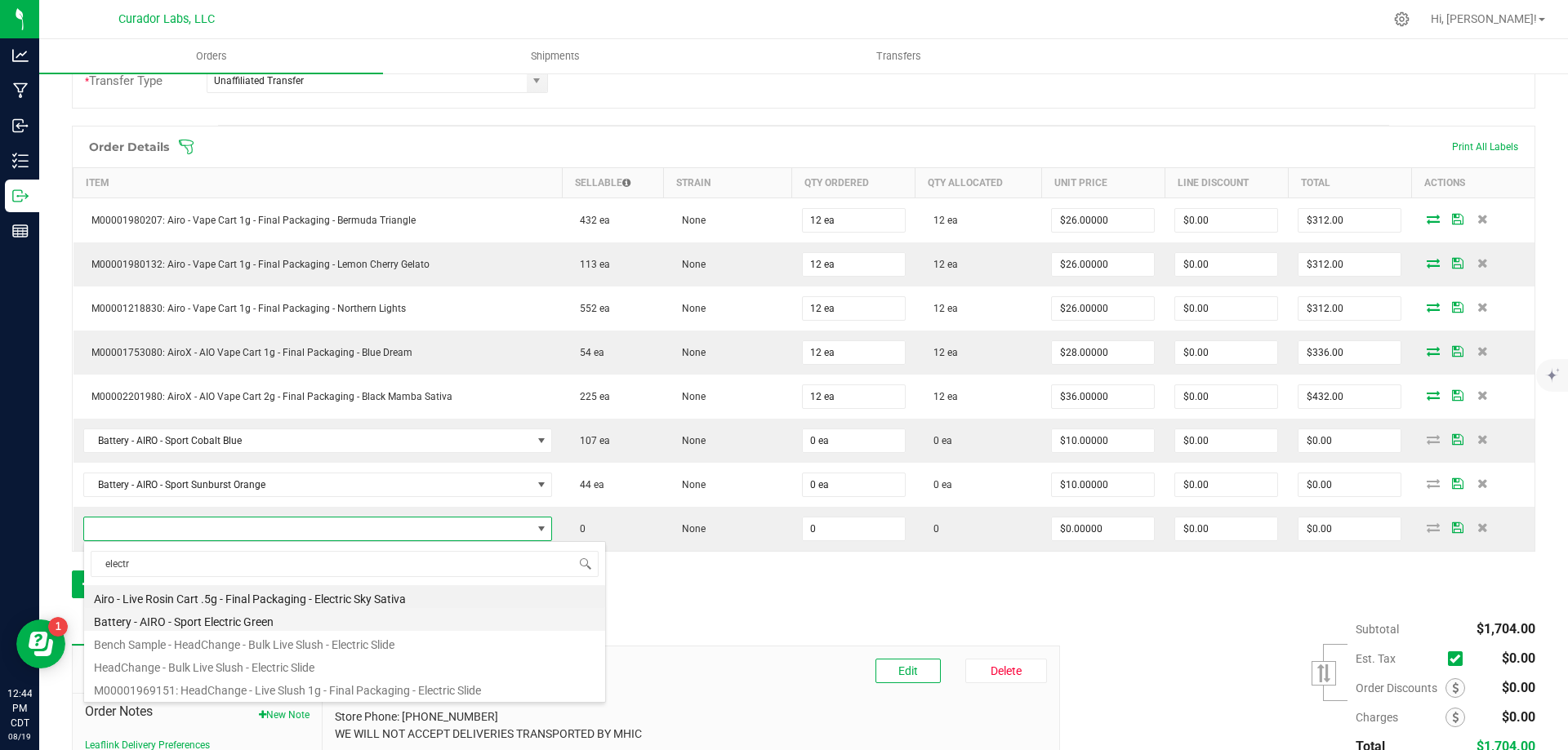
click at [222, 618] on li "Battery - AIRO - Sport Electric Green" at bounding box center [345, 620] width 521 height 23
type input "0 ea"
type input "$10.00000"
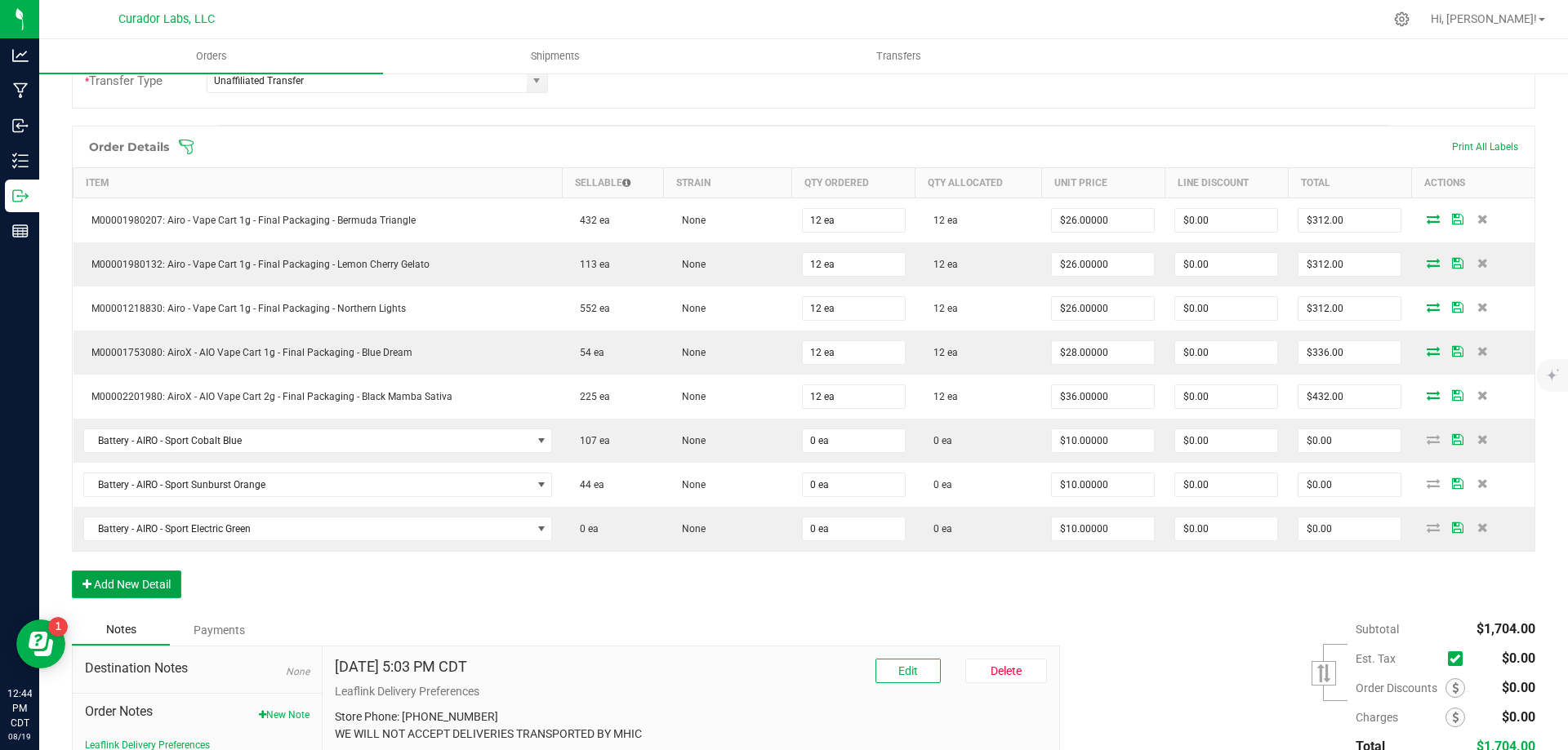
click at [147, 573] on button "Add New Detail" at bounding box center [127, 584] width 109 height 28
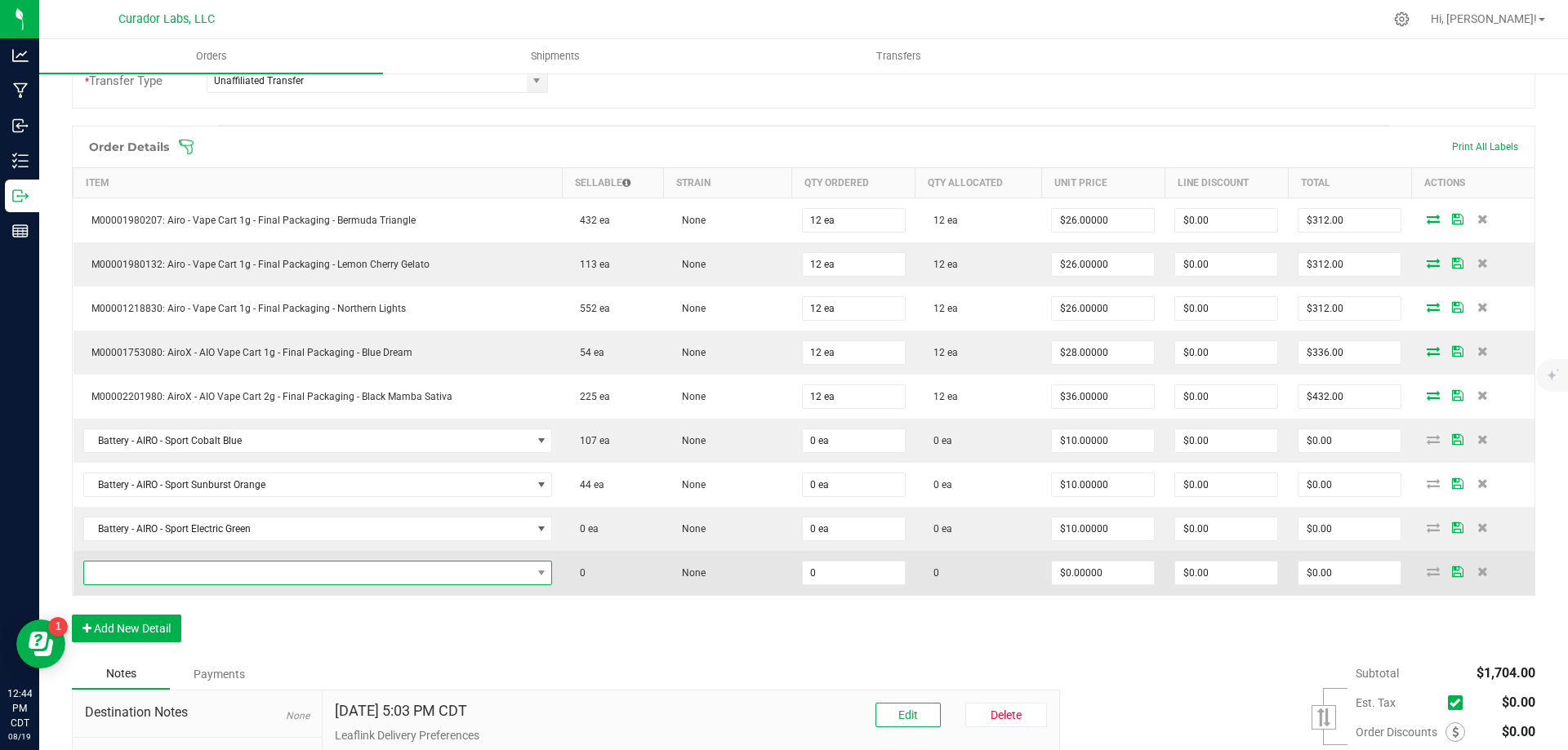
click at [157, 571] on span "NO DATA FOUND" at bounding box center [308, 573] width 447 height 23
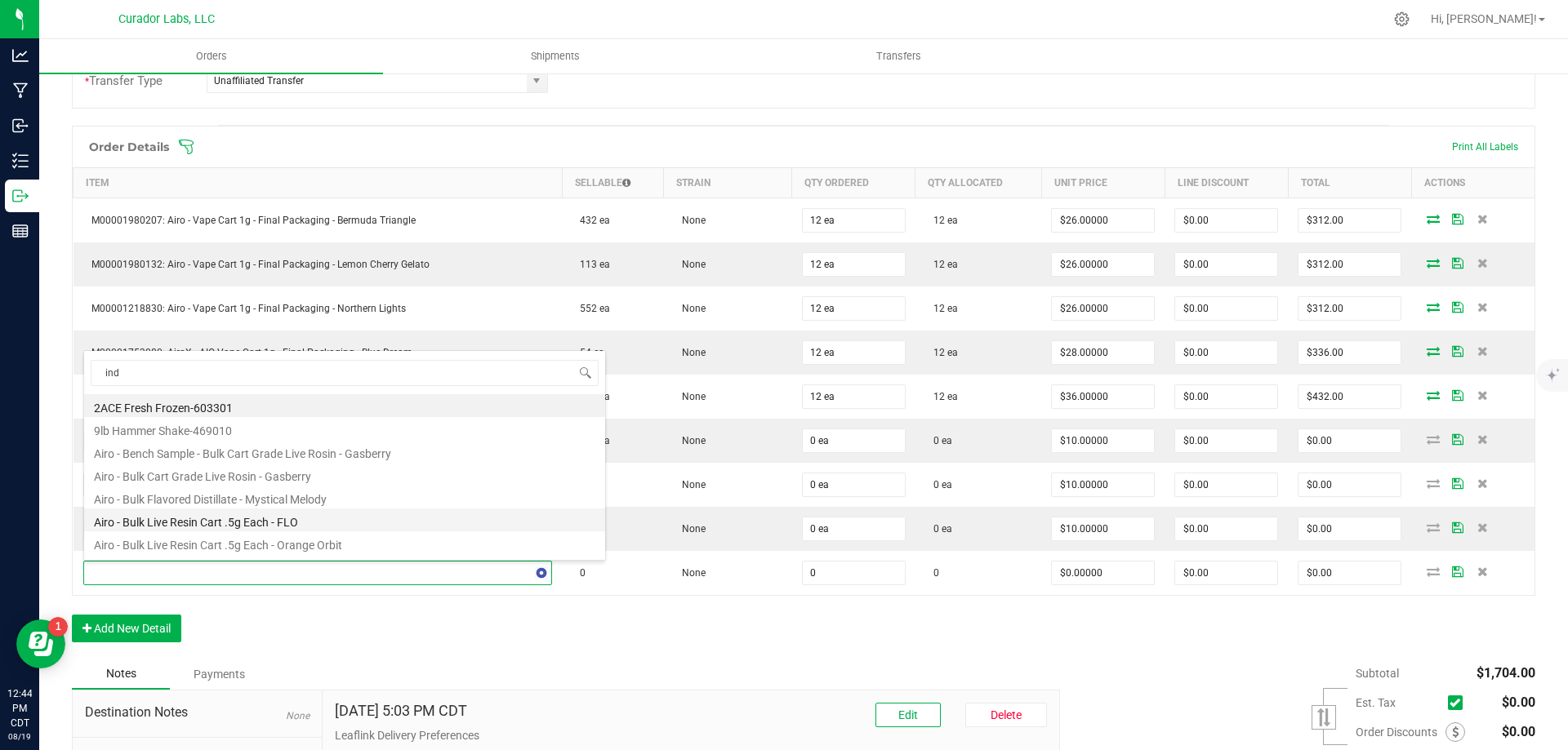
type input "indi"
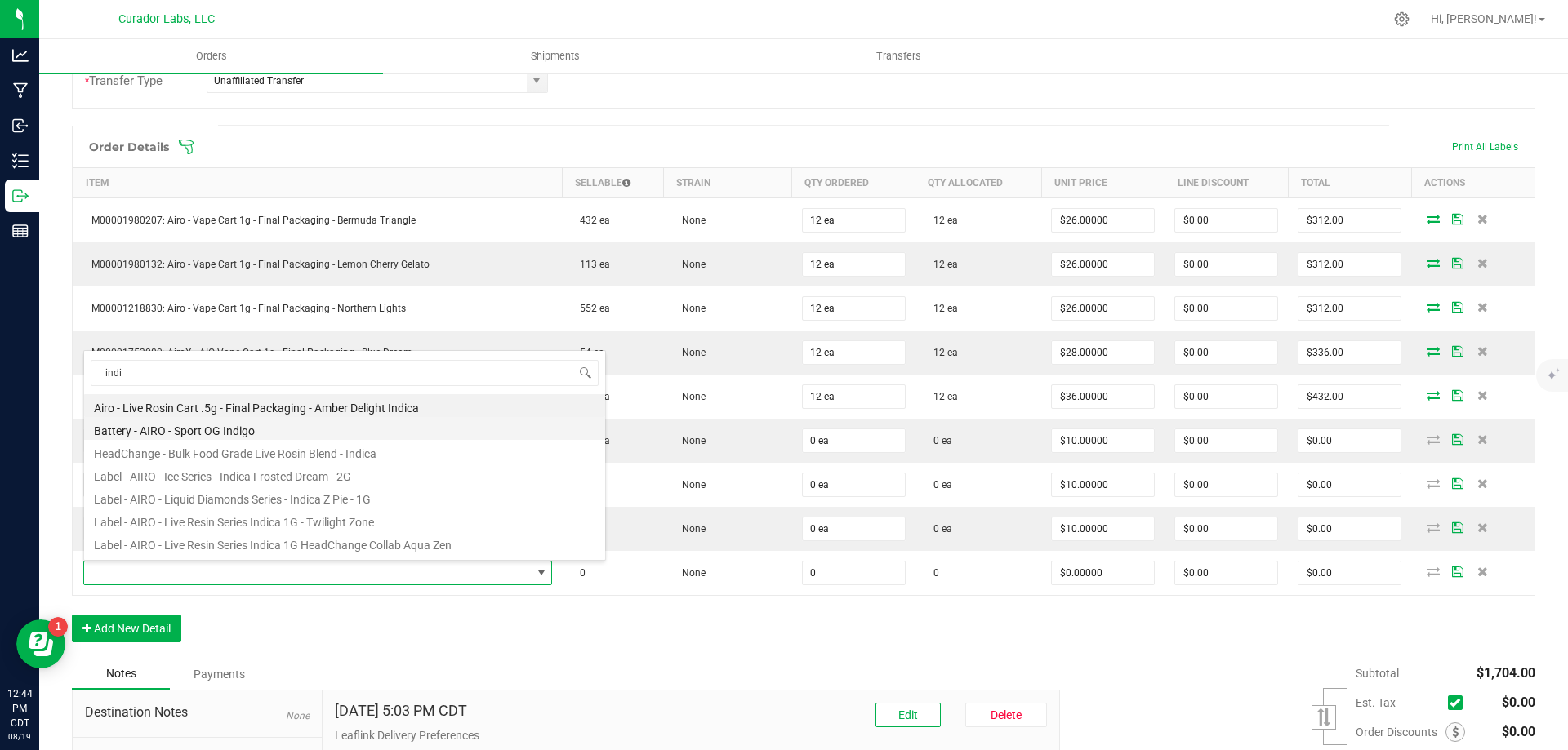
click at [234, 430] on li "Battery - AIRO - Sport OG Indigo" at bounding box center [345, 429] width 521 height 23
type input "0 ea"
type input "$10.00000"
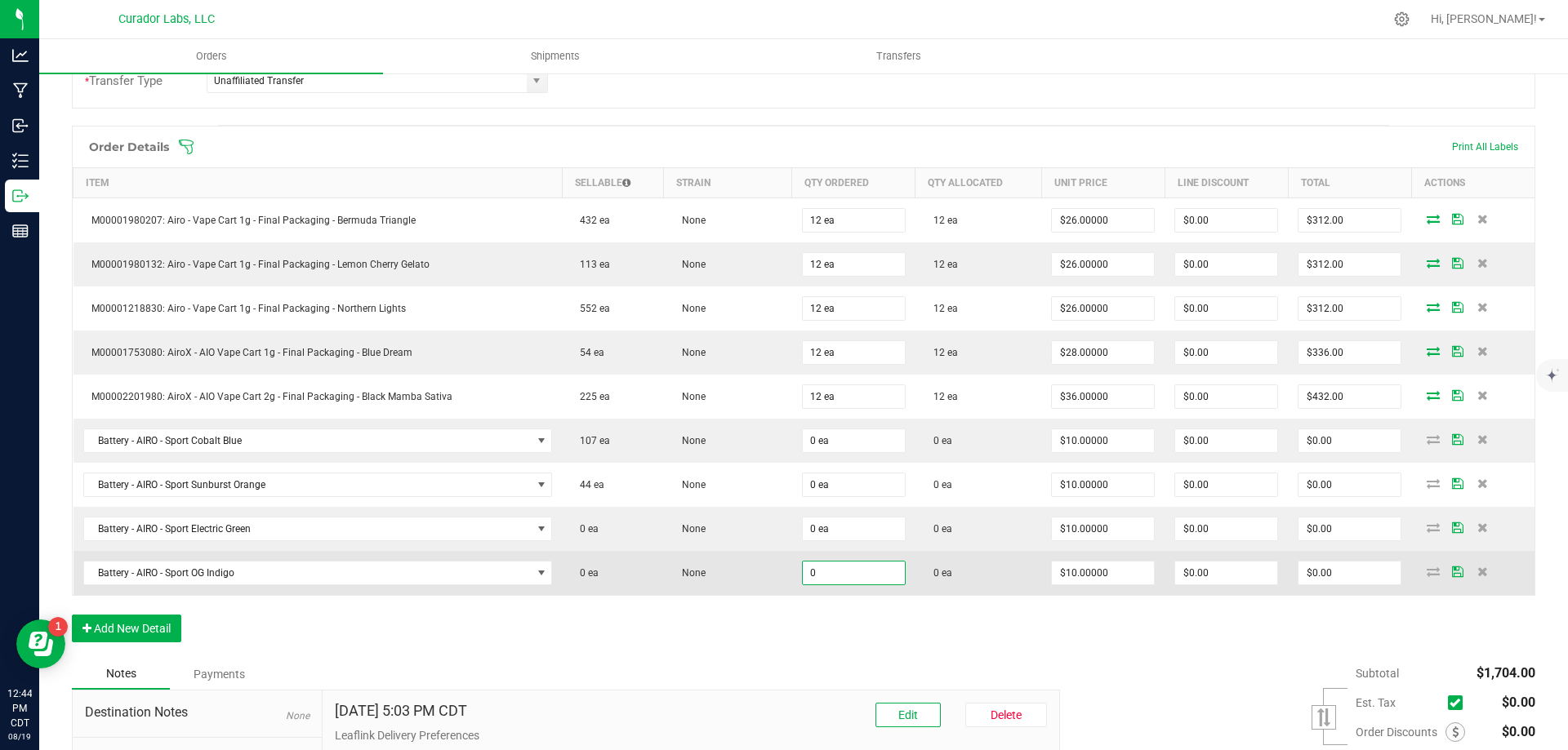
click at [827, 570] on input "0" at bounding box center [853, 573] width 102 height 23
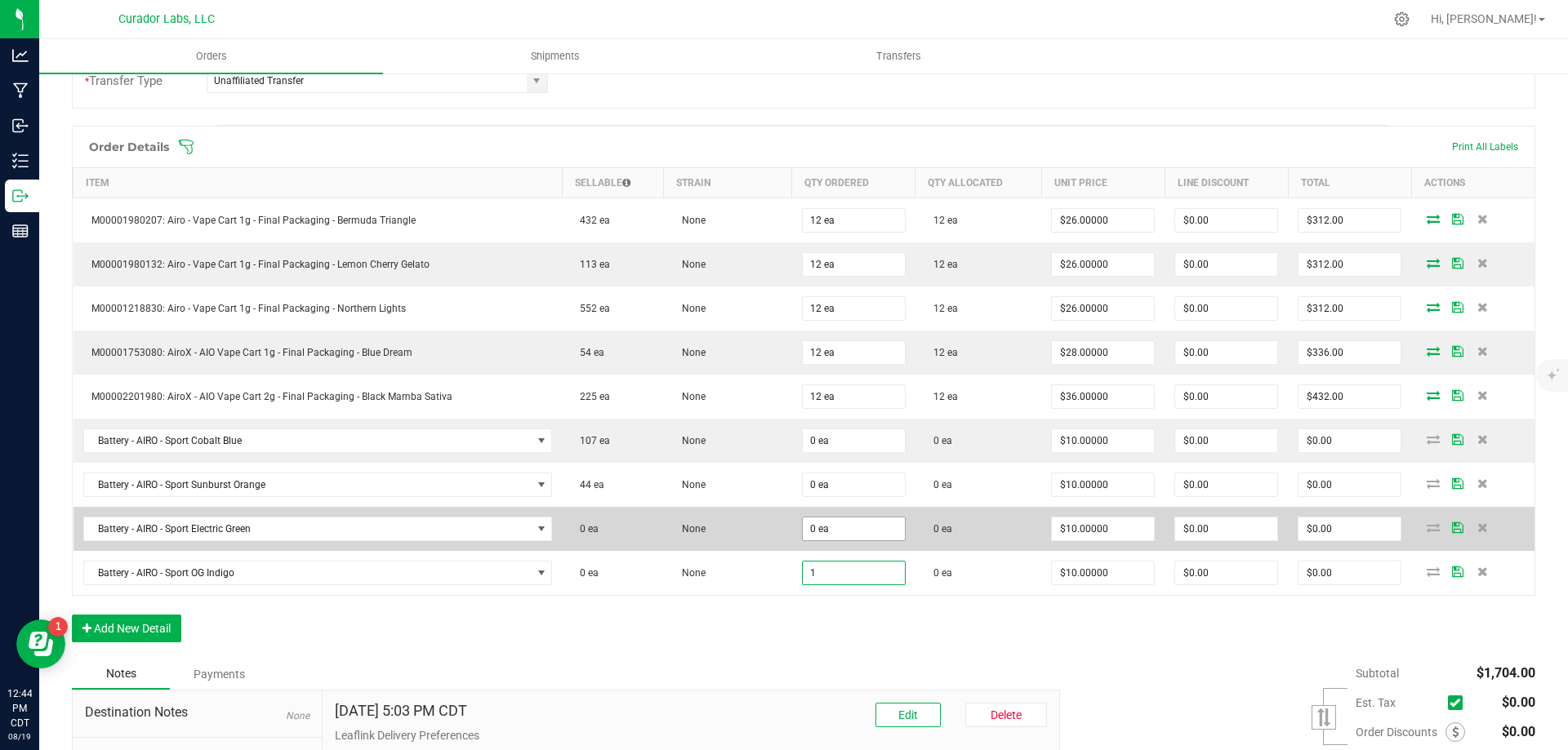
type input "1"
type input "0"
type input "1 ea"
type input "$10.00"
click at [853, 531] on input "0" at bounding box center [853, 529] width 102 height 23
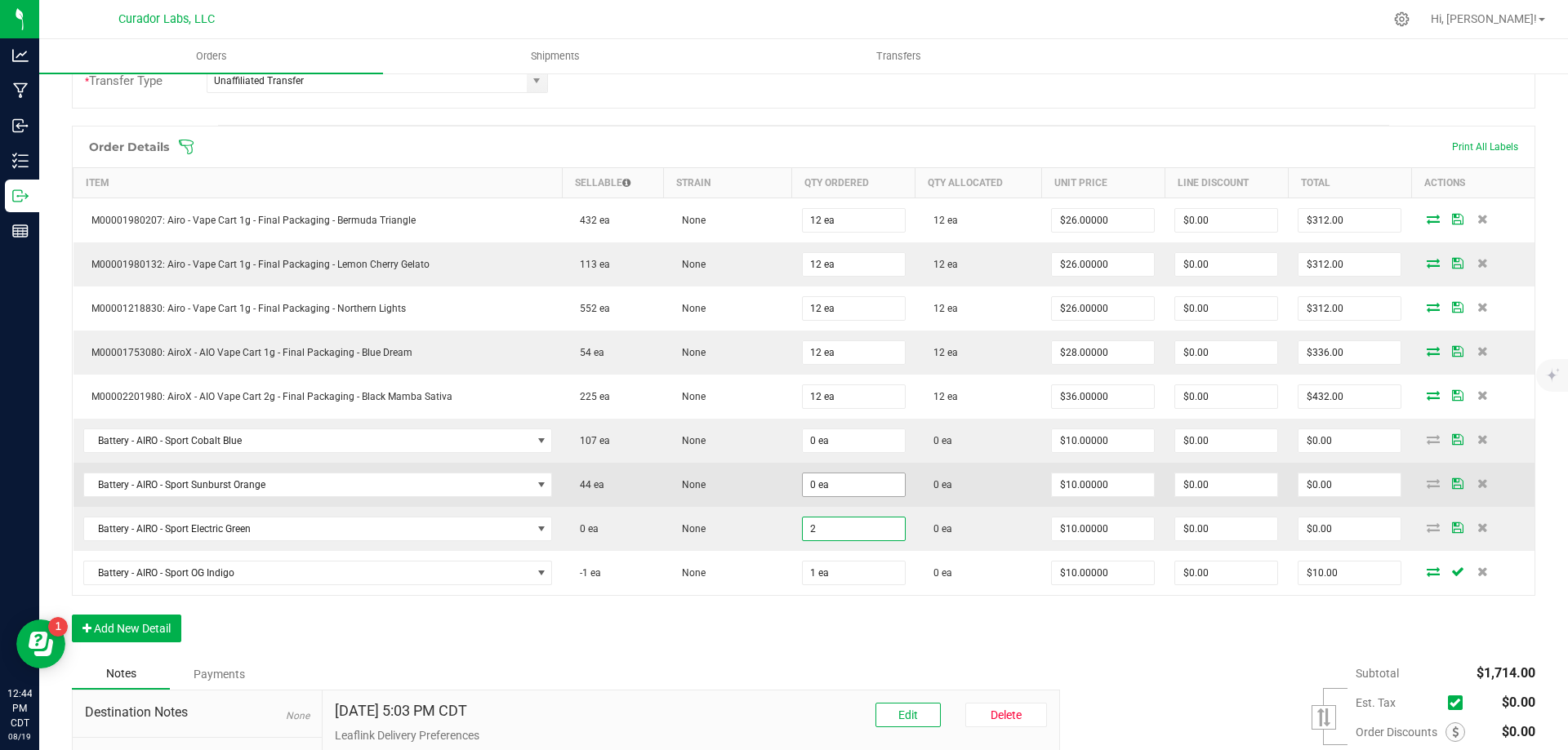
type input "2"
type input "0"
type input "2 ea"
type input "$20.00"
click at [832, 486] on input "0" at bounding box center [853, 485] width 102 height 23
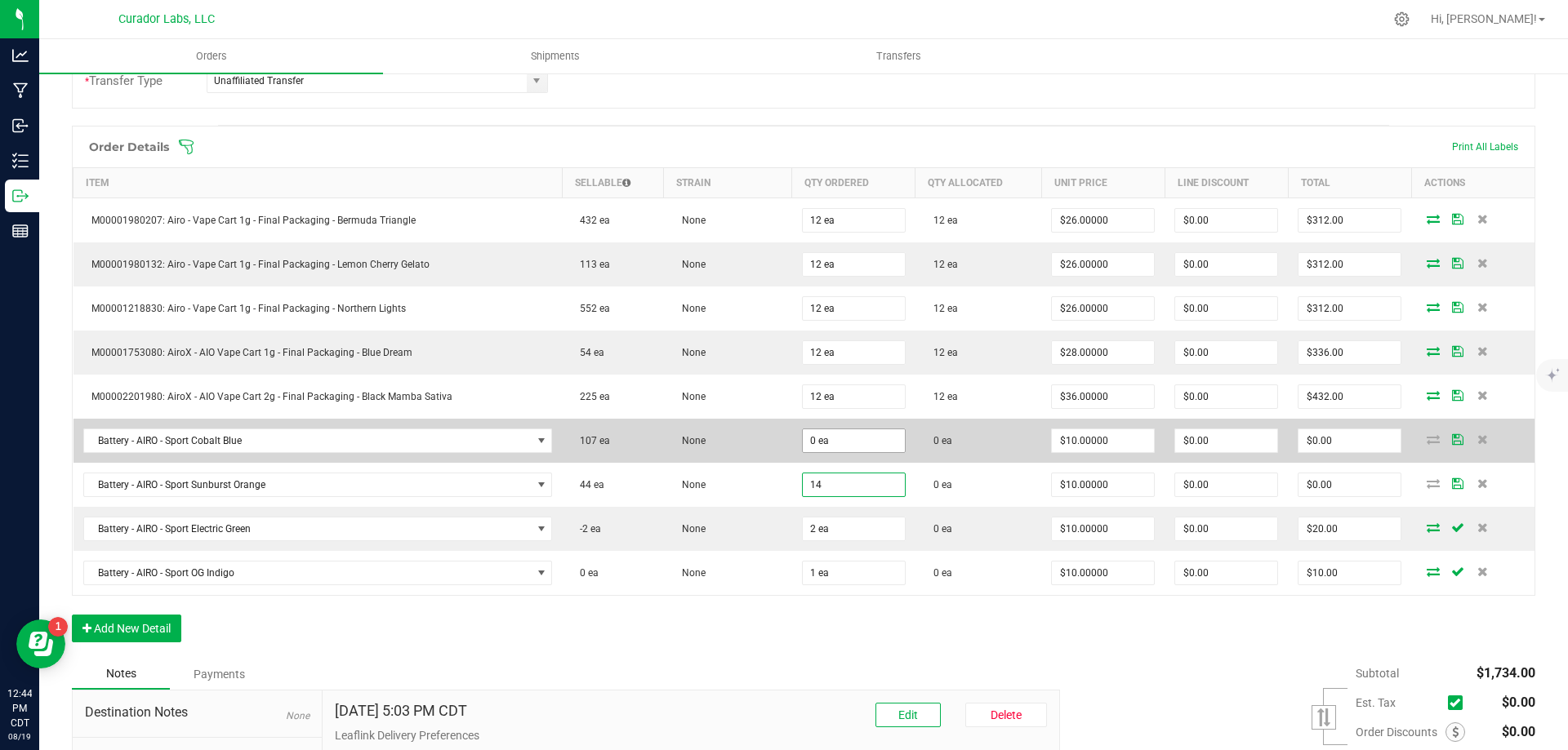
type input "14"
type input "0"
type input "14 ea"
type input "$140.00"
click at [830, 440] on input "0" at bounding box center [853, 441] width 102 height 23
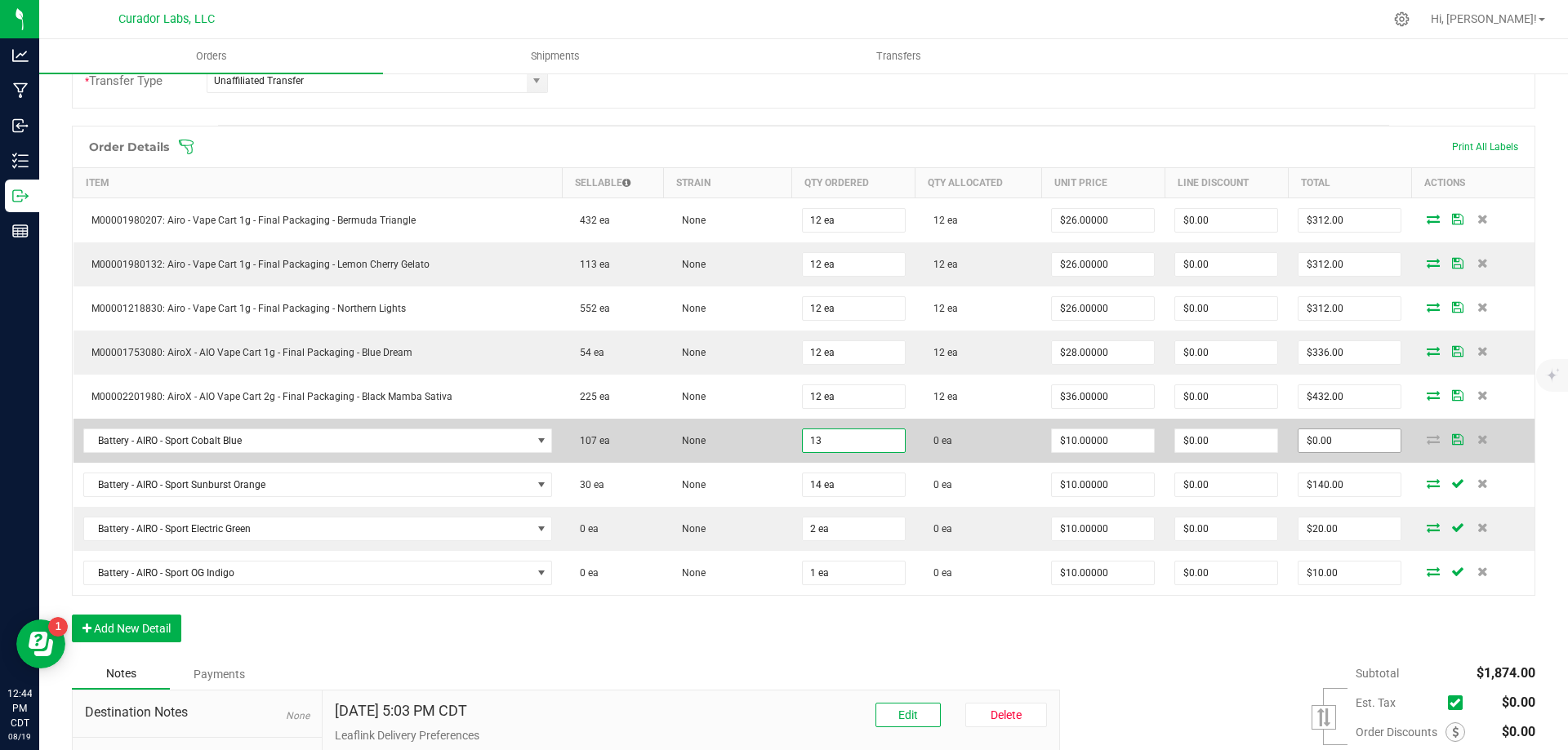
type input "13 ea"
type input "130"
click at [1380, 447] on input "130" at bounding box center [1349, 441] width 102 height 23
click at [1339, 443] on input "130" at bounding box center [1349, 441] width 102 height 23
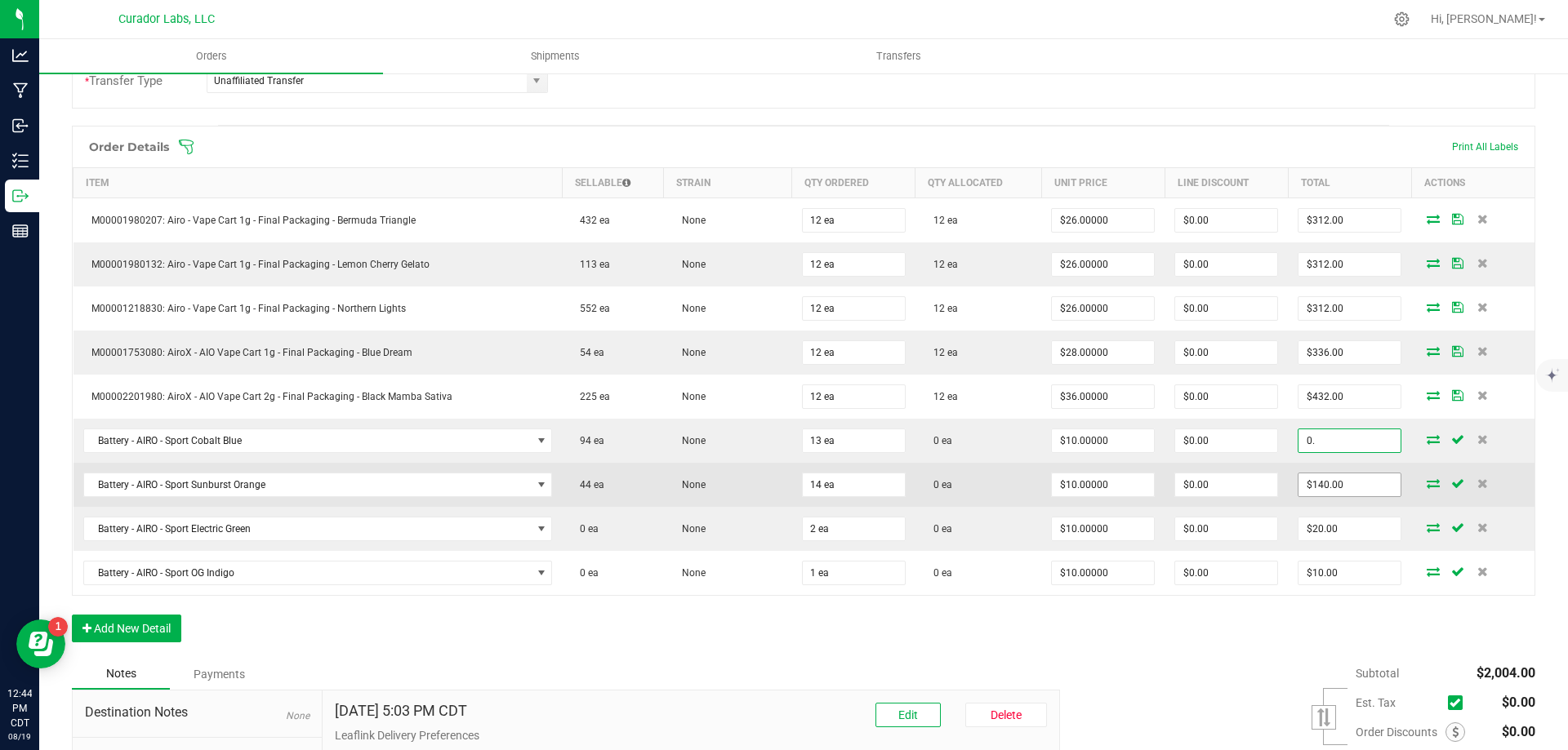
type input "0."
type input "140"
type input "$0.00000"
type input "$0.00"
click at [1339, 483] on input "140" at bounding box center [1349, 485] width 102 height 23
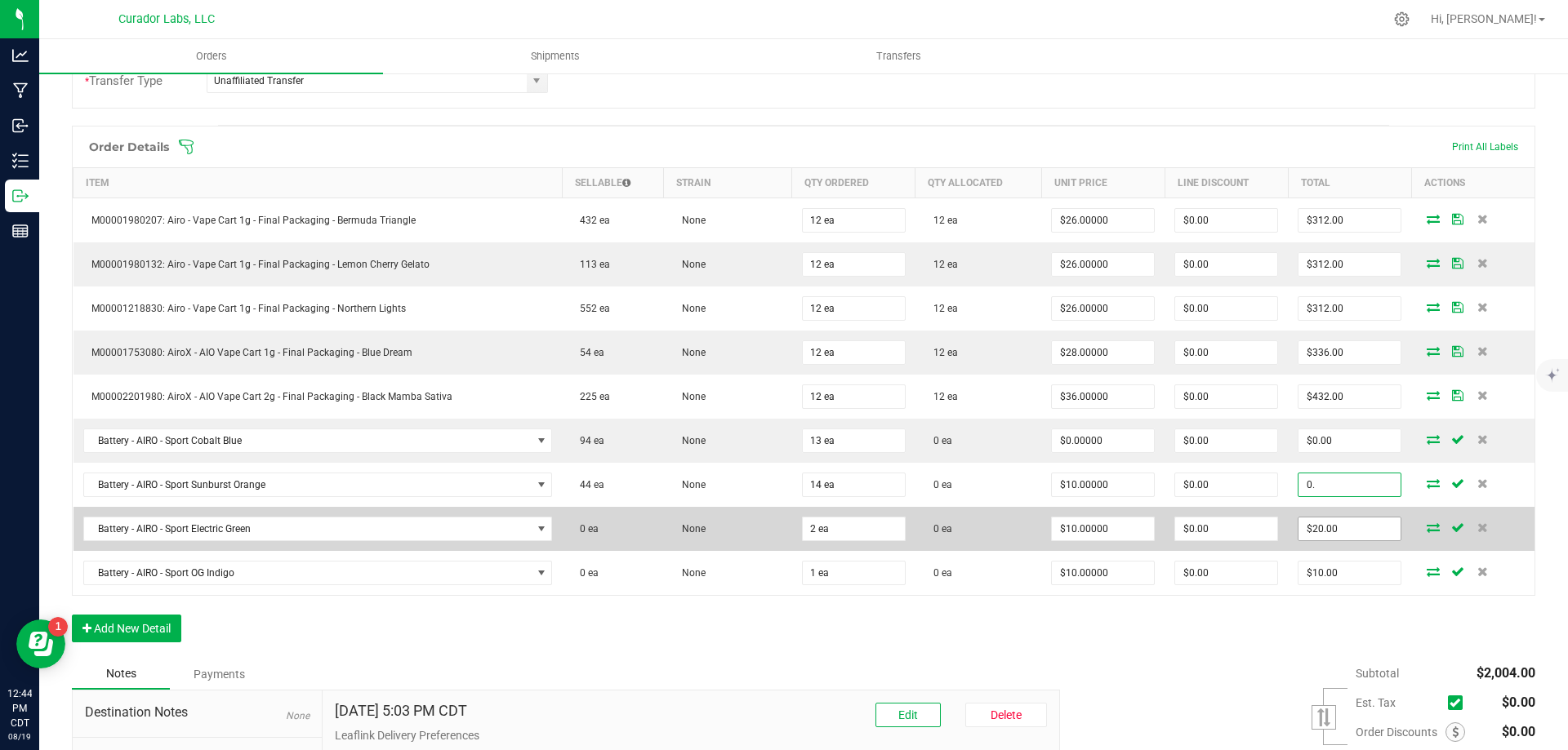
type input "0."
type input "20"
type input "$0.00000"
type input "$0.00"
click at [1343, 531] on input "20" at bounding box center [1349, 529] width 102 height 23
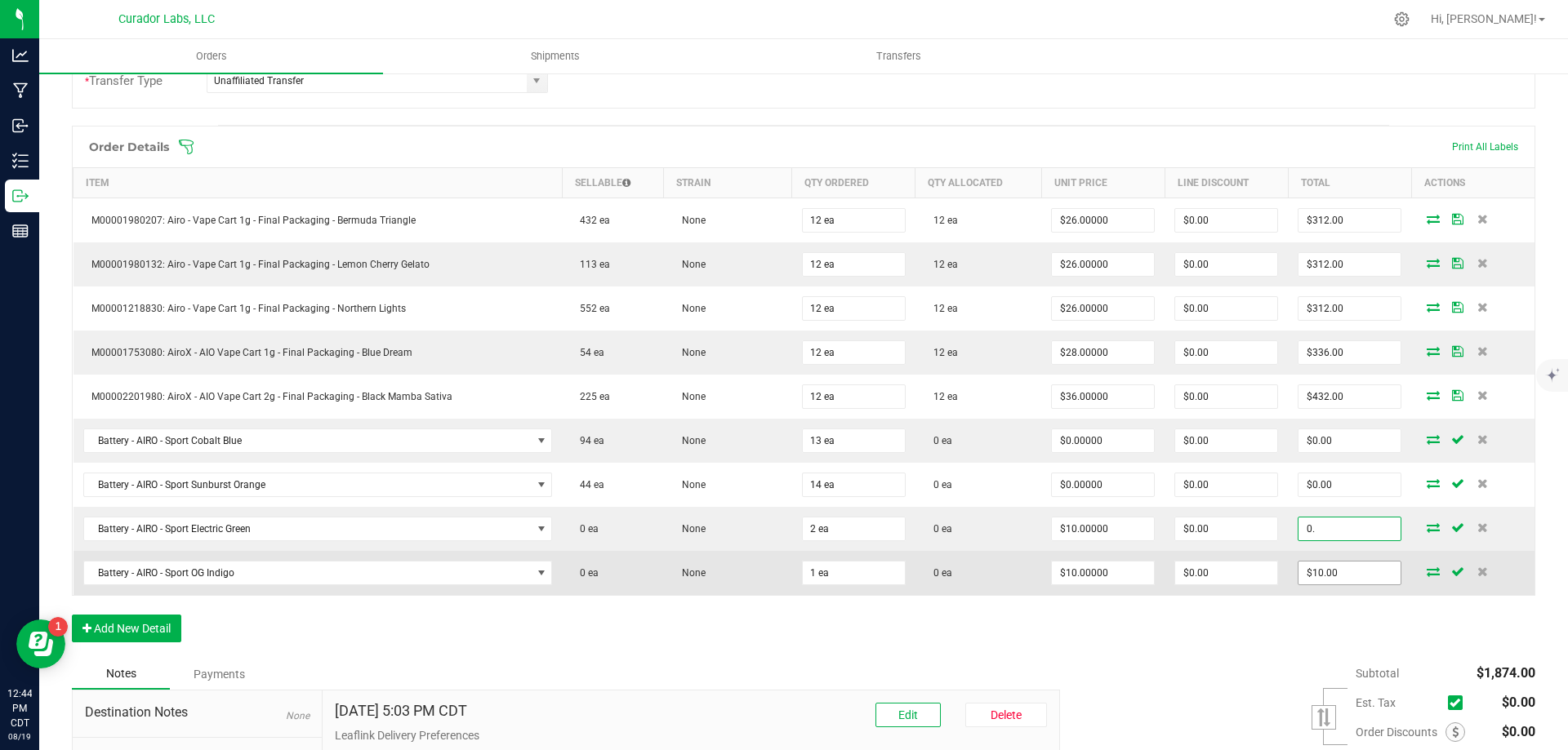
type input "0."
type input "10"
type input "$0.00000"
type input "$0.00"
click at [1348, 566] on input "10" at bounding box center [1349, 573] width 102 height 23
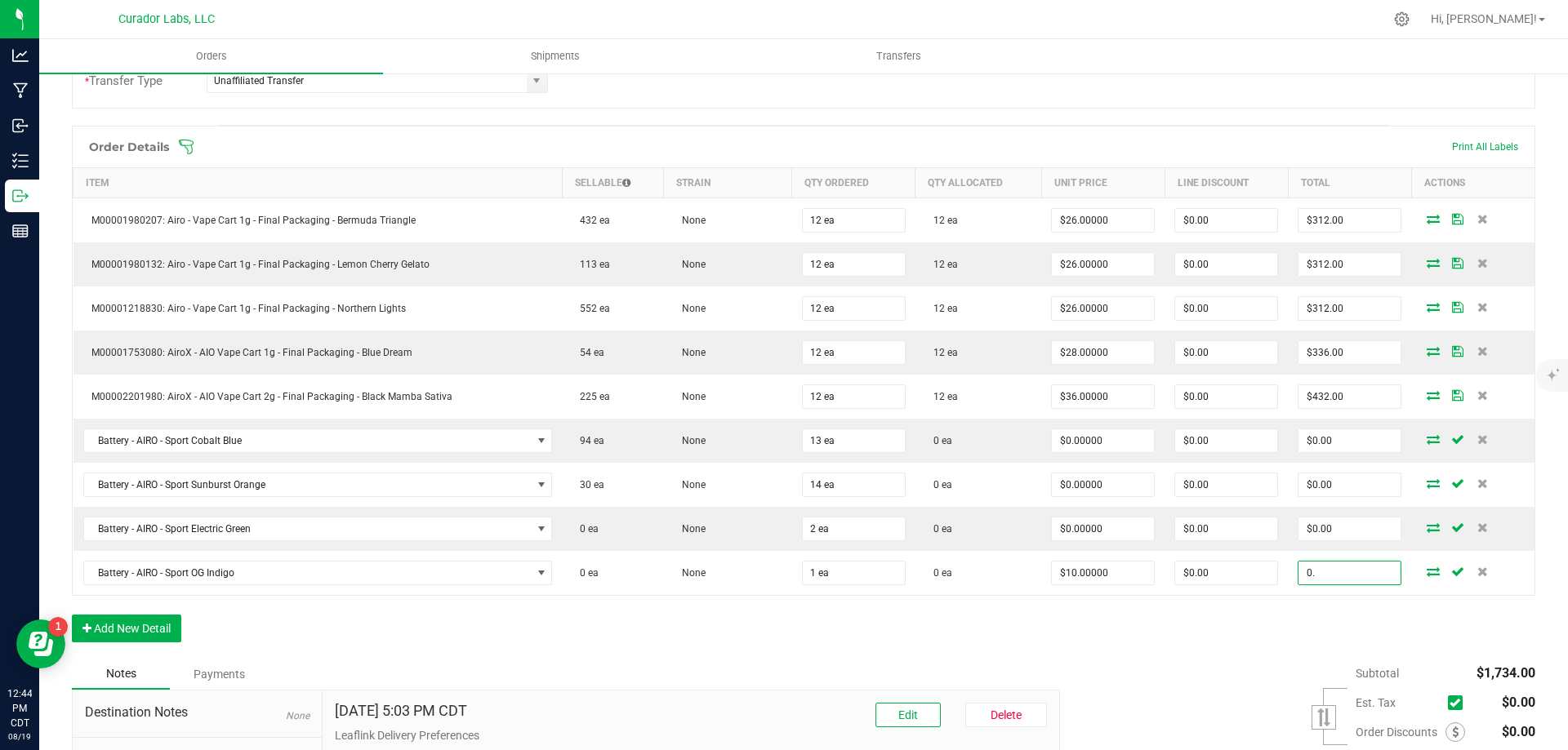
type input "0."
type input "$0.00000"
type input "$0.00"
click at [1276, 623] on div "Order Details Print All Labels Item Sellable Strain Qty Ordered Qty Allocated U…" at bounding box center [803, 392] width 1464 height 533
click at [1243, 625] on div "Order Details Print All Labels Item Sellable Strain Qty Ordered Qty Allocated U…" at bounding box center [803, 392] width 1464 height 533
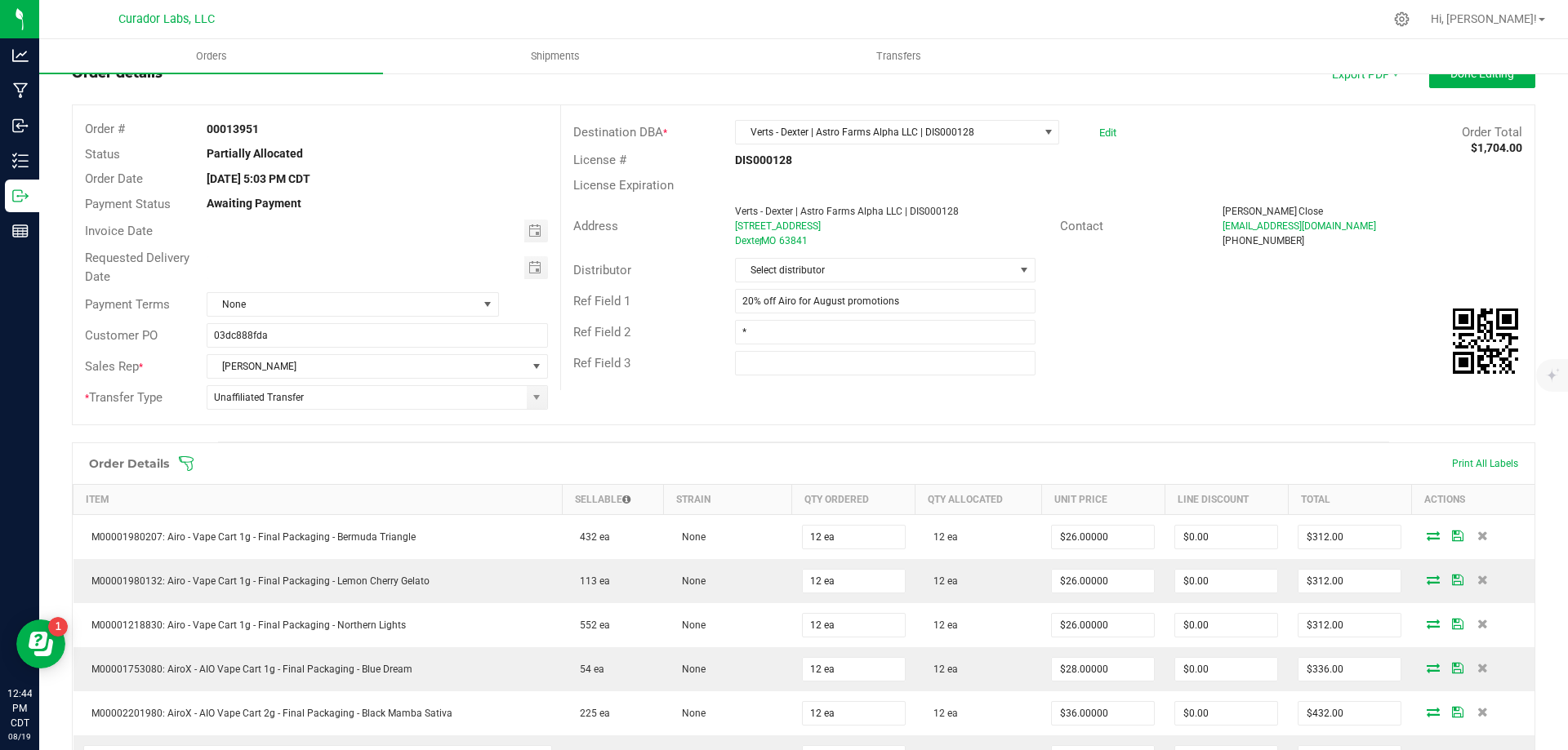
scroll to position [0, 0]
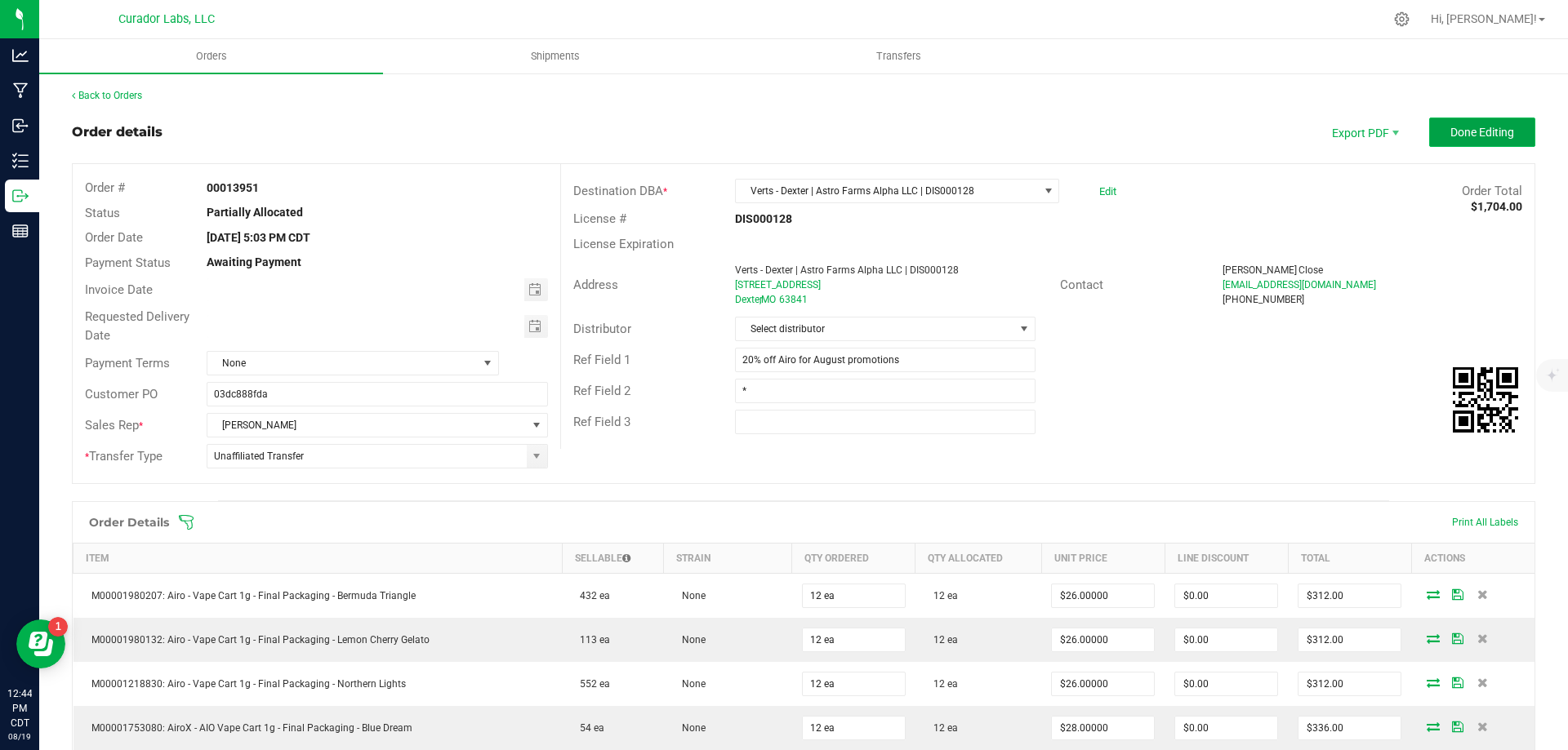
click at [1450, 126] on span "Done Editing" at bounding box center [1482, 132] width 64 height 13
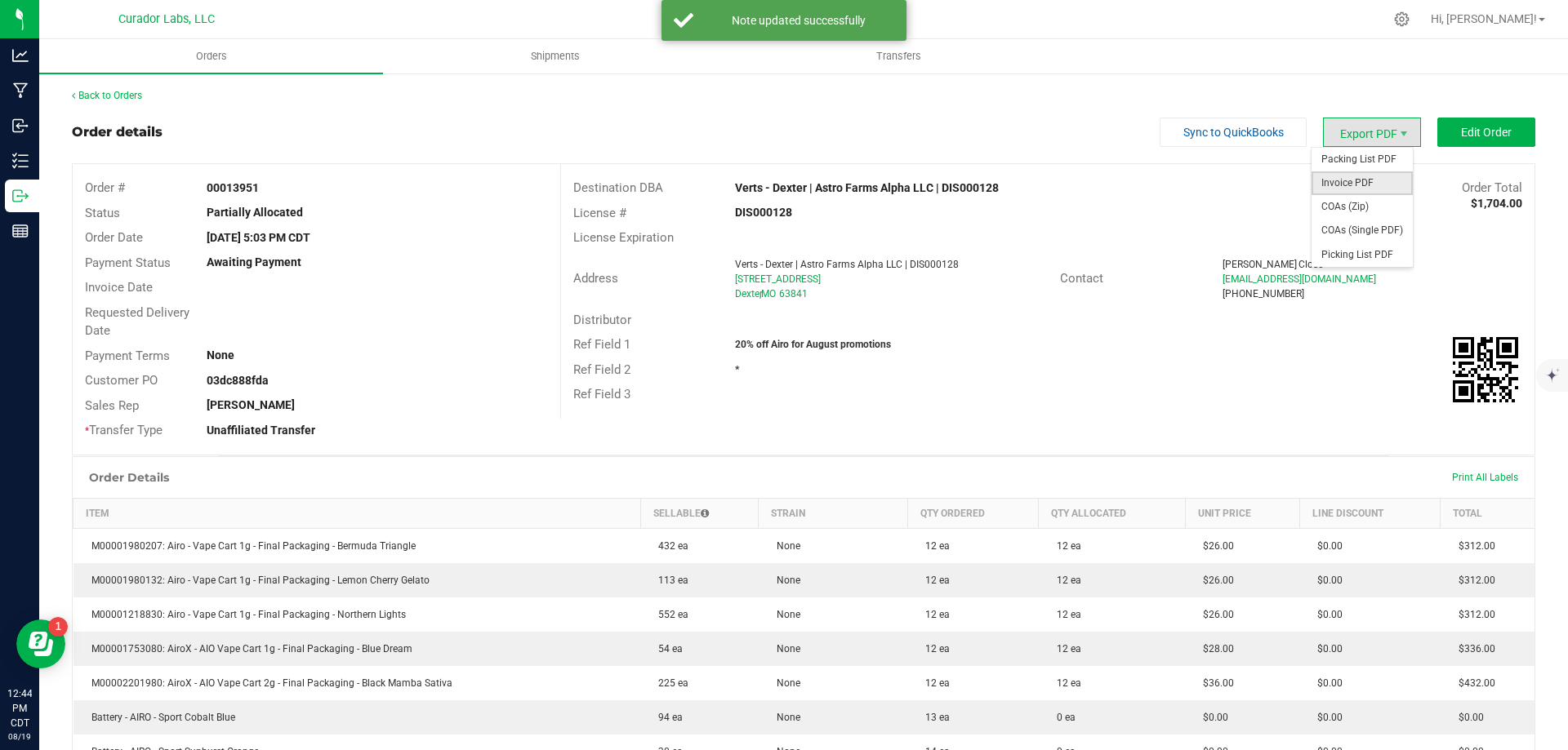
click at [1353, 180] on span "Invoice PDF" at bounding box center [1363, 183] width 101 height 24
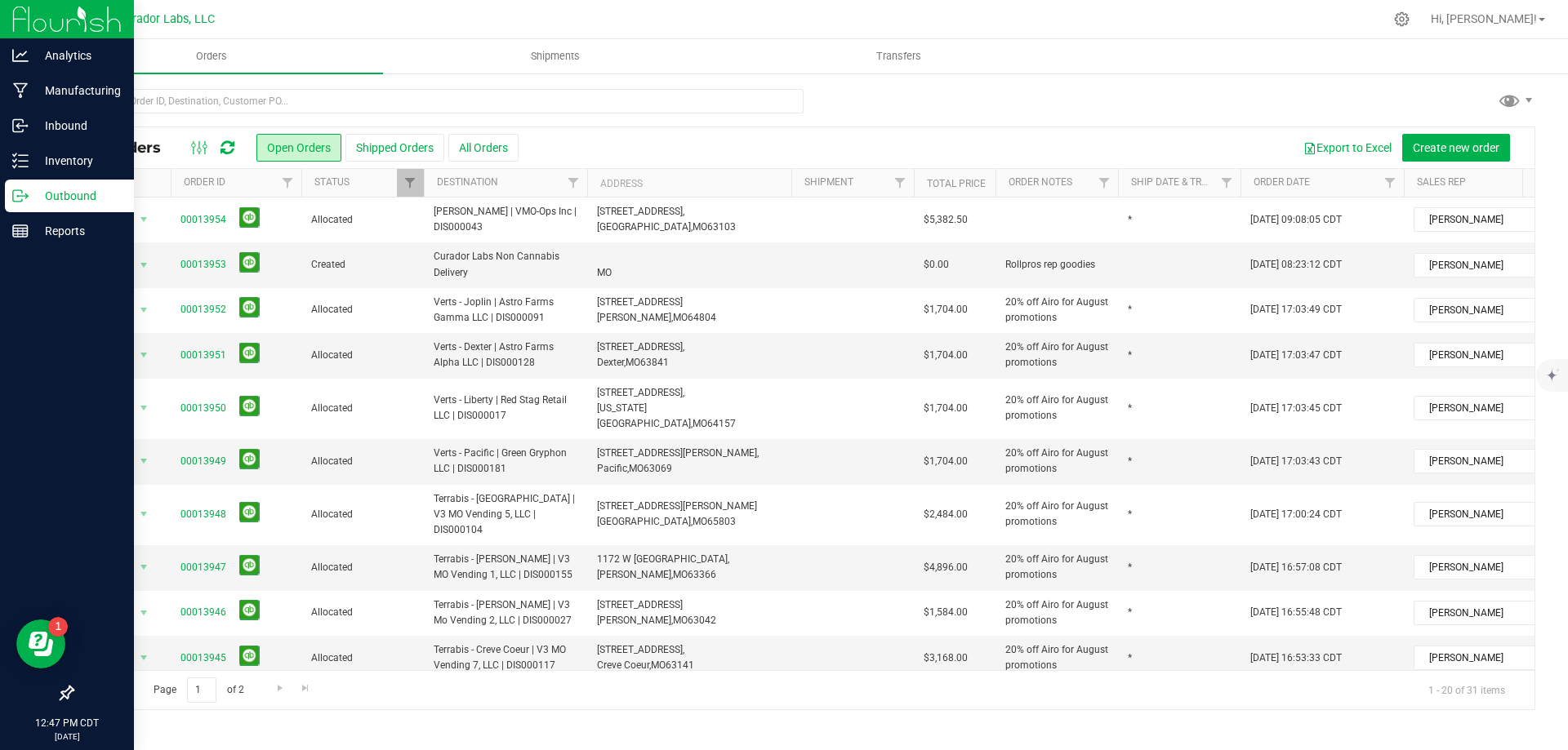
click at [29, 198] on p "Outbound" at bounding box center [78, 196] width 98 height 20
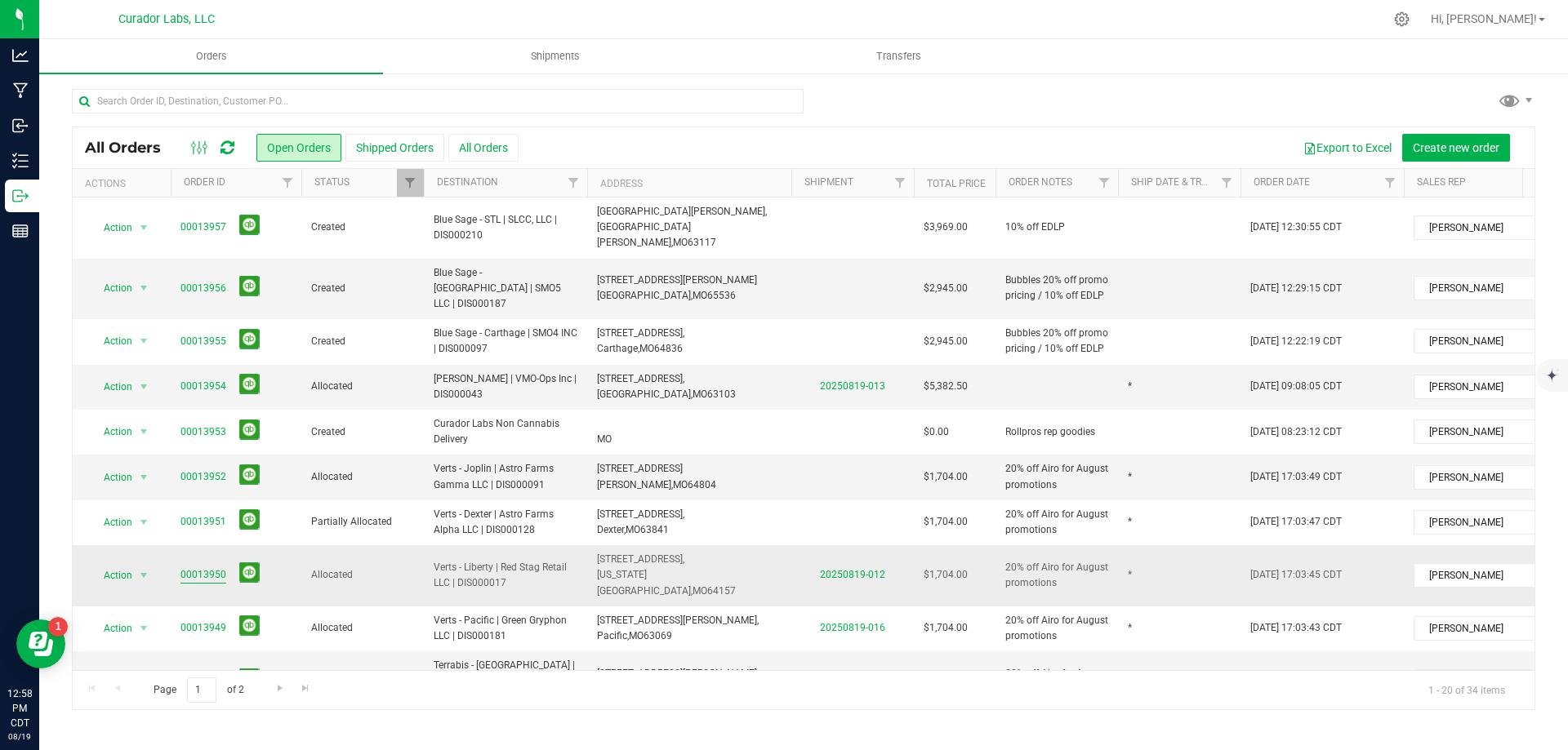
click at [204, 567] on link "00013950" at bounding box center [203, 575] width 46 height 16
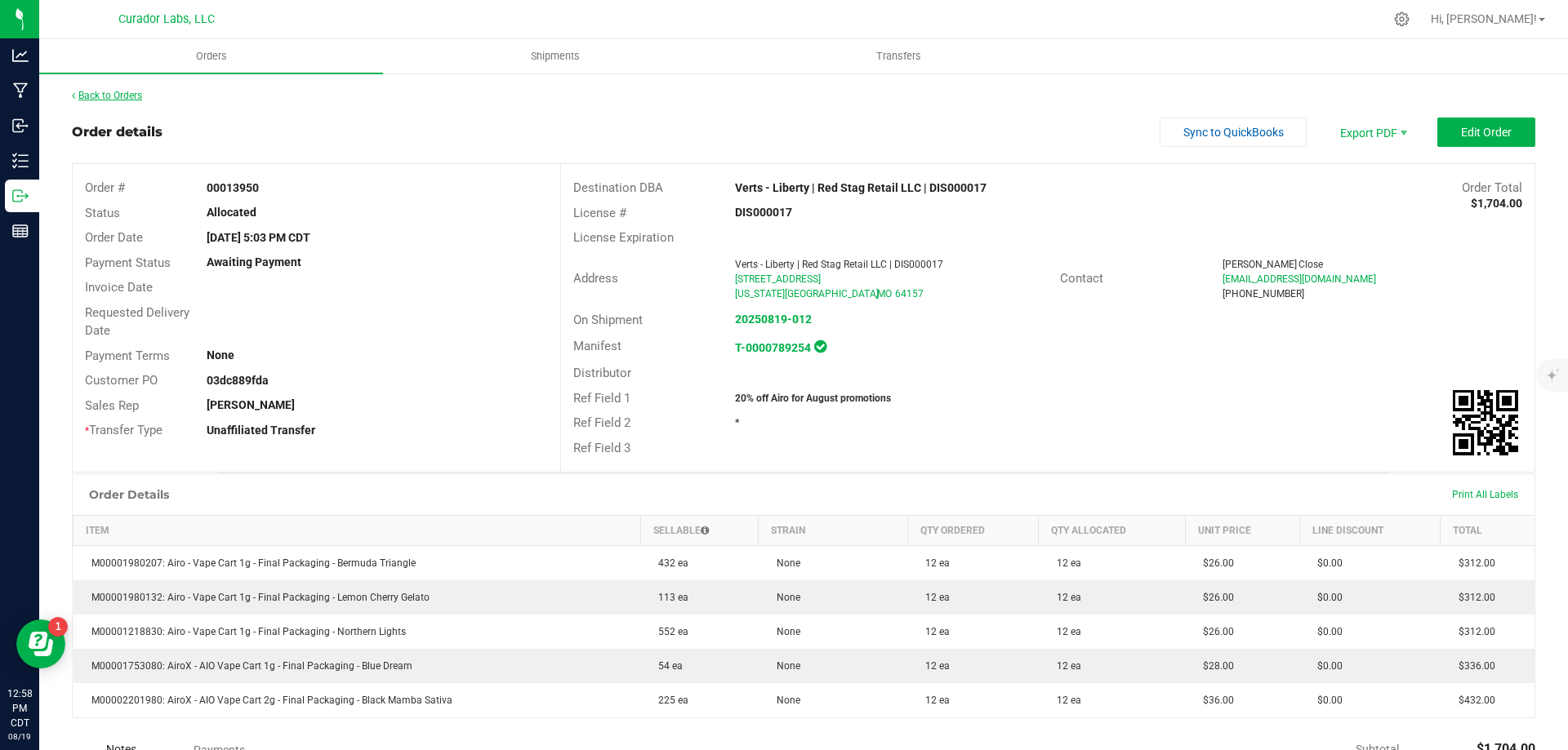
click at [138, 93] on link "Back to Orders" at bounding box center [107, 95] width 70 height 12
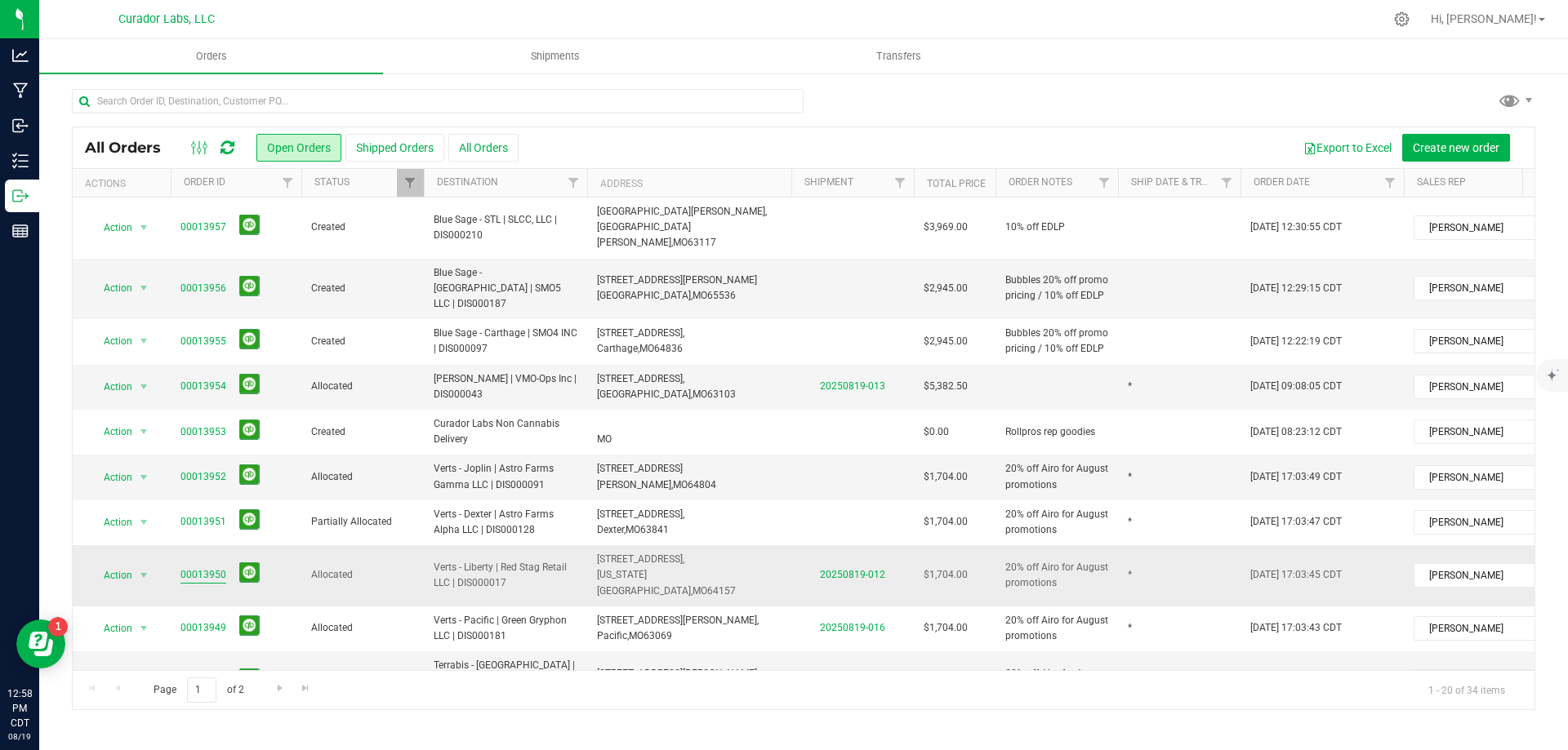
click at [215, 567] on link "00013950" at bounding box center [203, 575] width 46 height 16
